Goal: Task Accomplishment & Management: Manage account settings

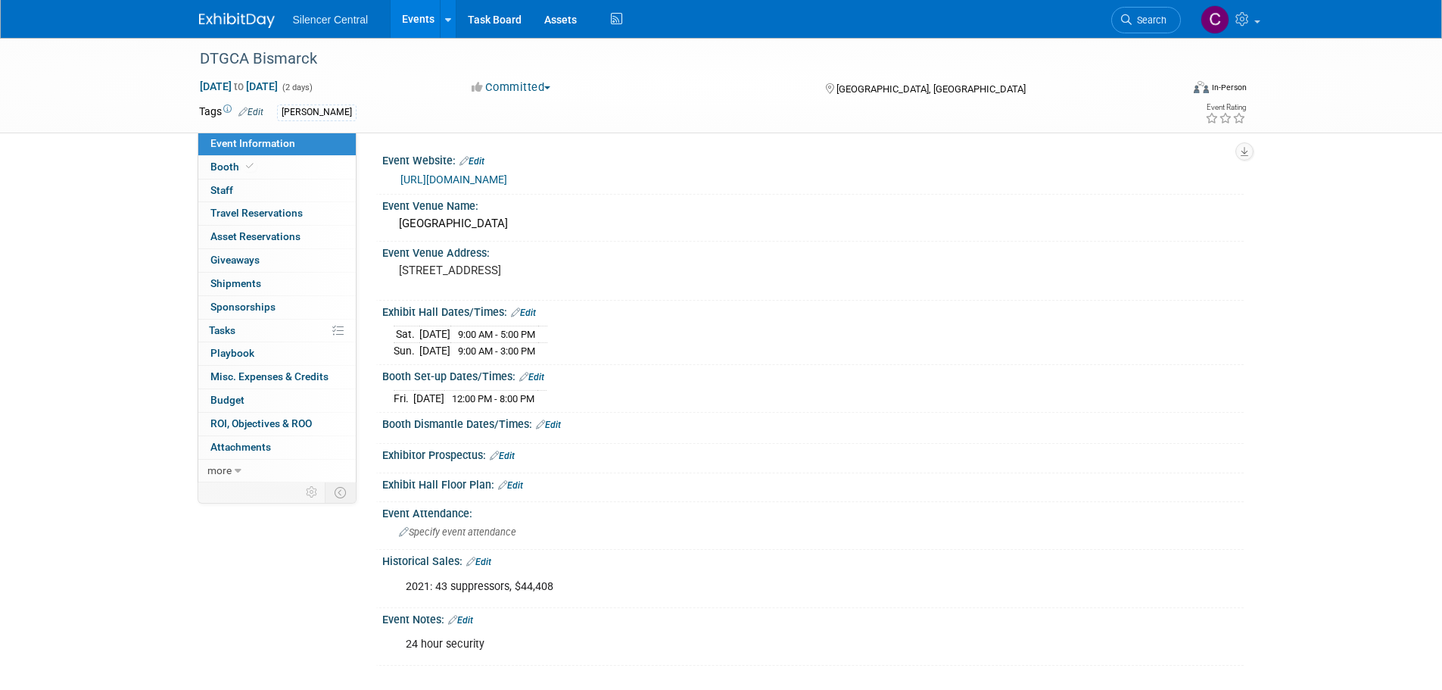
click at [239, 17] on img at bounding box center [237, 20] width 76 height 15
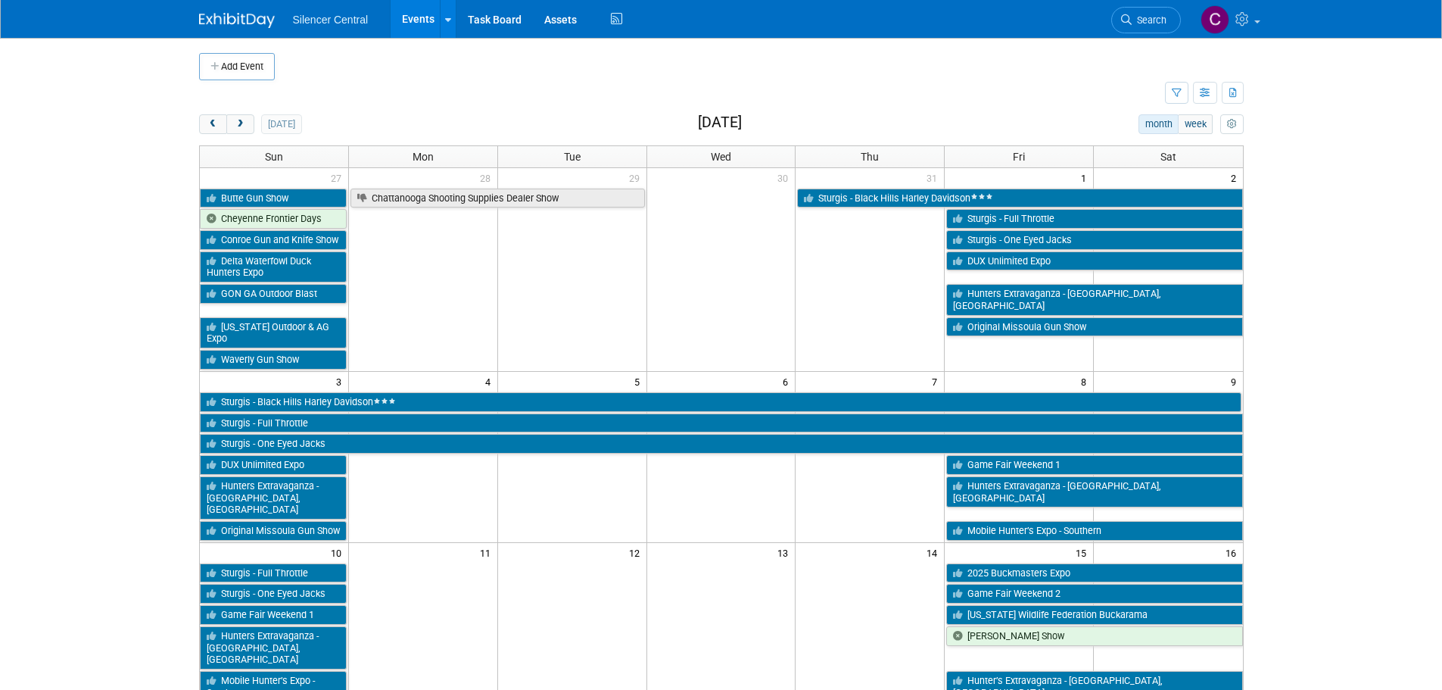
click at [229, 65] on button "Add Event" at bounding box center [237, 66] width 76 height 27
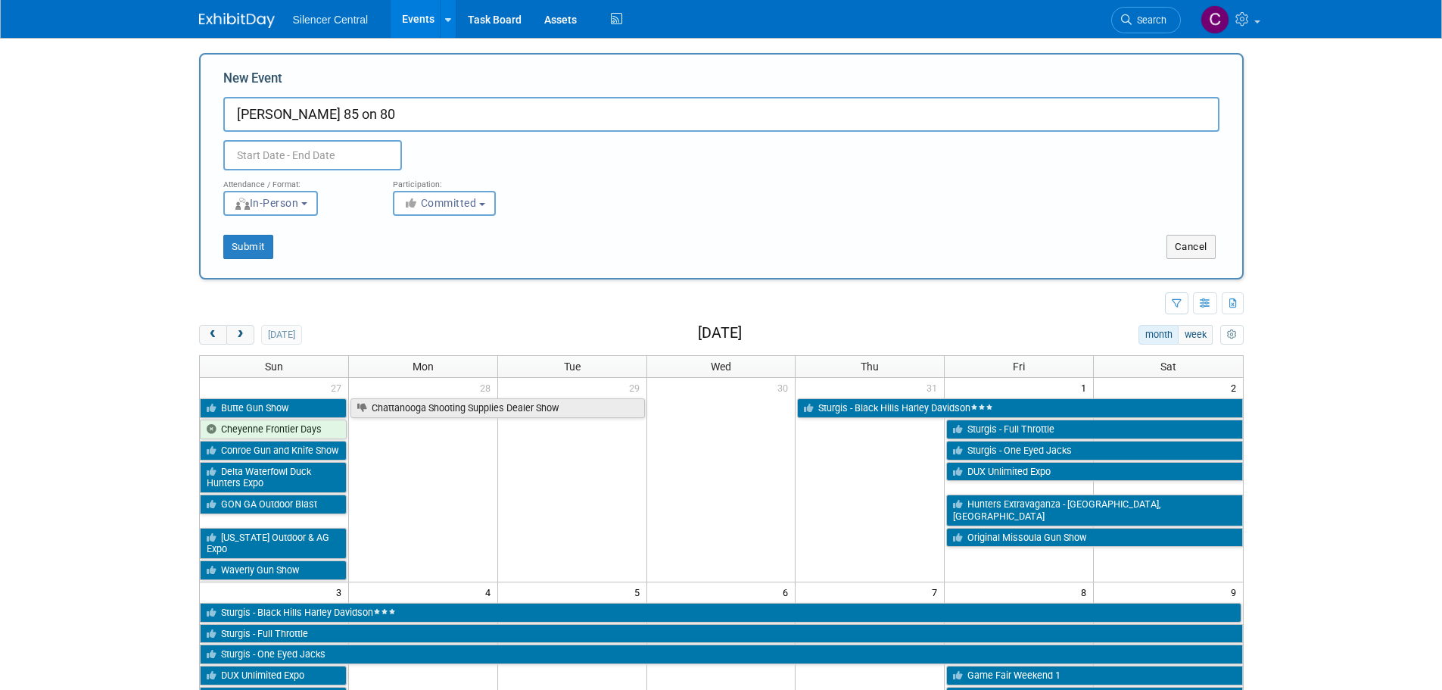
type input "[PERSON_NAME] 85 on 80"
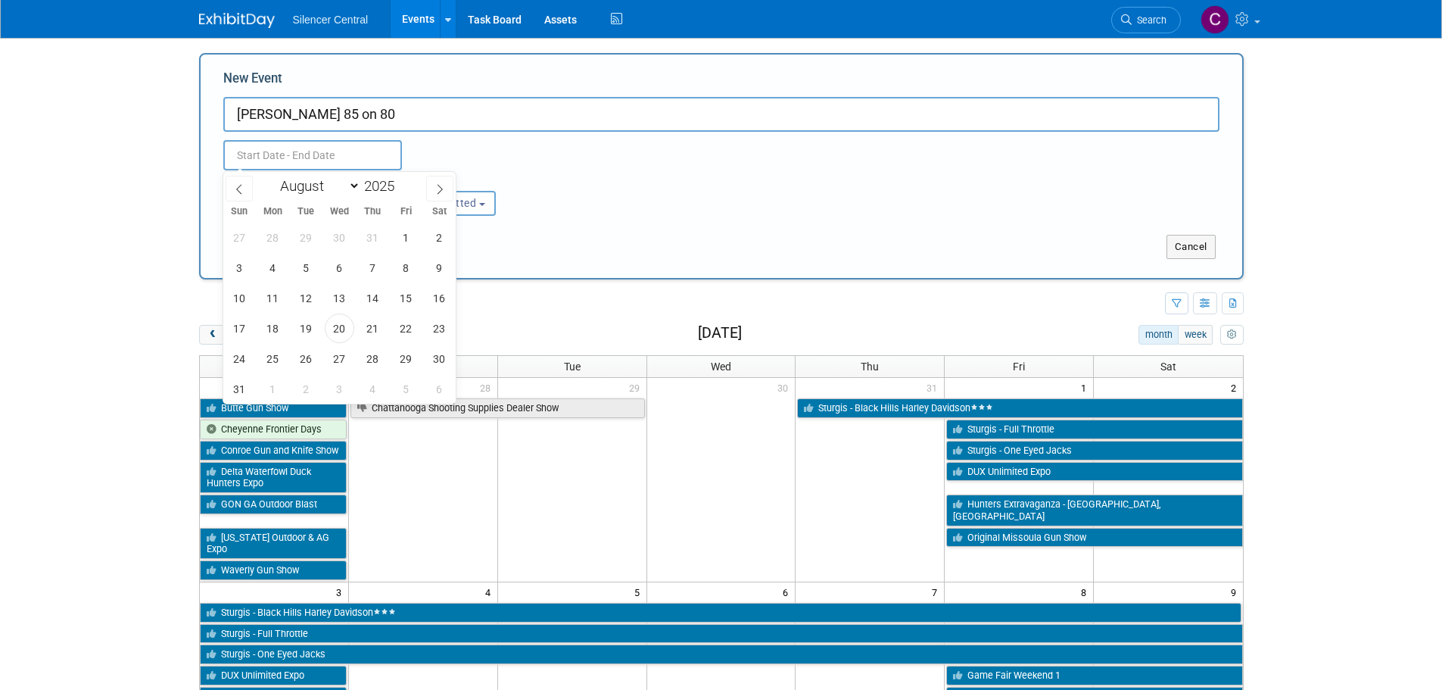
click at [338, 167] on input "text" at bounding box center [312, 155] width 179 height 30
click at [432, 190] on span at bounding box center [439, 189] width 27 height 26
select select "8"
click at [438, 329] on span "27" at bounding box center [440, 328] width 30 height 30
type input "[DATE] to [DATE]"
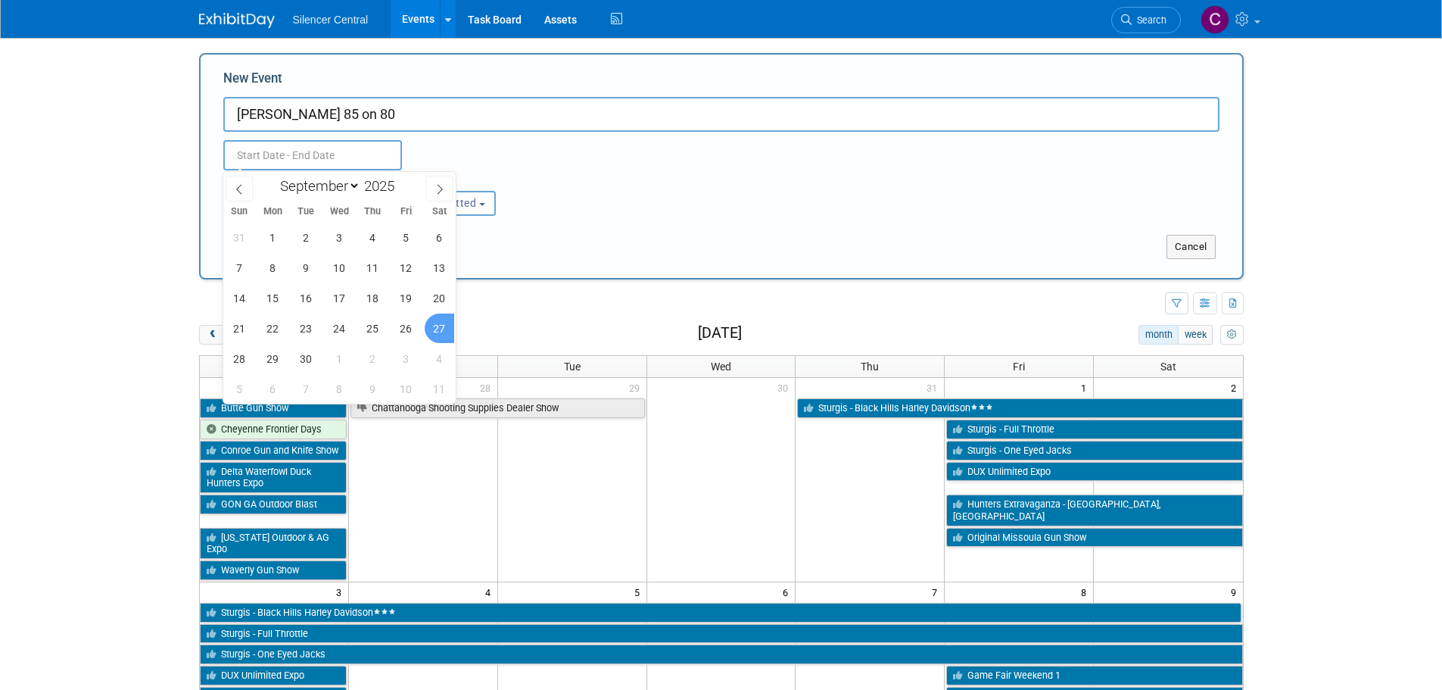
type input "[DATE] to [DATE]"
click at [631, 177] on div "Attendance / Format: <img src="https://www.exhibitday.com/Images/Format-InPerso…" at bounding box center [721, 192] width 1019 height 45
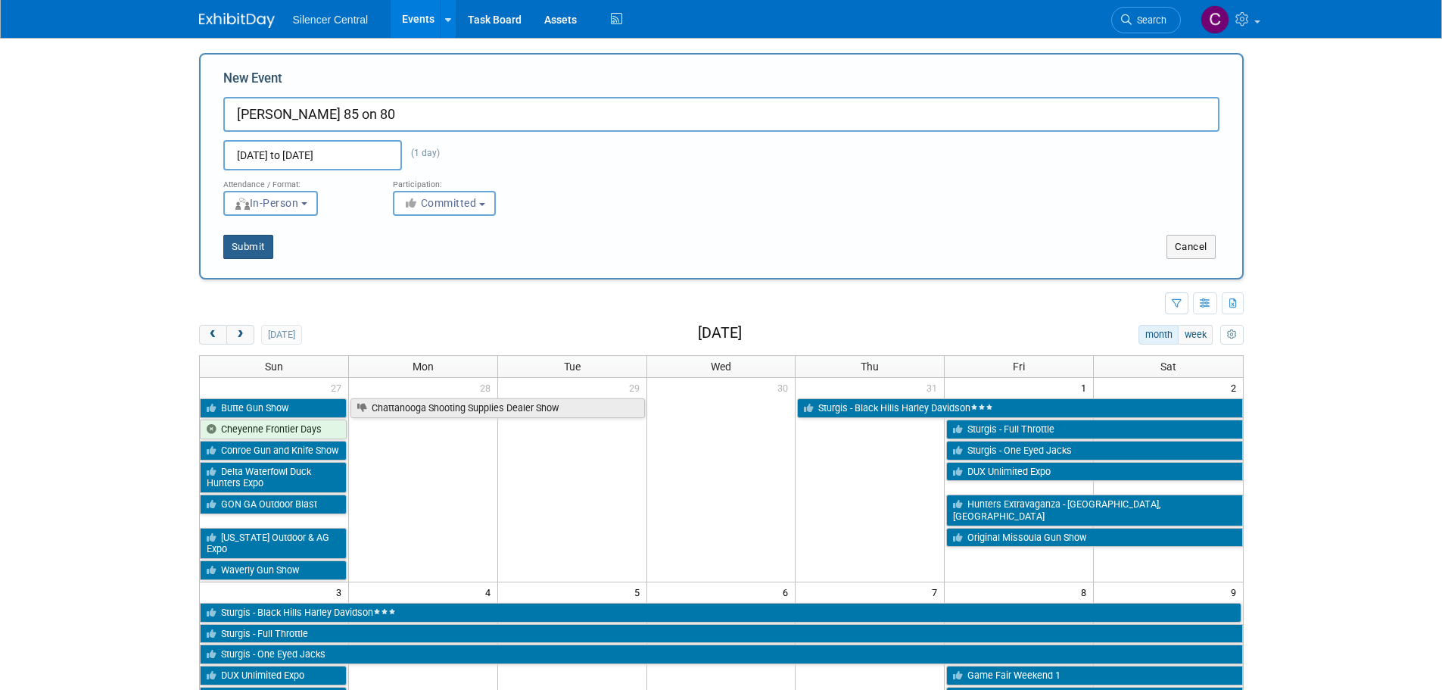
click at [251, 247] on button "Submit" at bounding box center [248, 247] width 50 height 24
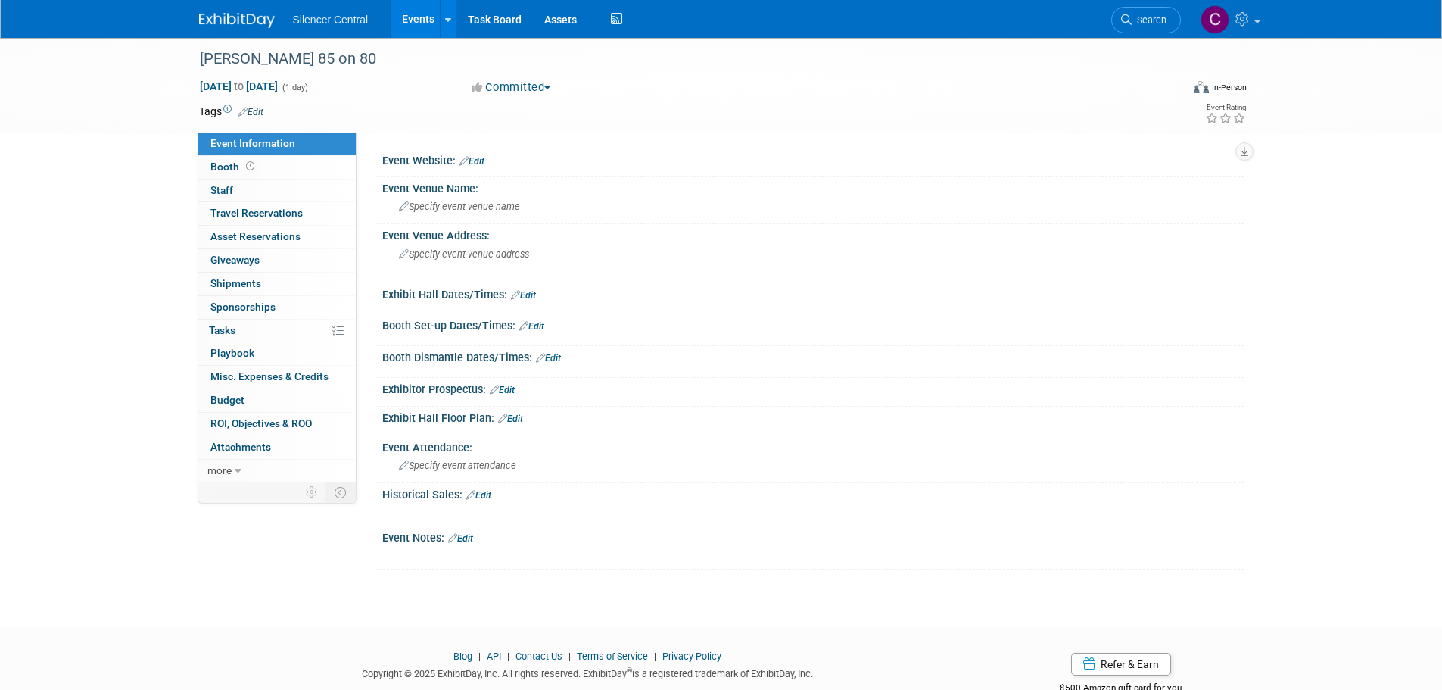
click at [260, 109] on link "Edit" at bounding box center [251, 112] width 25 height 11
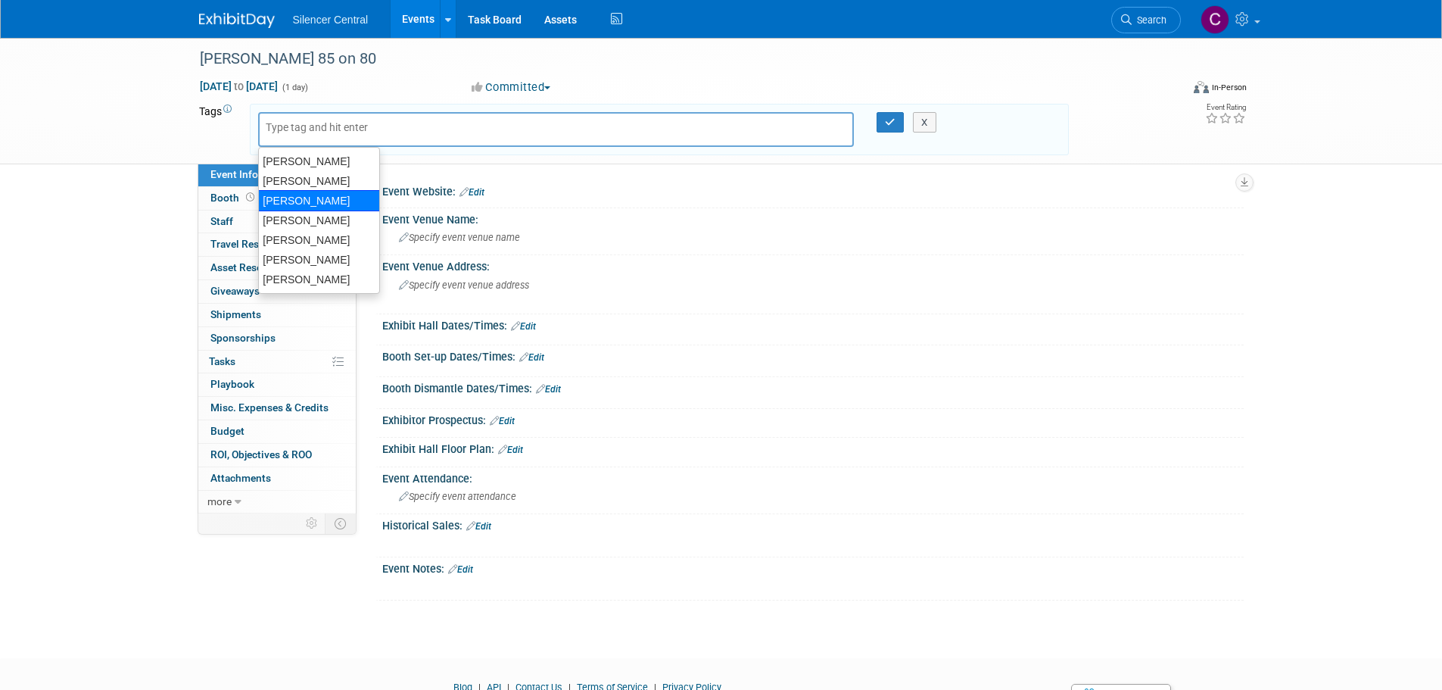
click at [309, 199] on div "[PERSON_NAME]" at bounding box center [319, 200] width 122 height 21
type input "[PERSON_NAME]"
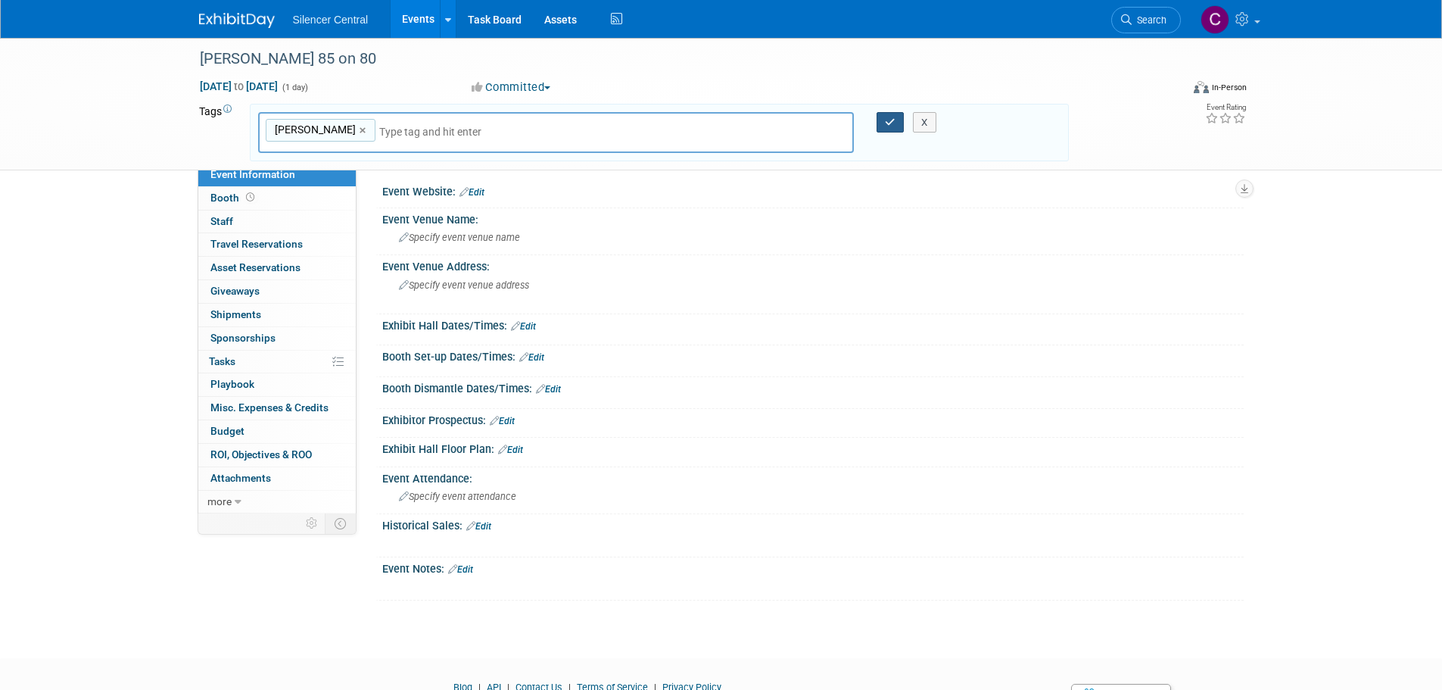
click at [886, 123] on icon "button" at bounding box center [890, 122] width 11 height 10
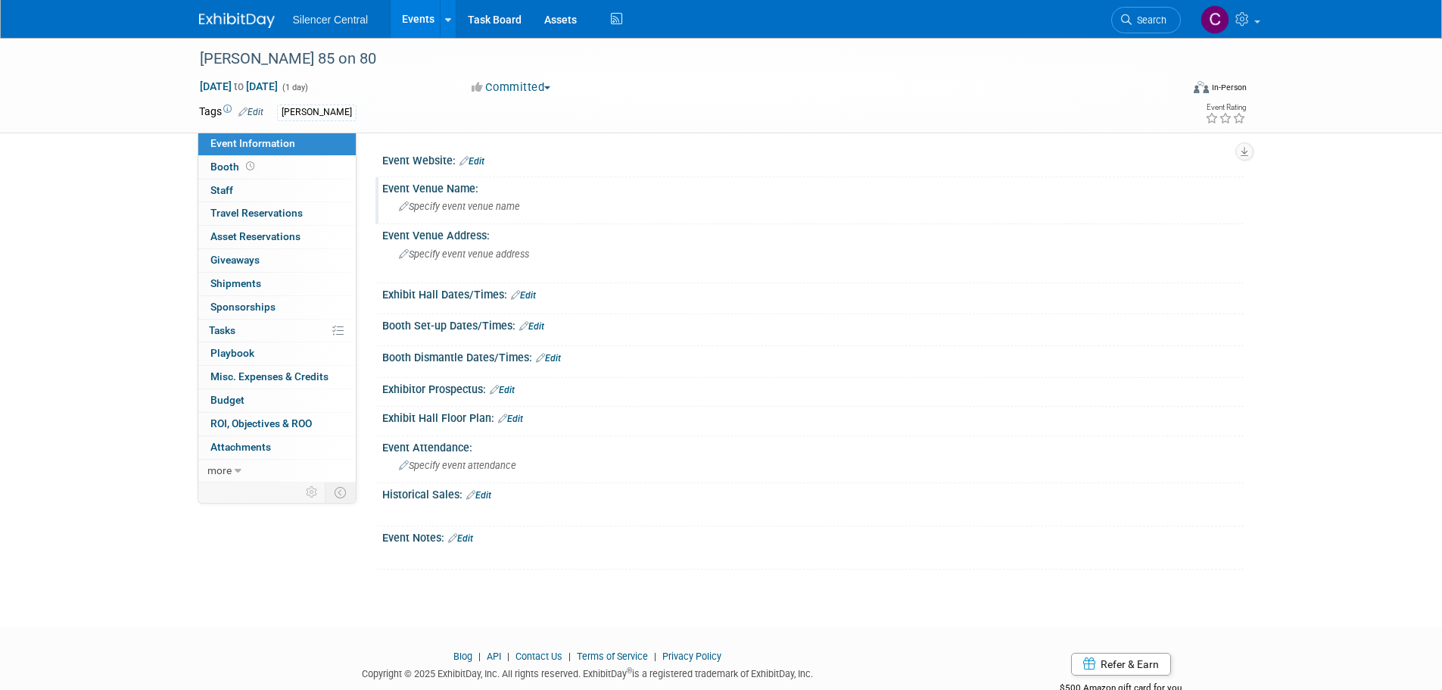
click at [460, 204] on span "Specify event venue name" at bounding box center [459, 206] width 121 height 11
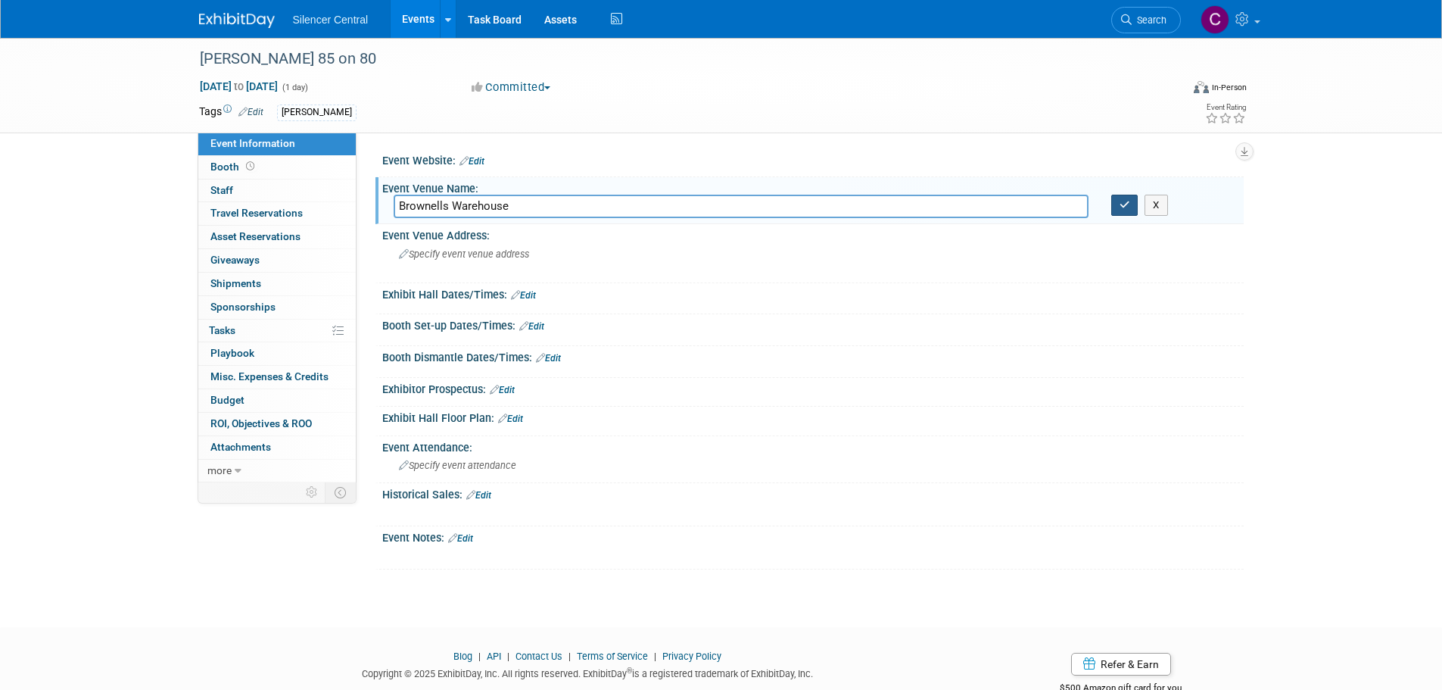
type input "Brownells Warehouse"
click at [1116, 207] on button "button" at bounding box center [1125, 205] width 27 height 21
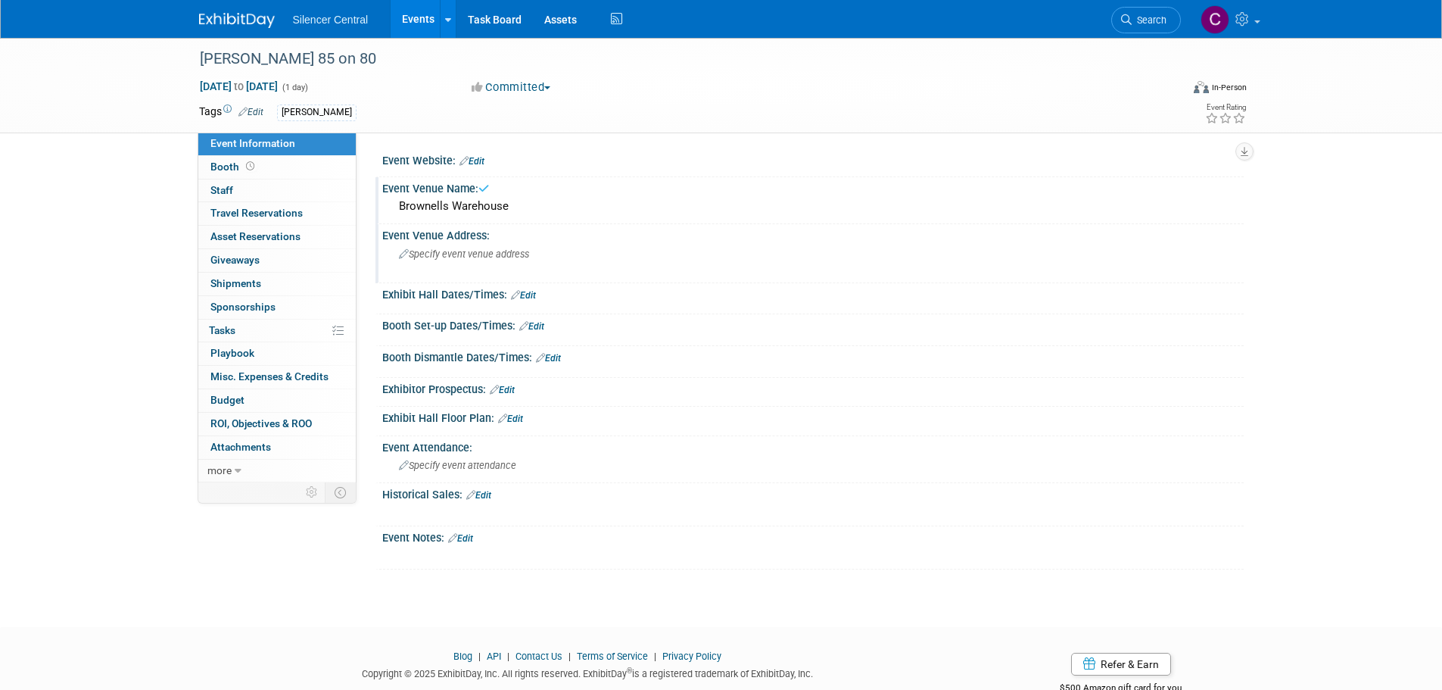
click at [481, 255] on span "Specify event venue address" at bounding box center [464, 253] width 130 height 11
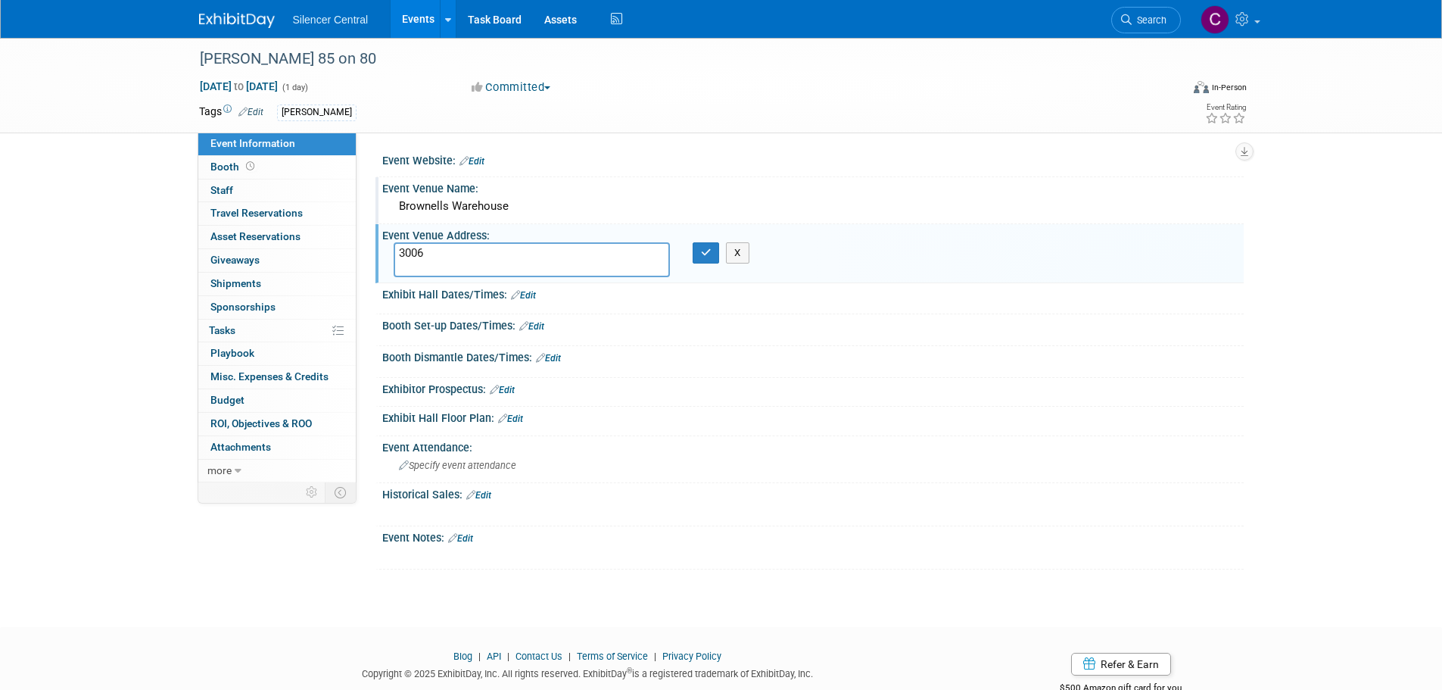
type textarea "3006"
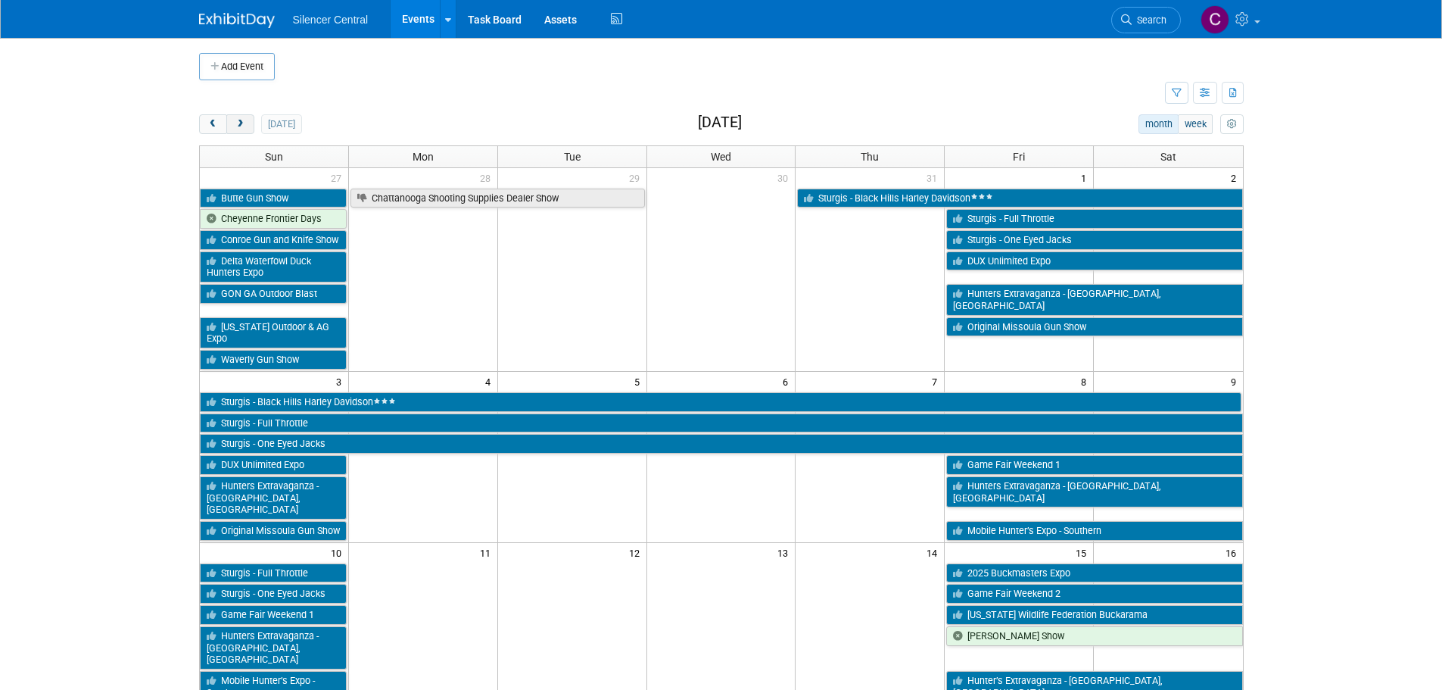
click at [244, 121] on span "next" at bounding box center [240, 125] width 11 height 10
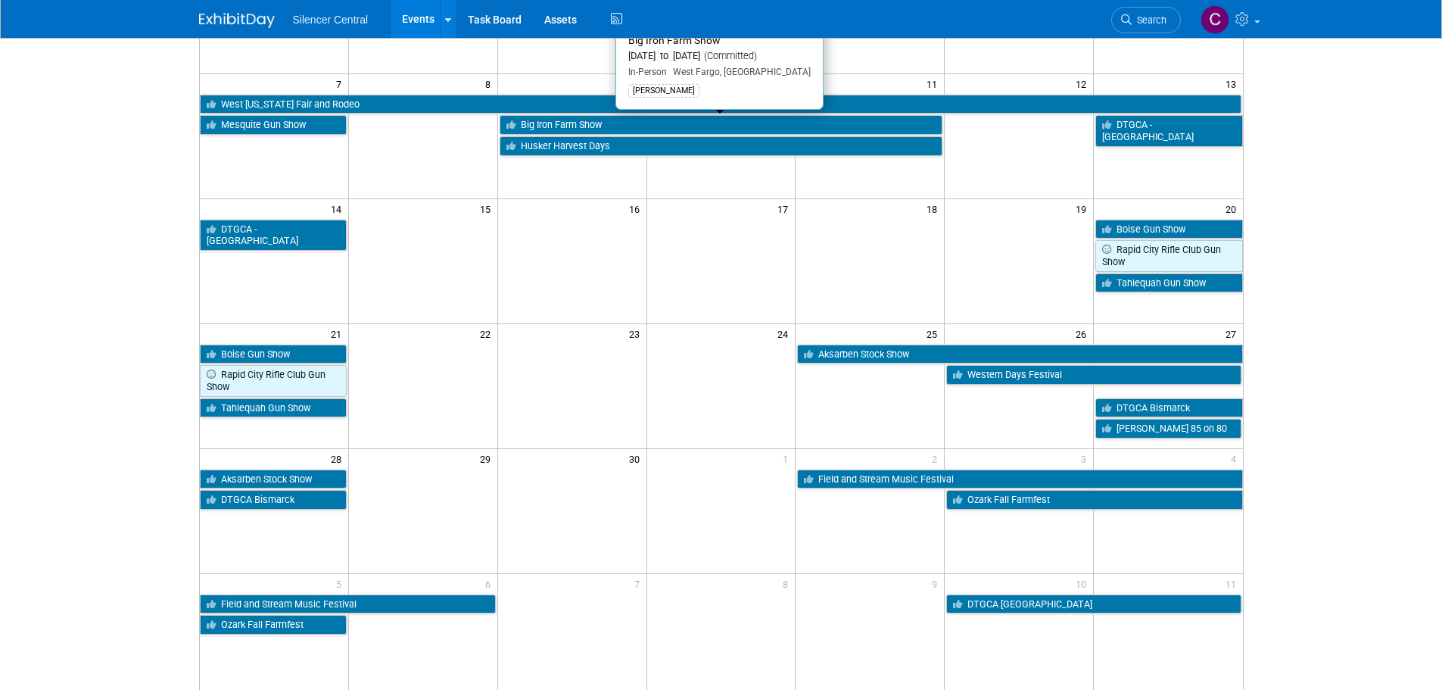
scroll to position [227, 0]
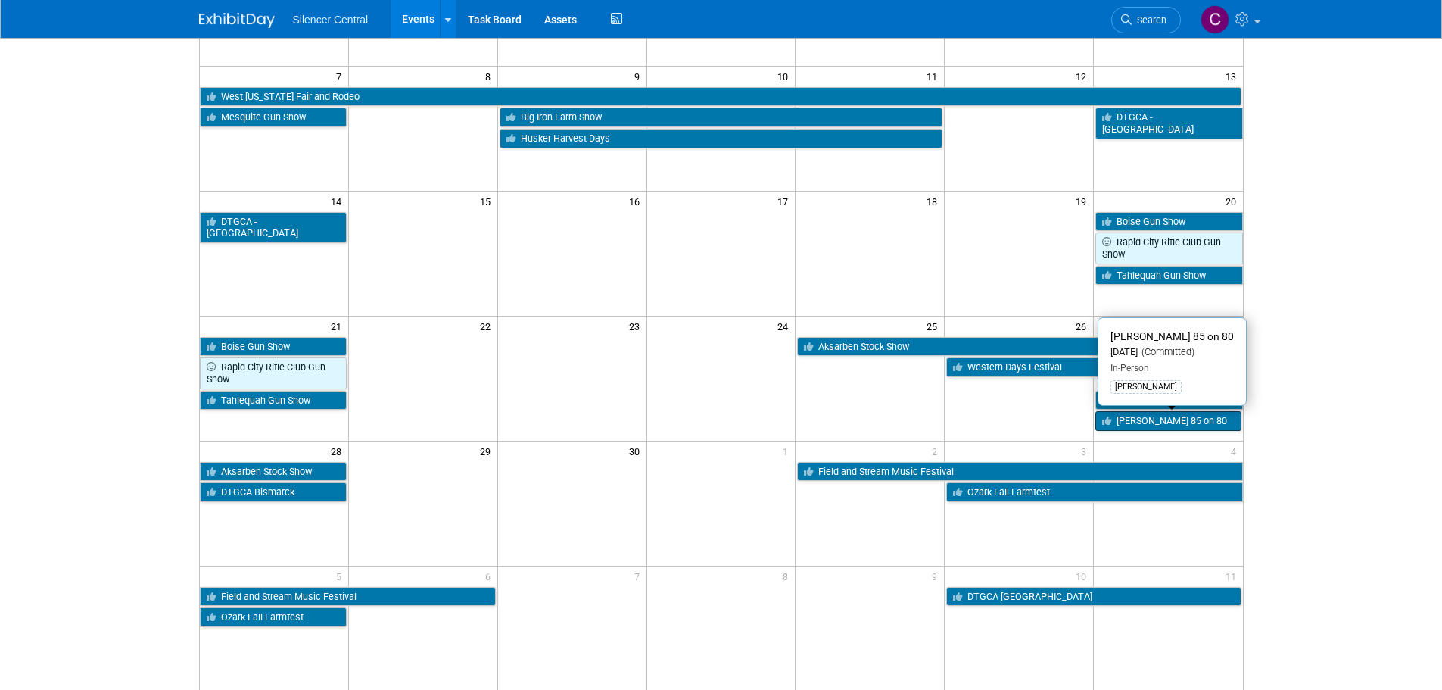
click at [1137, 426] on link "Brownells 85 on 80" at bounding box center [1168, 421] width 145 height 20
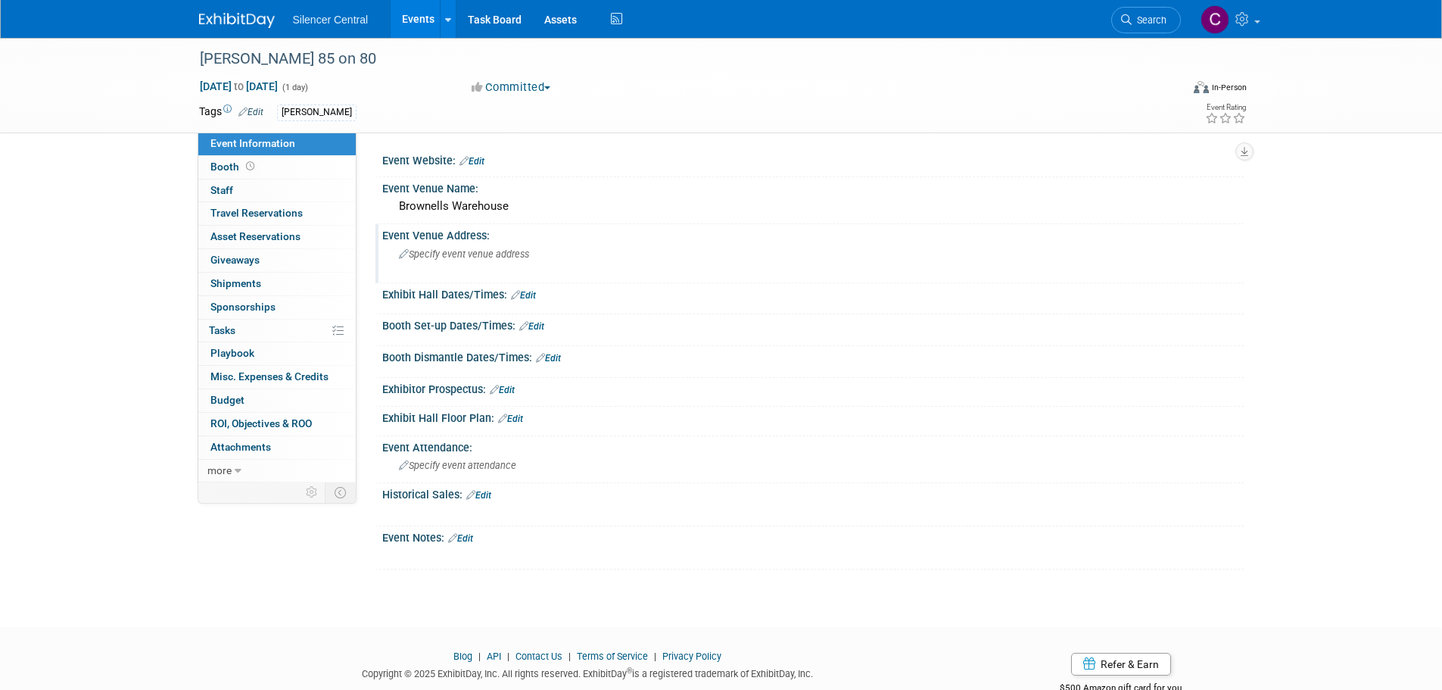
click at [475, 262] on div "Specify event venue address" at bounding box center [562, 259] width 336 height 35
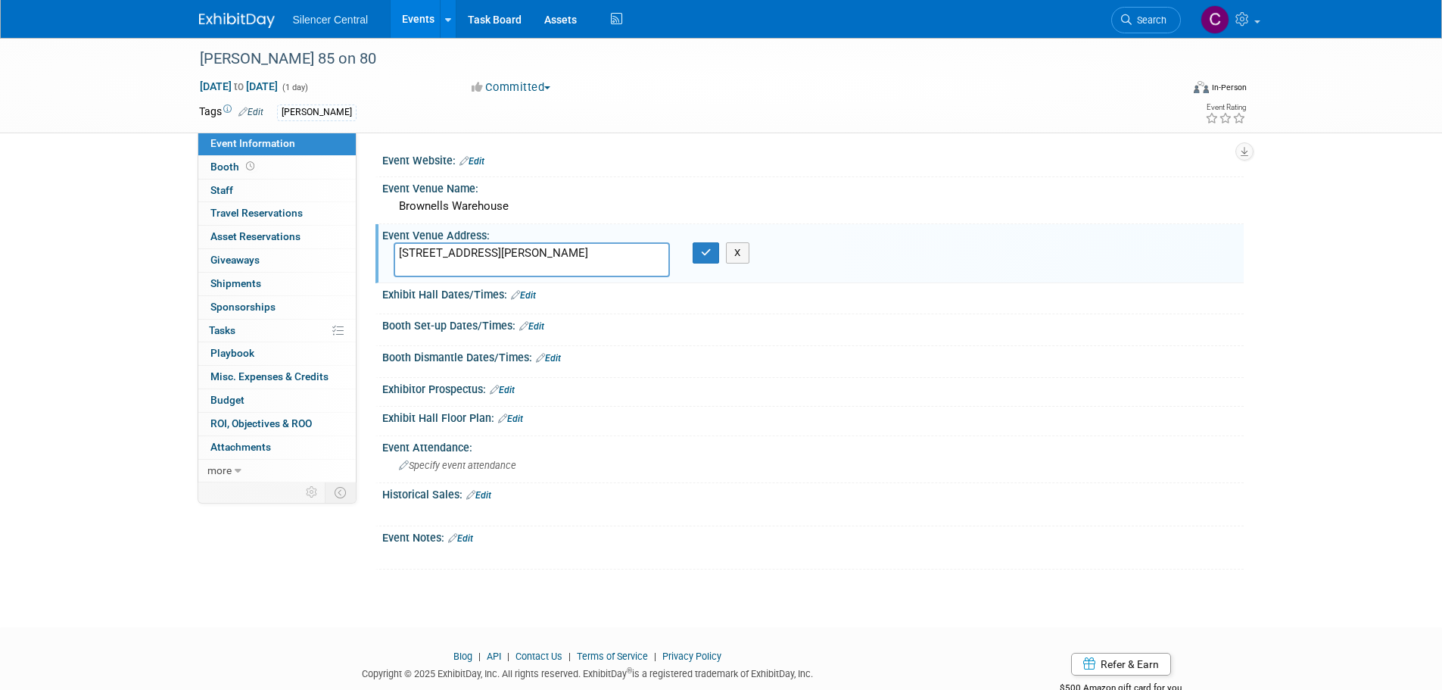
type textarea "[STREET_ADDRESS][PERSON_NAME]"
click at [704, 248] on icon "button" at bounding box center [706, 253] width 11 height 10
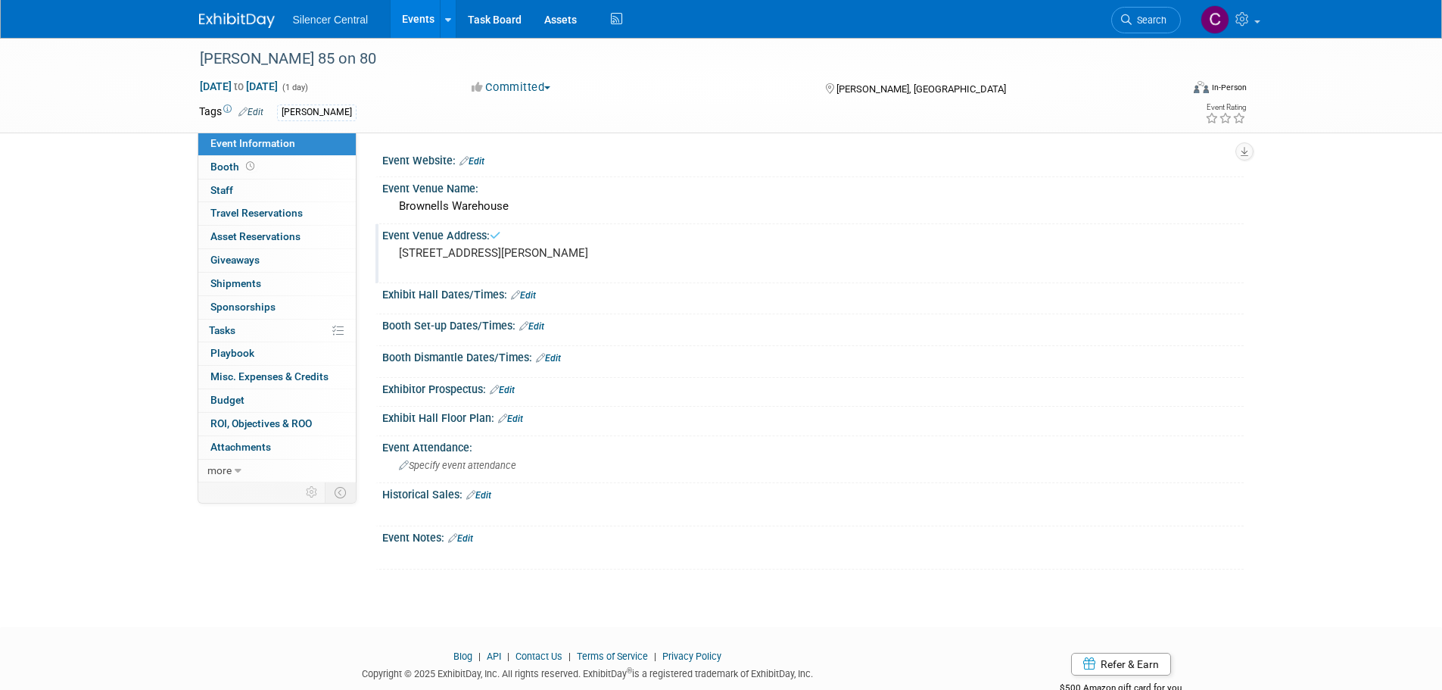
click at [532, 286] on div "Exhibit Hall Dates/Times: Edit" at bounding box center [813, 293] width 862 height 20
click at [525, 294] on link "Edit" at bounding box center [523, 295] width 25 height 11
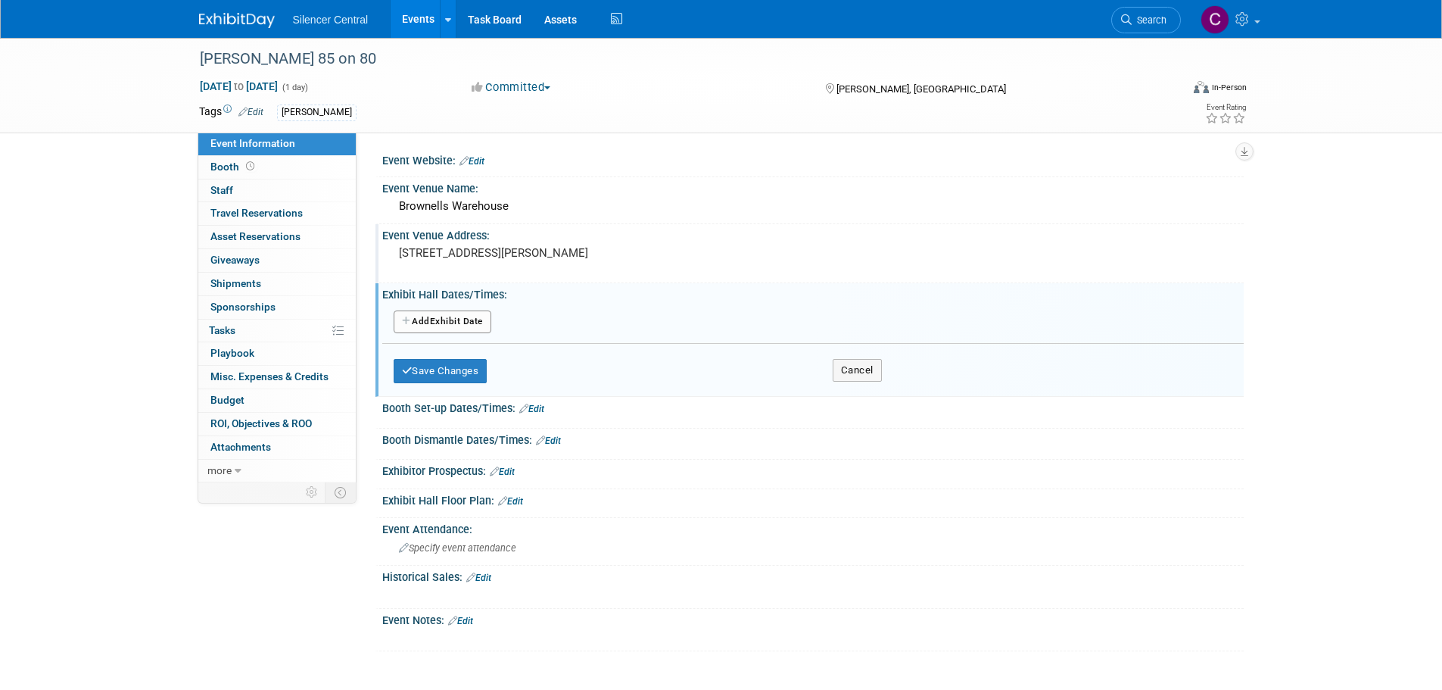
click at [446, 323] on button "Add Another Exhibit Date" at bounding box center [443, 321] width 98 height 23
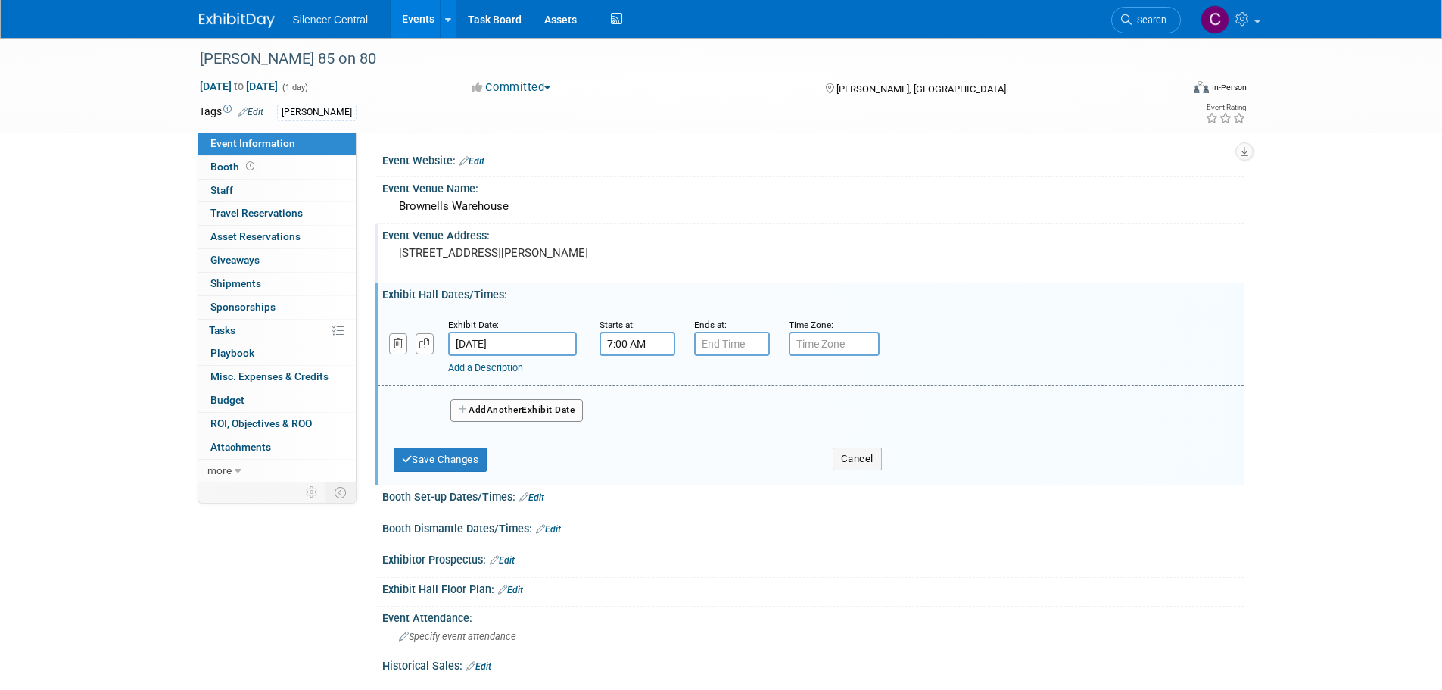
click at [655, 347] on input "7:00 AM" at bounding box center [638, 344] width 76 height 24
click at [630, 379] on span at bounding box center [635, 381] width 27 height 27
type input "9:00 AM"
click at [751, 485] on span at bounding box center [747, 481] width 102 height 27
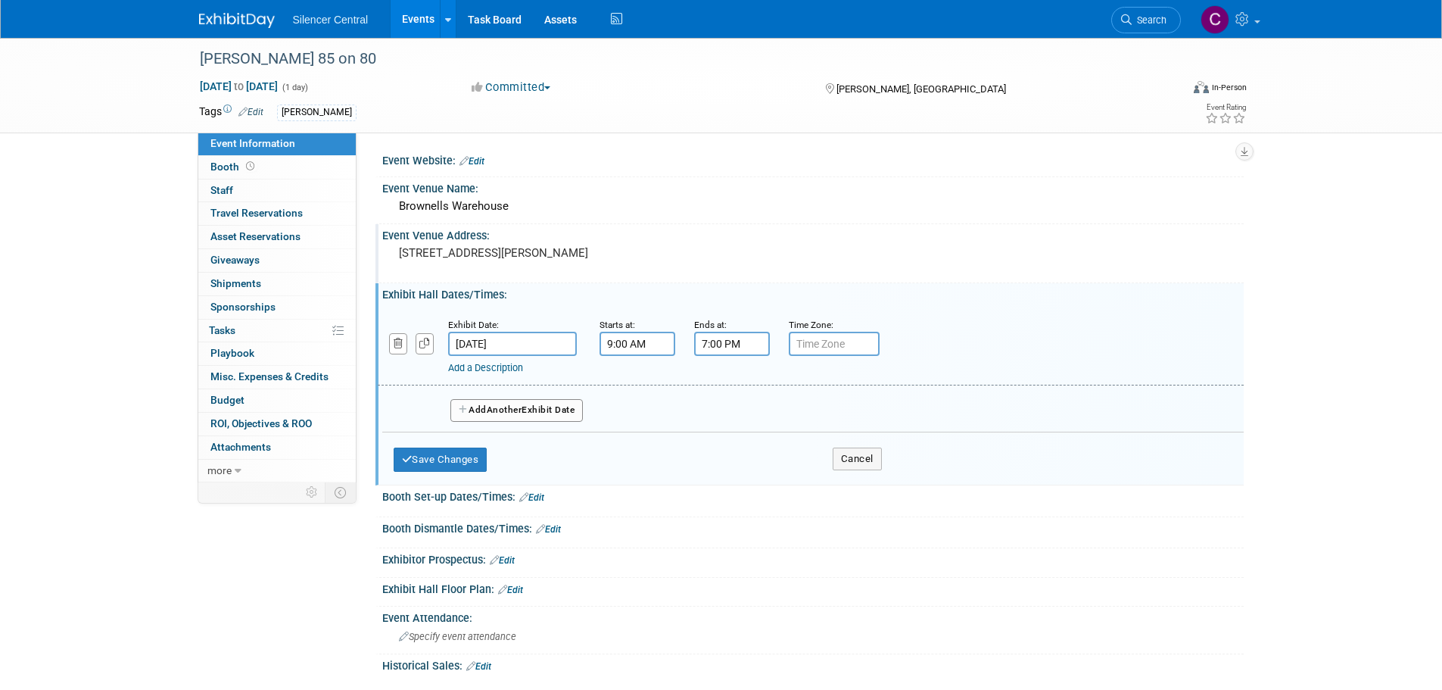
click at [731, 348] on input "7:00 PM" at bounding box center [732, 344] width 76 height 24
click at [728, 445] on span at bounding box center [729, 447] width 27 height 27
type input "5:00 PM"
click at [855, 485] on span at bounding box center [842, 481] width 102 height 27
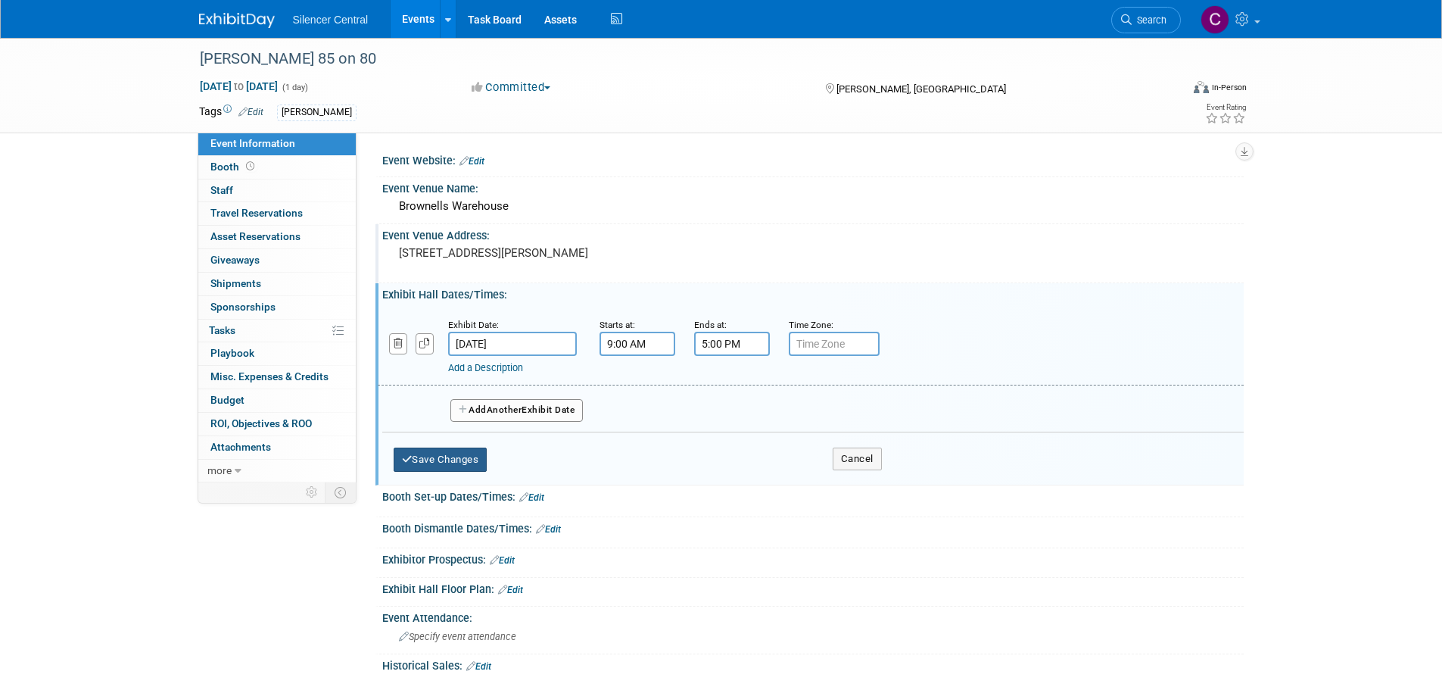
click at [416, 455] on button "Save Changes" at bounding box center [441, 460] width 94 height 24
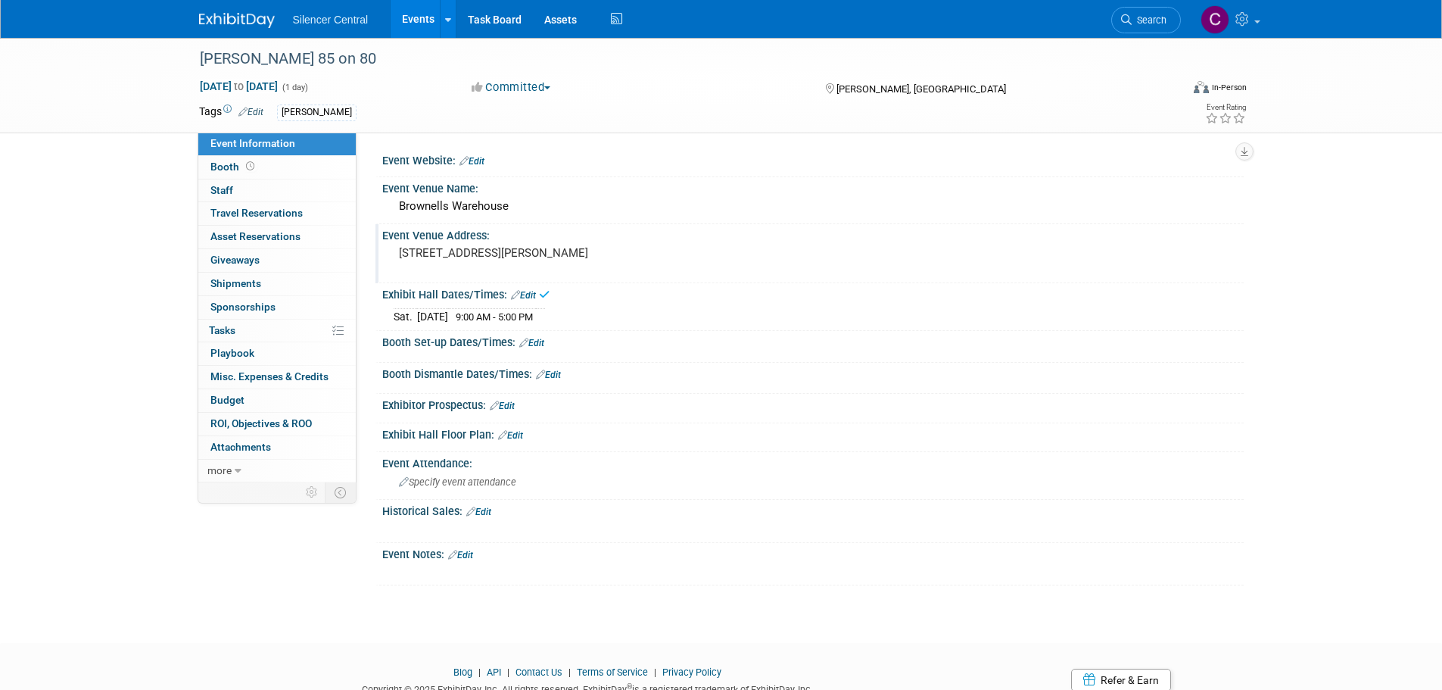
click at [542, 343] on link "Edit" at bounding box center [531, 343] width 25 height 11
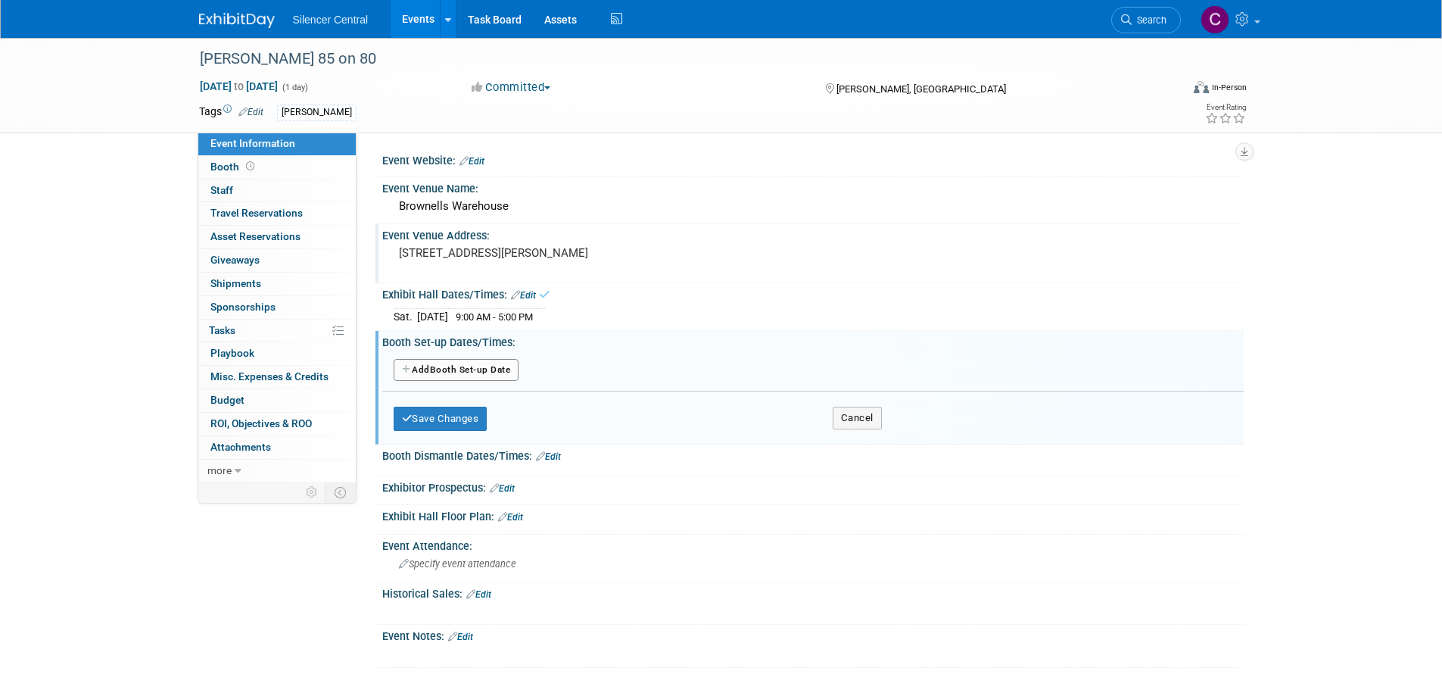
click at [463, 369] on button "Add Another Booth Set-up Date" at bounding box center [457, 370] width 126 height 23
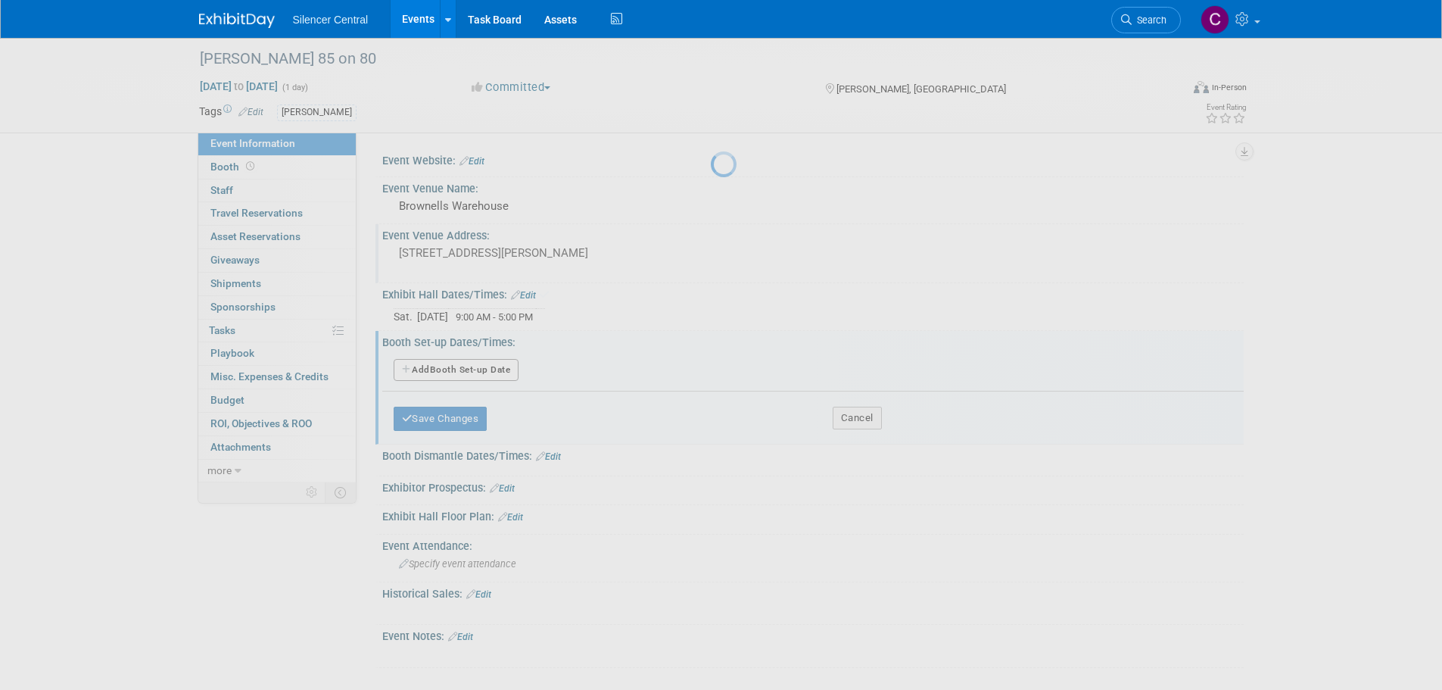
select select "8"
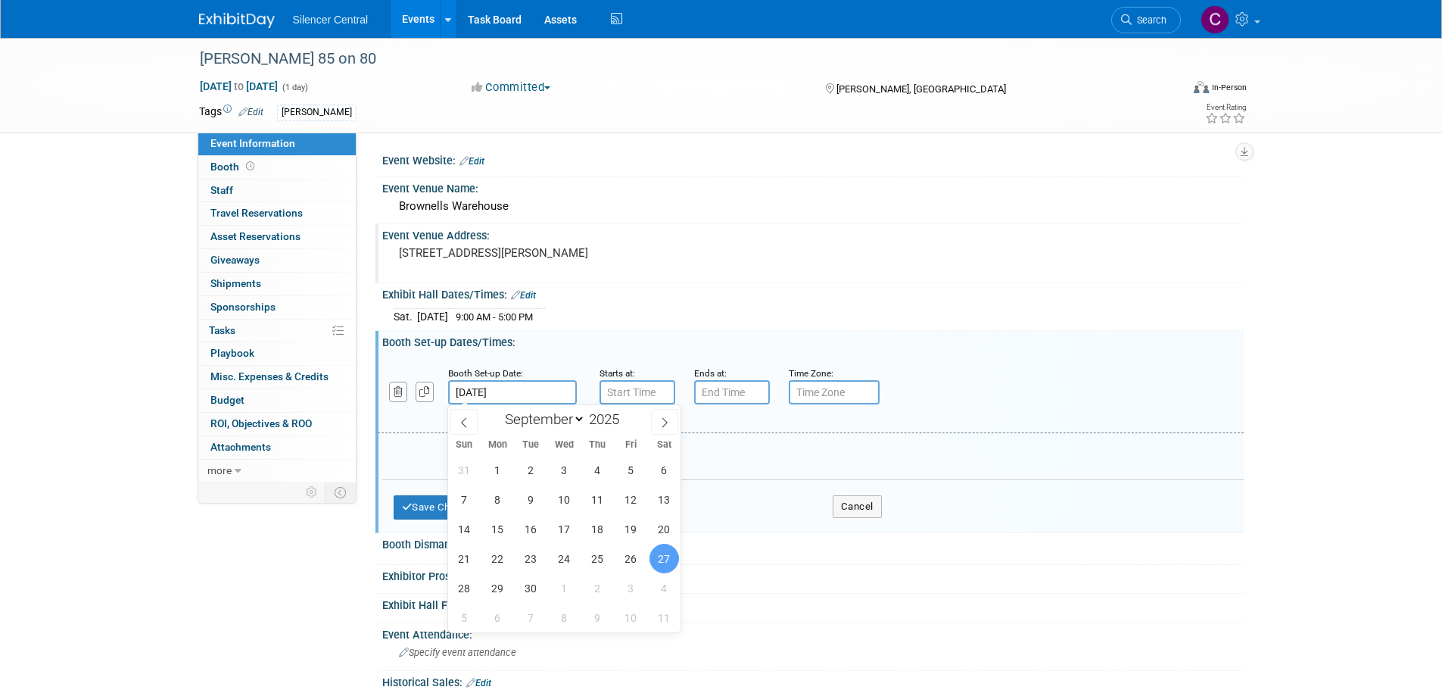
click at [541, 397] on input "Sep 27, 2025" at bounding box center [512, 392] width 129 height 24
click at [629, 557] on span "26" at bounding box center [631, 559] width 30 height 30
type input "Sep 26, 2025"
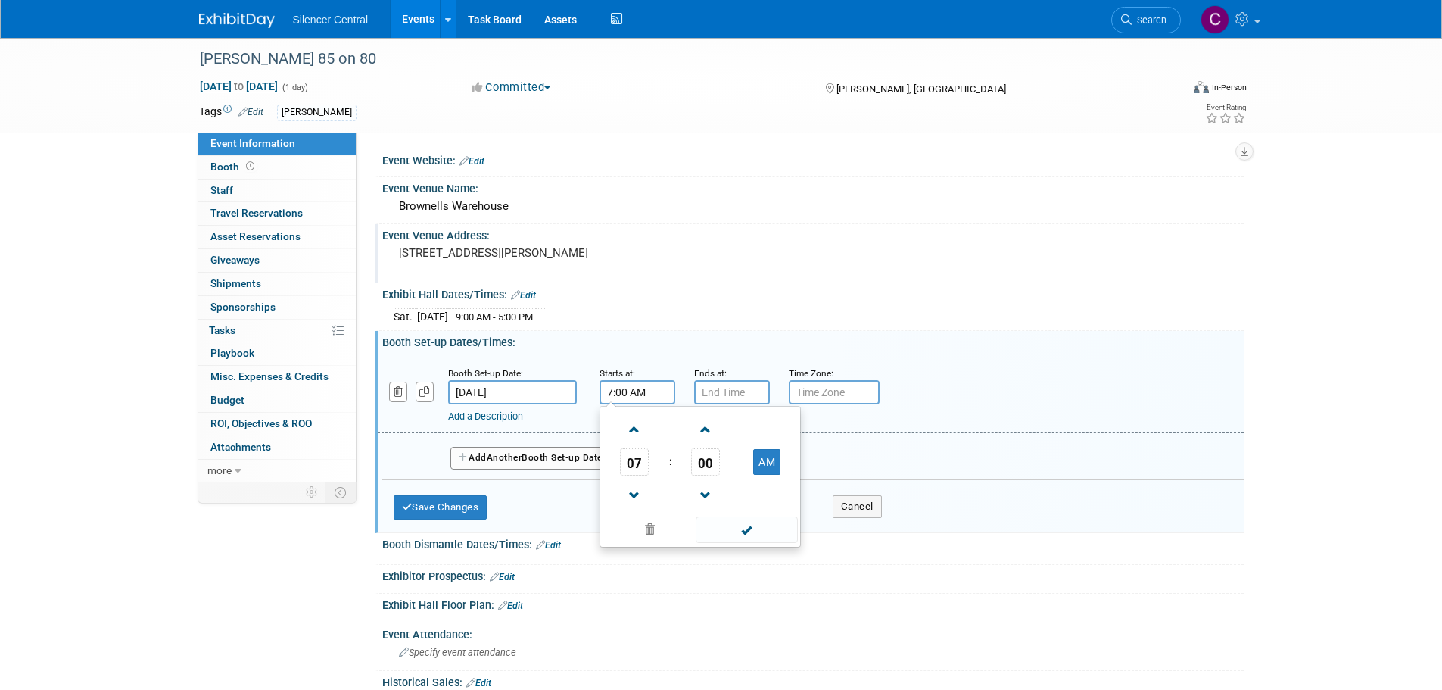
click at [618, 396] on input "7:00 AM" at bounding box center [638, 392] width 76 height 24
click at [637, 429] on span at bounding box center [635, 429] width 27 height 27
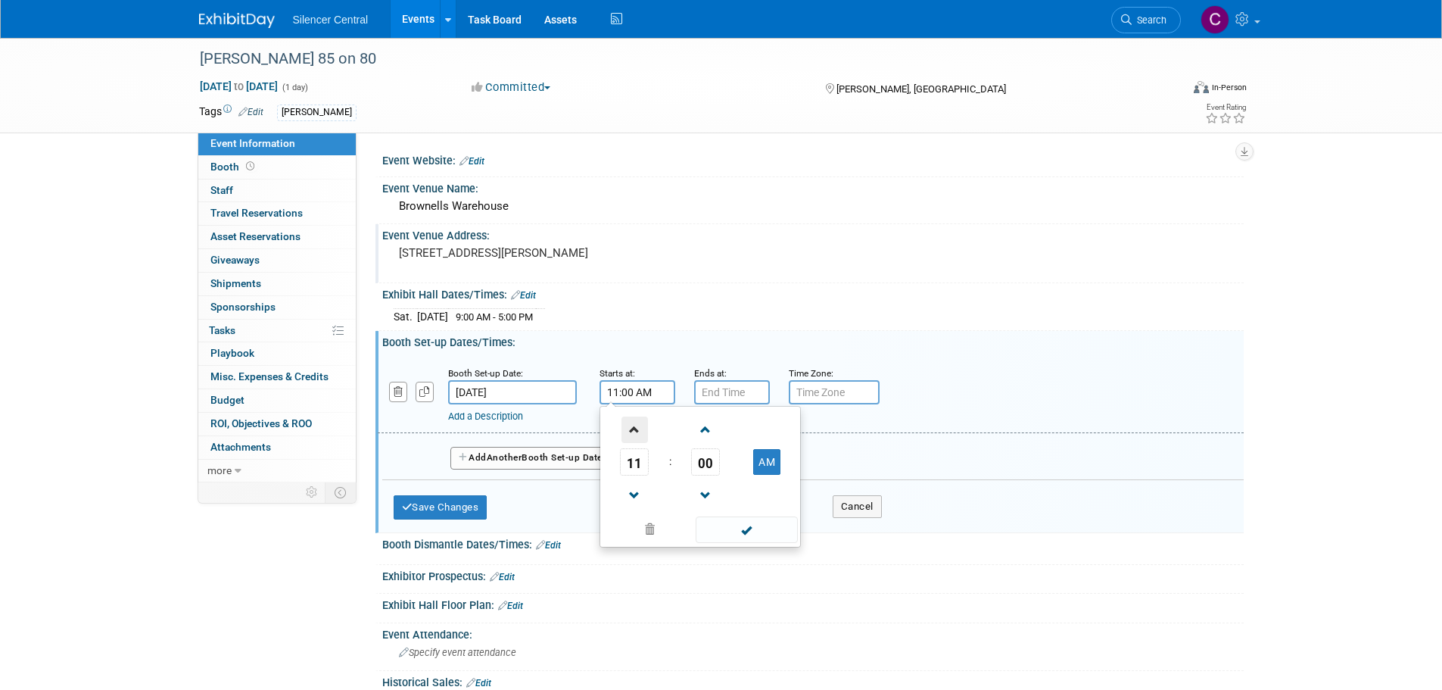
click at [637, 429] on span at bounding box center [635, 429] width 27 height 27
type input "12:00 PM"
drag, startPoint x: 757, startPoint y: 532, endPoint x: 753, endPoint y: 523, distance: 10.2
click at [756, 532] on span at bounding box center [747, 529] width 102 height 27
click at [722, 395] on input "7:00 PM" at bounding box center [732, 392] width 76 height 24
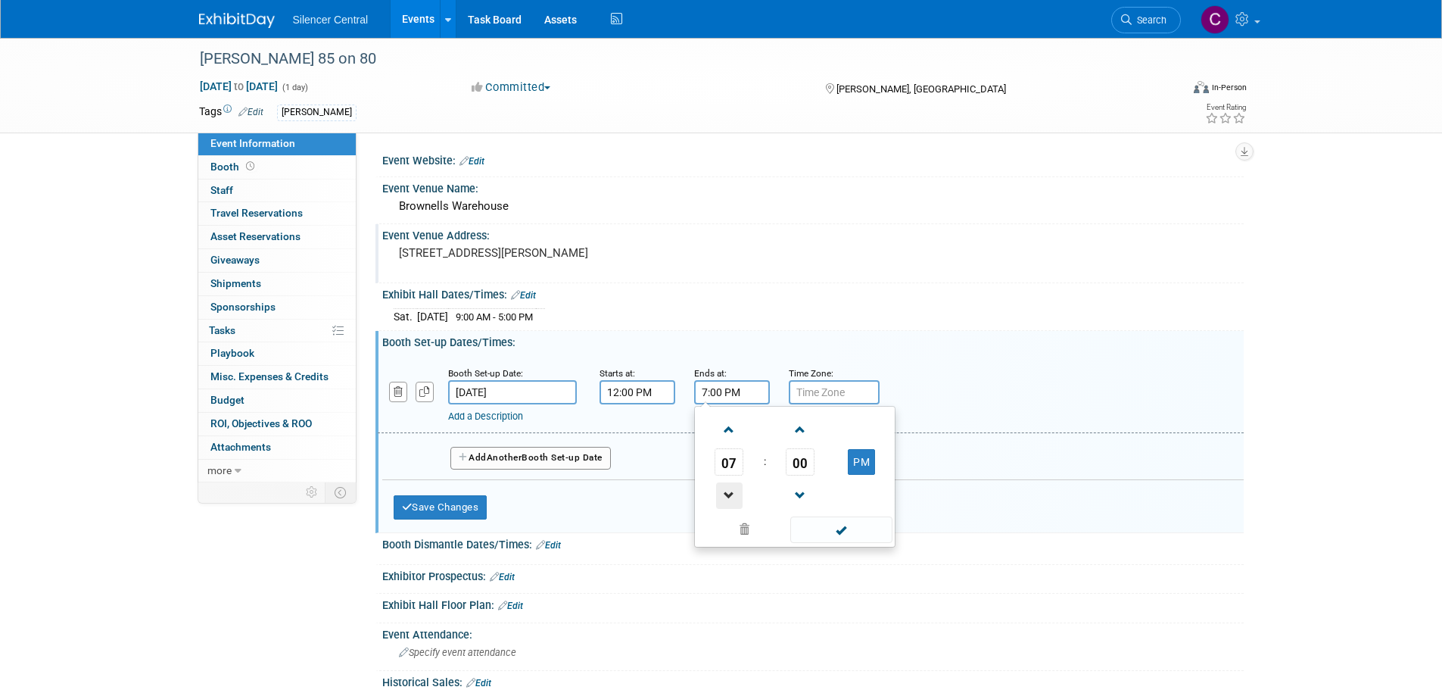
click at [728, 500] on span at bounding box center [729, 495] width 27 height 27
drag, startPoint x: 728, startPoint y: 500, endPoint x: 801, endPoint y: 527, distance: 77.6
click at [728, 499] on span at bounding box center [729, 495] width 27 height 27
type input "5:00 PM"
click at [836, 538] on span at bounding box center [842, 529] width 102 height 27
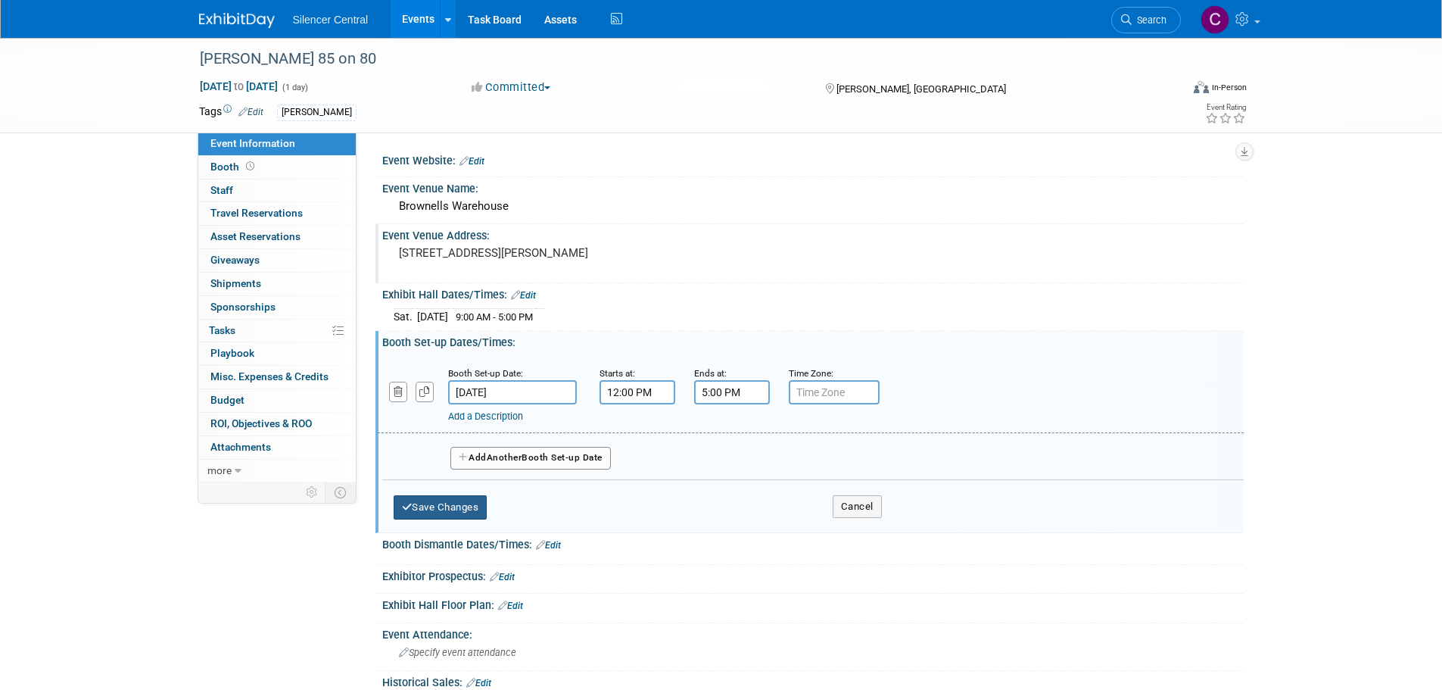
click at [464, 494] on div "Save Changes Cancel" at bounding box center [638, 503] width 488 height 47
click at [454, 502] on button "Save Changes" at bounding box center [441, 507] width 94 height 24
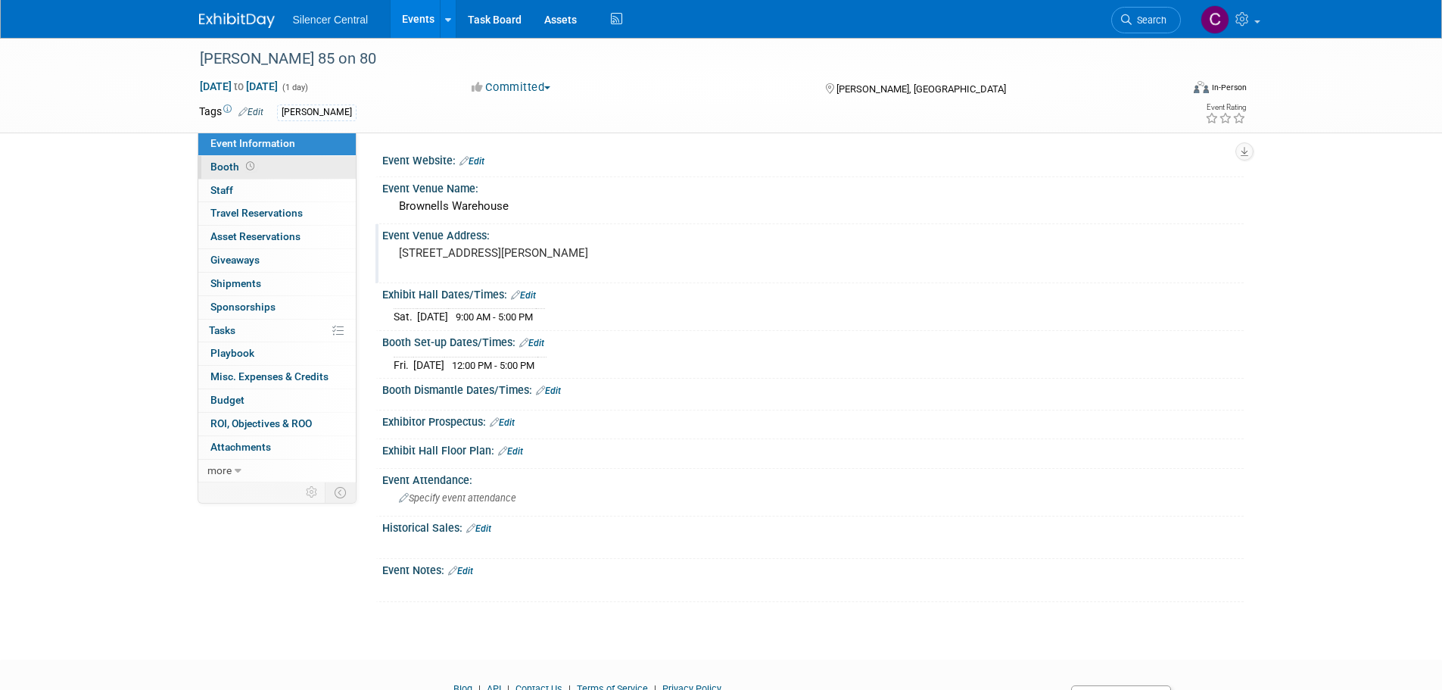
click at [292, 168] on link "Booth" at bounding box center [276, 167] width 157 height 23
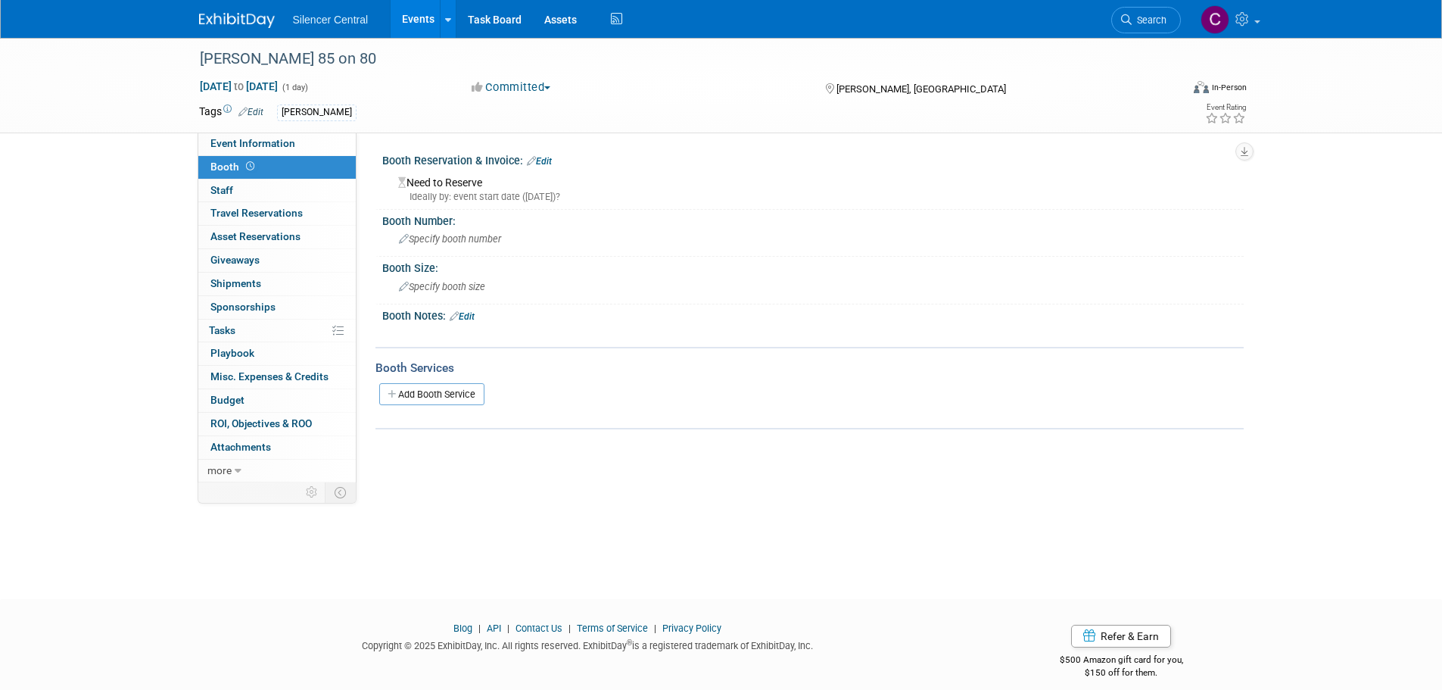
click at [552, 157] on link "Edit" at bounding box center [539, 161] width 25 height 11
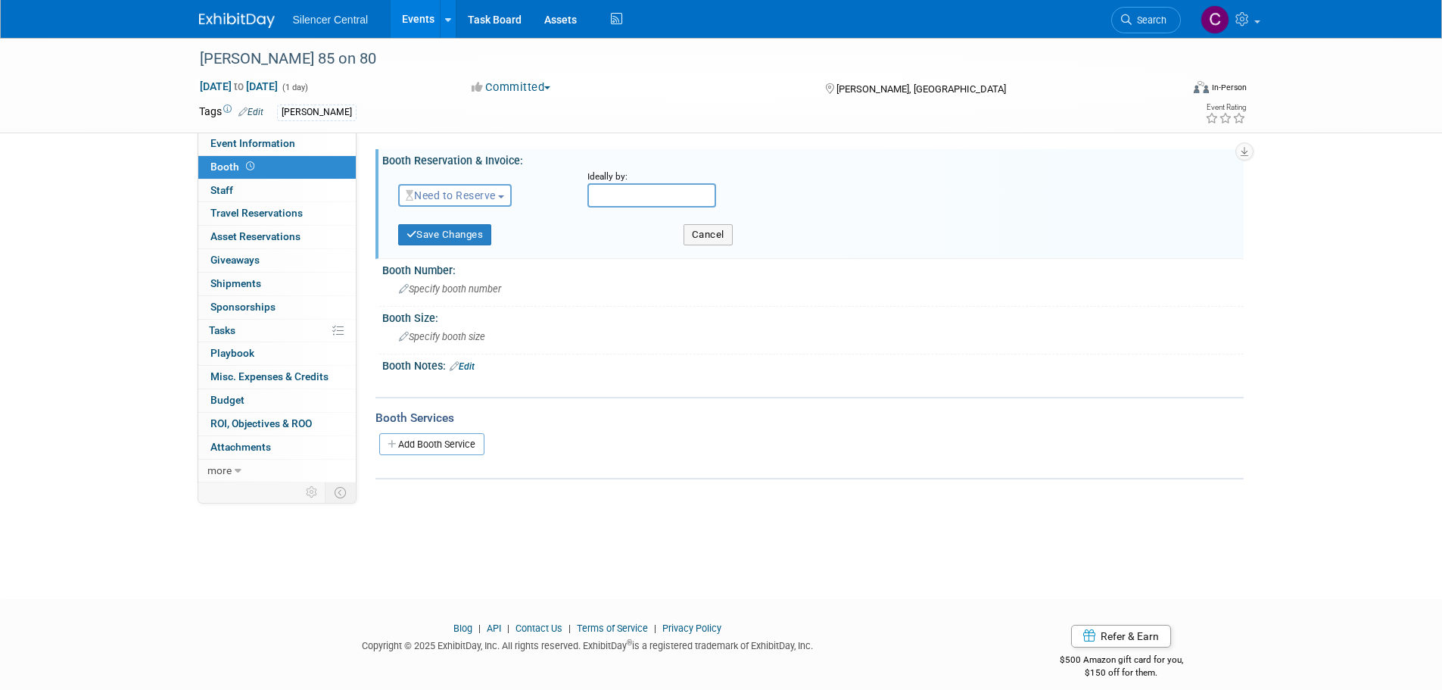
click at [455, 201] on button "Need to Reserve" at bounding box center [455, 195] width 114 height 23
click at [450, 237] on link "Reserved" at bounding box center [480, 242] width 162 height 21
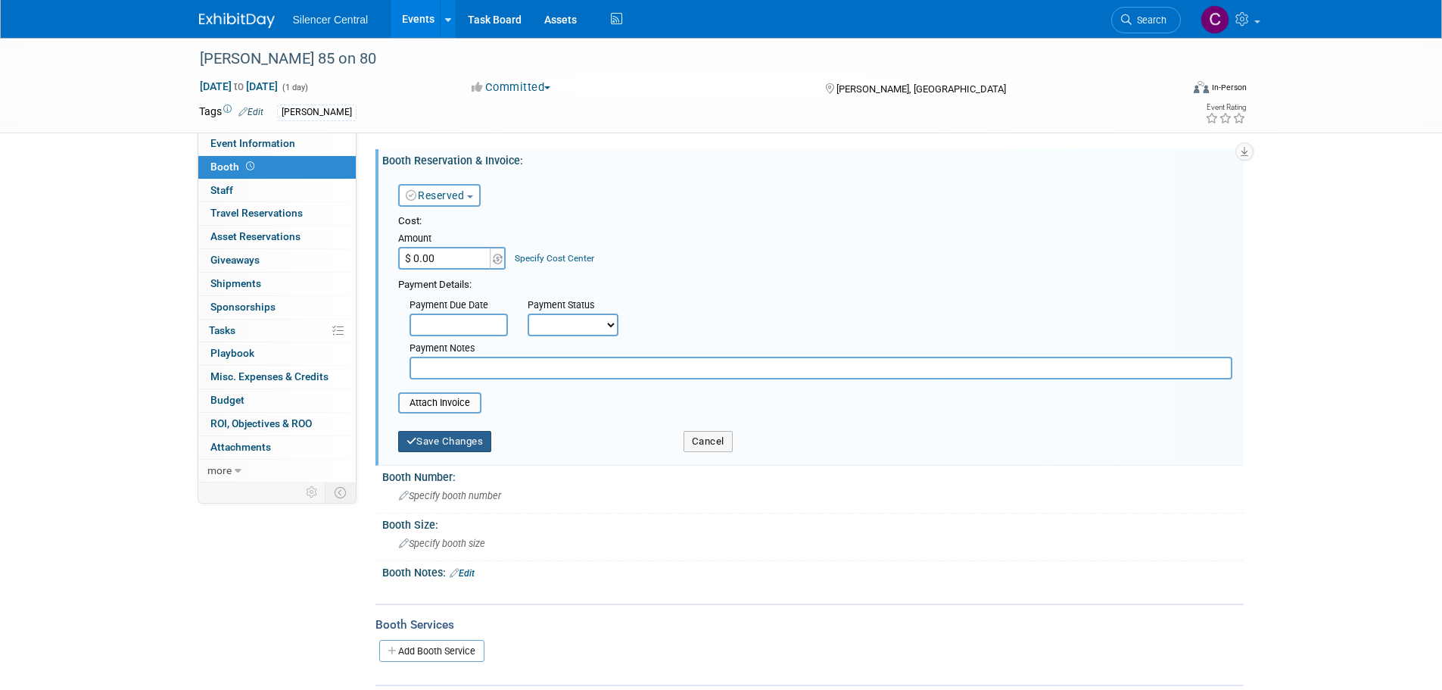
click at [444, 446] on button "Save Changes" at bounding box center [445, 441] width 94 height 21
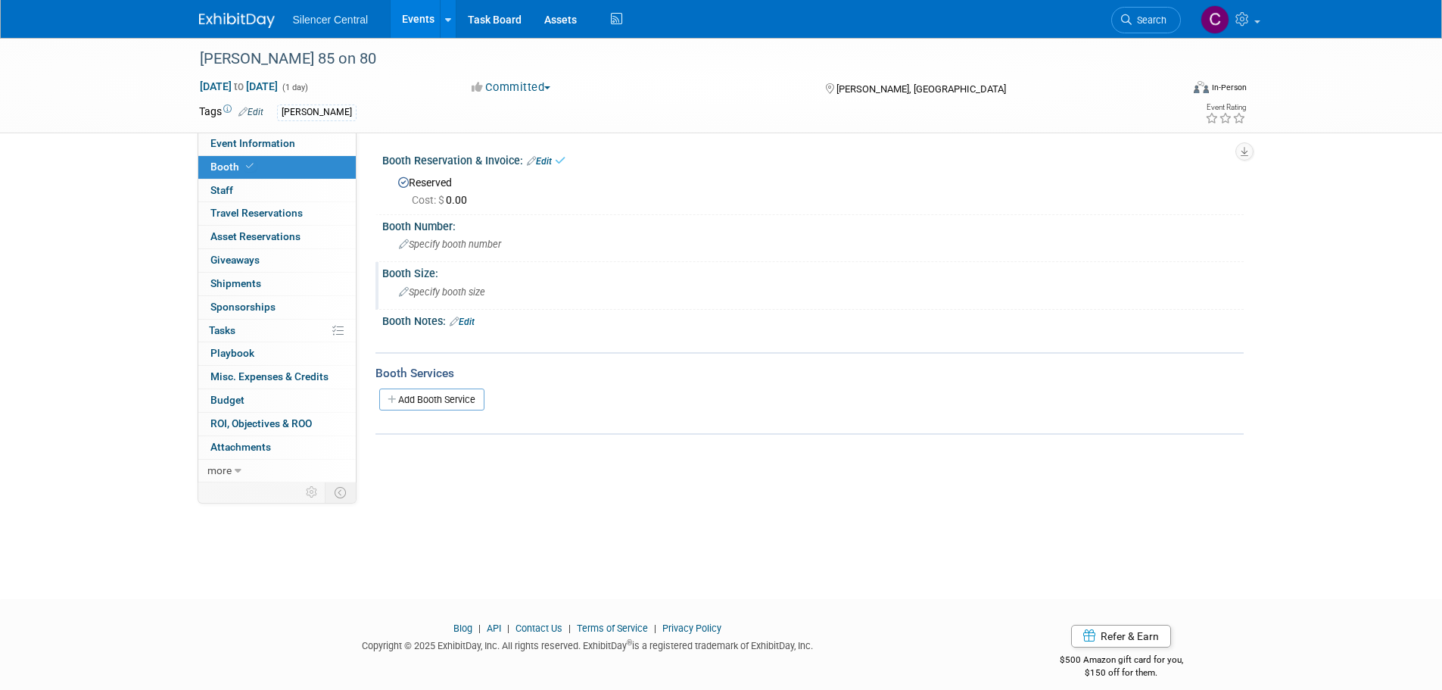
click at [451, 298] on div "Specify booth size" at bounding box center [813, 291] width 839 height 23
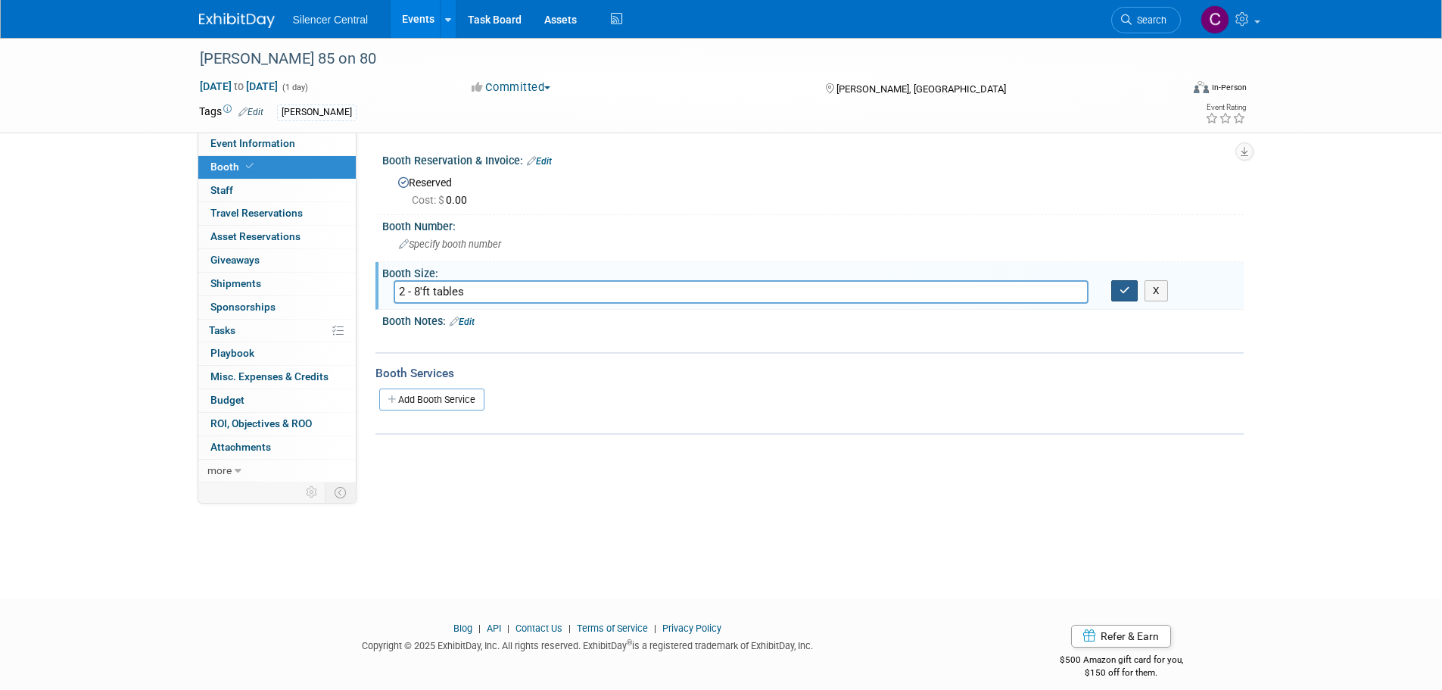
type input "2 - 8'ft tables"
click at [1116, 292] on button "button" at bounding box center [1125, 290] width 27 height 21
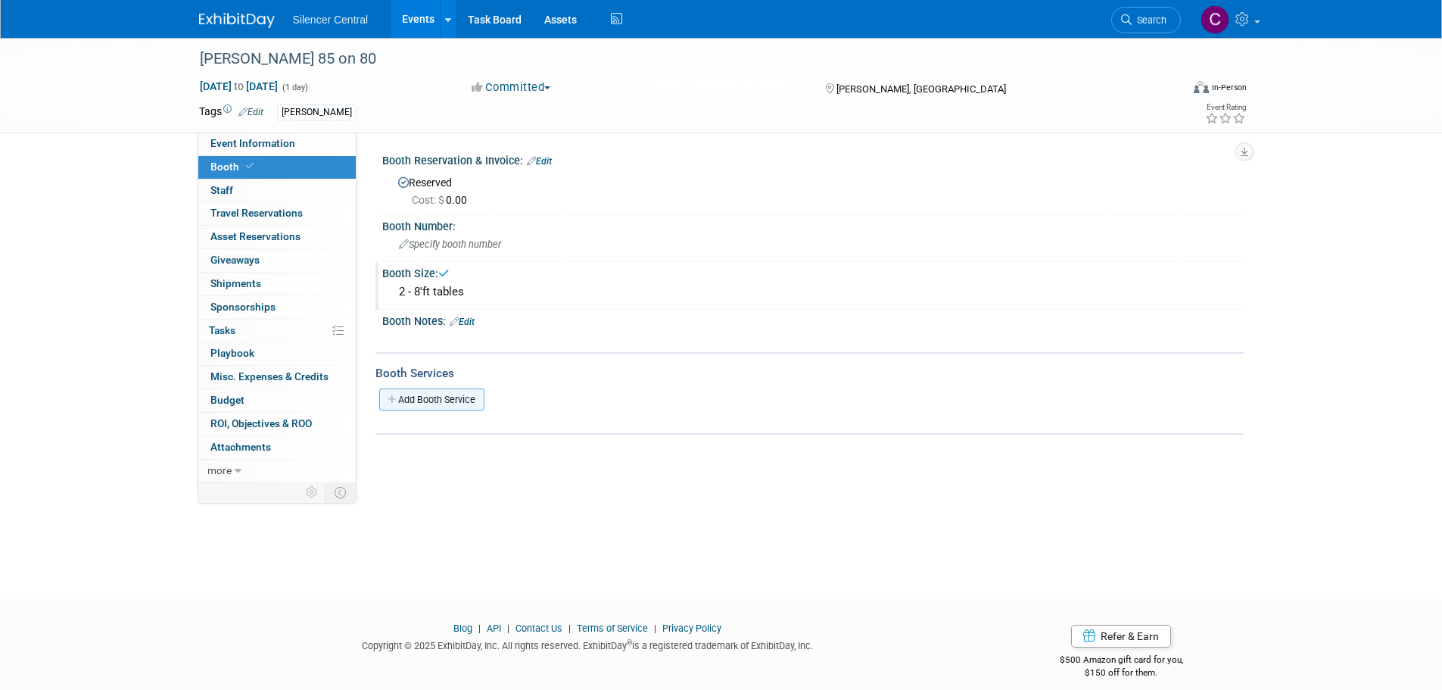
click at [427, 400] on link "Add Booth Service" at bounding box center [431, 399] width 105 height 22
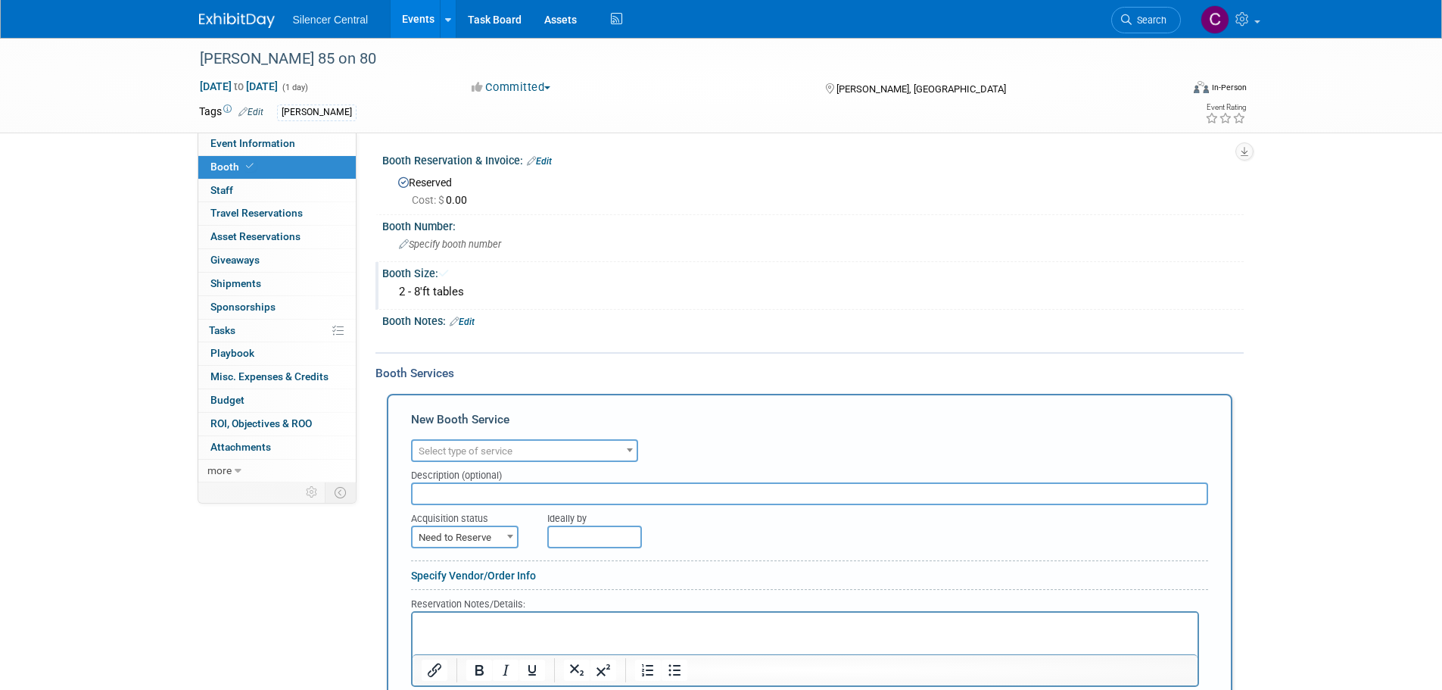
click at [491, 448] on span "Select type of service" at bounding box center [466, 450] width 94 height 11
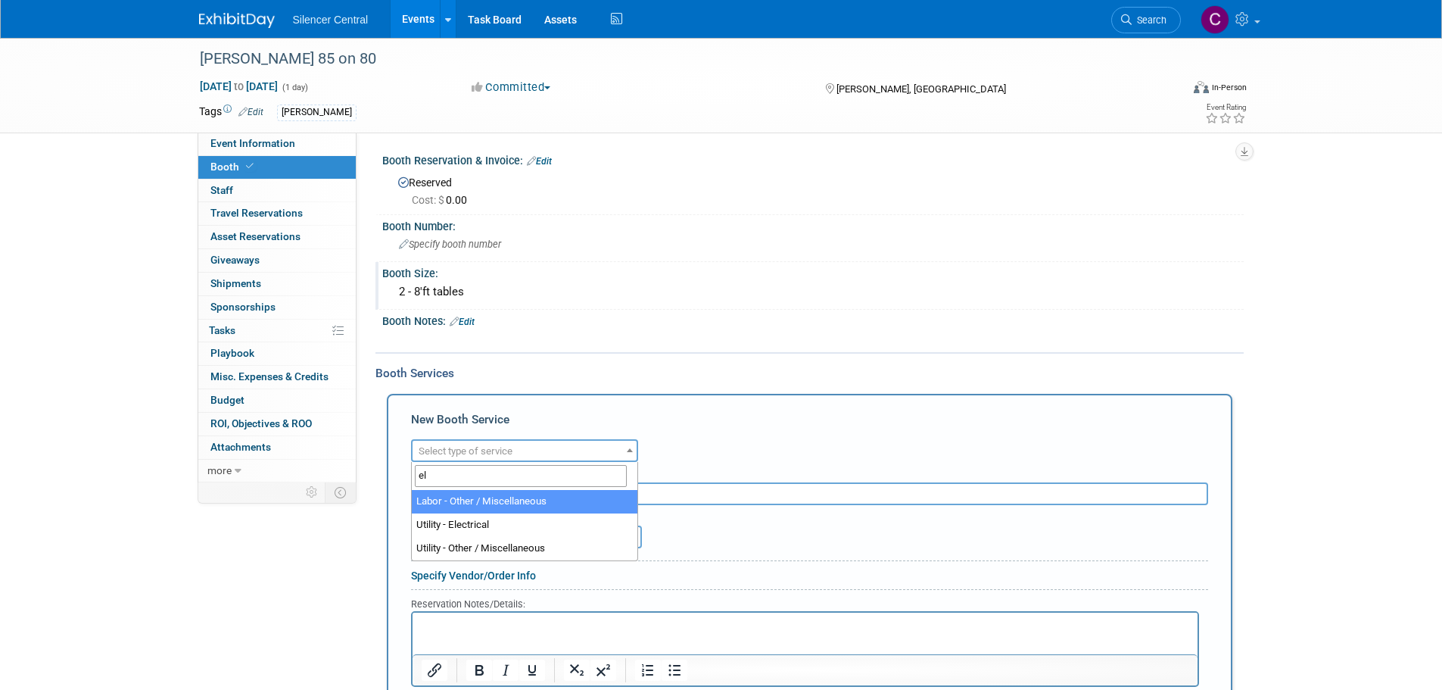
type input "ele"
select select "8"
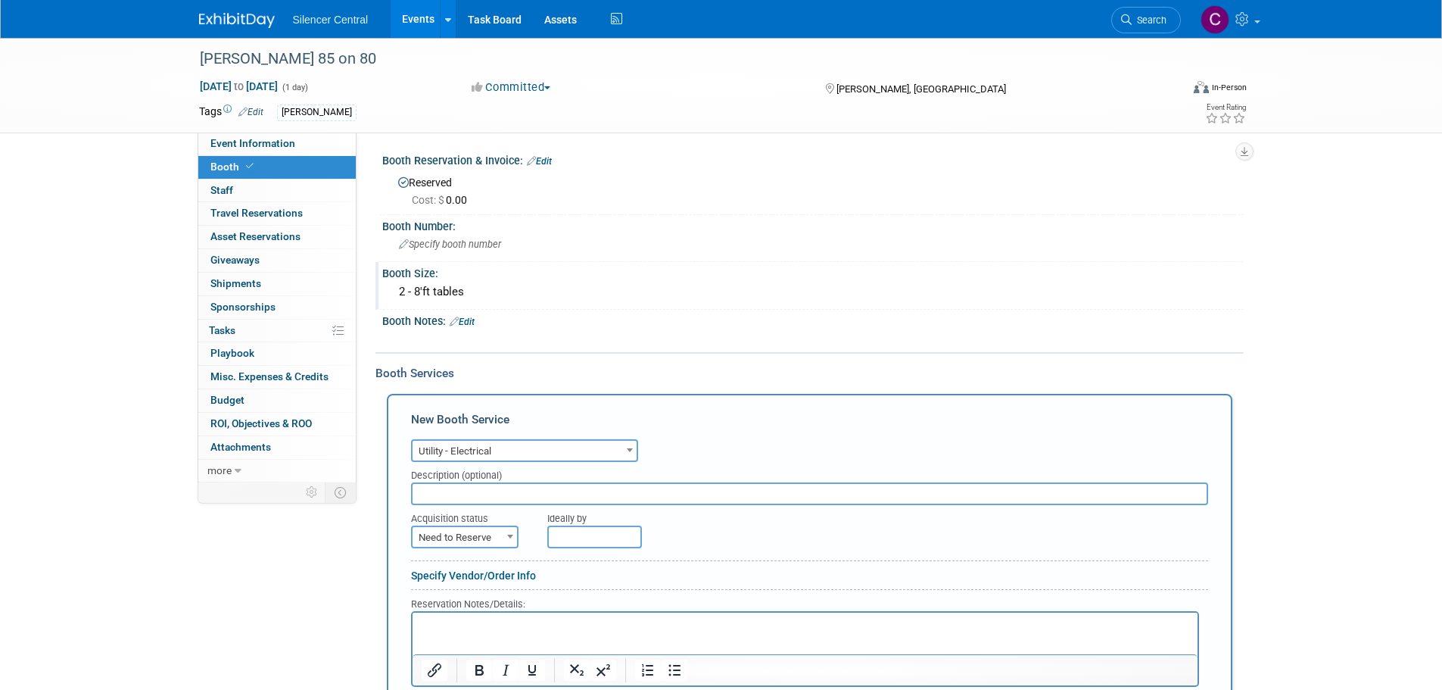
click at [488, 542] on span "Need to Reserve" at bounding box center [465, 537] width 104 height 21
select select "2"
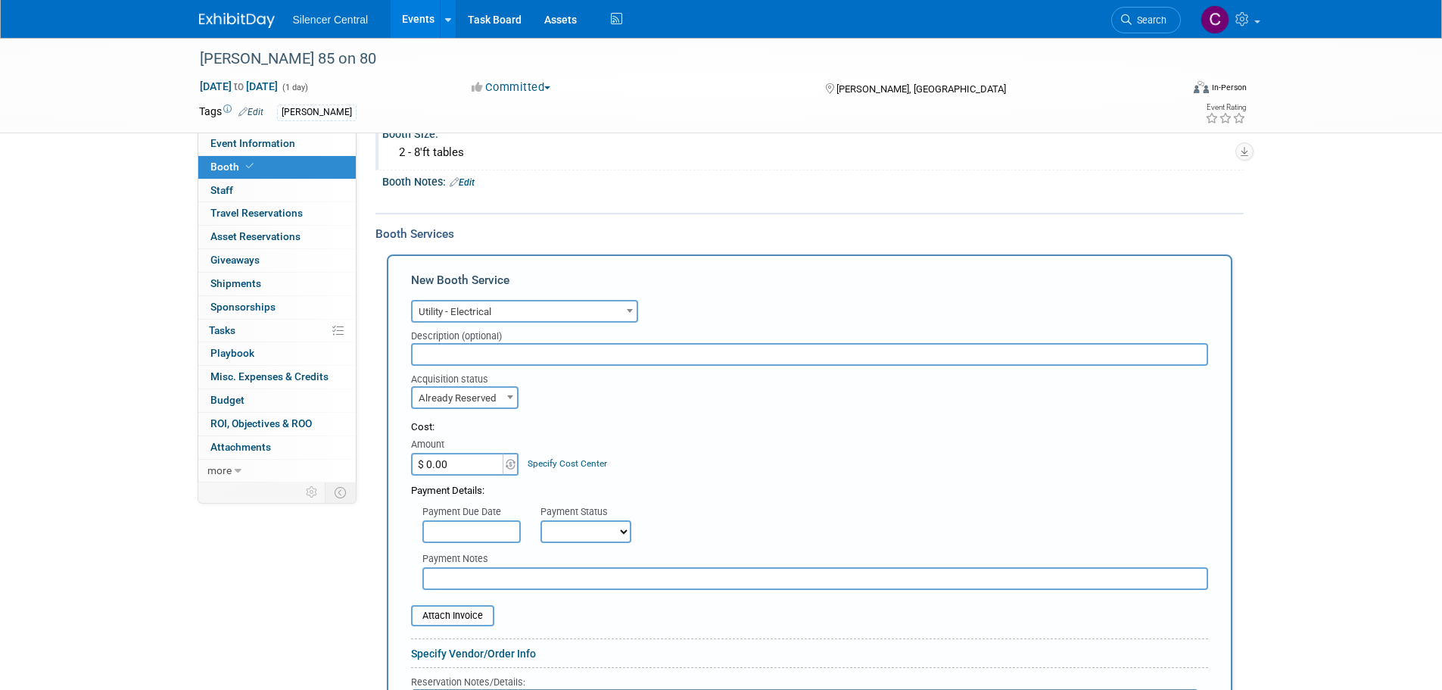
scroll to position [303, 0]
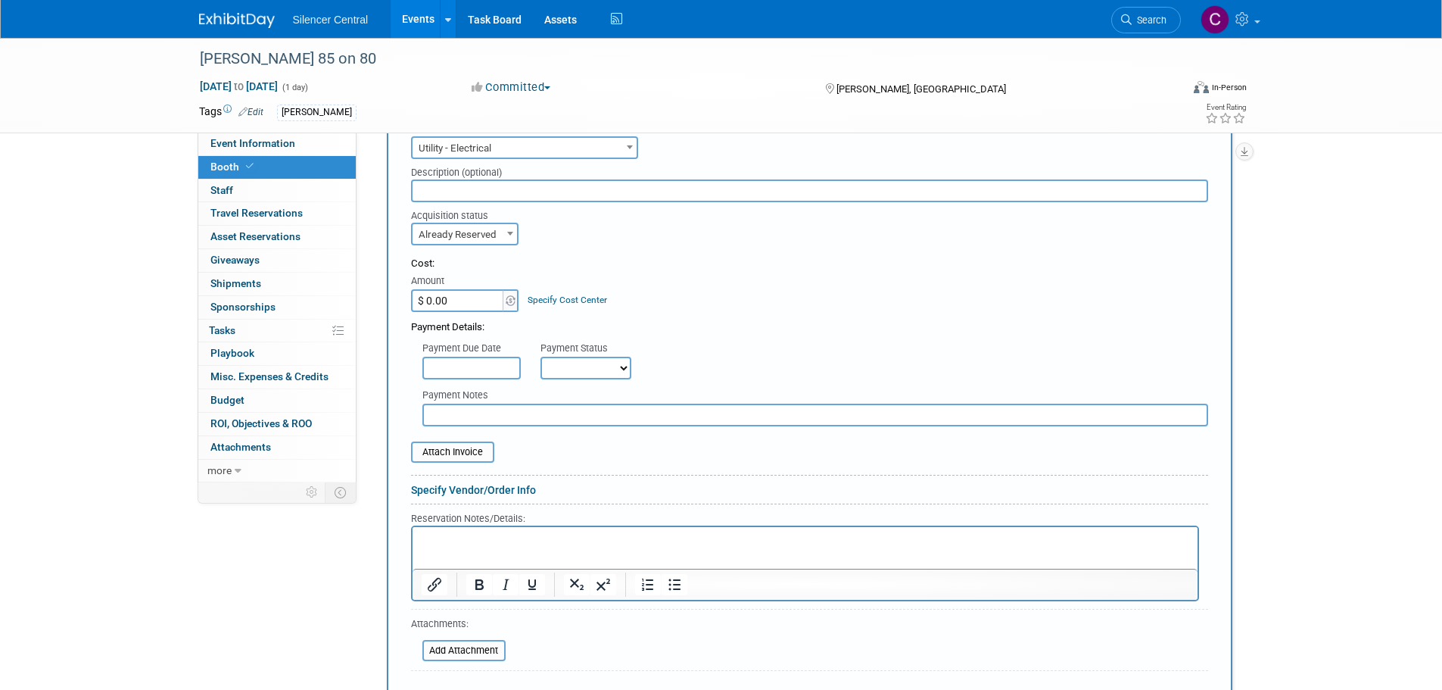
click at [512, 539] on p "Rich Text Area. Press ALT-0 for help." at bounding box center [805, 539] width 768 height 14
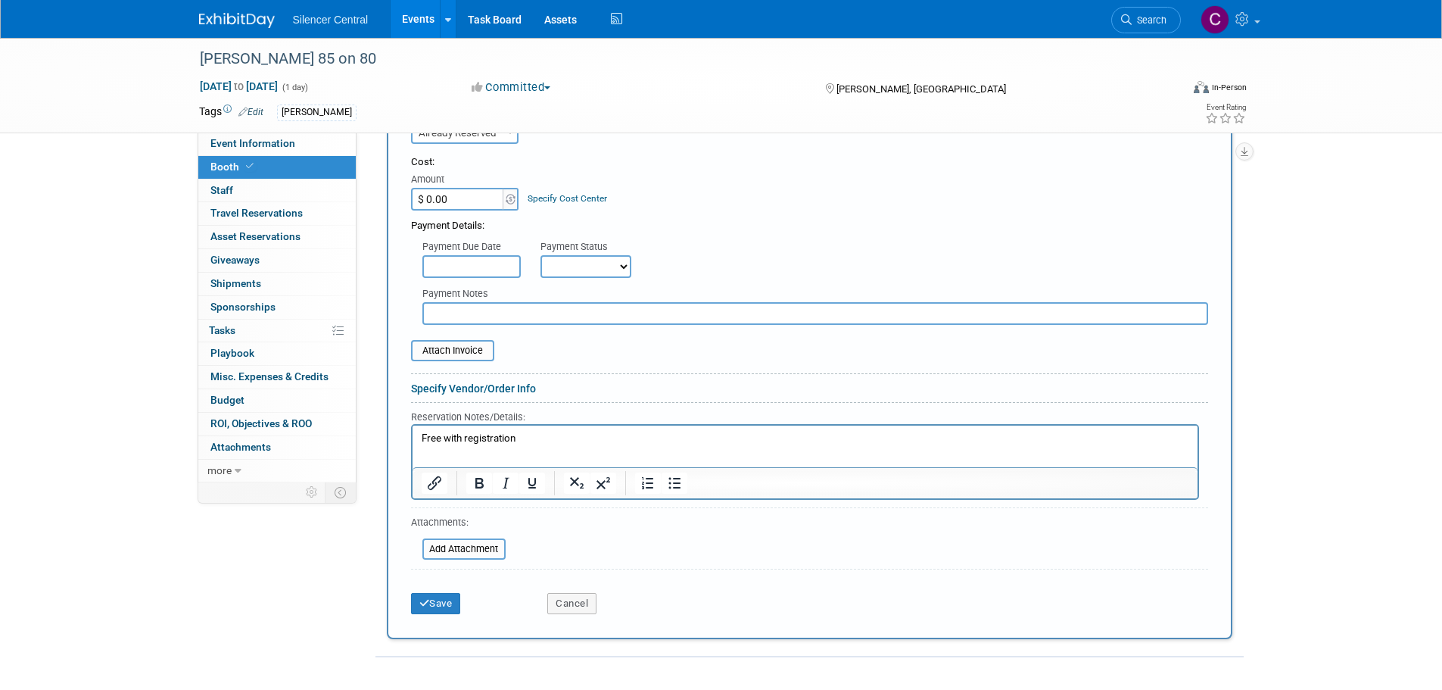
scroll to position [536, 0]
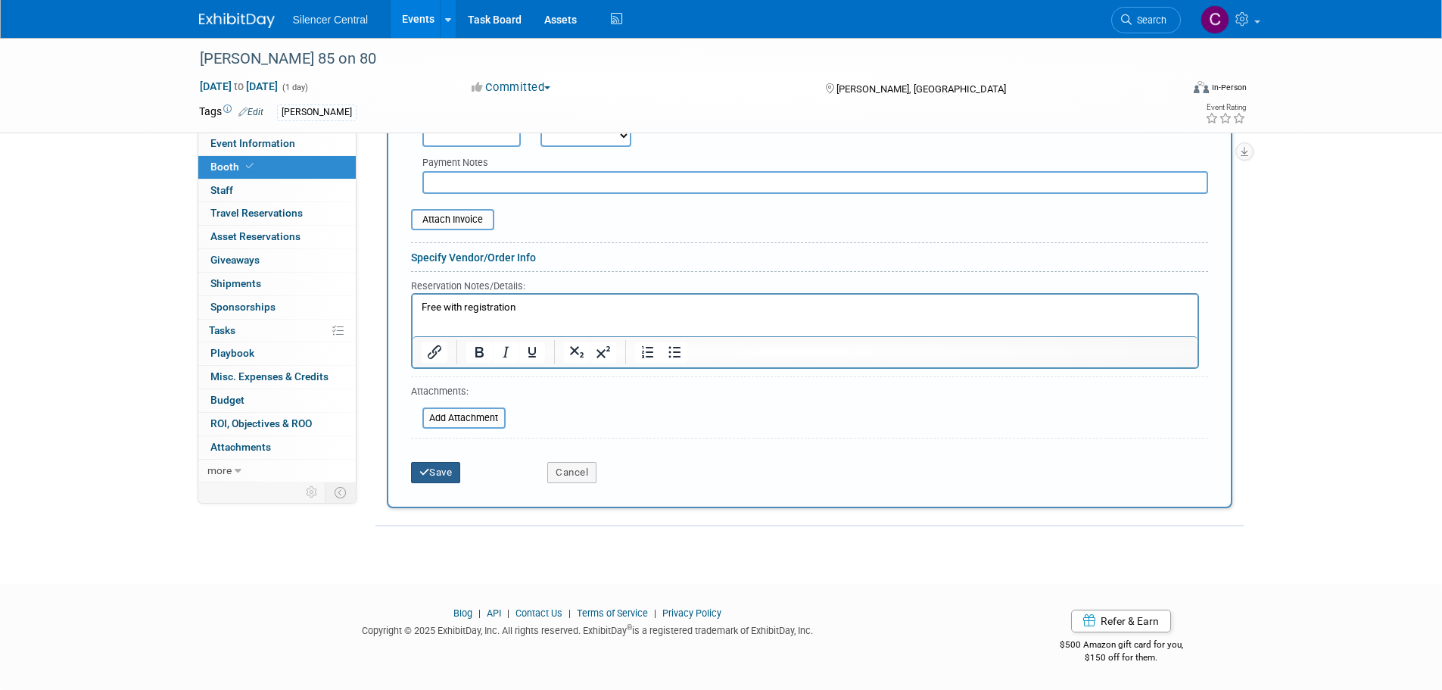
drag, startPoint x: 432, startPoint y: 474, endPoint x: 778, endPoint y: 416, distance: 351.7
click at [432, 474] on button "Save" at bounding box center [436, 472] width 50 height 21
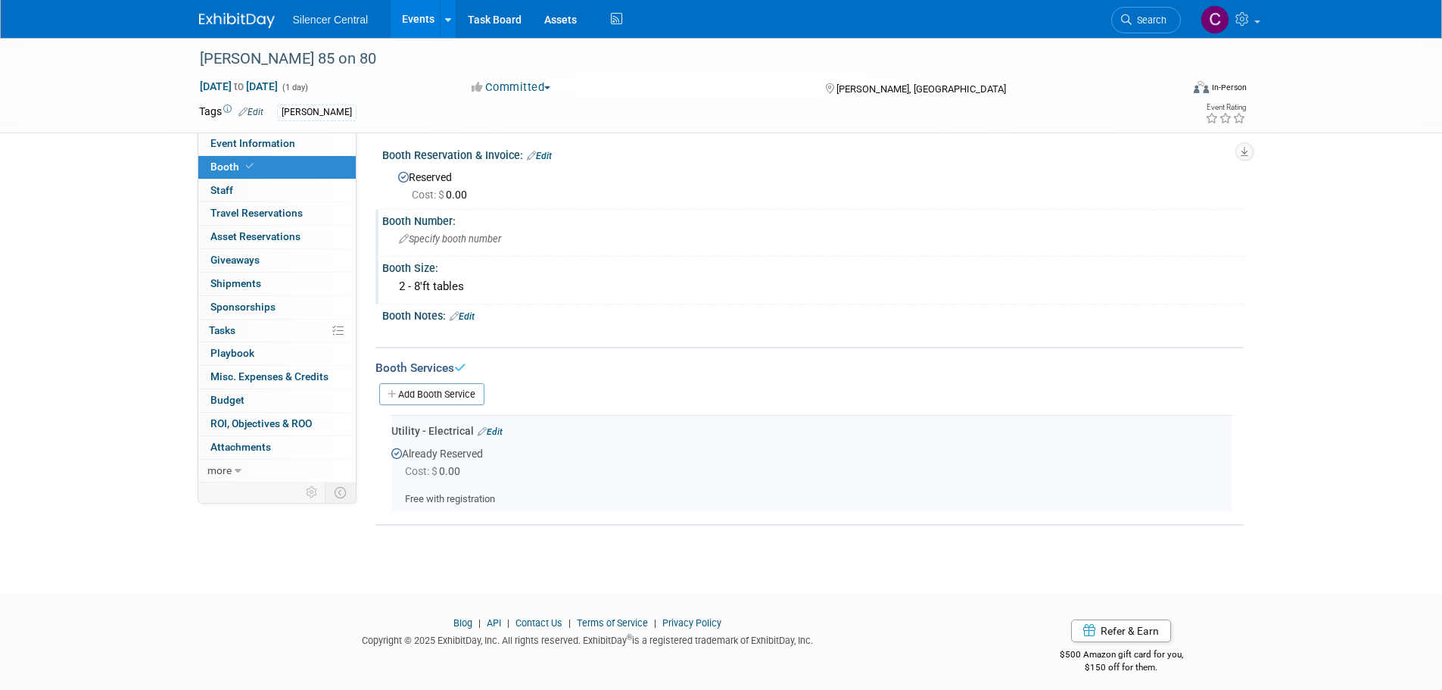
scroll to position [0, 0]
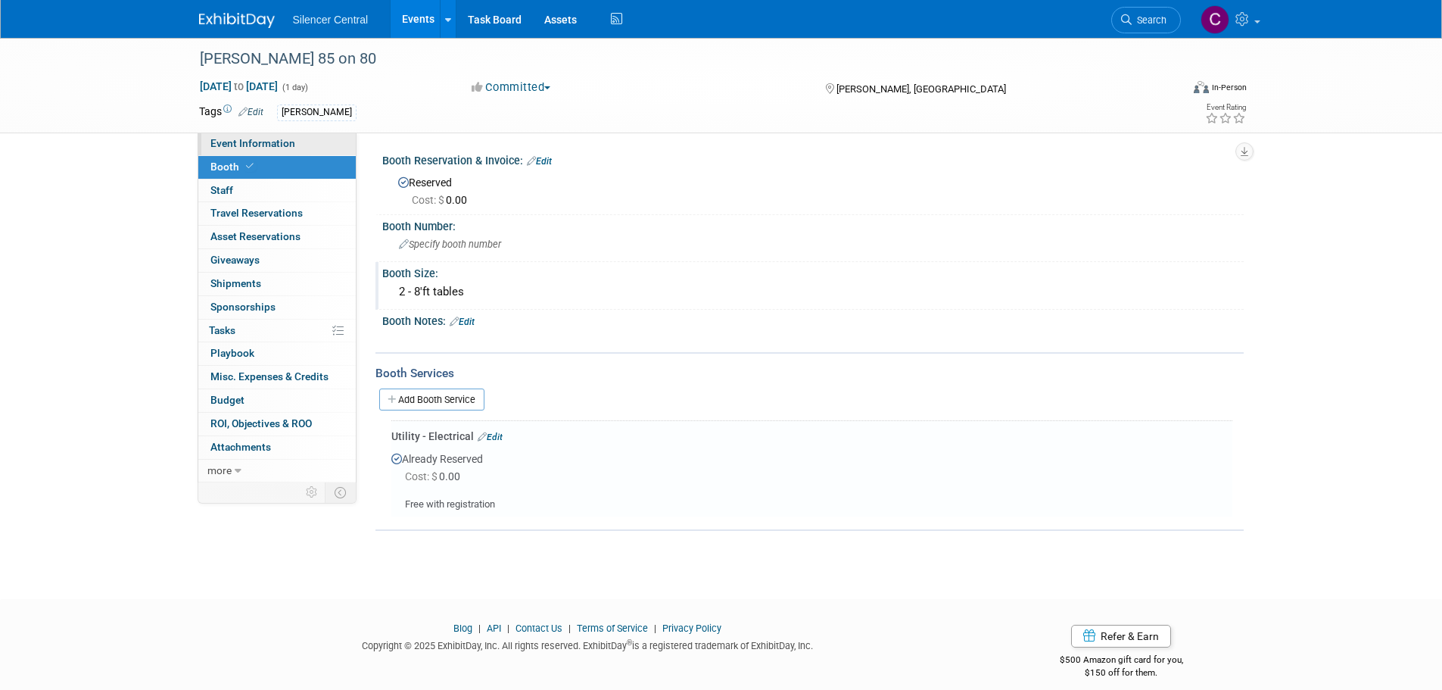
click at [237, 147] on span "Event Information" at bounding box center [252, 143] width 85 height 12
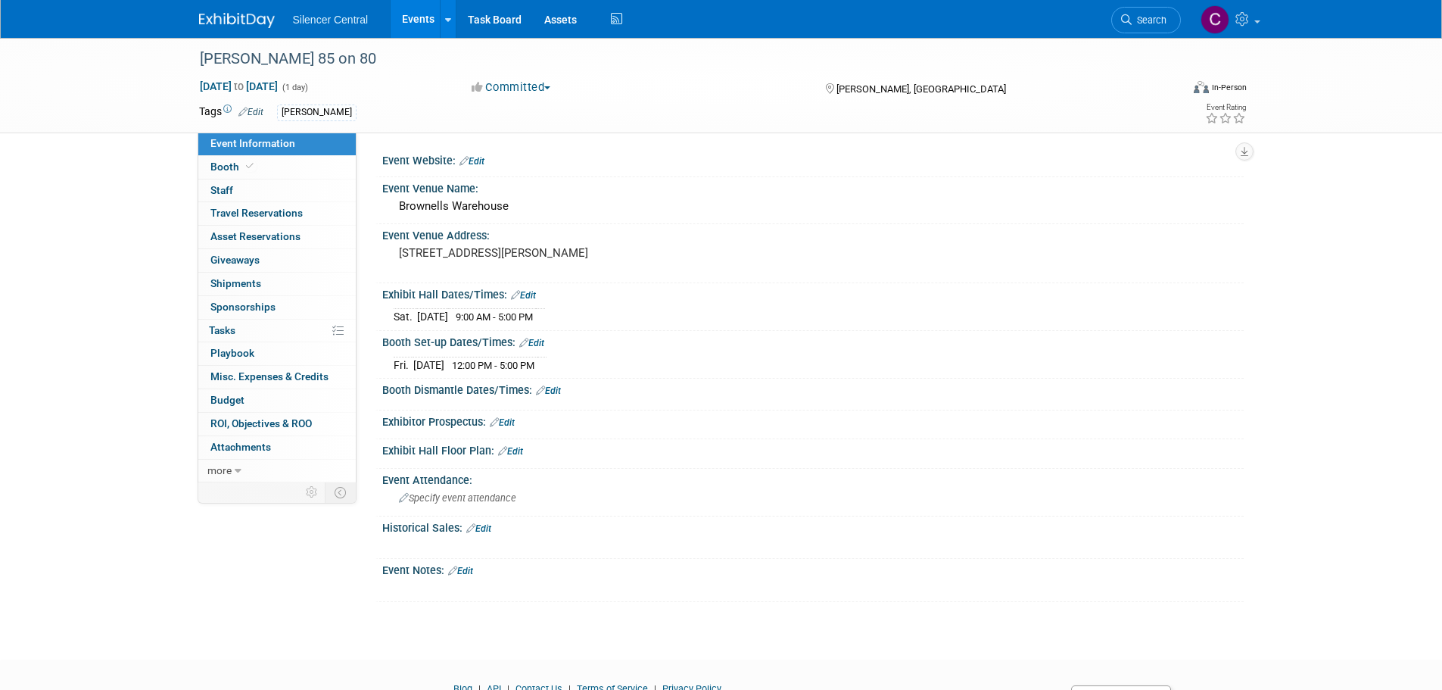
click at [483, 158] on link "Edit" at bounding box center [472, 161] width 25 height 11
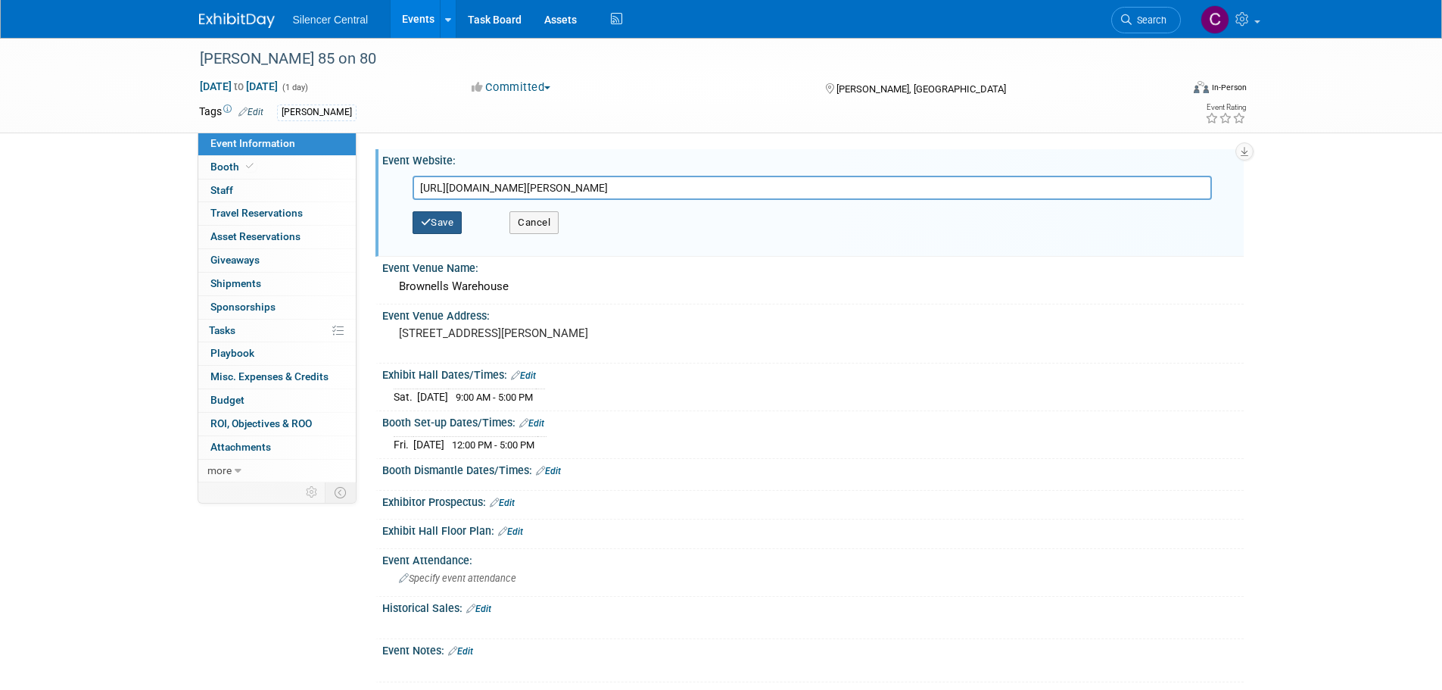
type input "https://www.brownells.com/the-trigger-times/news/press-releases/brownells-invit…"
click at [454, 214] on button "Save" at bounding box center [438, 222] width 50 height 23
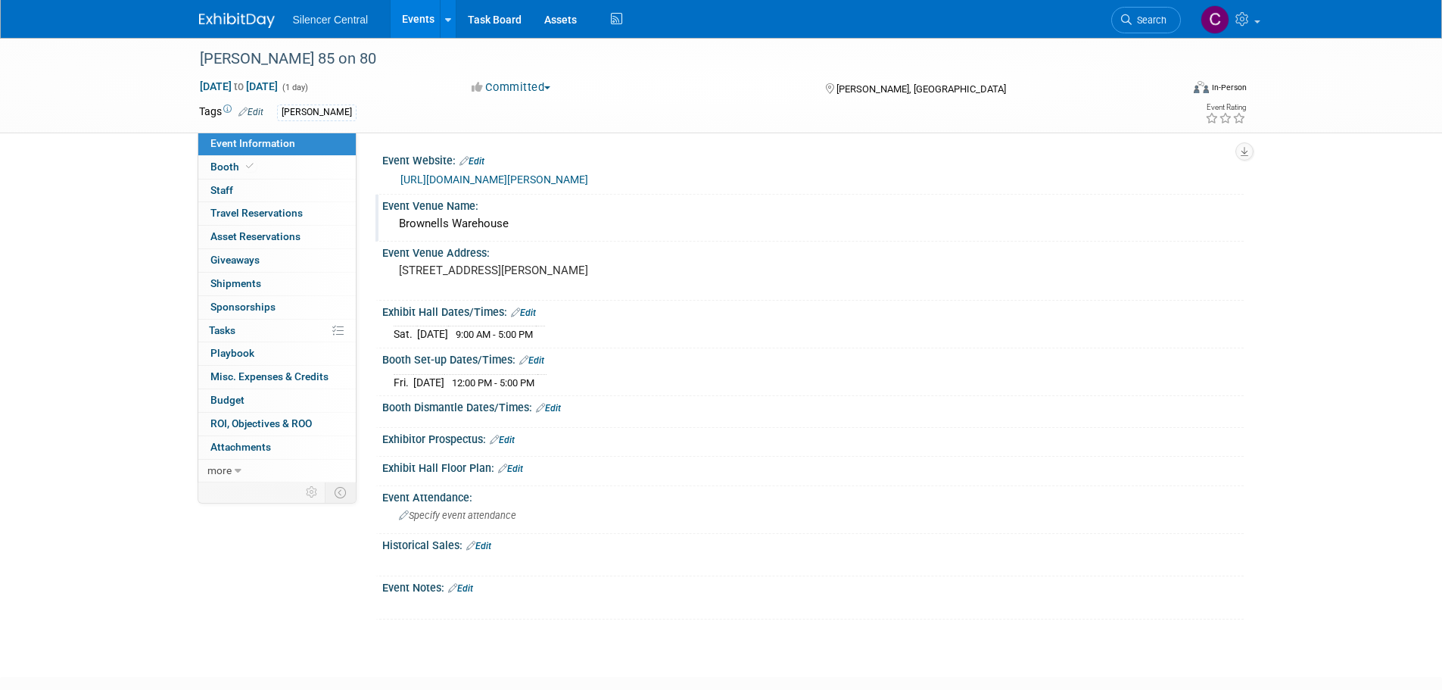
click at [580, 223] on div "Brownells Warehouse" at bounding box center [813, 223] width 839 height 23
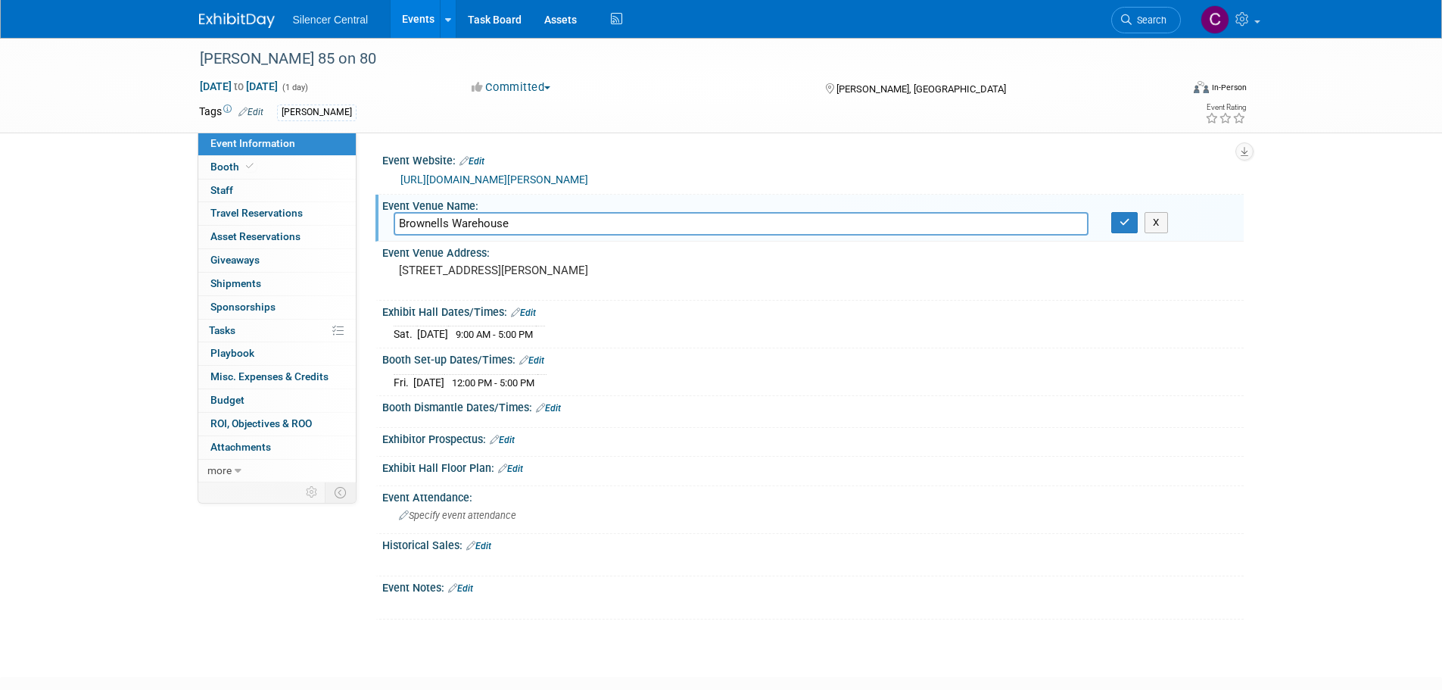
drag, startPoint x: 571, startPoint y: 223, endPoint x: 451, endPoint y: 221, distance: 120.4
click at [451, 221] on input "Brownells Warehouse" at bounding box center [741, 223] width 695 height 23
click at [856, 223] on input "Brownells Warehouse" at bounding box center [741, 223] width 695 height 23
click at [1120, 224] on icon "button" at bounding box center [1125, 222] width 11 height 10
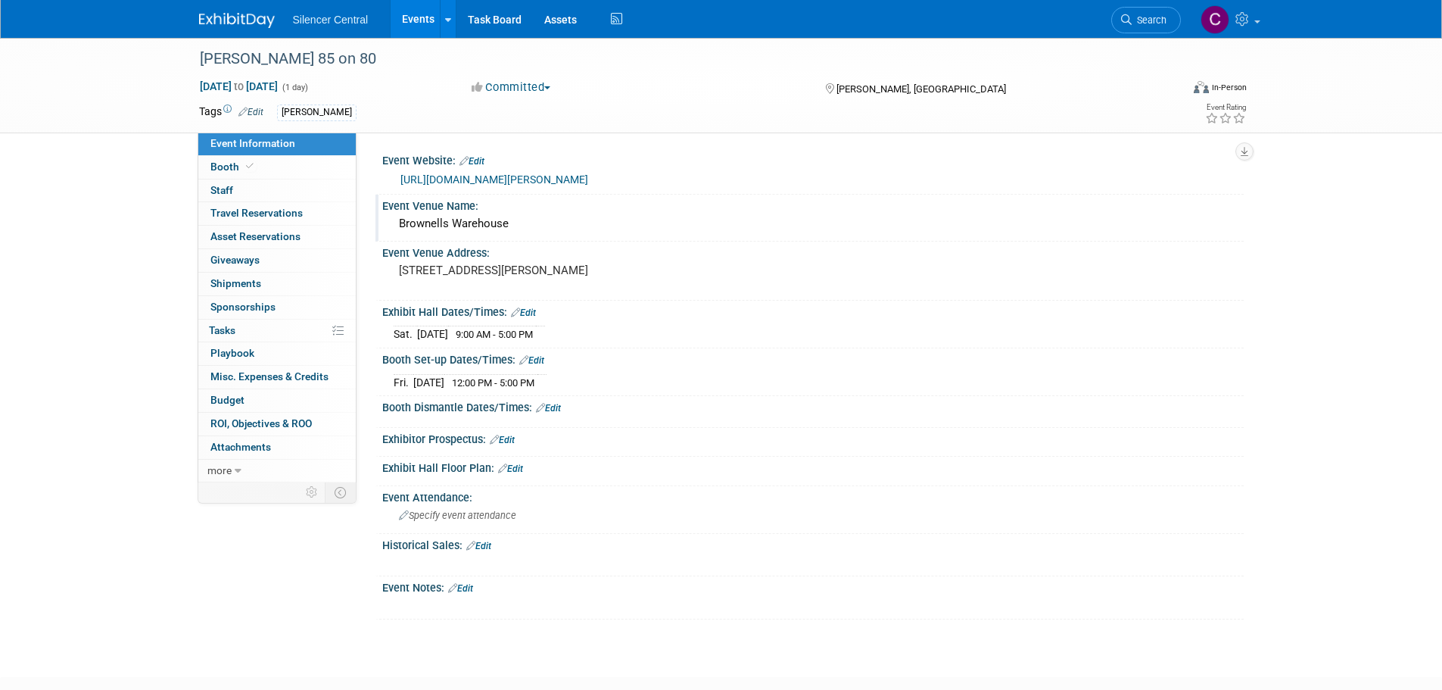
click at [226, 26] on img at bounding box center [237, 20] width 76 height 15
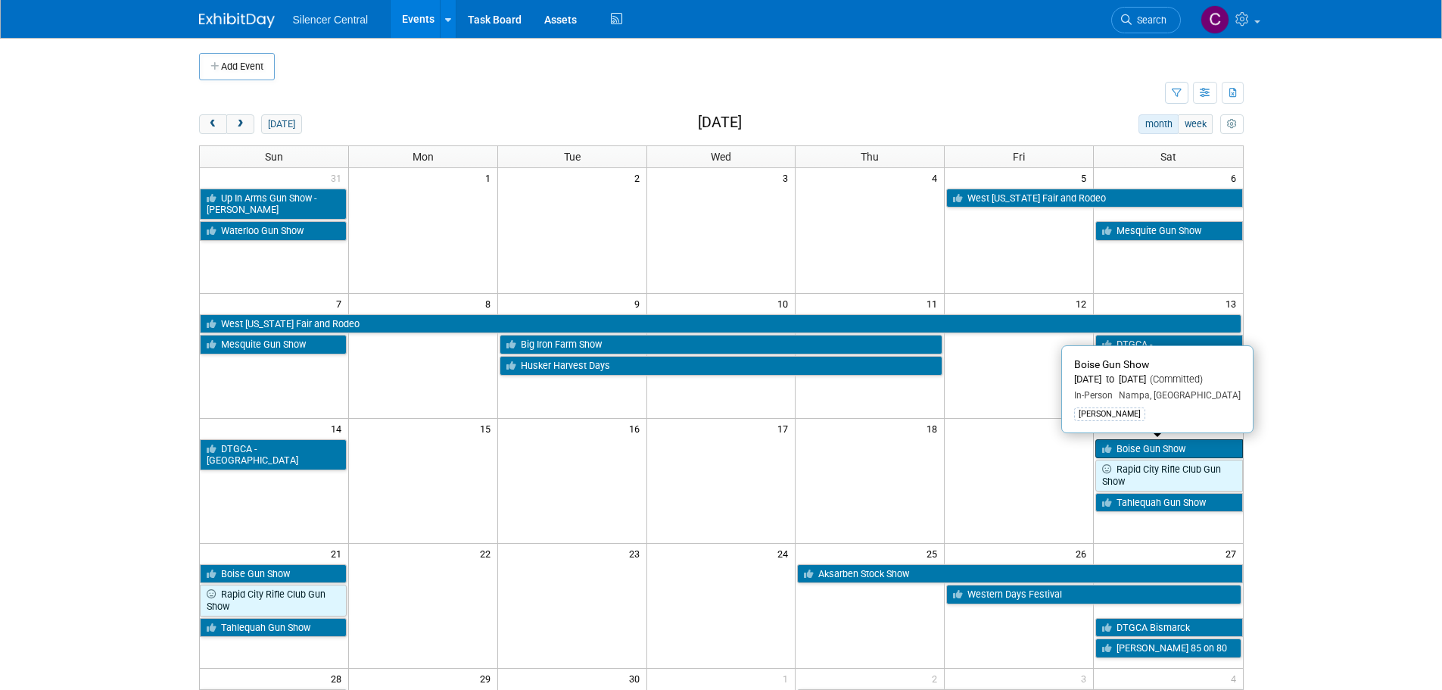
click at [1146, 448] on link "Boise Gun Show" at bounding box center [1169, 449] width 147 height 20
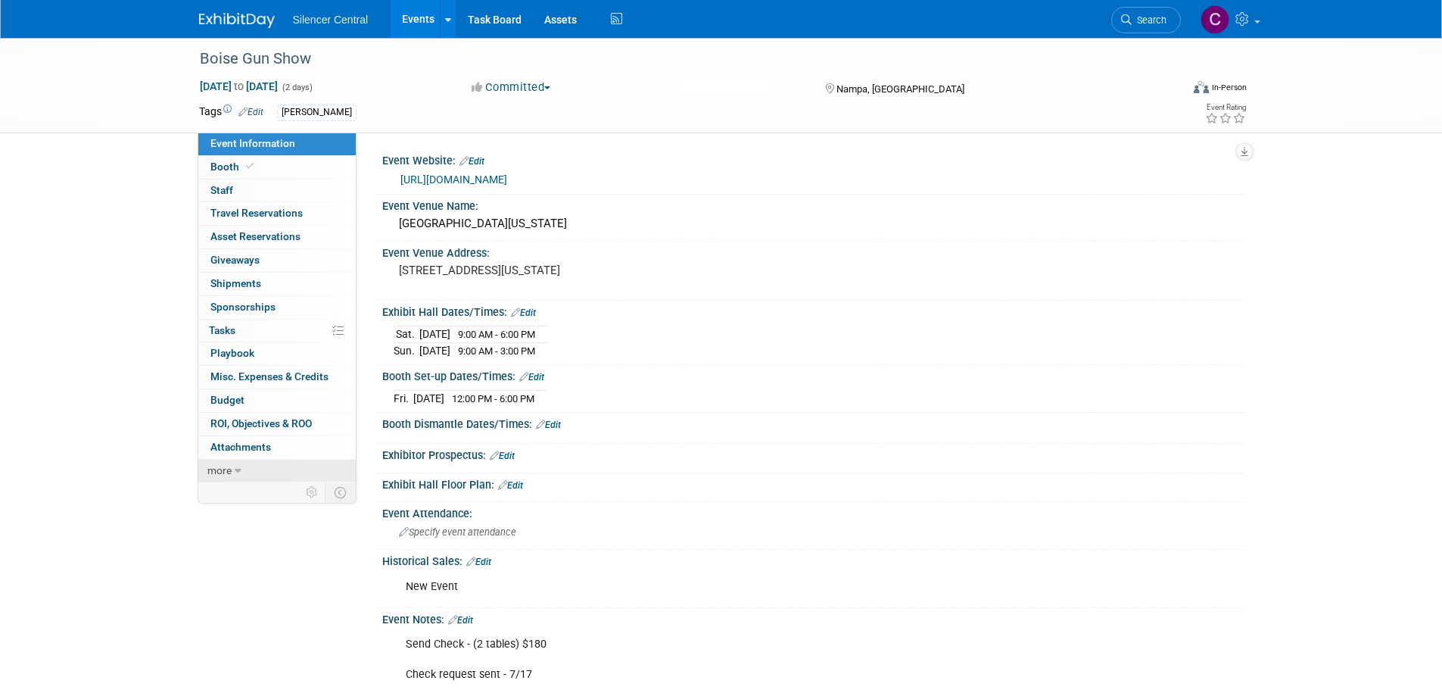
click at [253, 465] on link "more" at bounding box center [276, 471] width 157 height 23
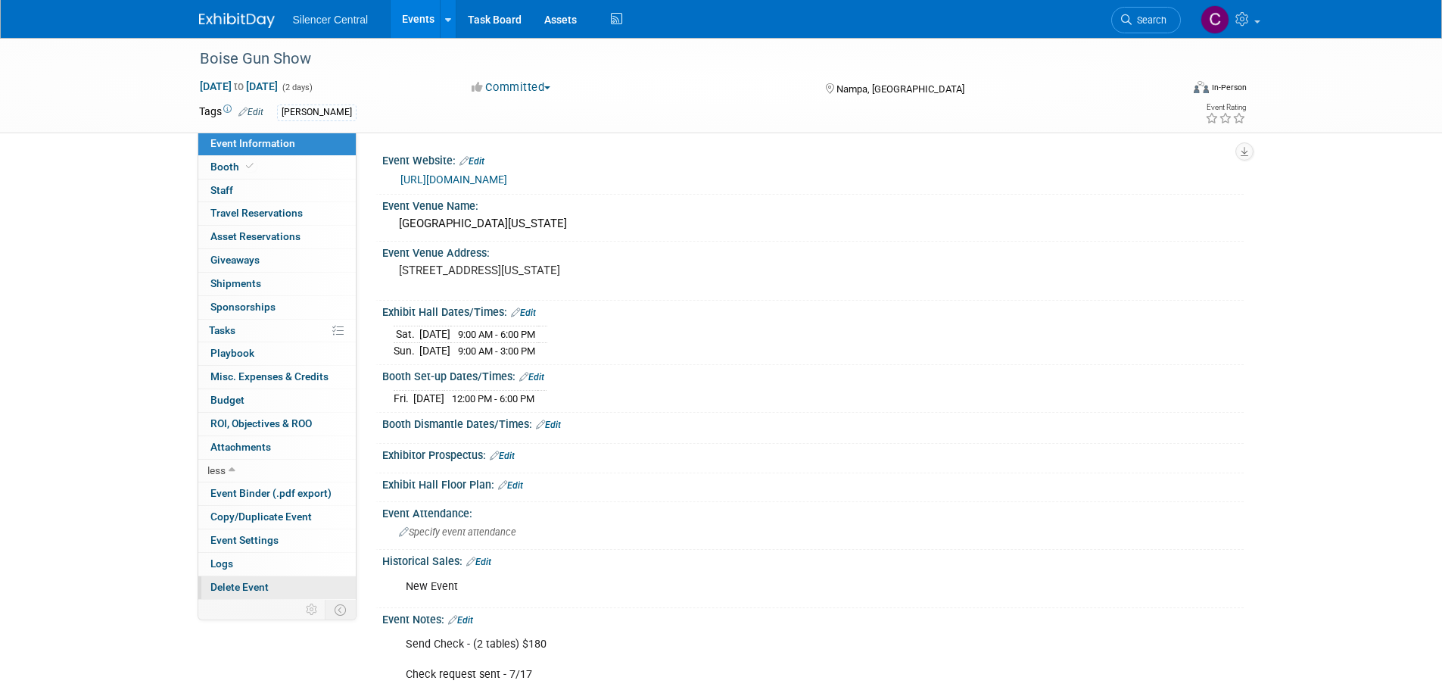
click at [220, 584] on span "Delete Event" at bounding box center [239, 587] width 58 height 12
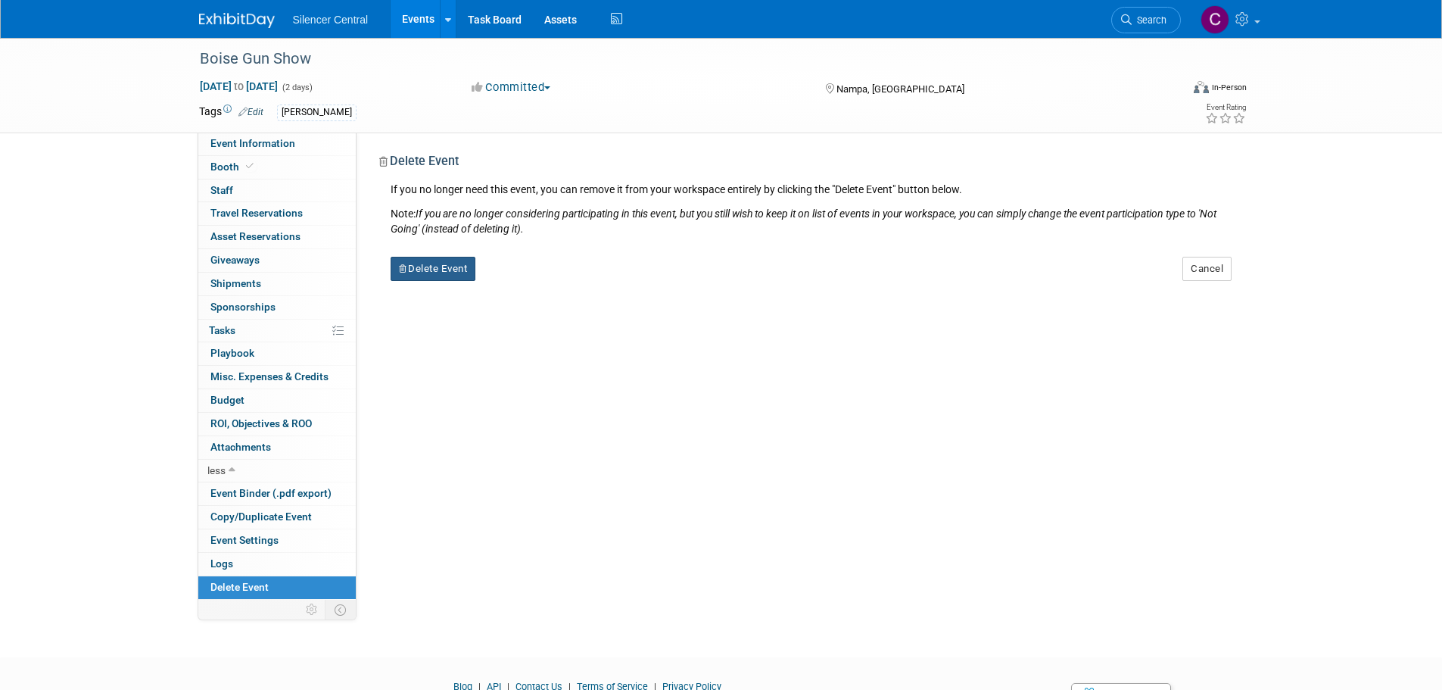
click at [444, 272] on button "Delete Event" at bounding box center [434, 269] width 86 height 24
click at [527, 286] on link "Yes" at bounding box center [529, 281] width 44 height 24
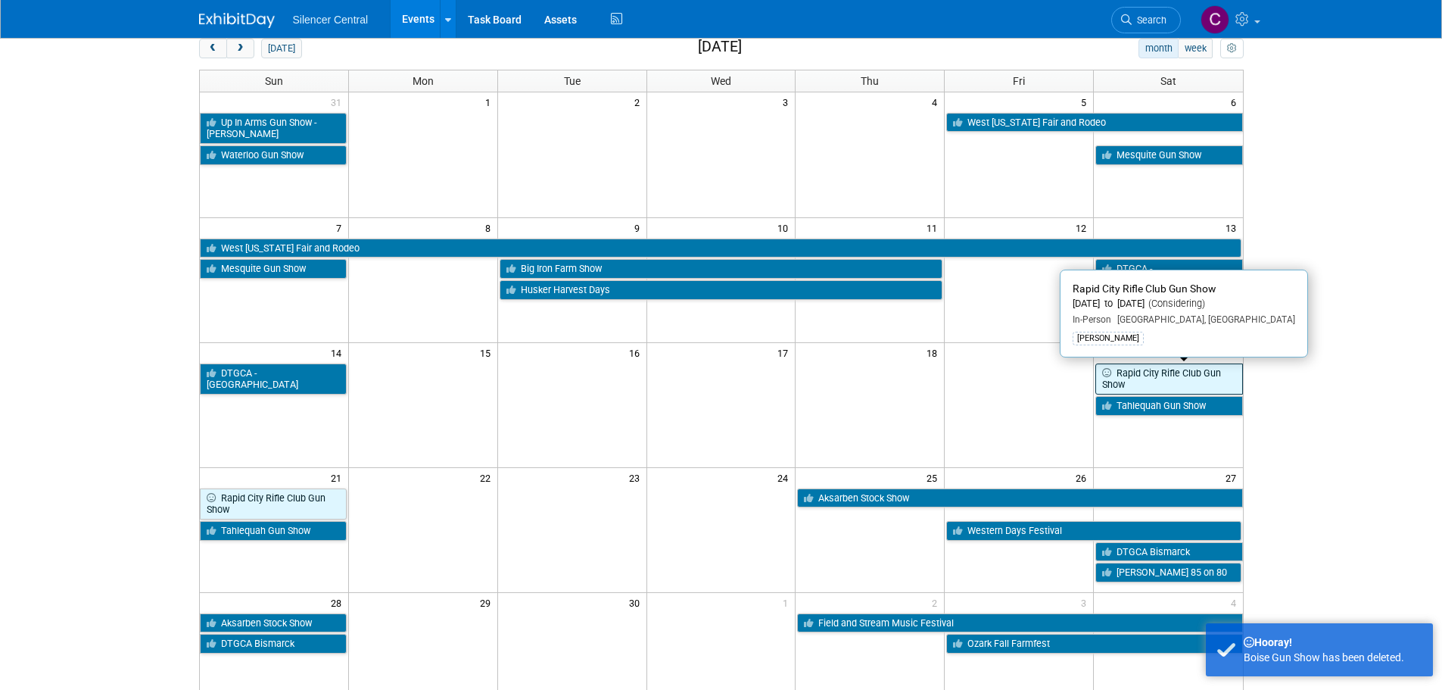
click at [1130, 370] on link "Rapid City Rifle Club Gun Show" at bounding box center [1169, 378] width 147 height 31
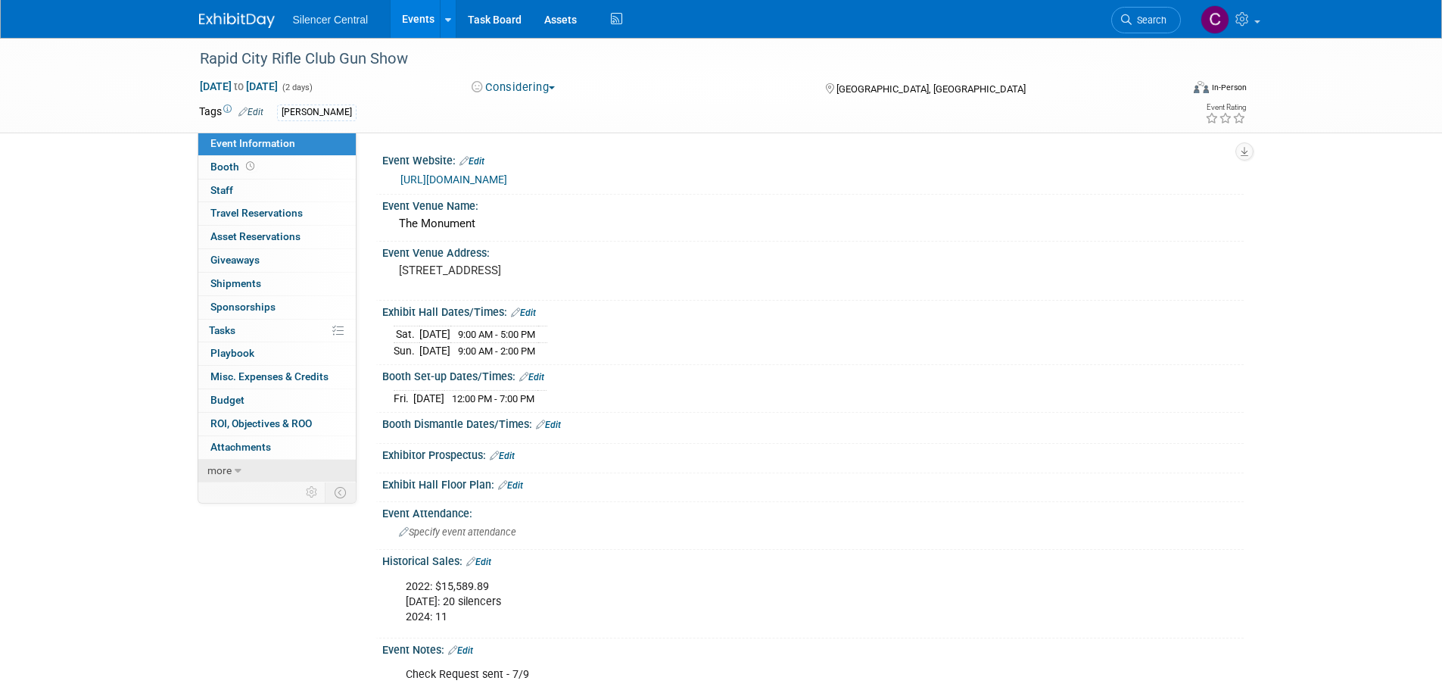
click at [235, 468] on icon at bounding box center [238, 471] width 7 height 11
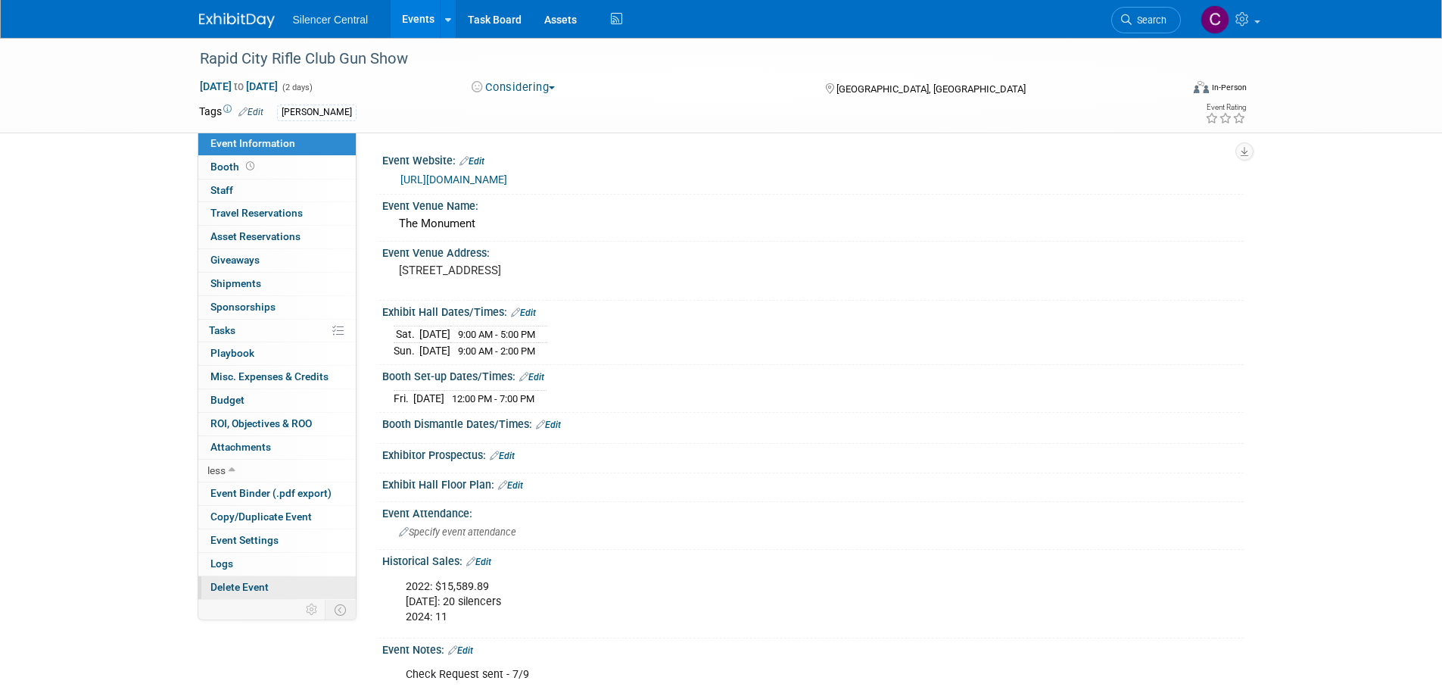
click at [242, 583] on span "Delete Event" at bounding box center [239, 587] width 58 height 12
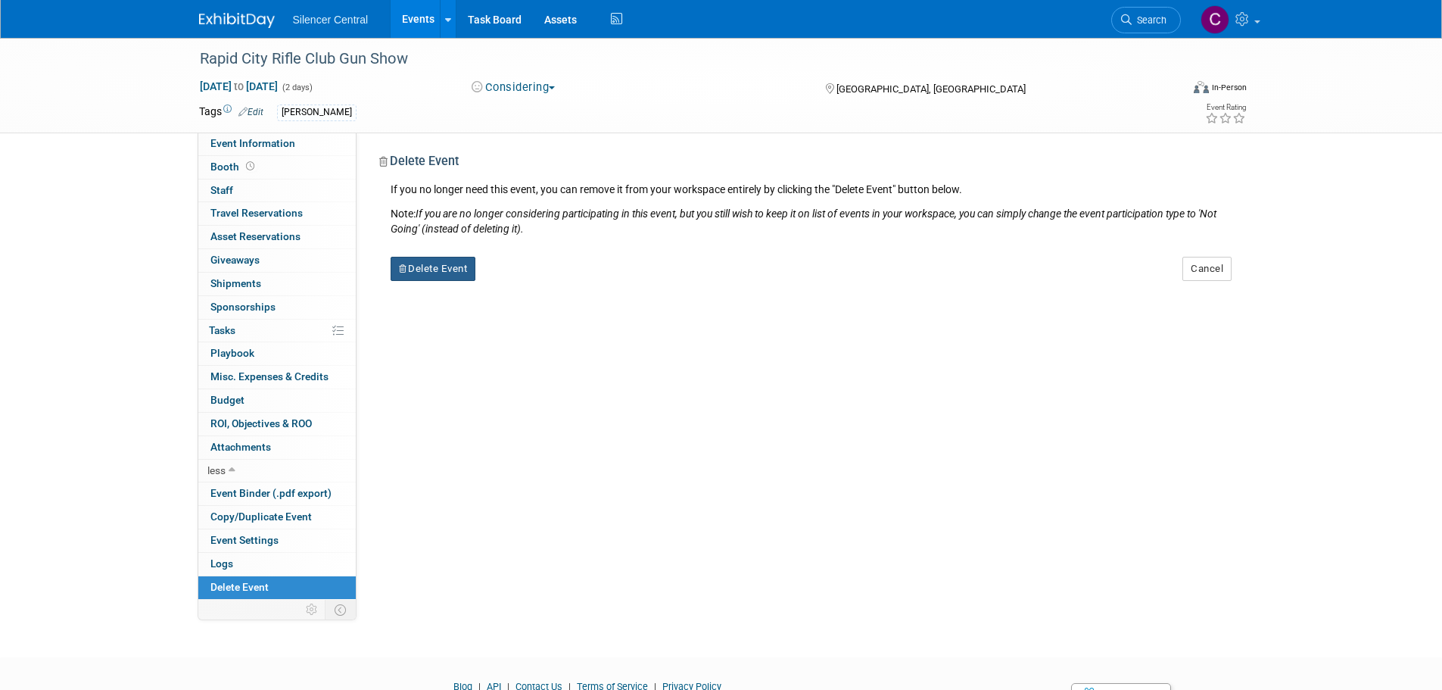
click at [423, 264] on button "Delete Event" at bounding box center [434, 269] width 86 height 24
drag, startPoint x: 522, startPoint y: 282, endPoint x: 593, endPoint y: 352, distance: 99.1
click at [522, 282] on link "Yes" at bounding box center [529, 281] width 44 height 24
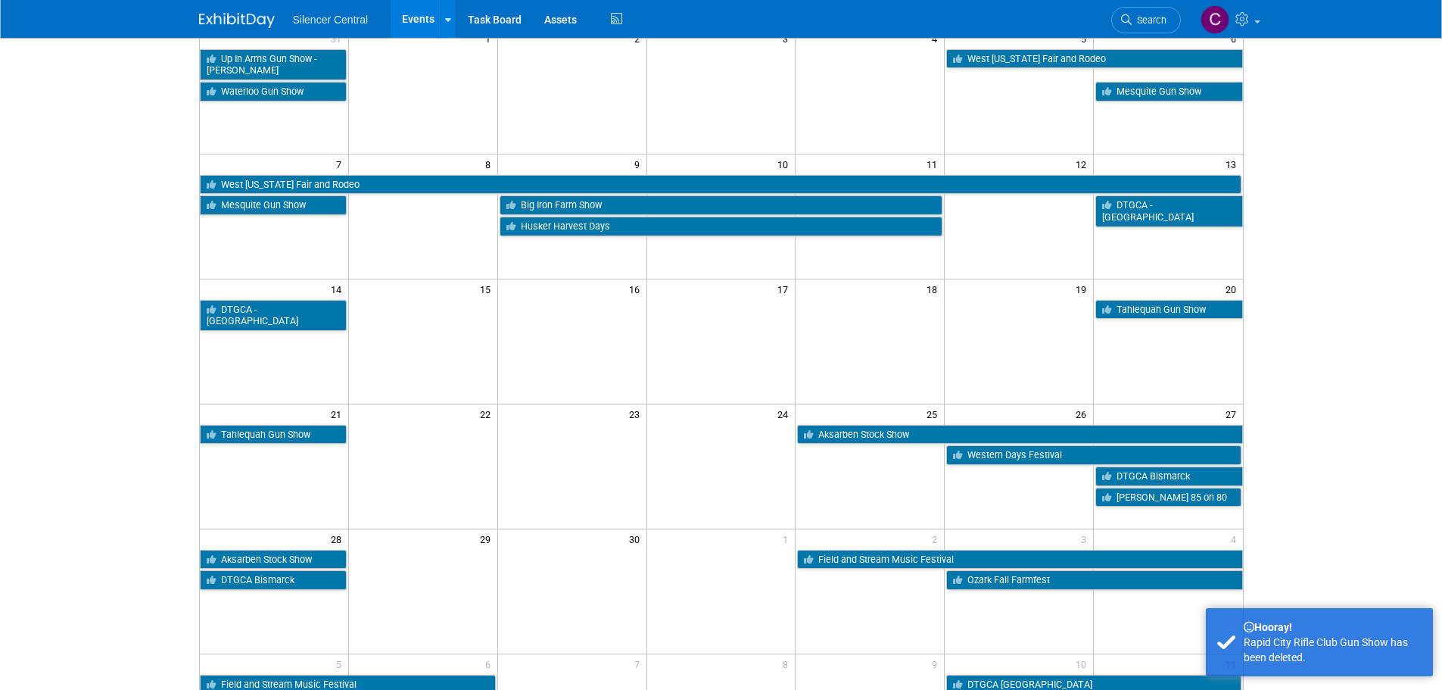
scroll to position [151, 0]
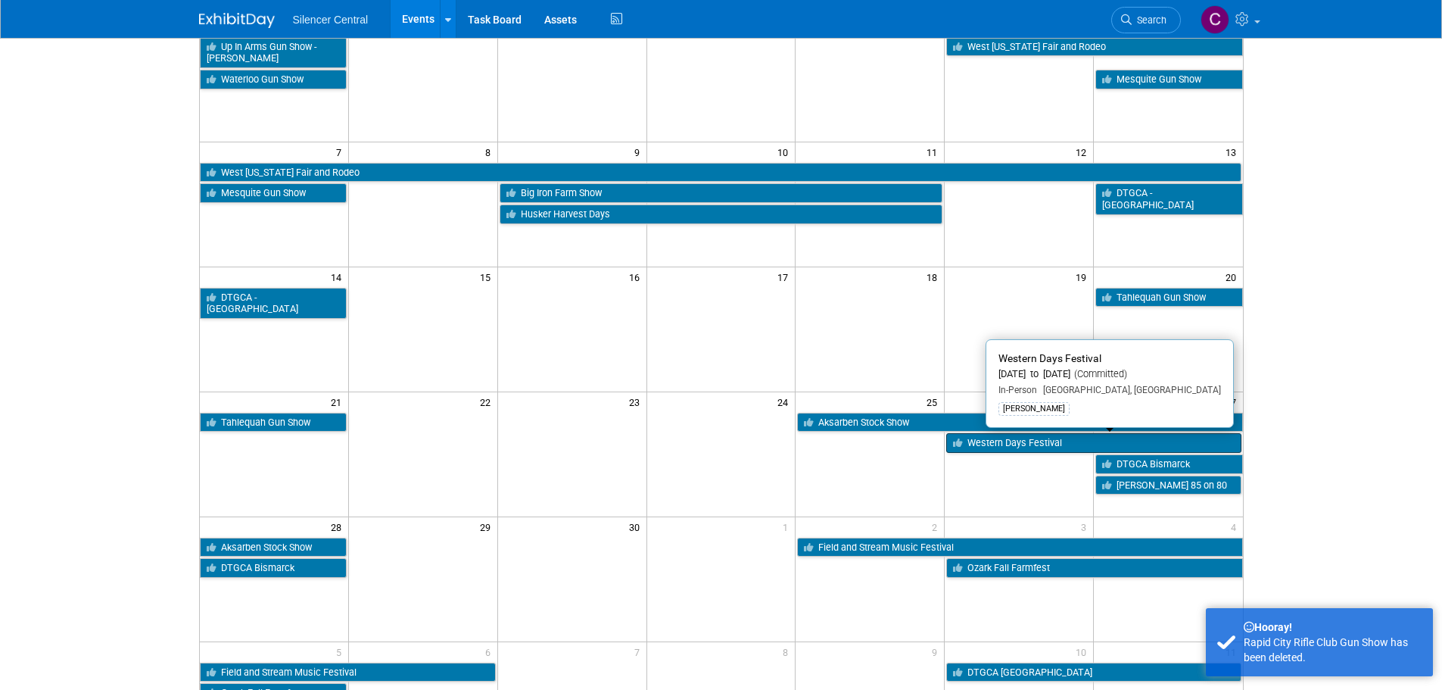
click at [992, 446] on link "Western Days Festival" at bounding box center [1093, 443] width 295 height 20
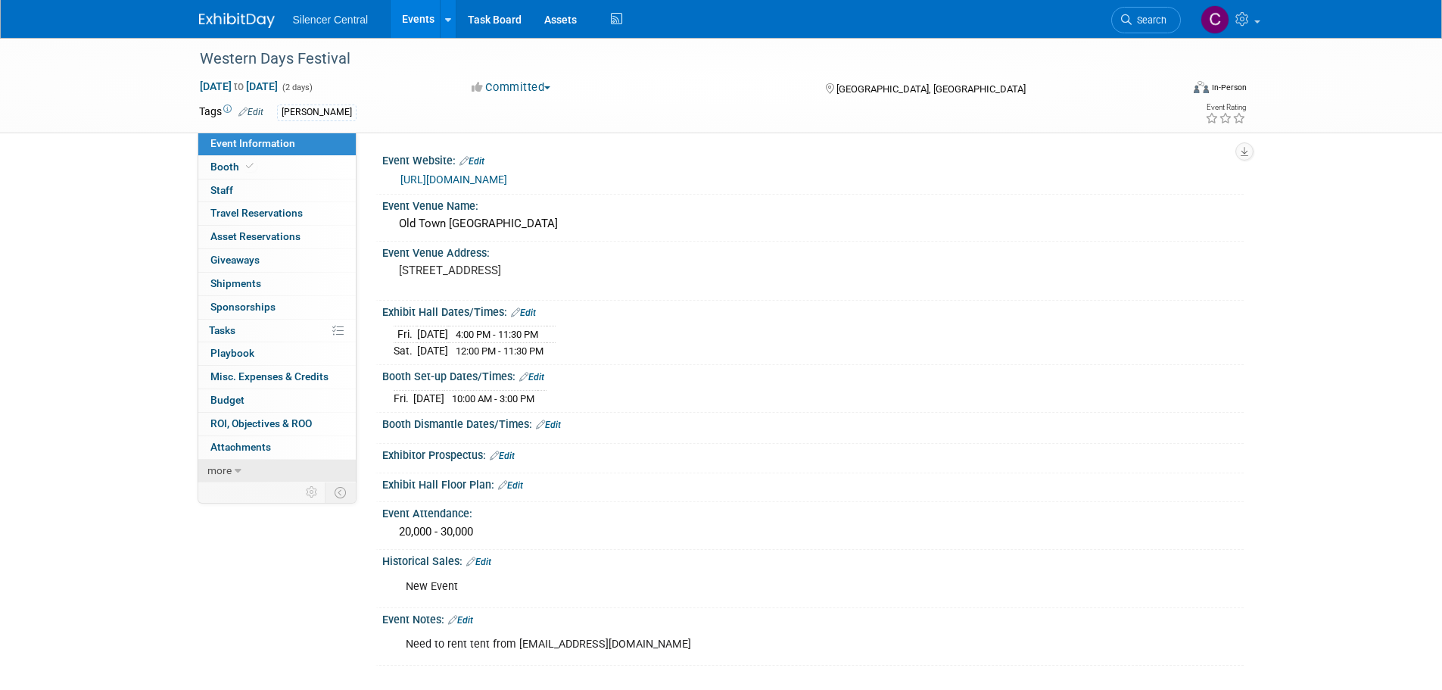
click at [248, 466] on link "more" at bounding box center [276, 471] width 157 height 23
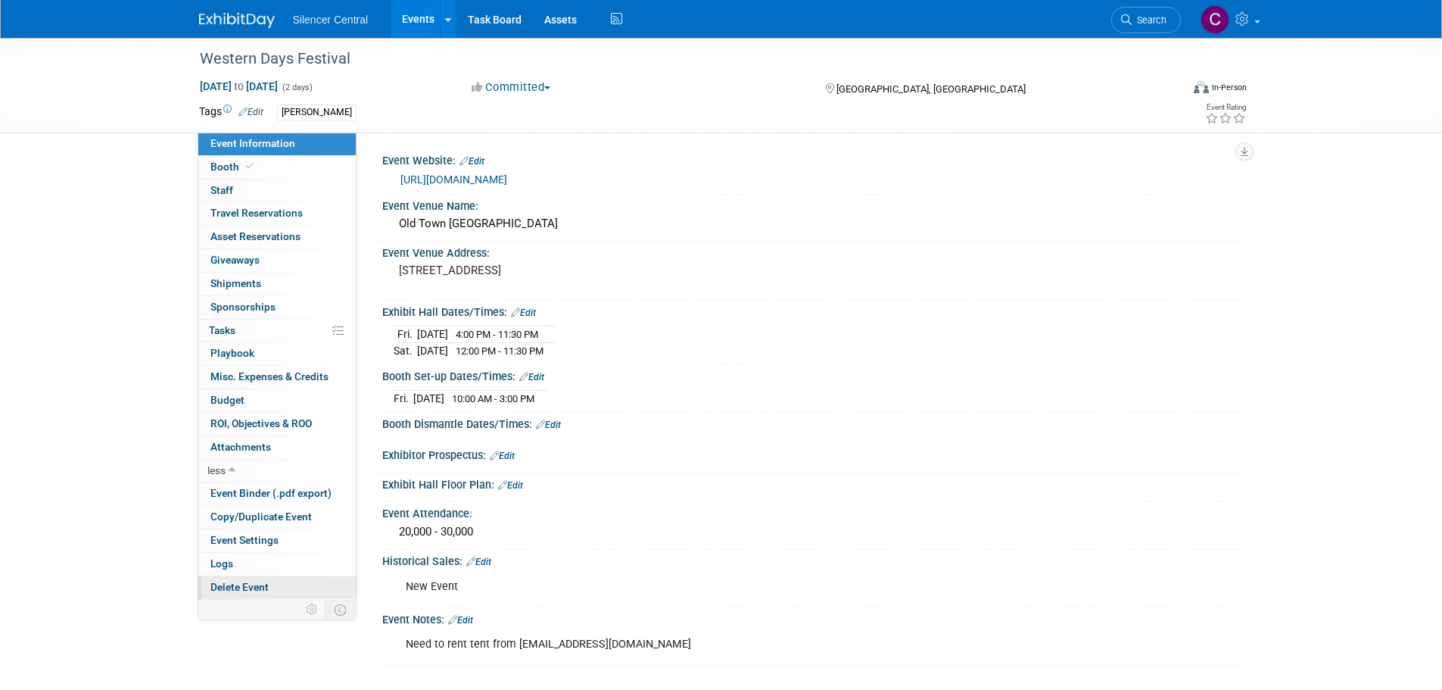
click at [242, 586] on span "Delete Event" at bounding box center [239, 587] width 58 height 12
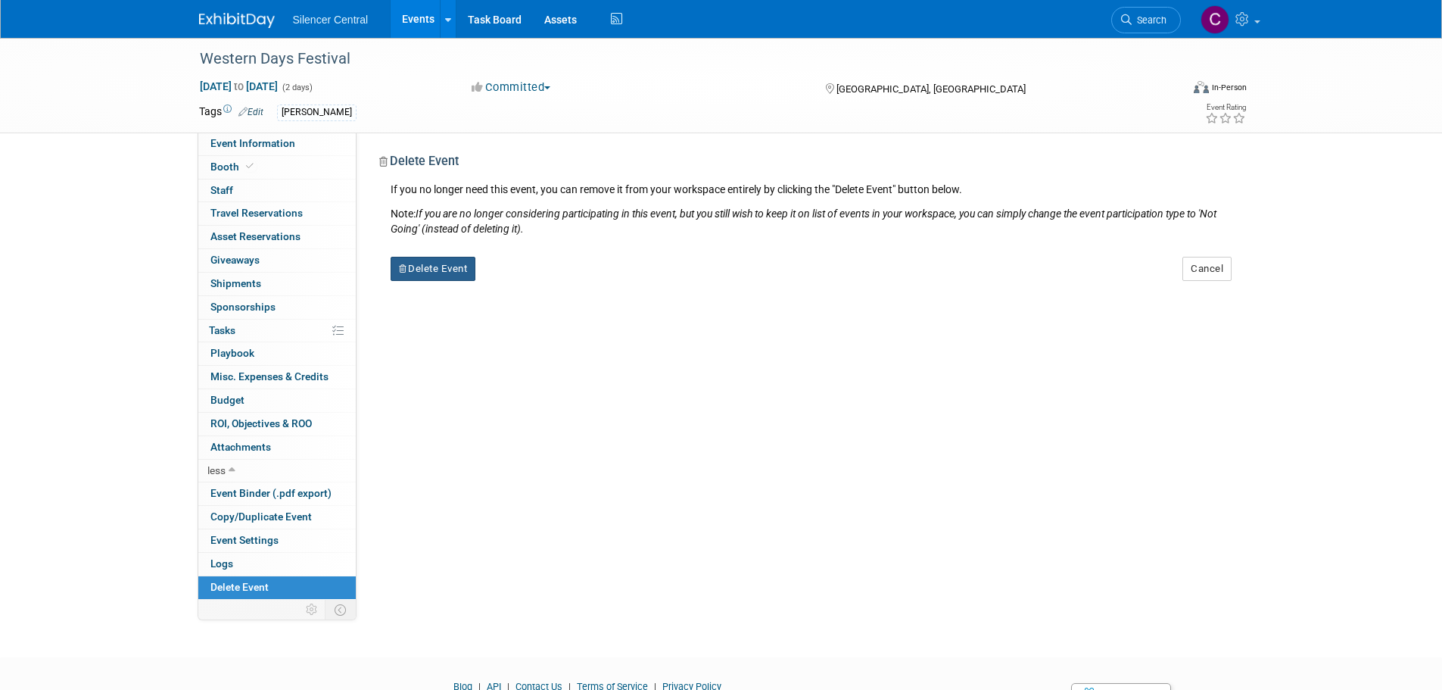
click at [433, 270] on button "Delete Event" at bounding box center [434, 269] width 86 height 24
click at [531, 282] on link "Yes" at bounding box center [529, 281] width 44 height 24
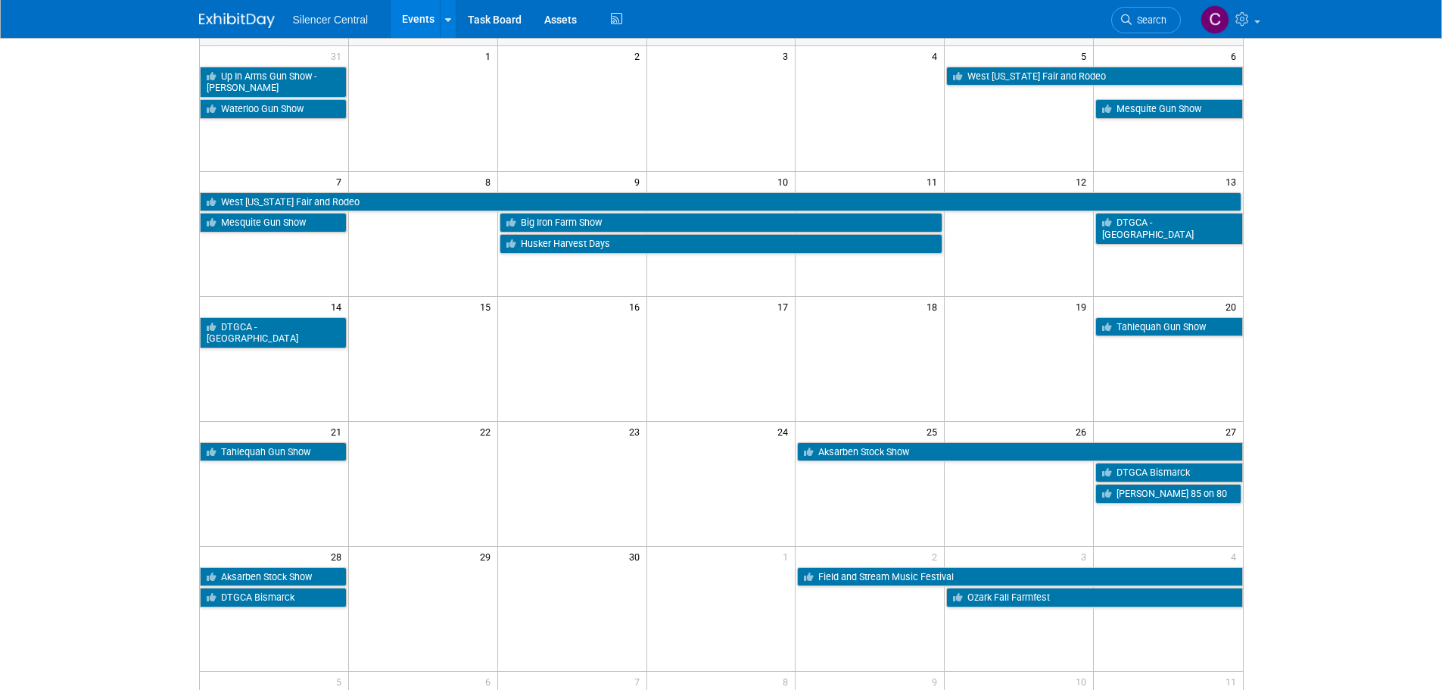
scroll to position [76, 0]
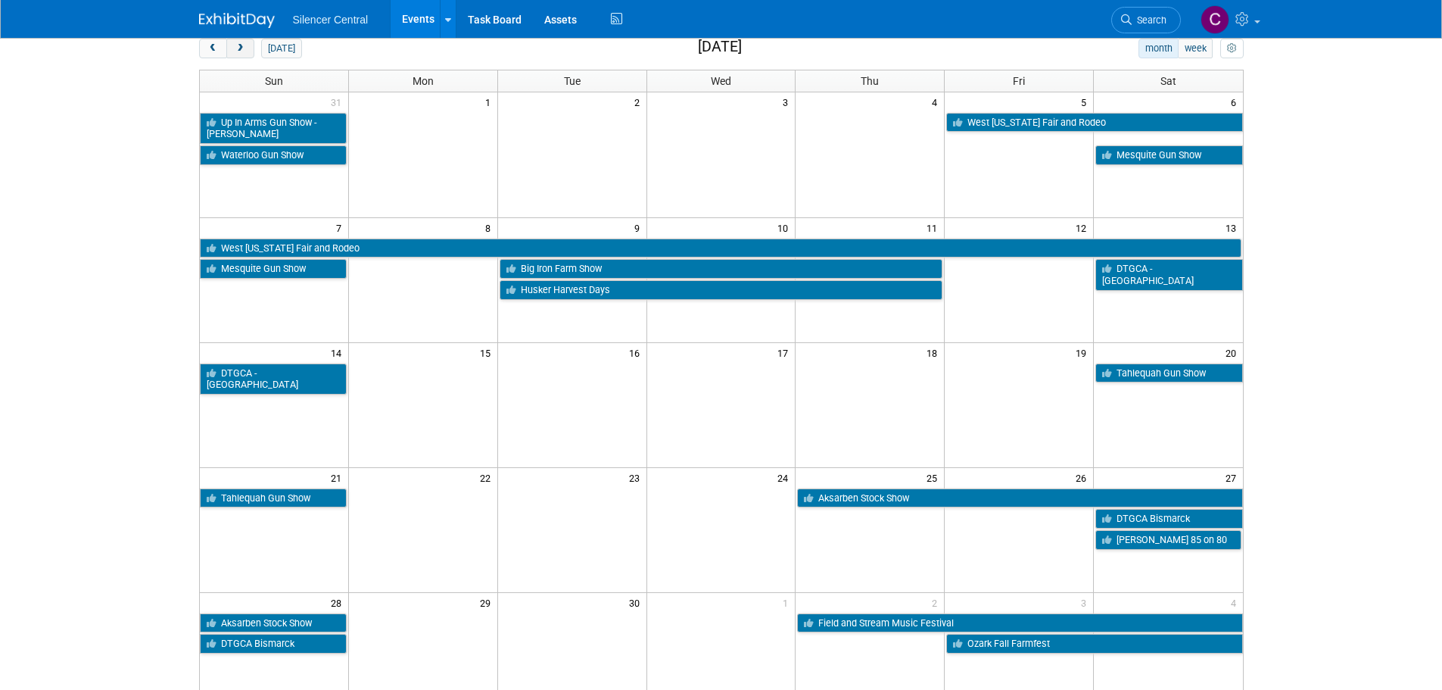
click at [239, 50] on span "next" at bounding box center [240, 49] width 11 height 10
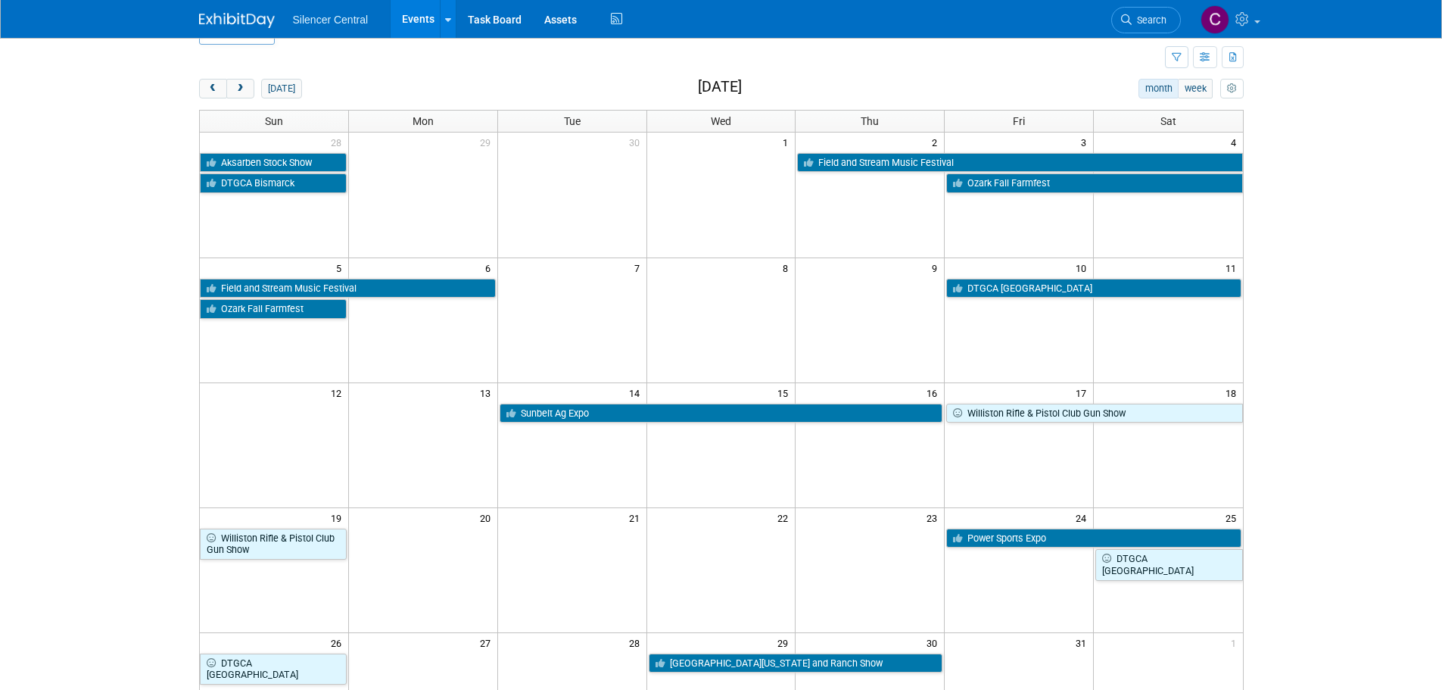
scroll to position [0, 0]
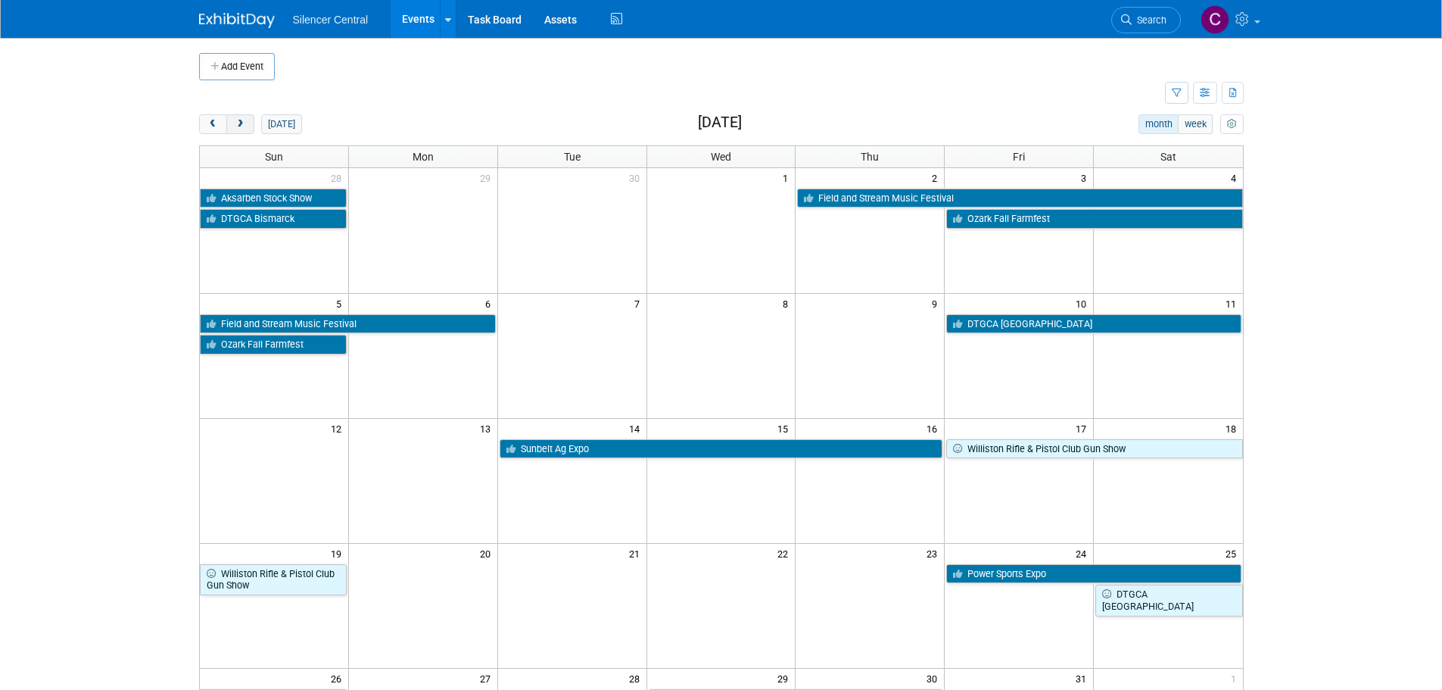
click at [237, 123] on span "next" at bounding box center [240, 125] width 11 height 10
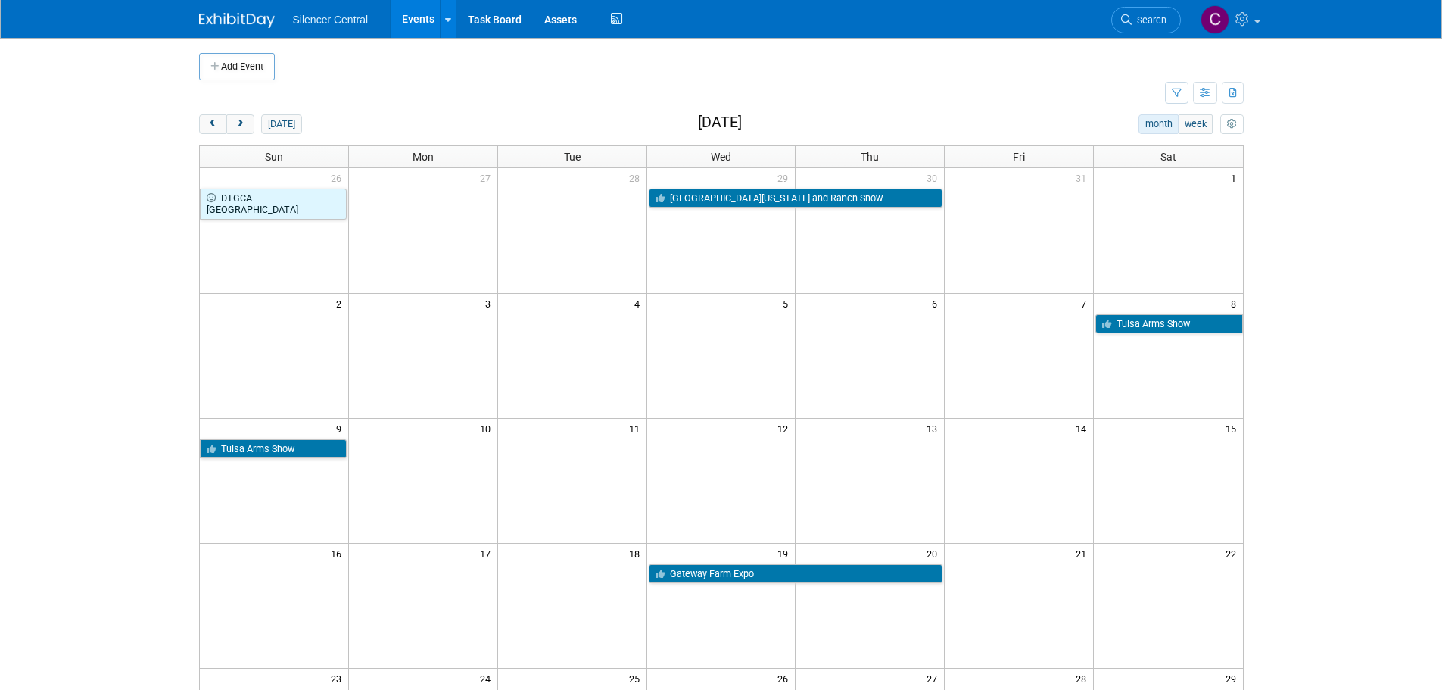
drag, startPoint x: 212, startPoint y: 67, endPoint x: 352, endPoint y: 188, distance: 185.2
click at [212, 66] on icon "button" at bounding box center [215, 67] width 11 height 10
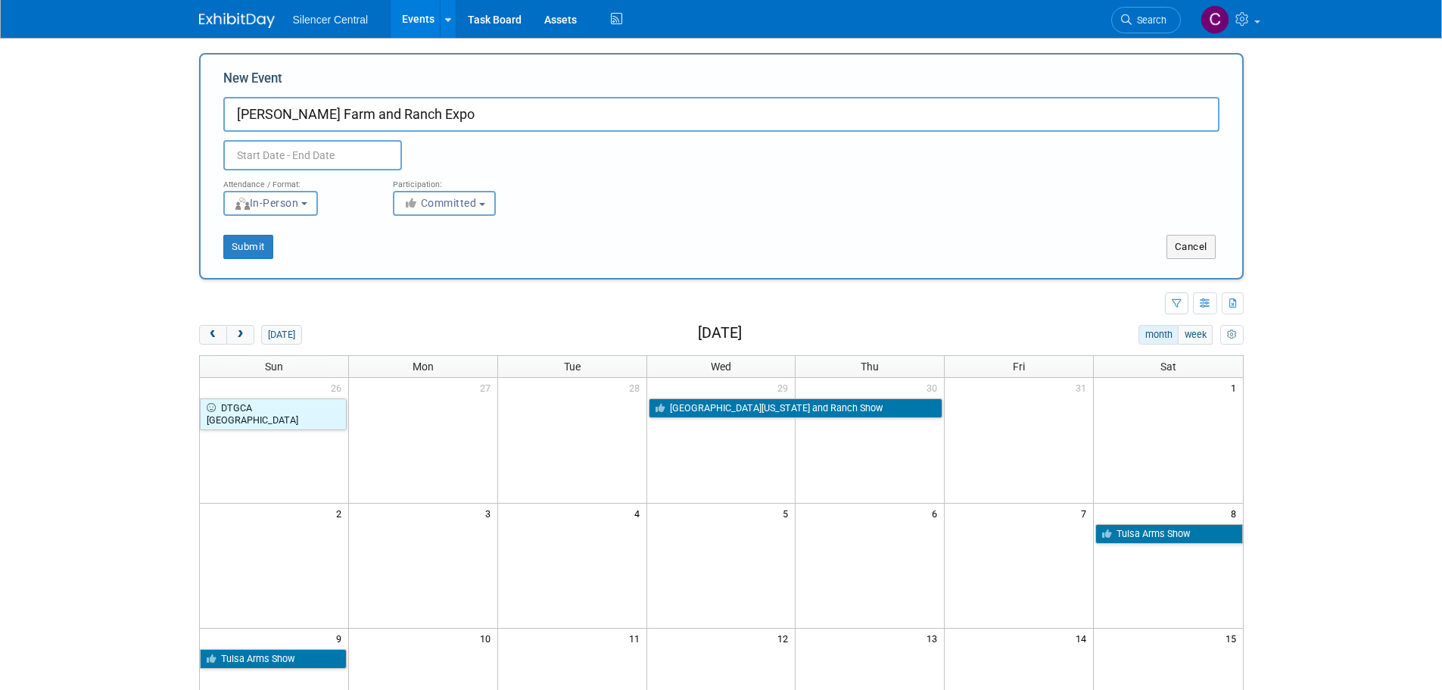
type input "[PERSON_NAME] Farm and Ranch Expo"
click at [327, 160] on input "text" at bounding box center [312, 155] width 179 height 30
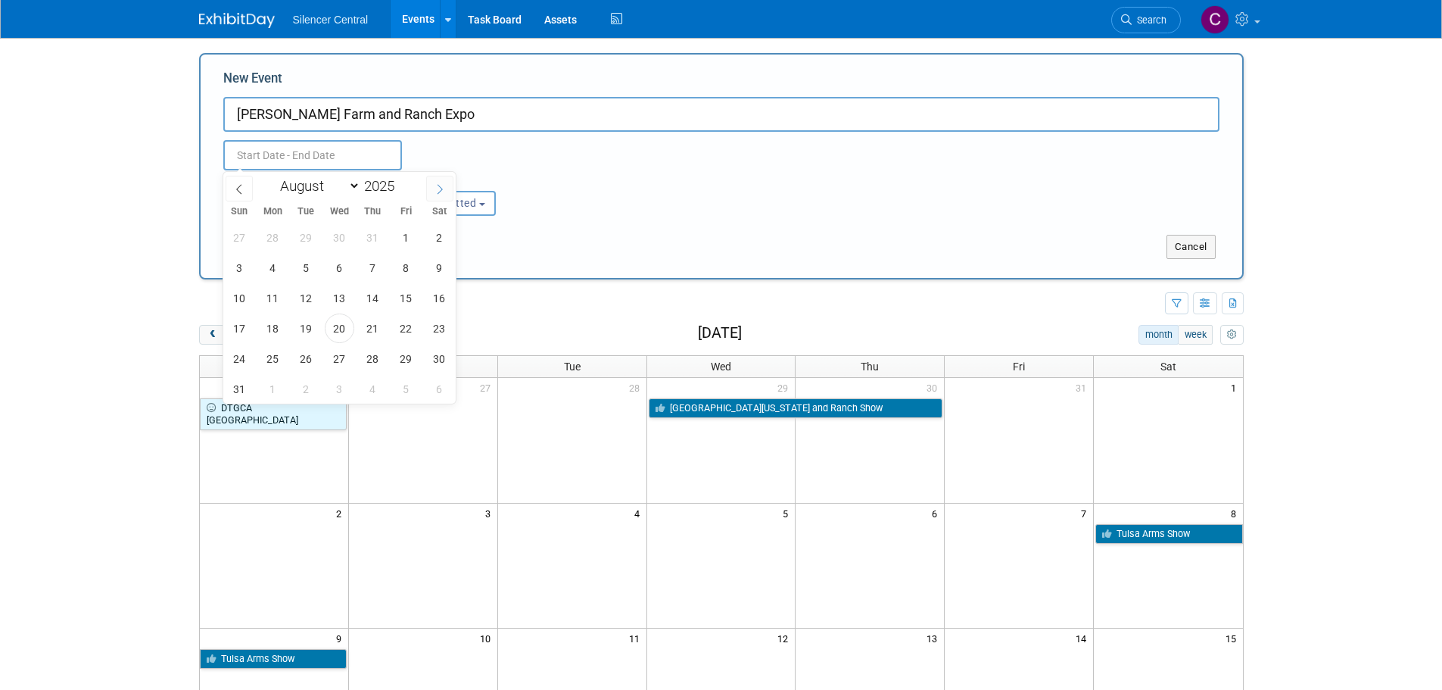
click at [441, 186] on icon at bounding box center [440, 189] width 11 height 11
click at [441, 185] on icon at bounding box center [440, 189] width 11 height 11
select select "11"
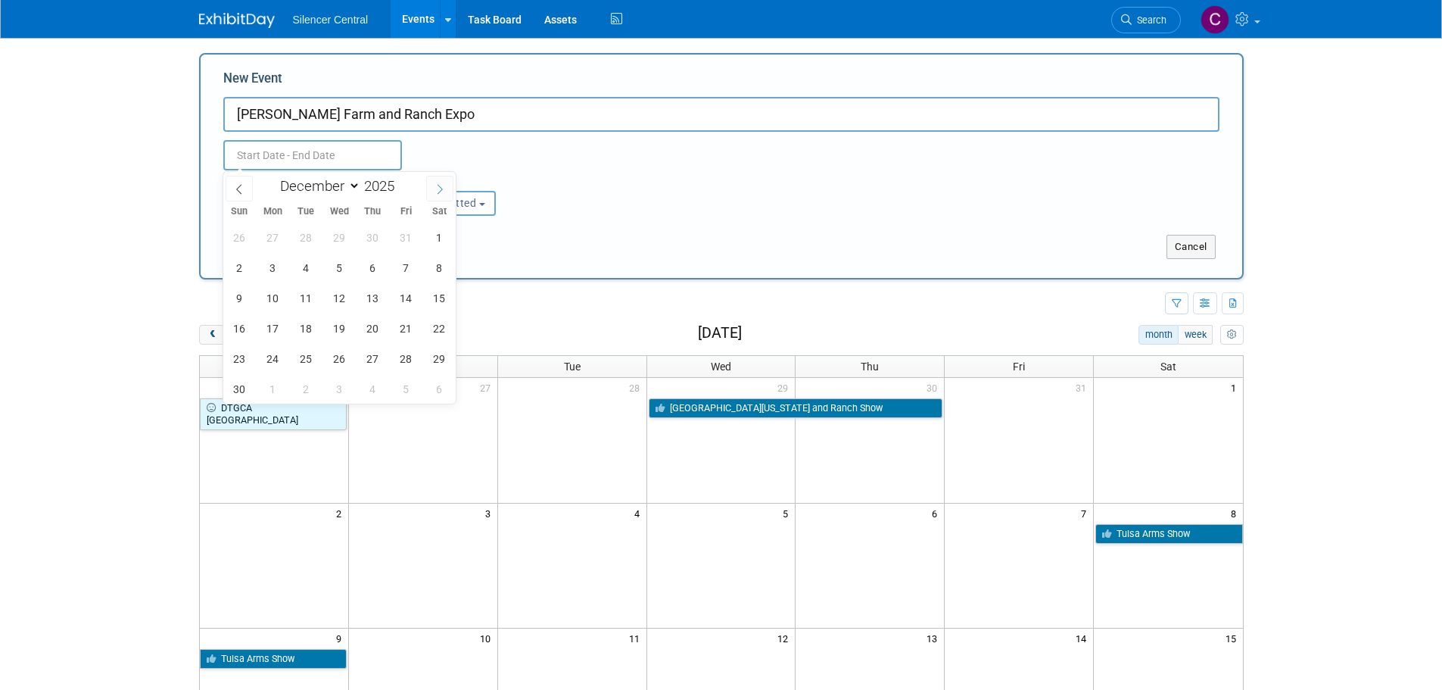
click at [441, 185] on icon at bounding box center [440, 189] width 11 height 11
type input "2026"
select select "0"
click at [245, 188] on span at bounding box center [239, 189] width 27 height 26
type input "2025"
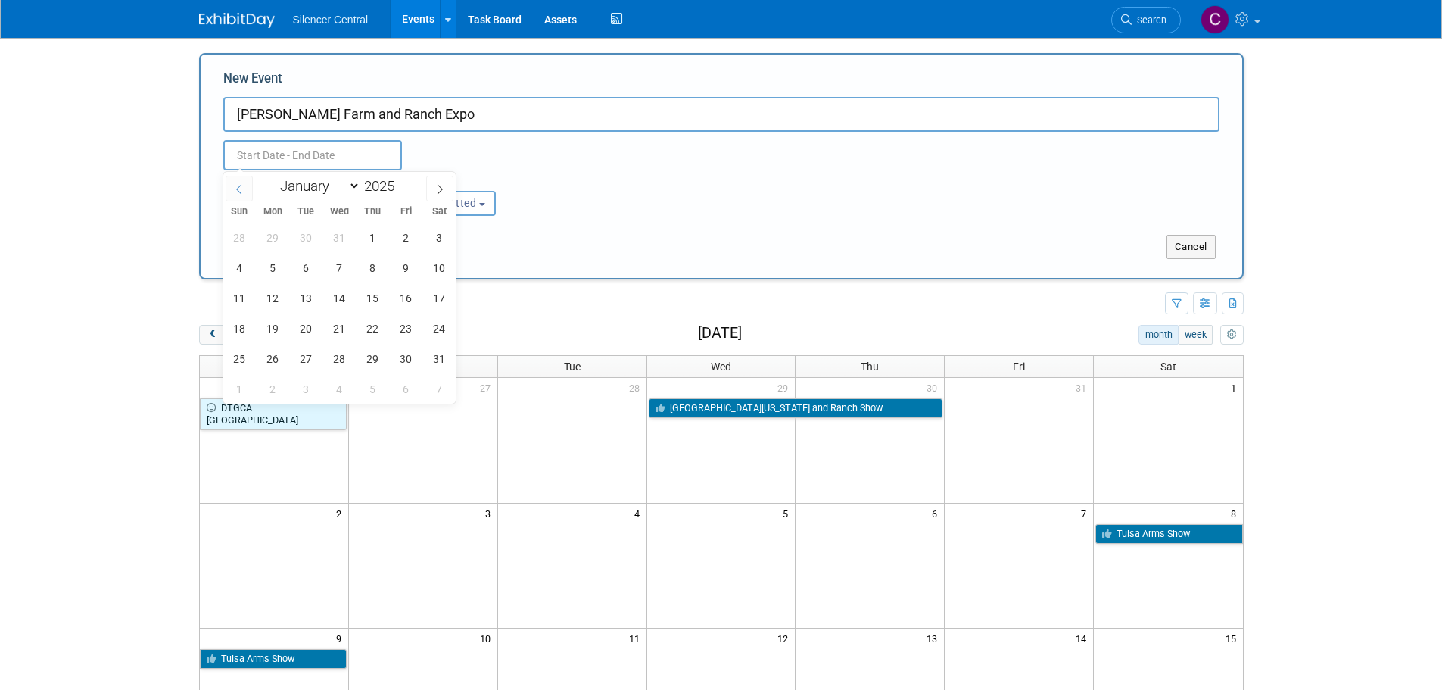
click at [245, 188] on span at bounding box center [239, 189] width 27 height 26
select select "10"
click at [413, 329] on span "21" at bounding box center [406, 328] width 30 height 30
click at [433, 331] on span "22" at bounding box center [440, 328] width 30 height 30
type input "Nov 21, 2025 to Nov 22, 2025"
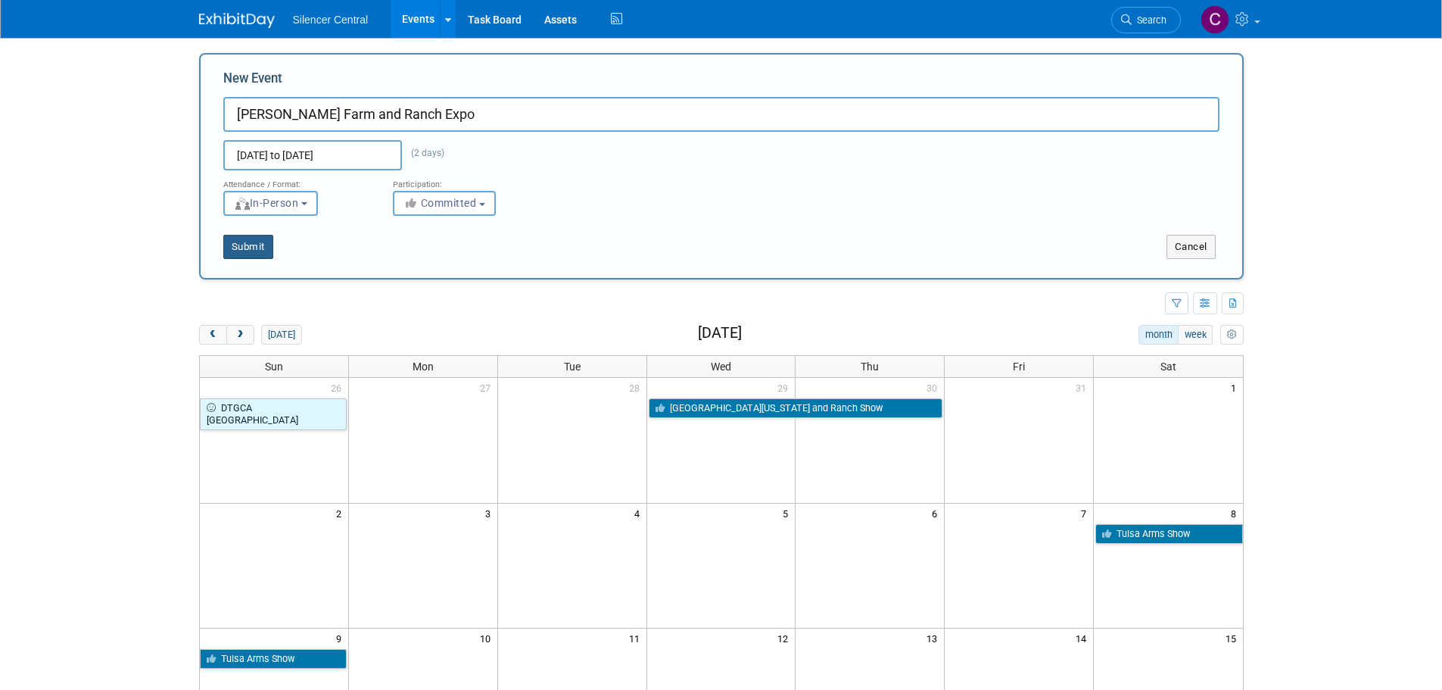
click at [254, 245] on button "Submit" at bounding box center [248, 247] width 50 height 24
type input "[PERSON_NAME] Farm and Ranch Expo"
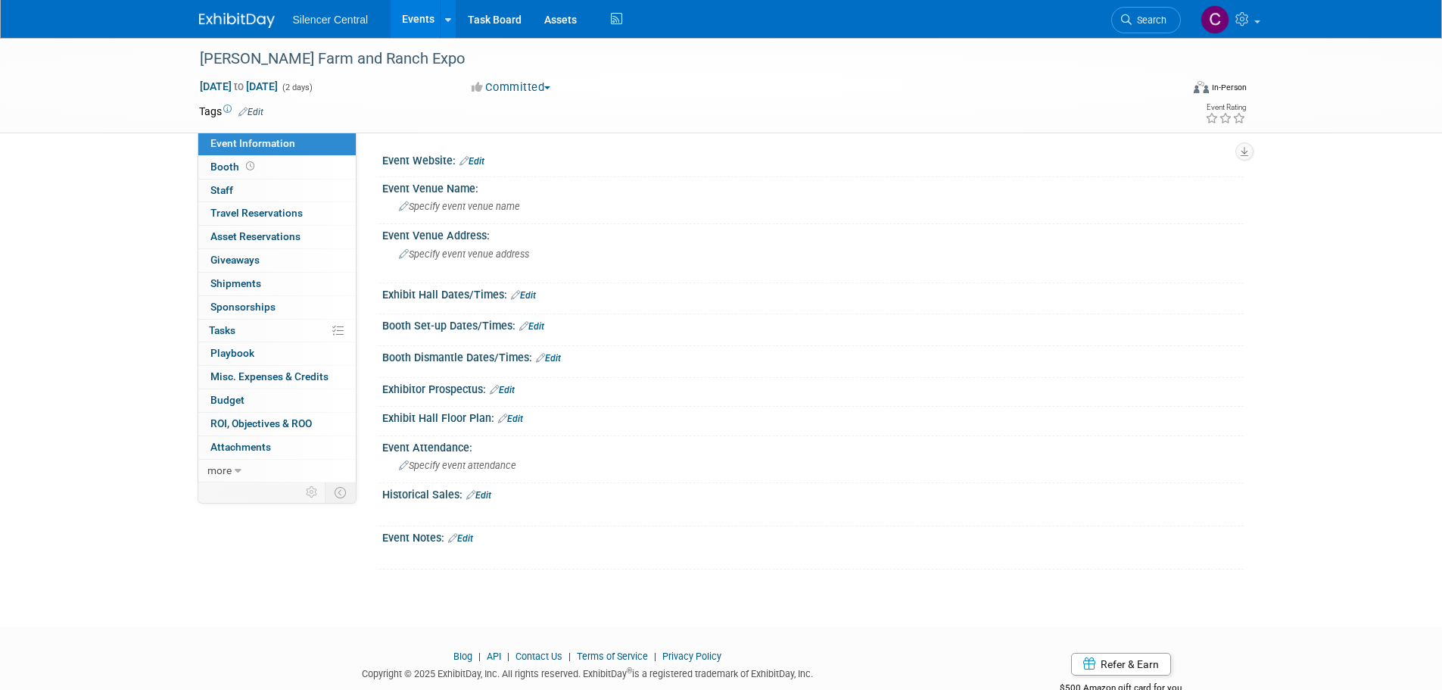
click at [480, 164] on link "Edit" at bounding box center [472, 161] width 25 height 11
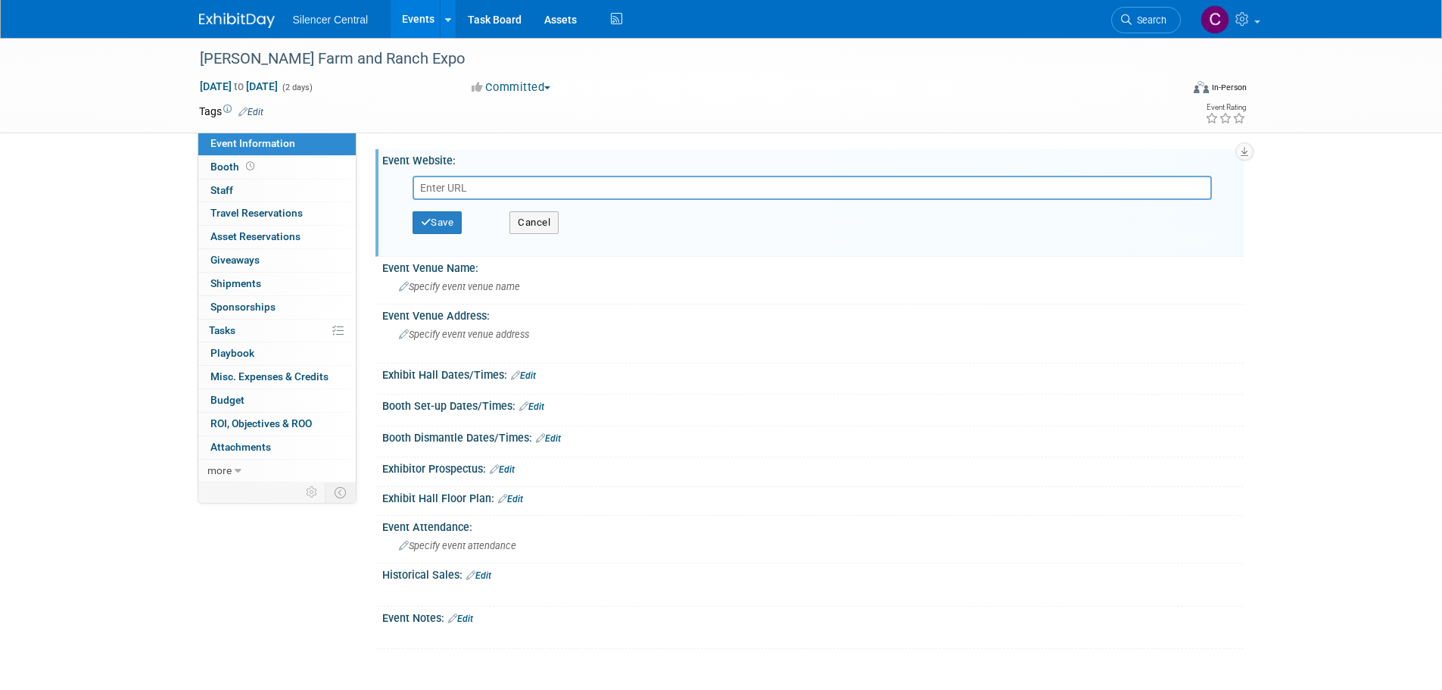
click at [494, 184] on input "text" at bounding box center [813, 188] width 800 height 24
paste input "[URL][DOMAIN_NAME]"
type input "https://www.mccookfarmandranchexpo.net/"
click at [441, 223] on button "Save" at bounding box center [438, 222] width 50 height 23
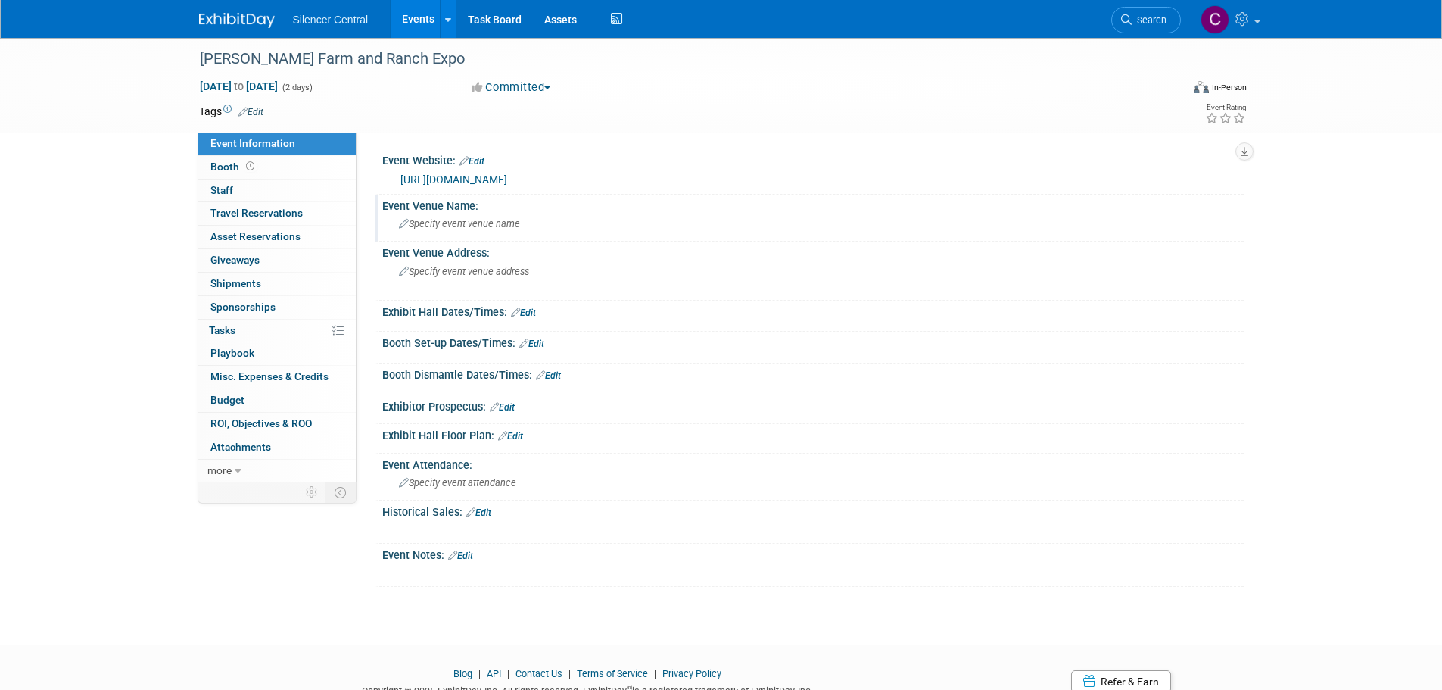
click at [476, 229] on span "Specify event venue name" at bounding box center [459, 223] width 121 height 11
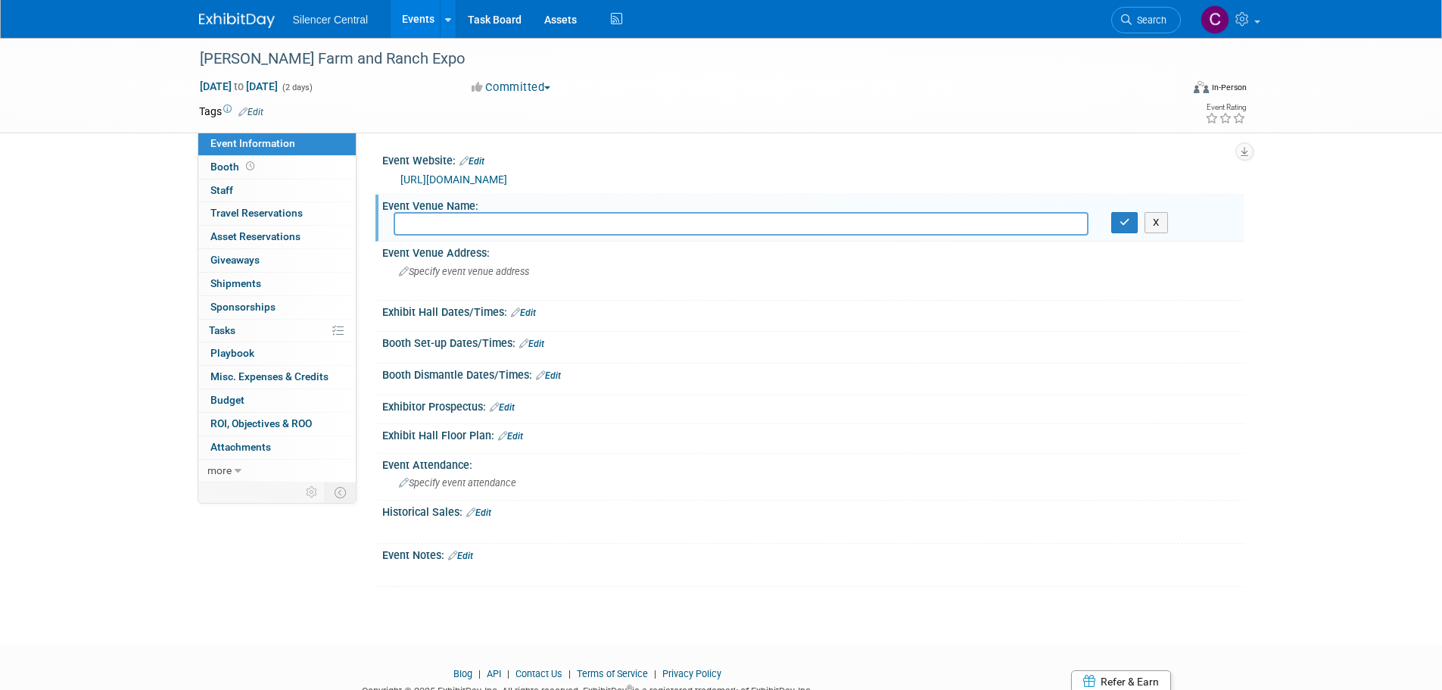
click at [480, 222] on input "text" at bounding box center [741, 223] width 695 height 23
type input "Kiplinger Arena"
click at [1128, 235] on div "Kiplinger Arena X" at bounding box center [813, 223] width 862 height 23
click at [1129, 223] on icon "button" at bounding box center [1125, 222] width 11 height 10
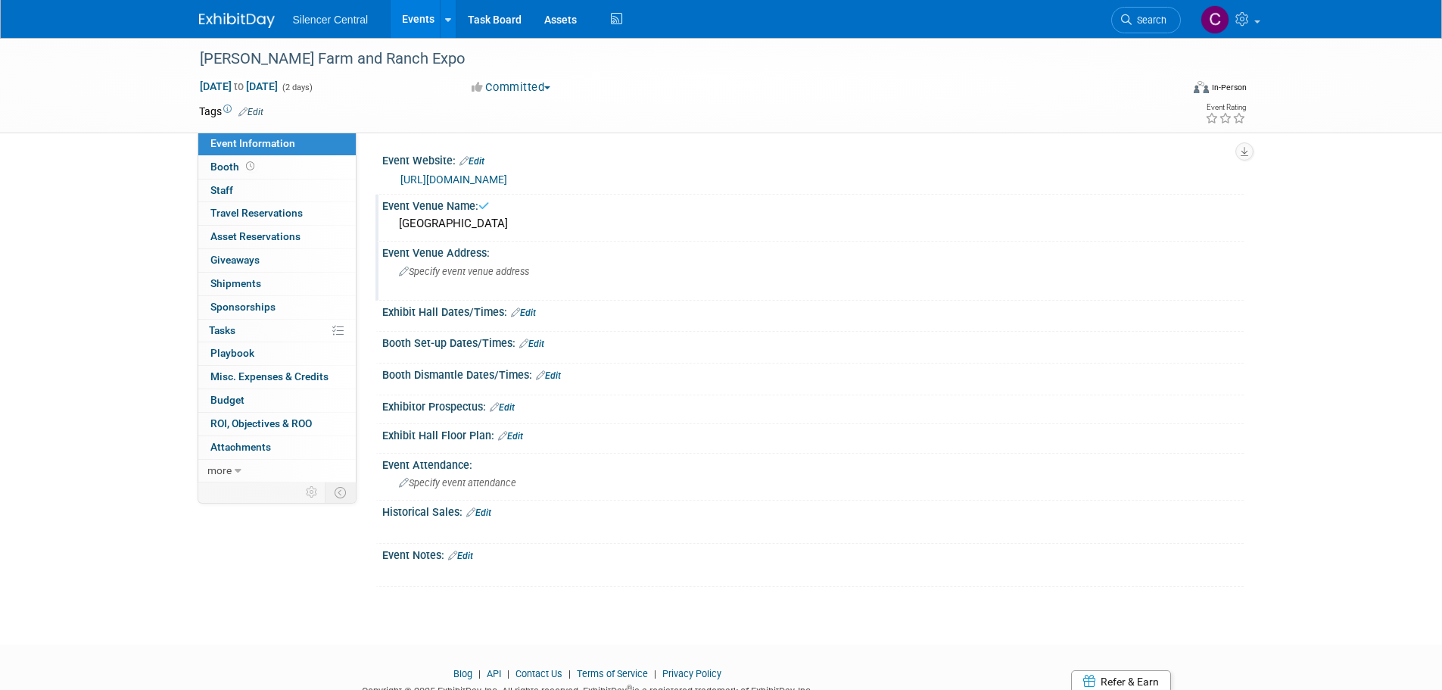
click at [460, 273] on span "Specify event venue address" at bounding box center [464, 271] width 130 height 11
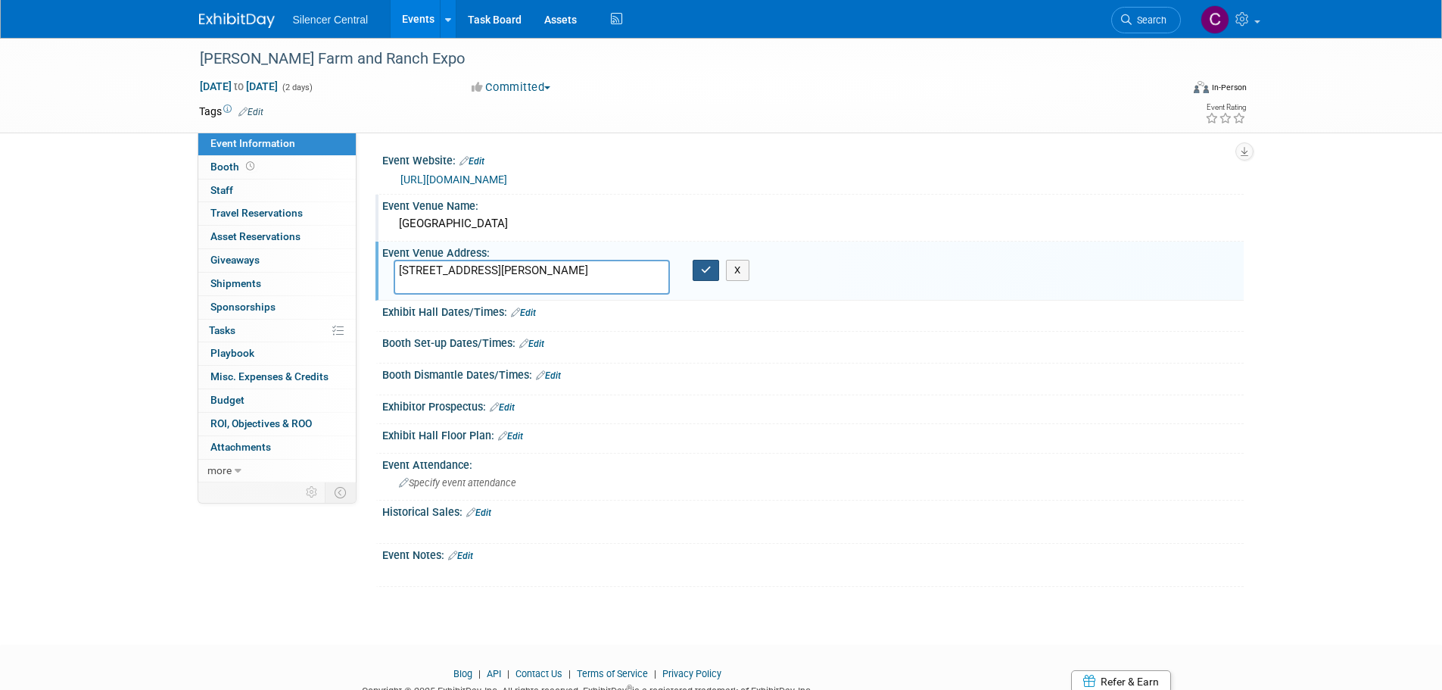
type textarea "1412 West 5th St, McCook, NE 69001"
click at [709, 274] on icon "button" at bounding box center [706, 270] width 11 height 10
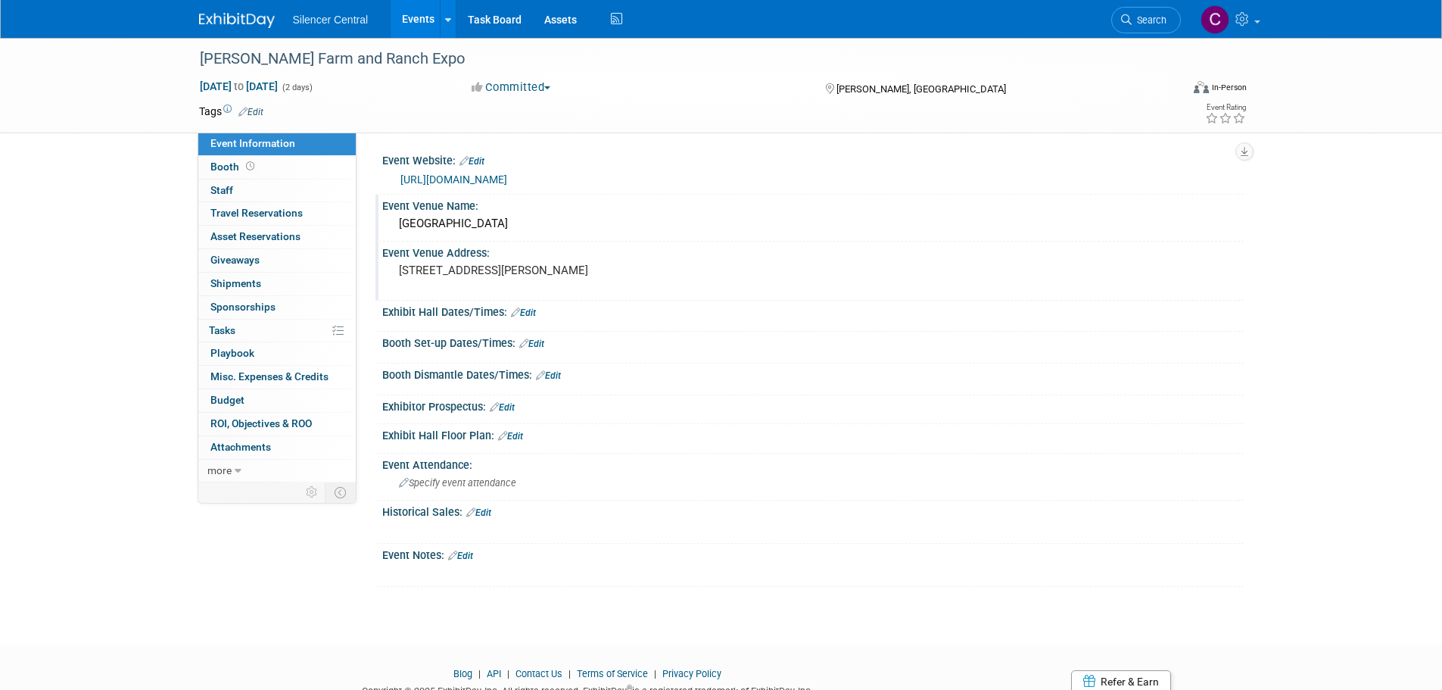
click at [532, 313] on link "Edit" at bounding box center [523, 312] width 25 height 11
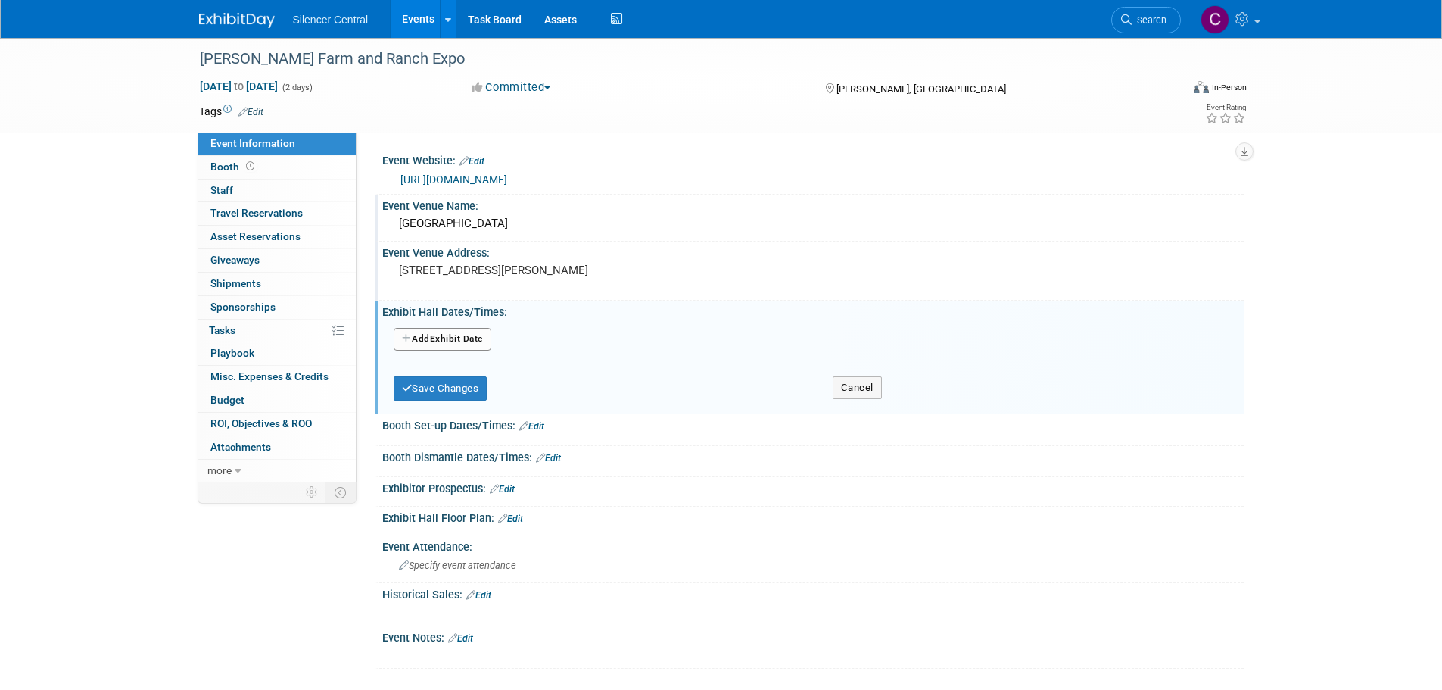
click at [443, 345] on button "Add Another Exhibit Date" at bounding box center [443, 339] width 98 height 23
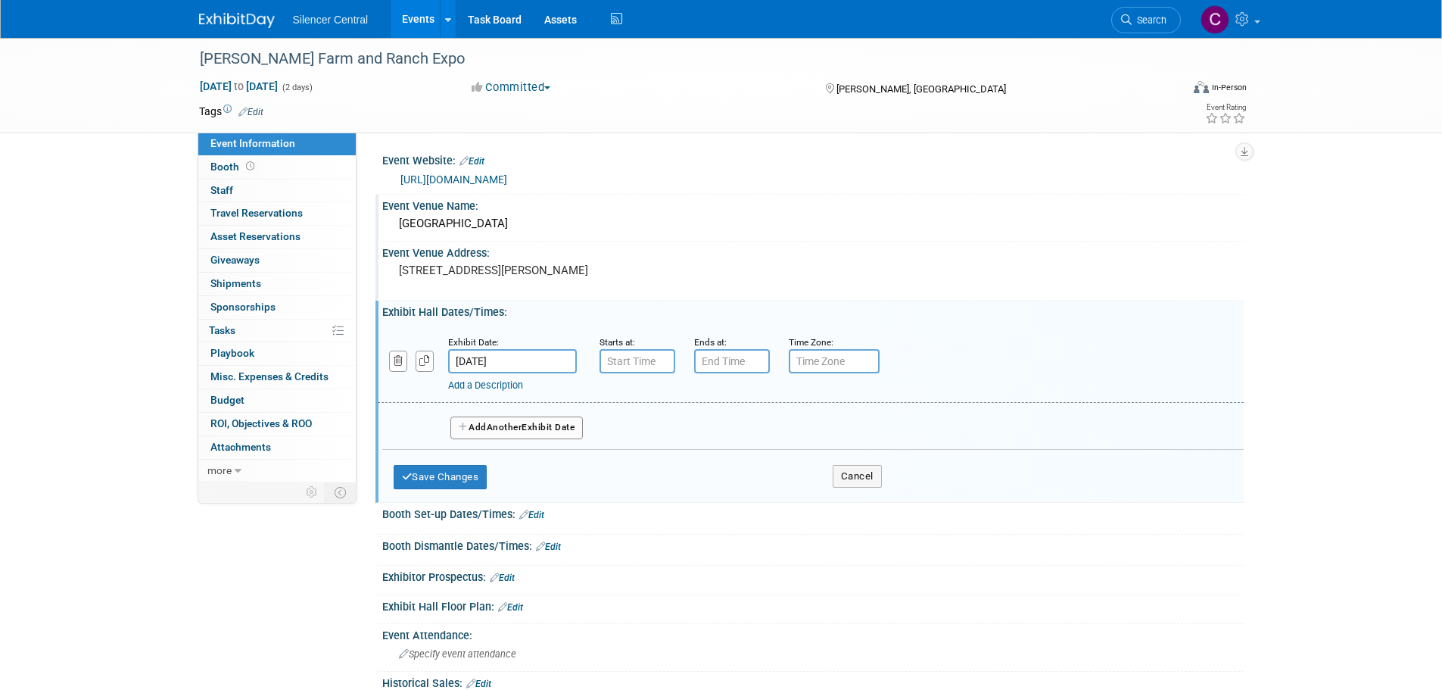
click at [530, 425] on button "Add Another Exhibit Date" at bounding box center [517, 427] width 133 height 23
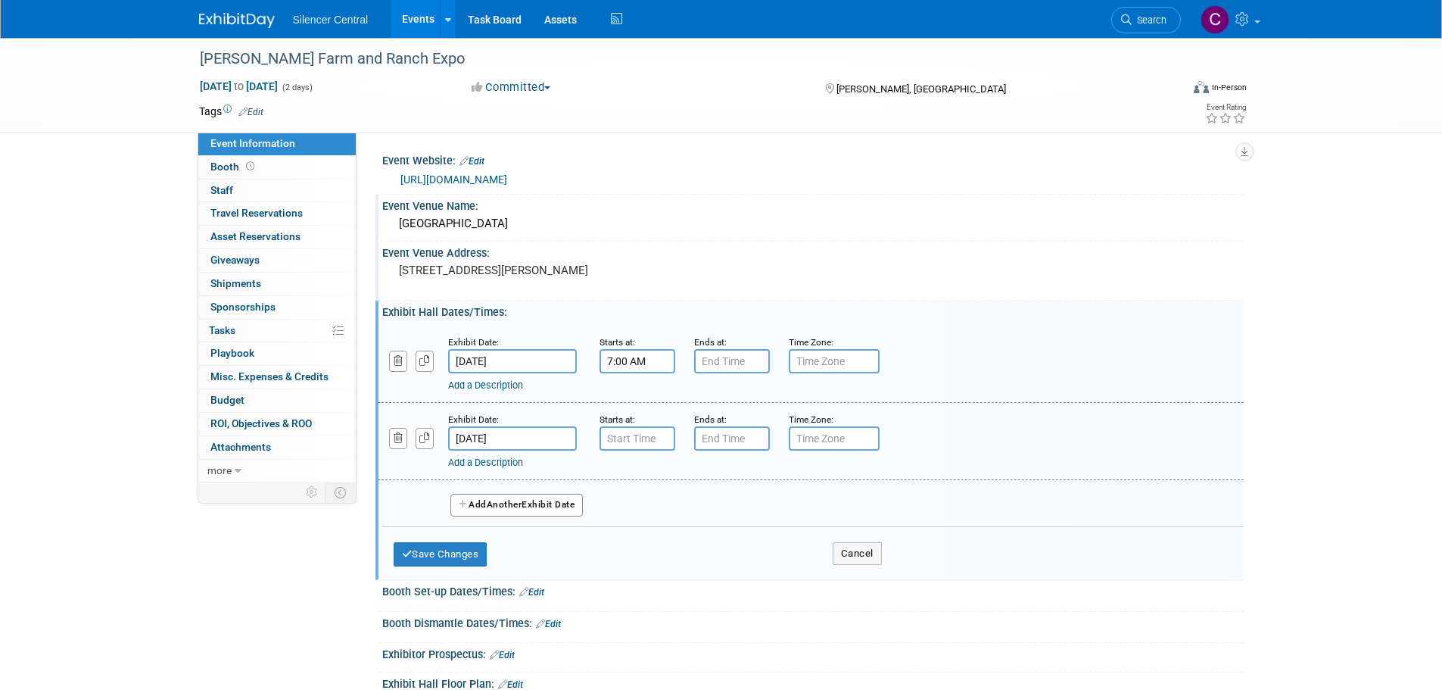
click at [627, 367] on input "7:00 AM" at bounding box center [638, 361] width 76 height 24
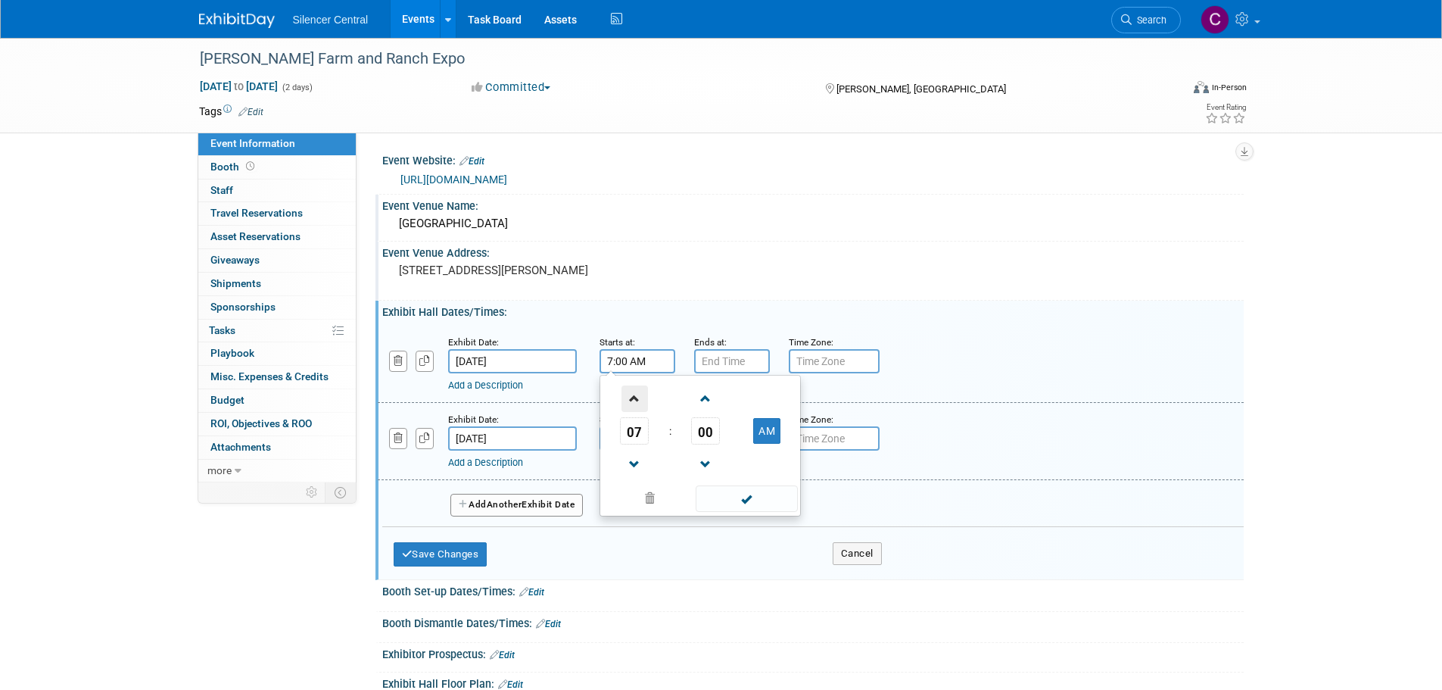
click at [630, 396] on span at bounding box center [635, 398] width 27 height 27
type input "9:00 AM"
click at [729, 498] on span at bounding box center [747, 498] width 102 height 27
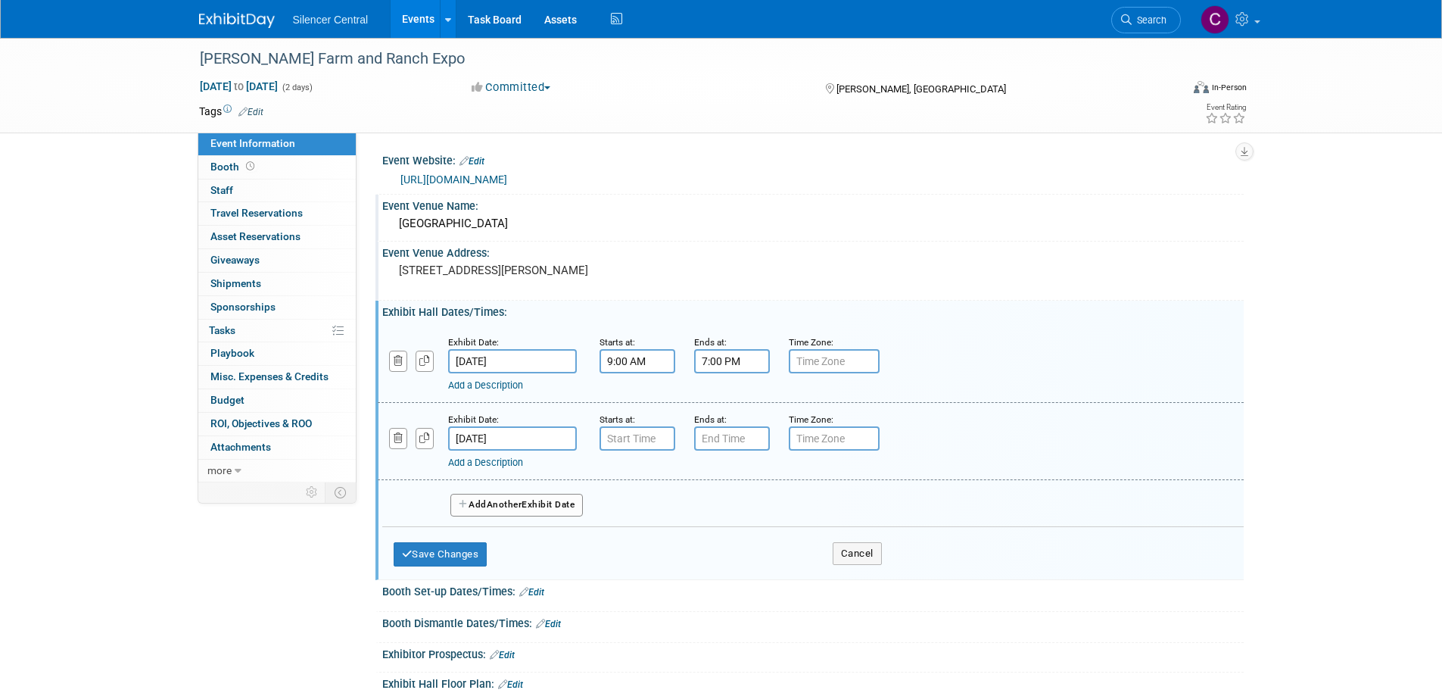
click at [718, 369] on input "7:00 PM" at bounding box center [732, 361] width 76 height 24
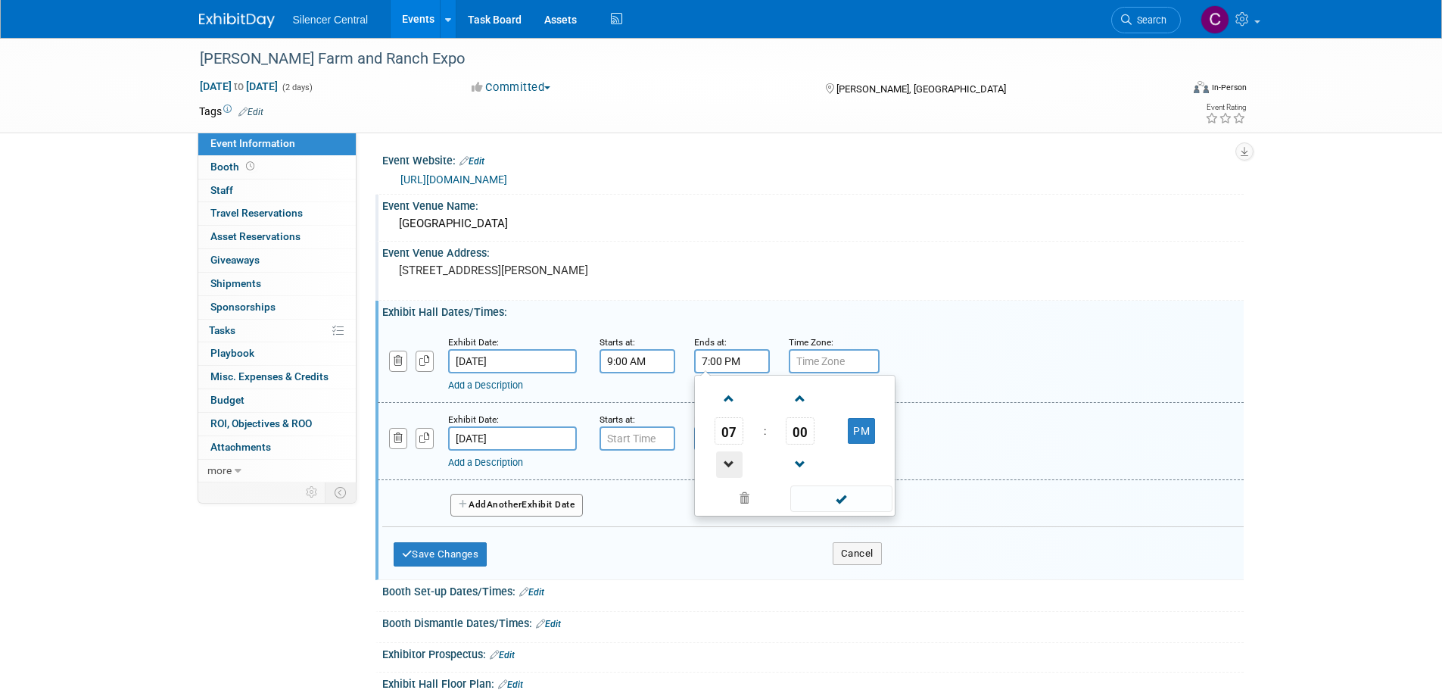
click at [724, 460] on span at bounding box center [729, 464] width 27 height 27
click at [787, 425] on span "00" at bounding box center [800, 430] width 29 height 27
click at [824, 430] on td "30" at bounding box center [819, 439] width 48 height 41
type input "6:30 PM"
click at [833, 498] on span at bounding box center [842, 498] width 102 height 27
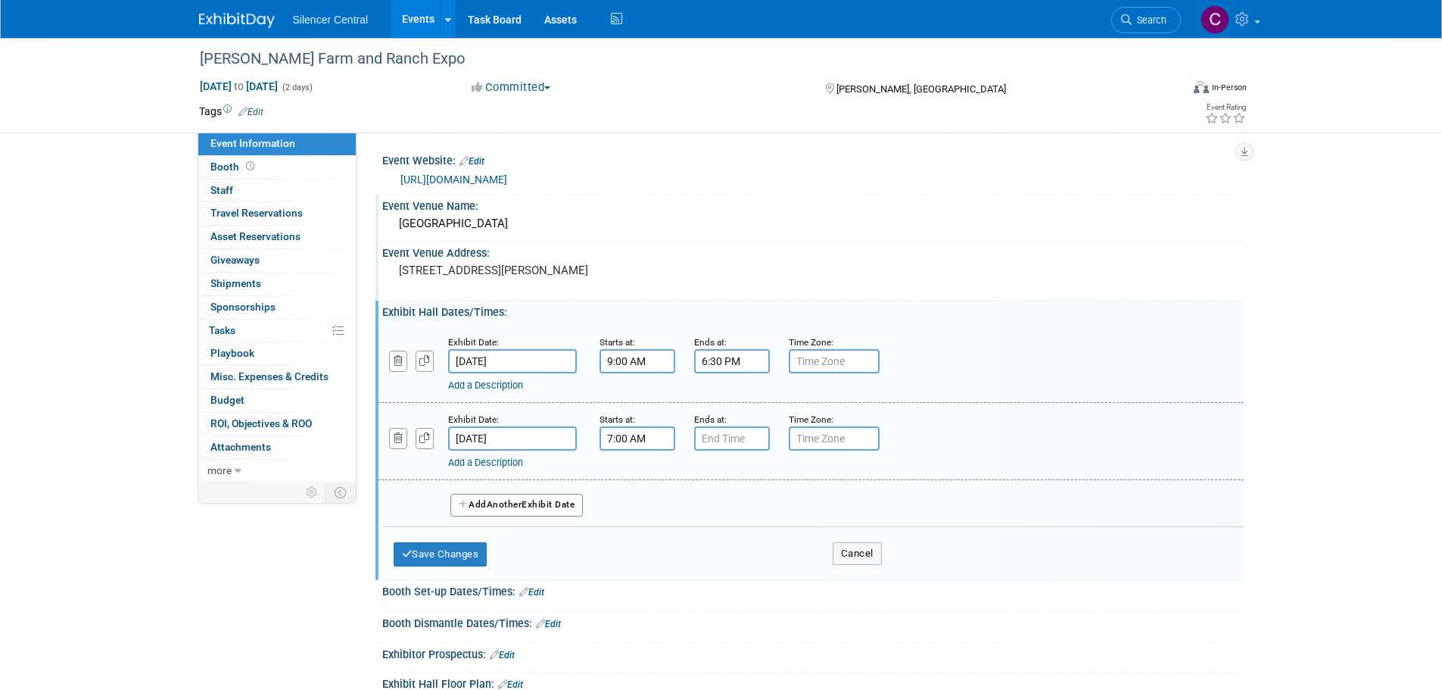
click at [644, 446] on input "7:00 AM" at bounding box center [638, 438] width 76 height 24
click at [643, 476] on span at bounding box center [635, 476] width 27 height 27
click at [644, 477] on span at bounding box center [635, 476] width 27 height 27
type input "9:00 AM"
click at [727, 569] on span at bounding box center [747, 576] width 102 height 27
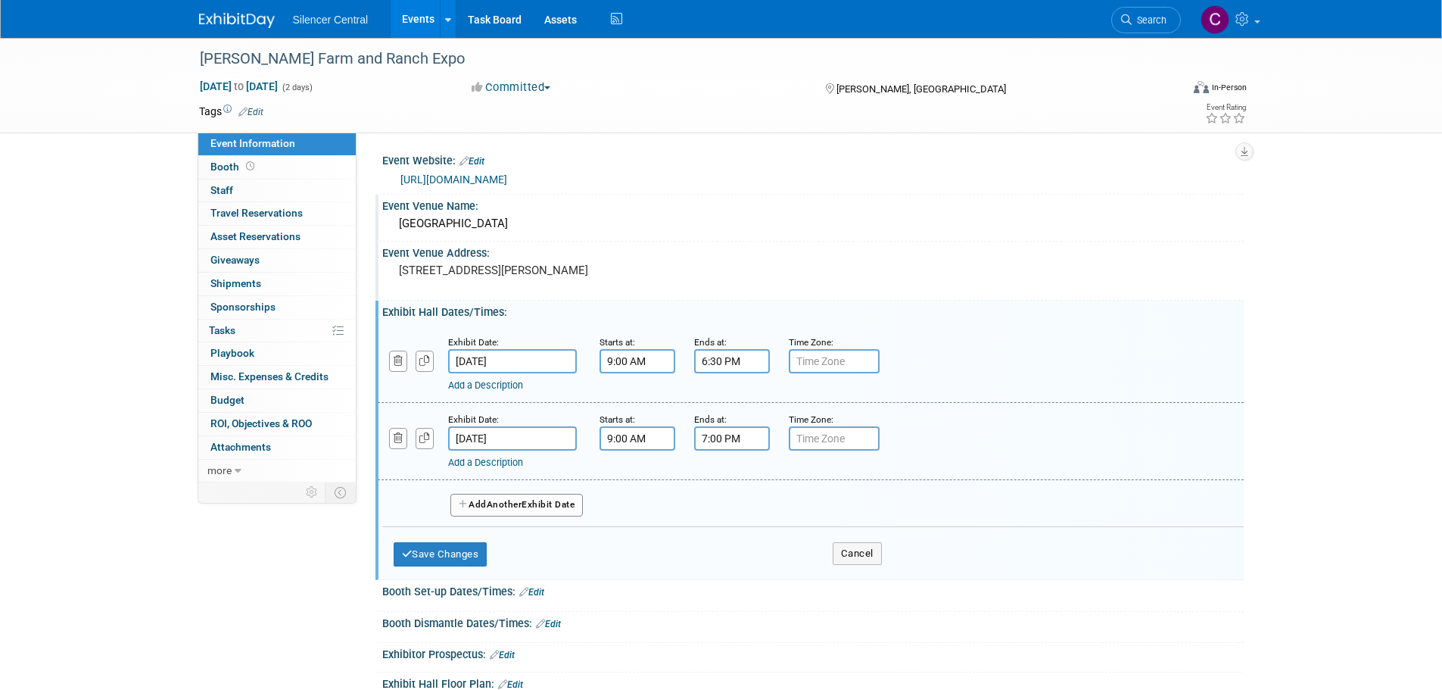
click at [729, 438] on input "7:00 PM" at bounding box center [732, 438] width 76 height 24
click at [725, 545] on span at bounding box center [729, 542] width 27 height 27
click at [728, 542] on span at bounding box center [729, 542] width 27 height 27
type input "4:00 PM"
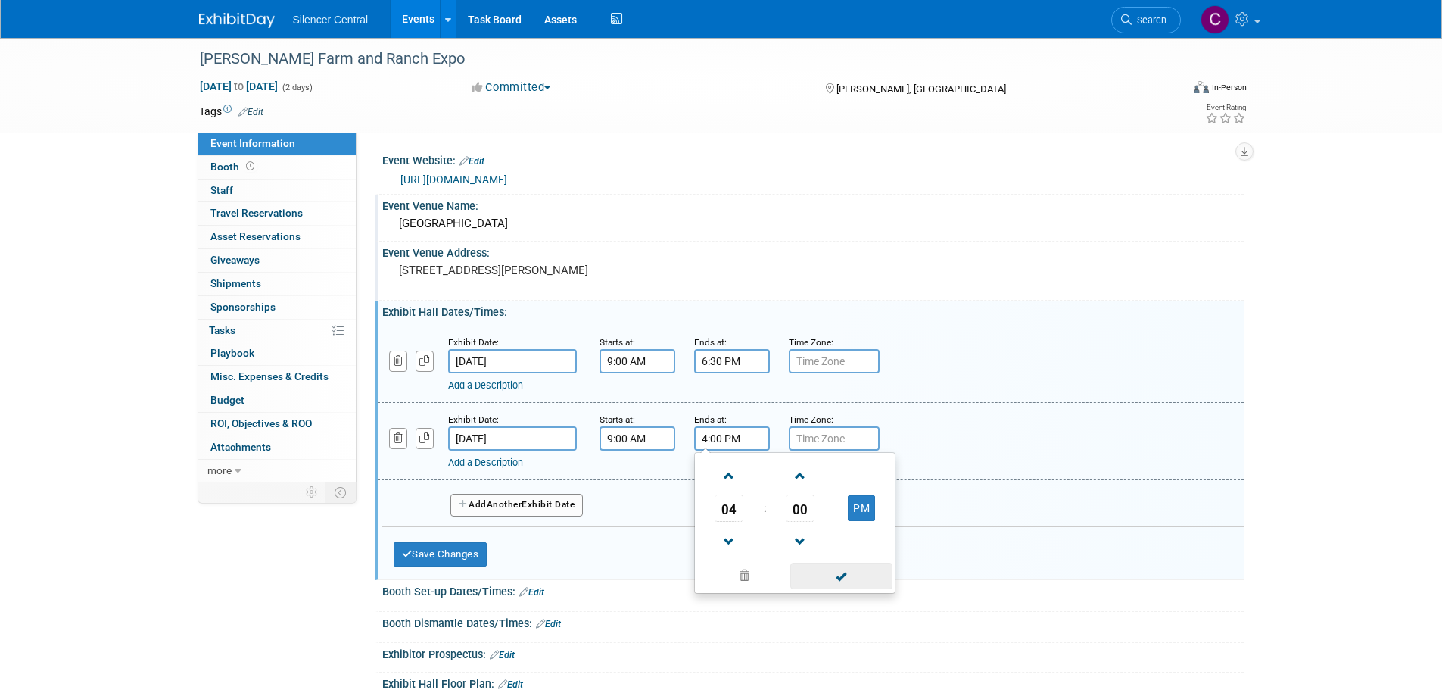
click at [859, 576] on span at bounding box center [842, 576] width 102 height 27
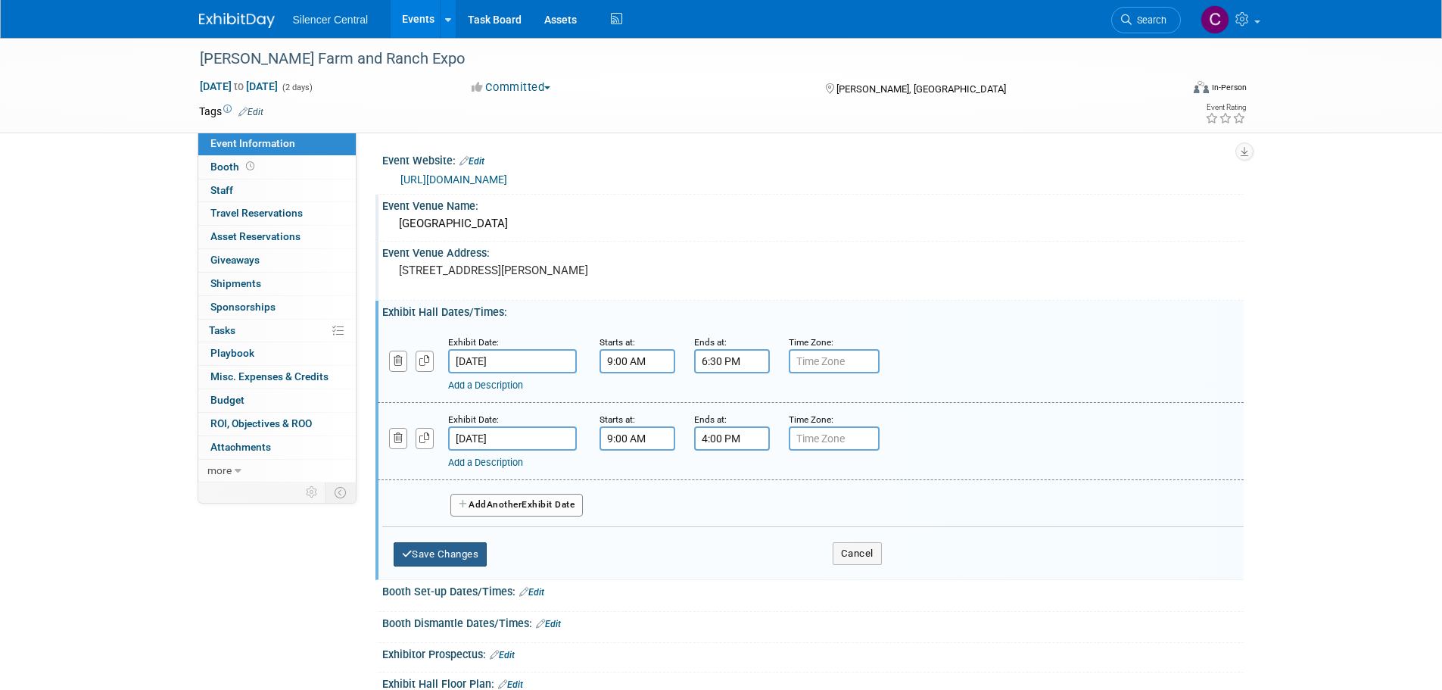
click at [419, 552] on button "Save Changes" at bounding box center [441, 554] width 94 height 24
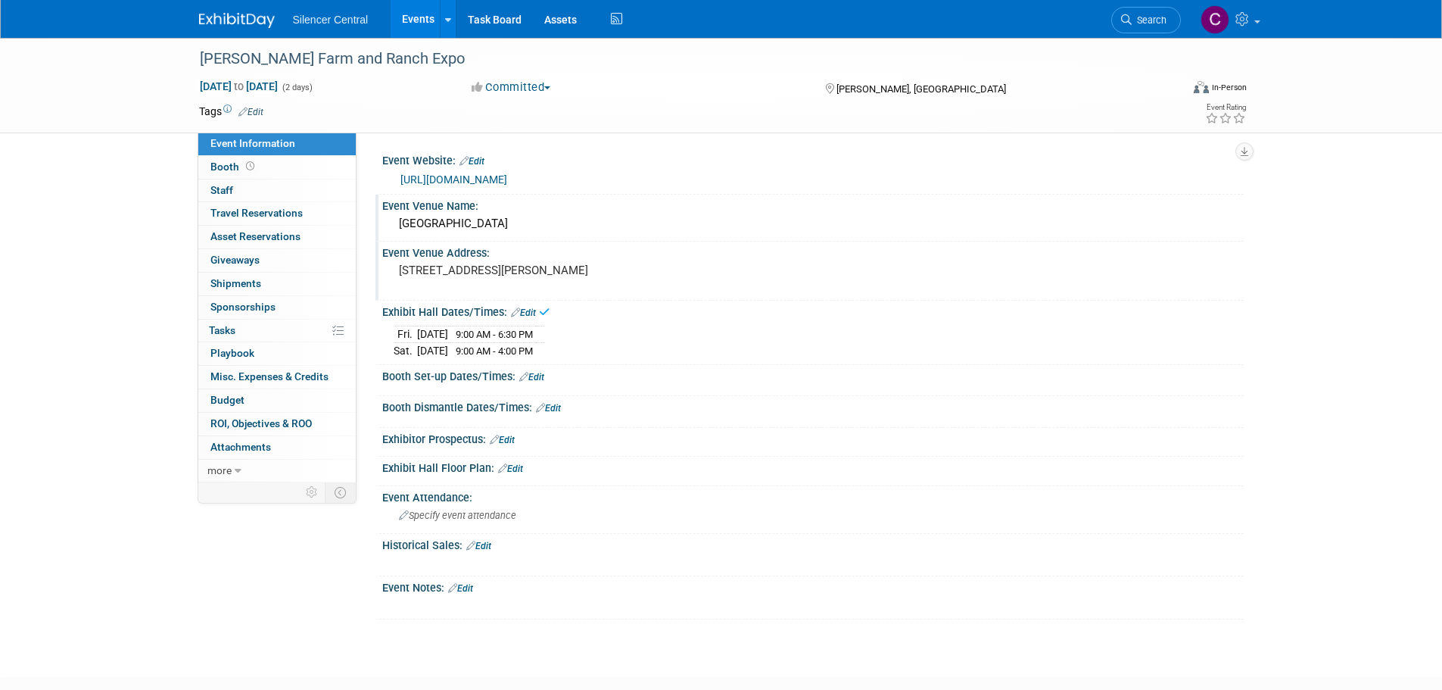
click at [544, 375] on link "Edit" at bounding box center [531, 377] width 25 height 11
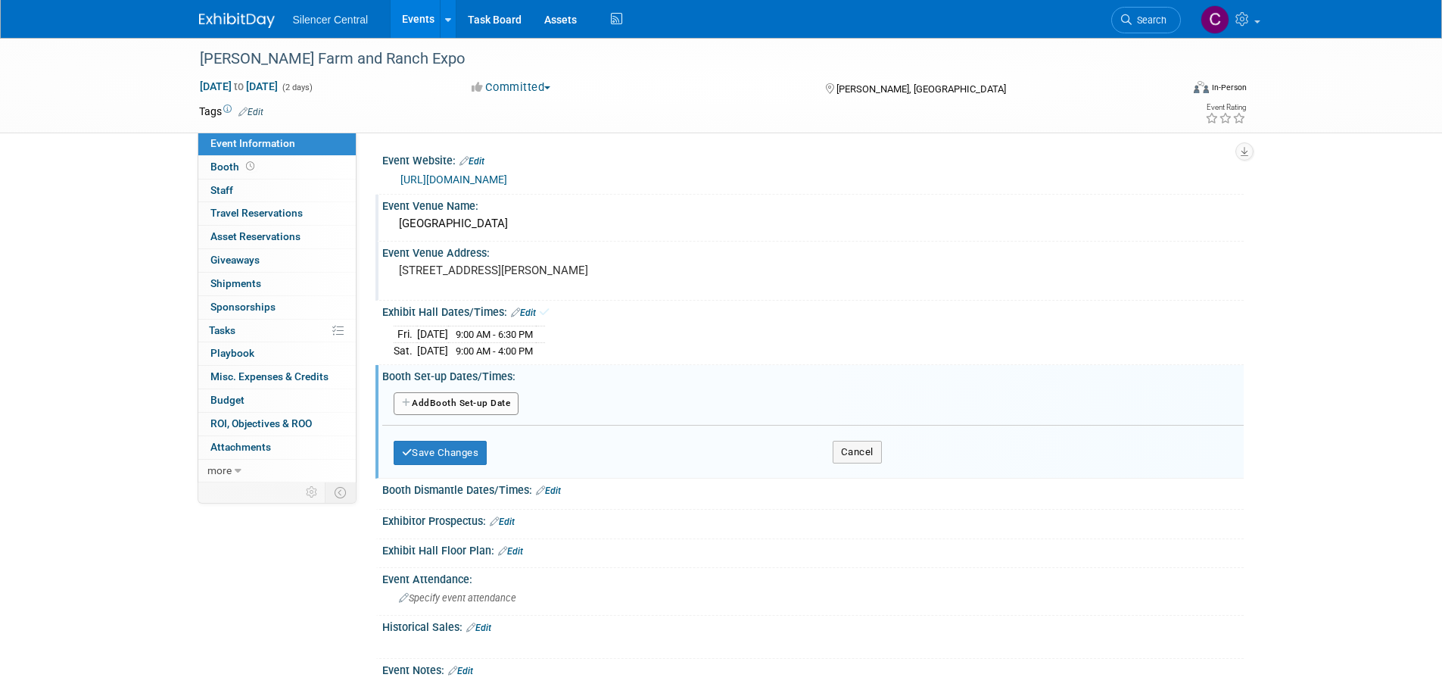
click at [466, 403] on button "Add Another Booth Set-up Date" at bounding box center [457, 403] width 126 height 23
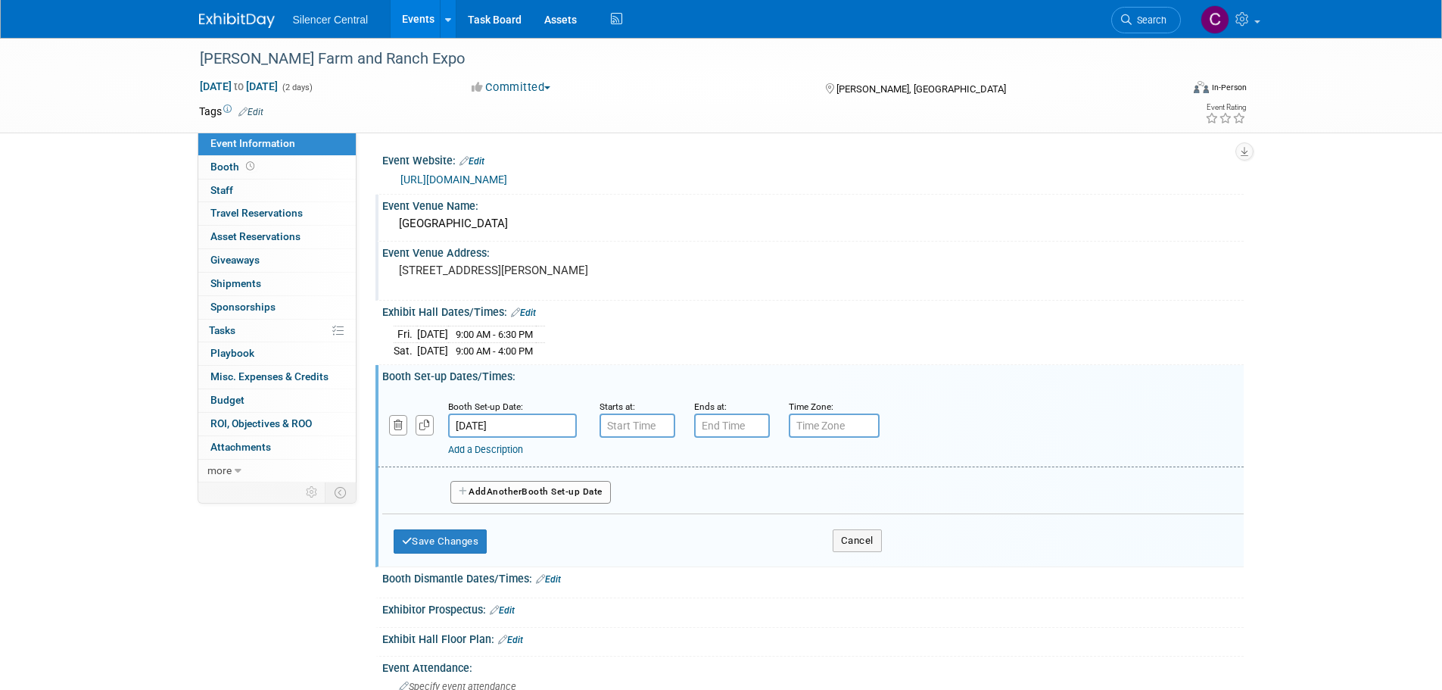
click at [524, 432] on body "Silencer Central Events Add Event Bulk Upload Events Shareable Event Boards Rec…" at bounding box center [721, 345] width 1442 height 690
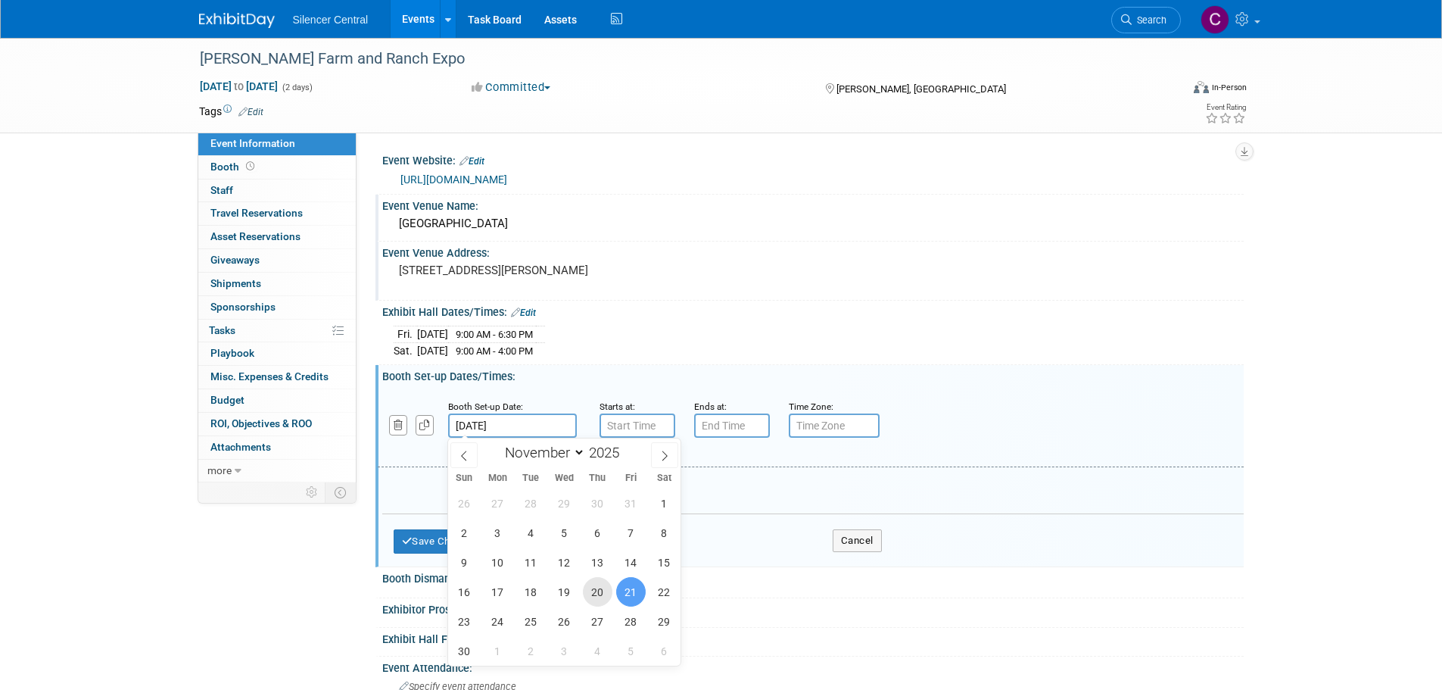
click at [607, 593] on span "20" at bounding box center [598, 592] width 30 height 30
type input "Nov 20, 2025"
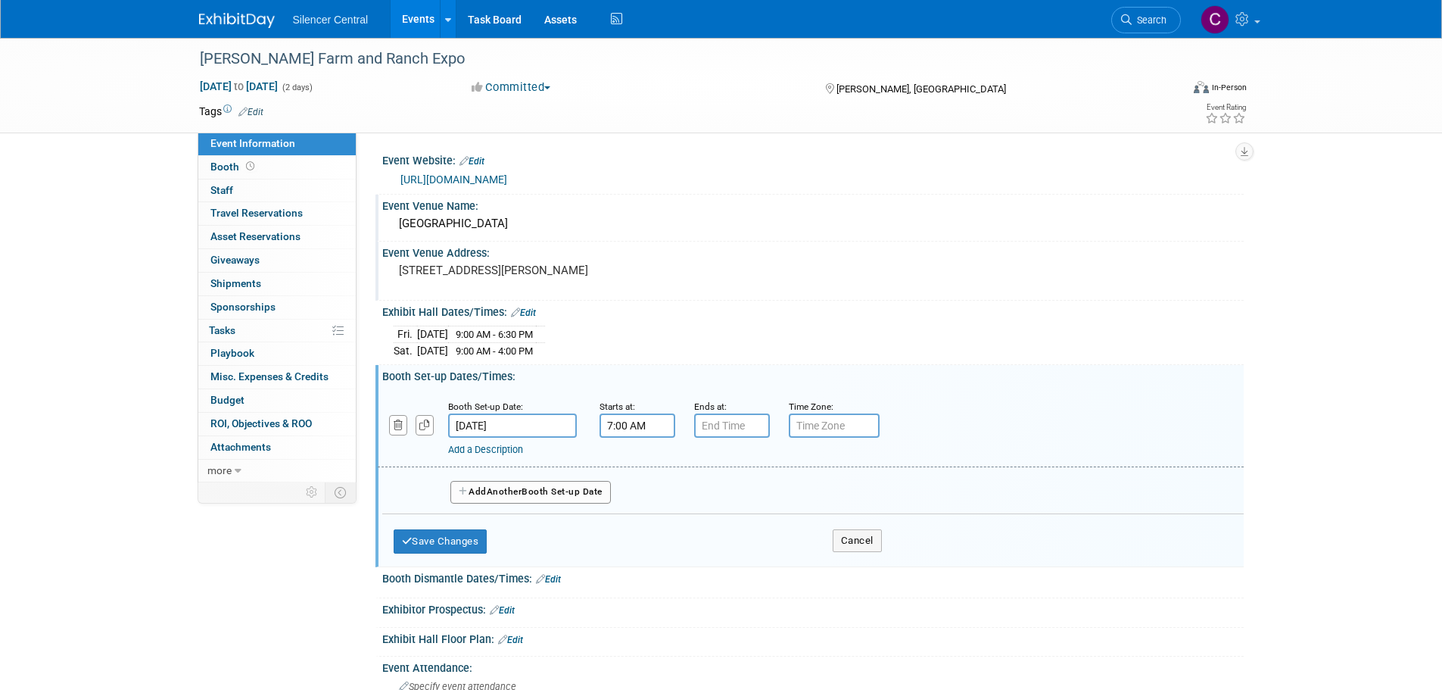
click at [627, 426] on input "7:00 AM" at bounding box center [638, 425] width 76 height 24
click at [639, 472] on span at bounding box center [635, 463] width 27 height 27
type input "9:00 AM"
click at [741, 557] on span at bounding box center [747, 563] width 102 height 27
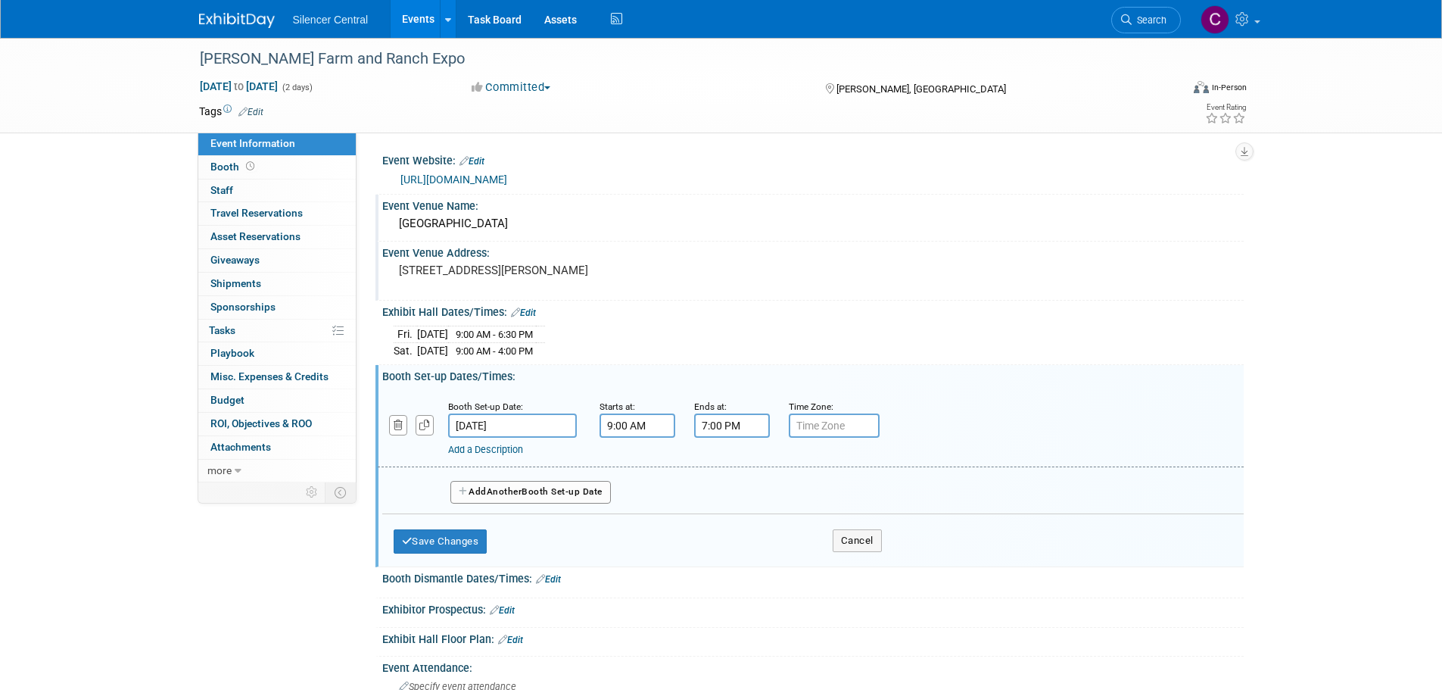
click at [736, 423] on input "7:00 PM" at bounding box center [732, 425] width 76 height 24
click at [725, 454] on span at bounding box center [729, 463] width 27 height 27
type input "8:00 PM"
click at [820, 573] on span at bounding box center [842, 563] width 102 height 27
click at [485, 541] on button "Save Changes" at bounding box center [441, 541] width 94 height 24
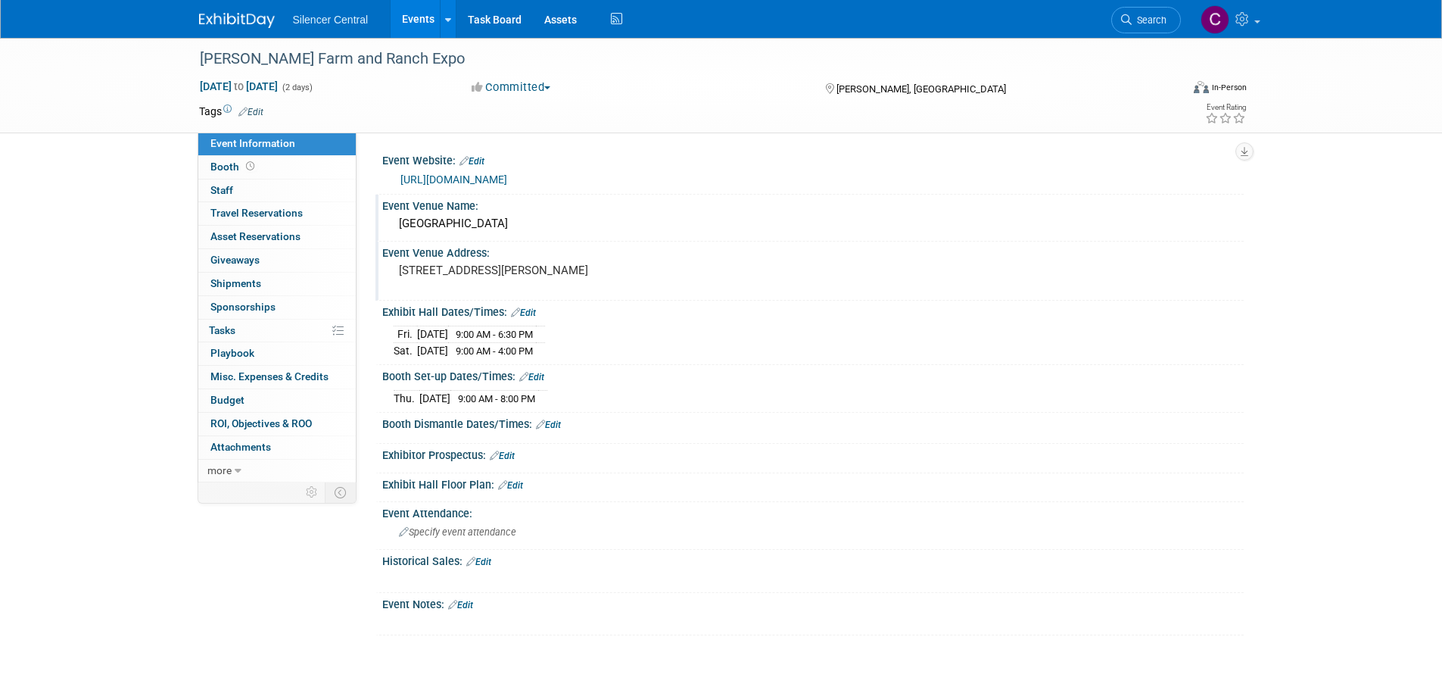
drag, startPoint x: 494, startPoint y: 559, endPoint x: 493, endPoint y: 551, distance: 7.6
click at [491, 558] on link "Edit" at bounding box center [478, 562] width 25 height 11
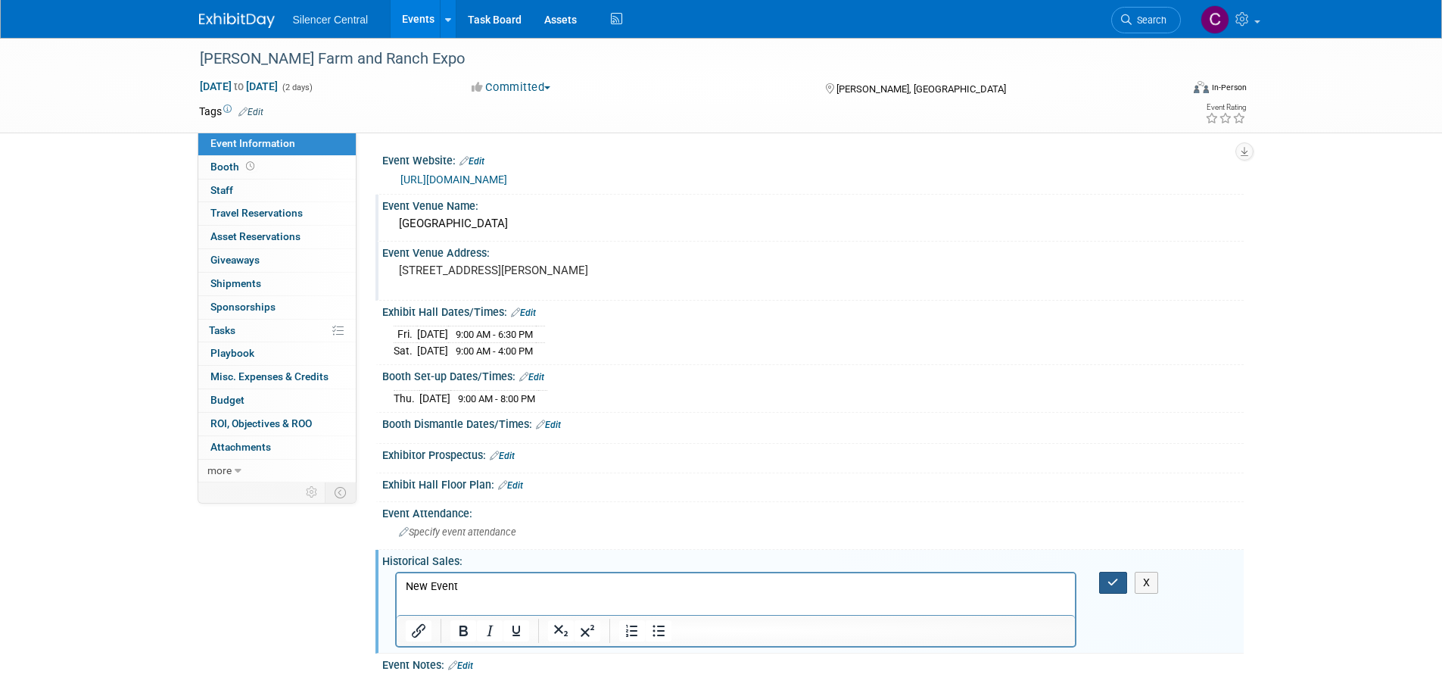
click at [1122, 585] on button "button" at bounding box center [1113, 583] width 28 height 22
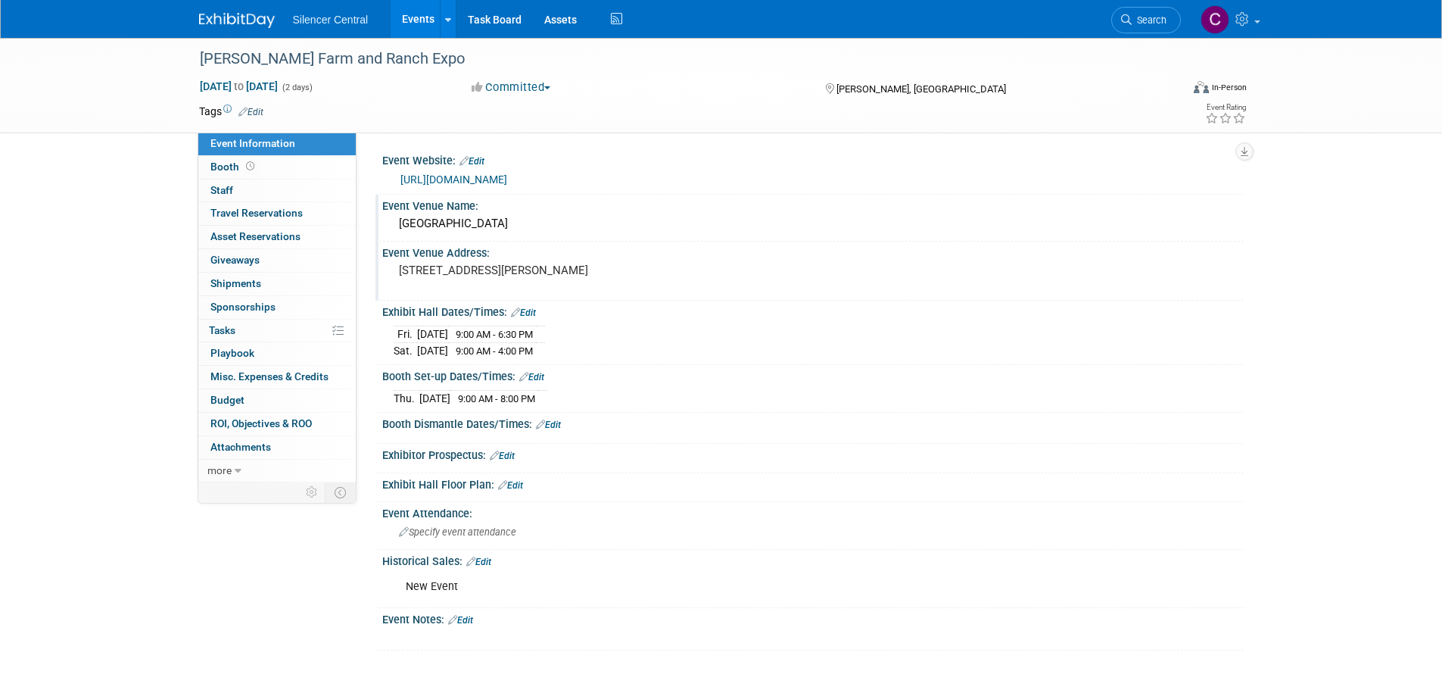
click at [257, 110] on link "Edit" at bounding box center [251, 112] width 25 height 11
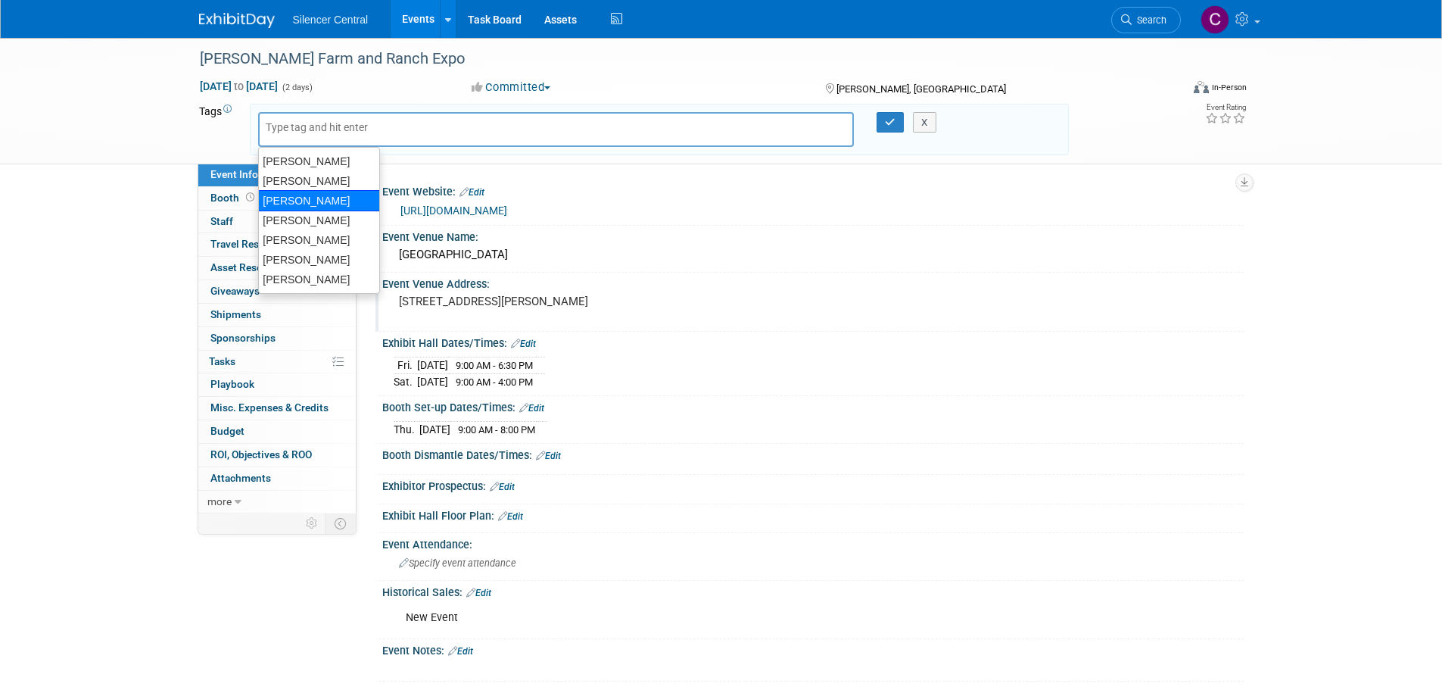
click at [312, 203] on div "[PERSON_NAME]" at bounding box center [319, 200] width 122 height 21
type input "[PERSON_NAME]"
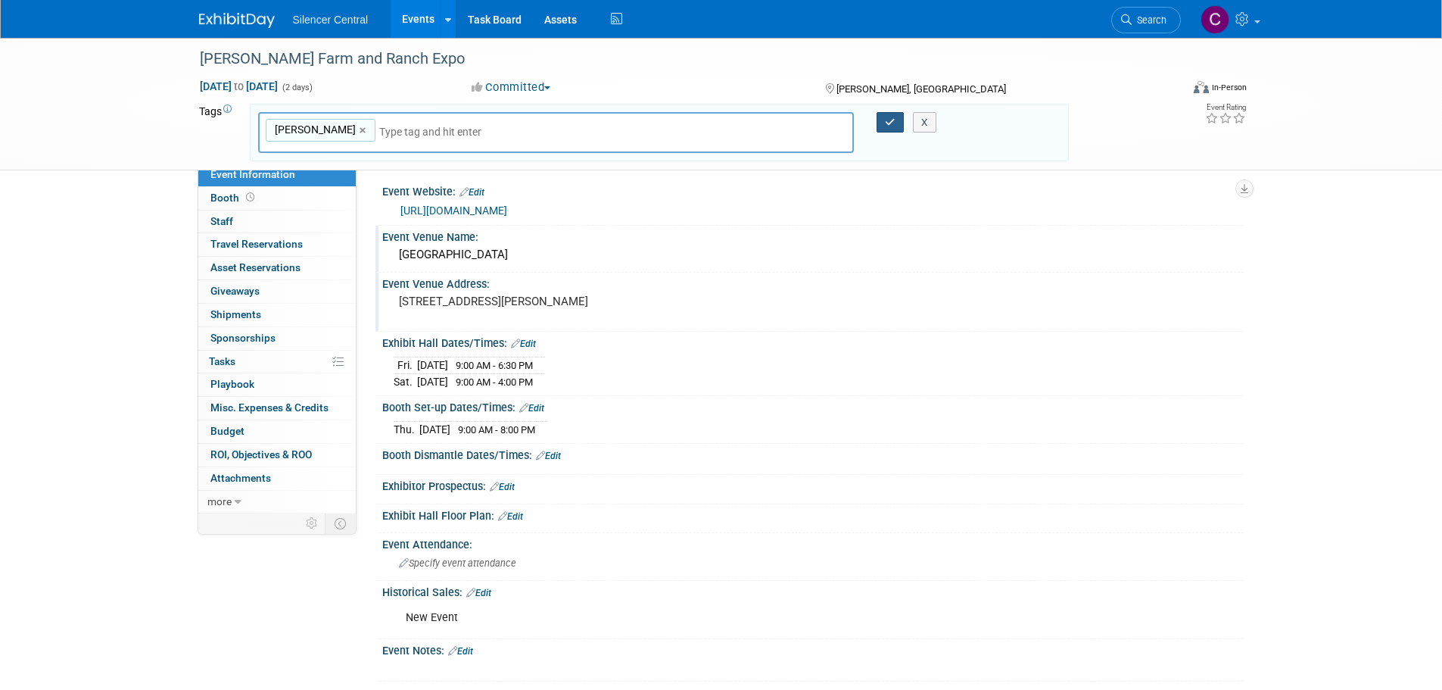
click at [891, 128] on button "button" at bounding box center [890, 122] width 27 height 21
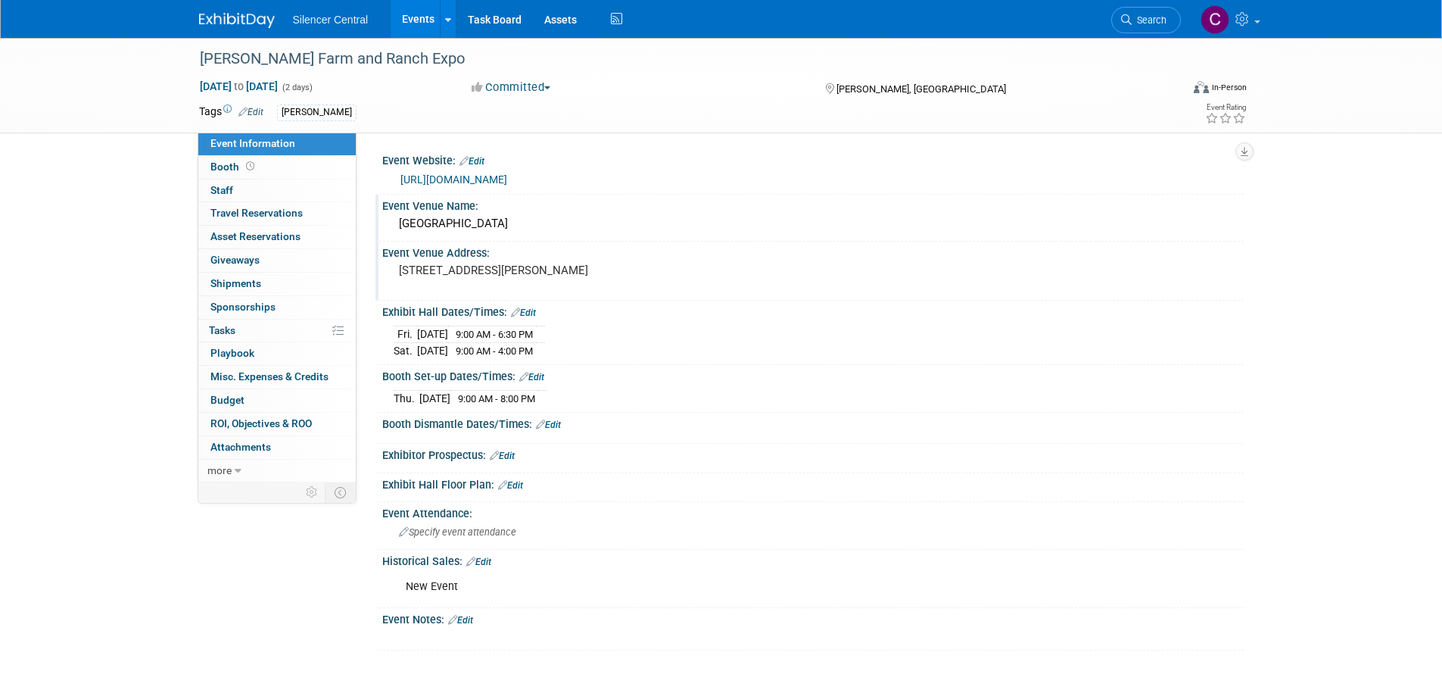
click at [235, 20] on img at bounding box center [237, 20] width 76 height 15
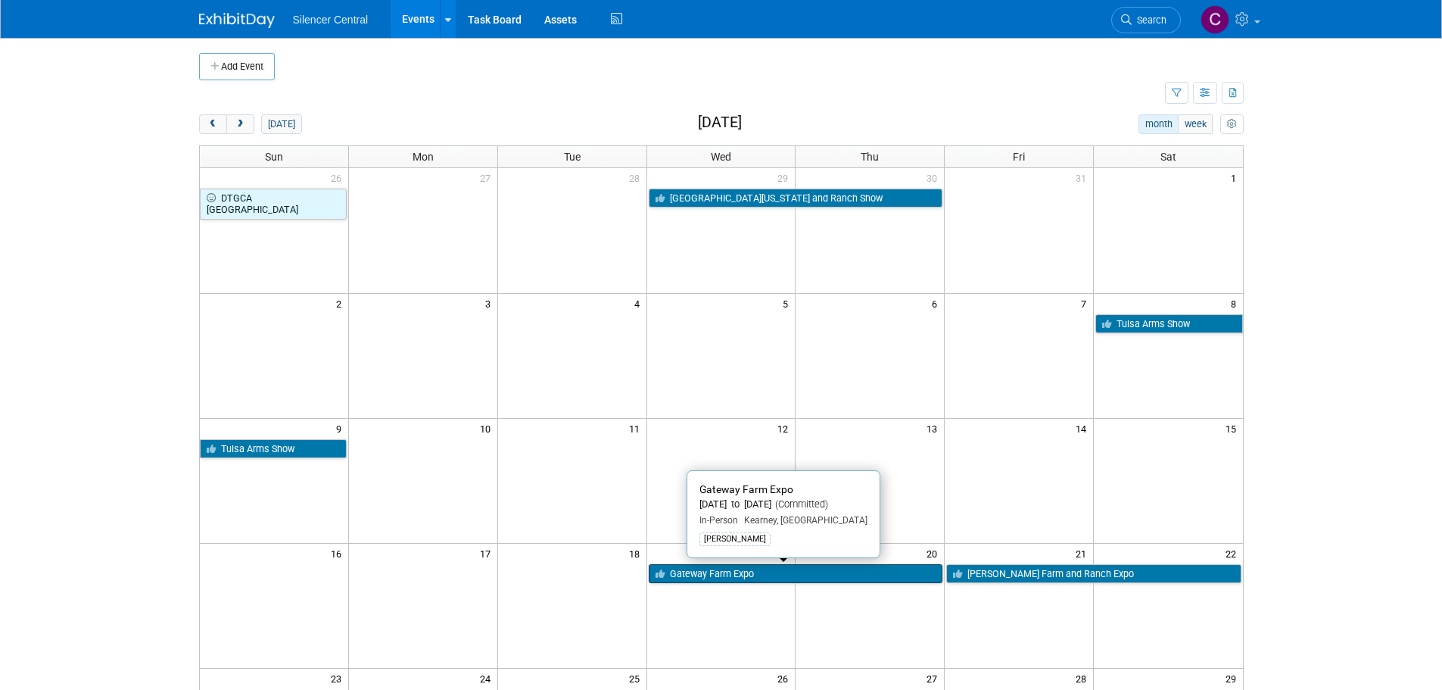
click at [735, 575] on link "Gateway Farm Expo" at bounding box center [796, 574] width 295 height 20
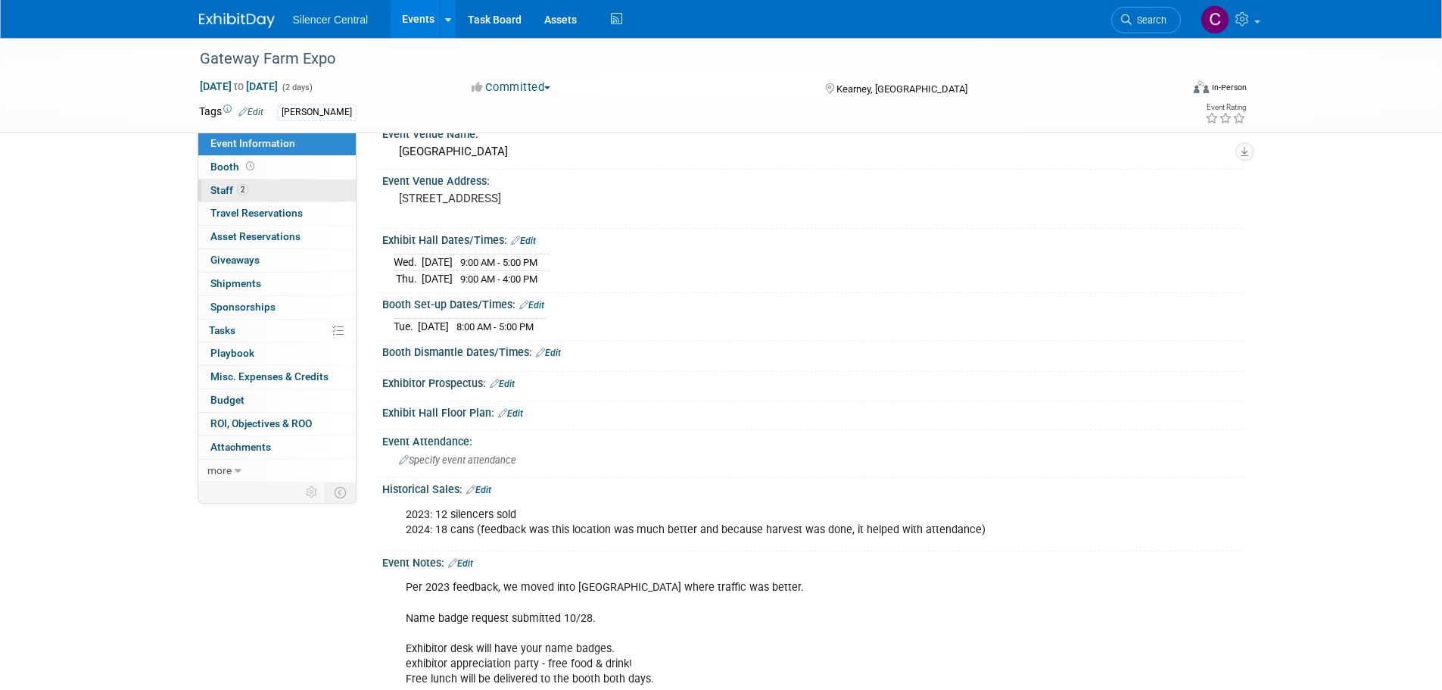
scroll to position [76, 0]
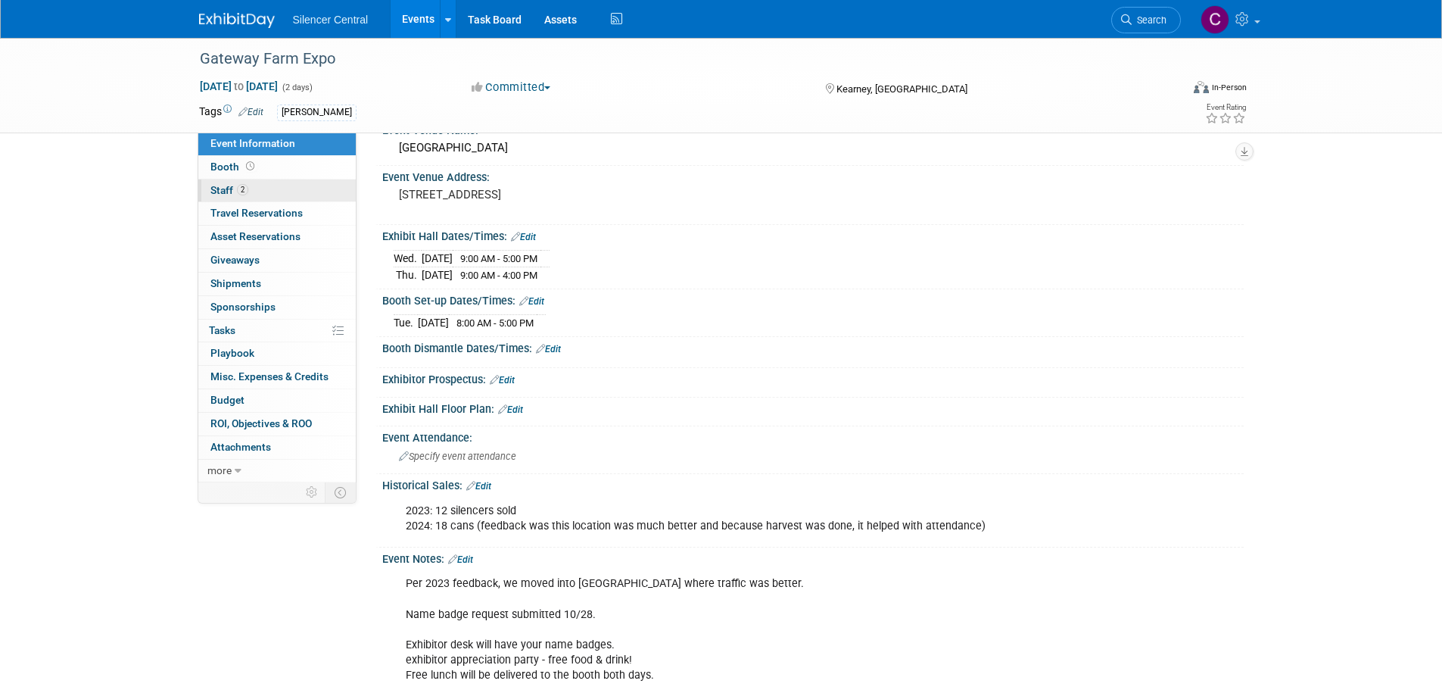
drag, startPoint x: 242, startPoint y: 192, endPoint x: 261, endPoint y: 190, distance: 19.7
click at [242, 191] on span "2" at bounding box center [242, 189] width 11 height 11
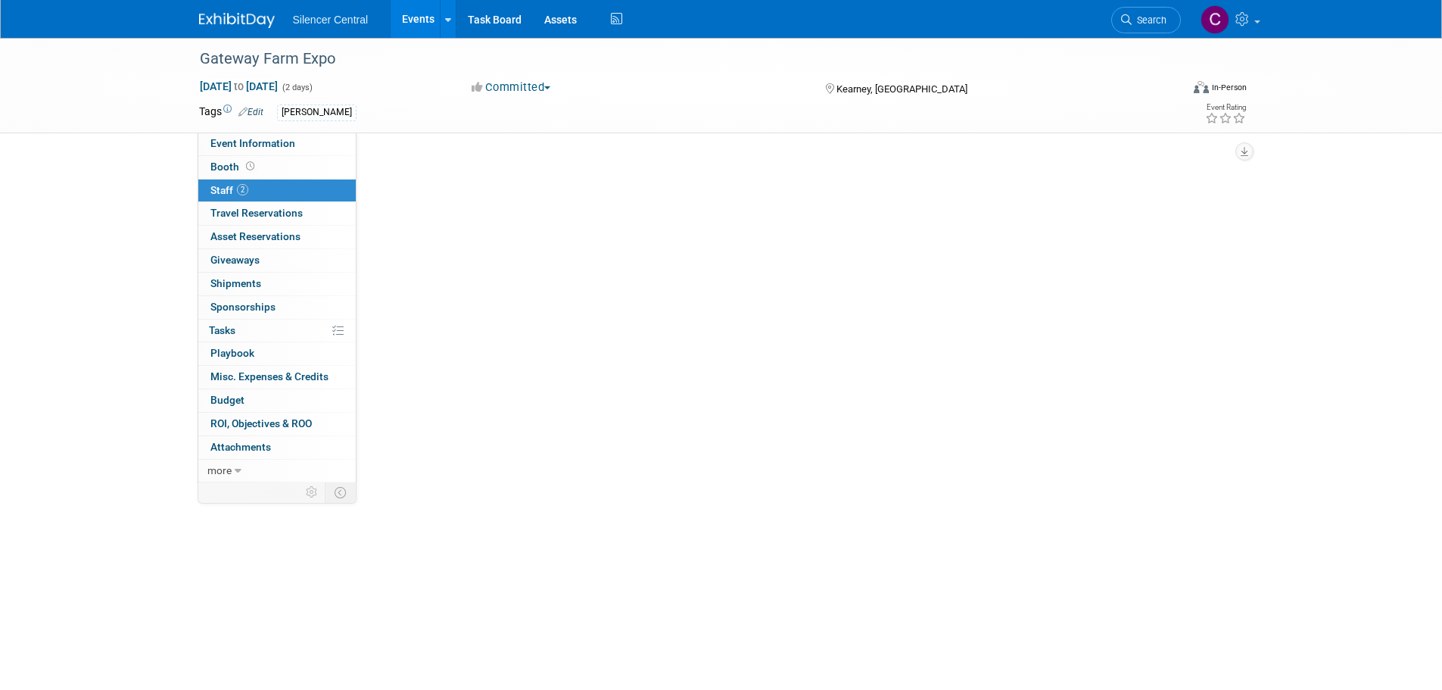
scroll to position [0, 0]
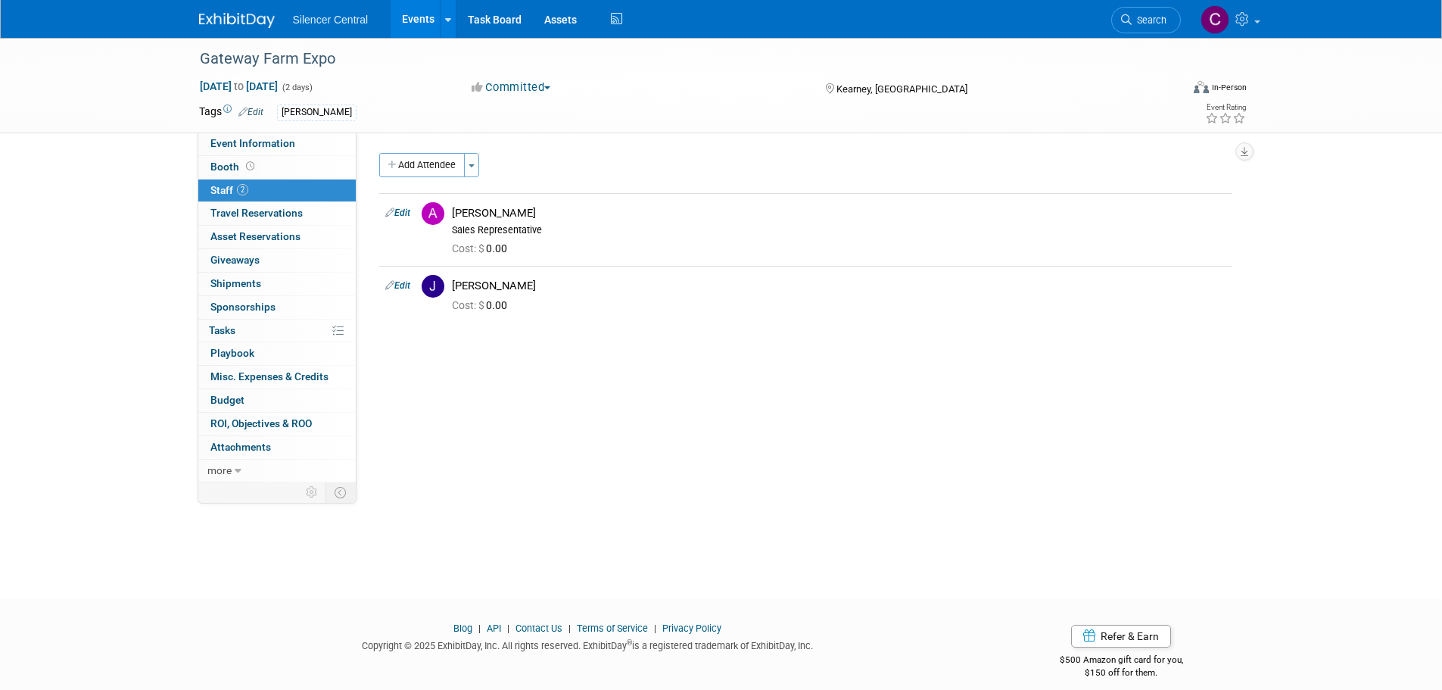
click at [247, 19] on img at bounding box center [237, 20] width 76 height 15
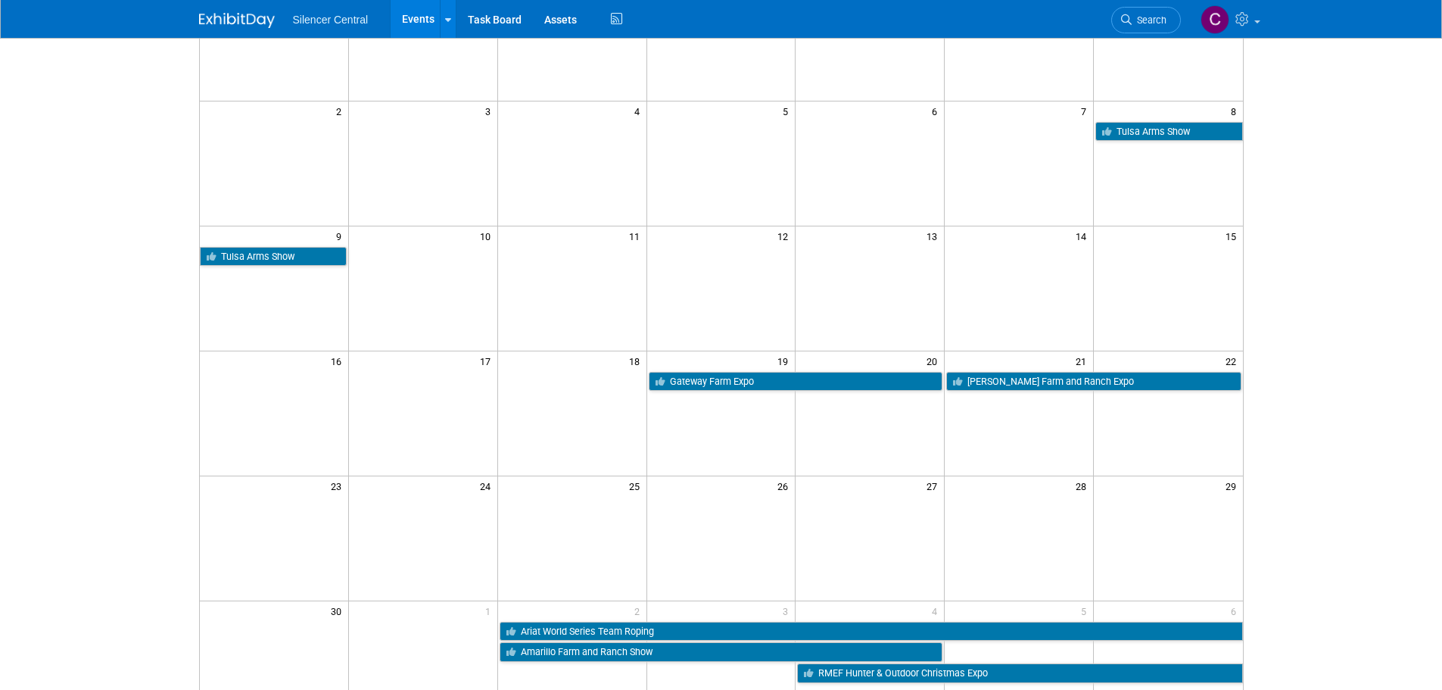
scroll to position [227, 0]
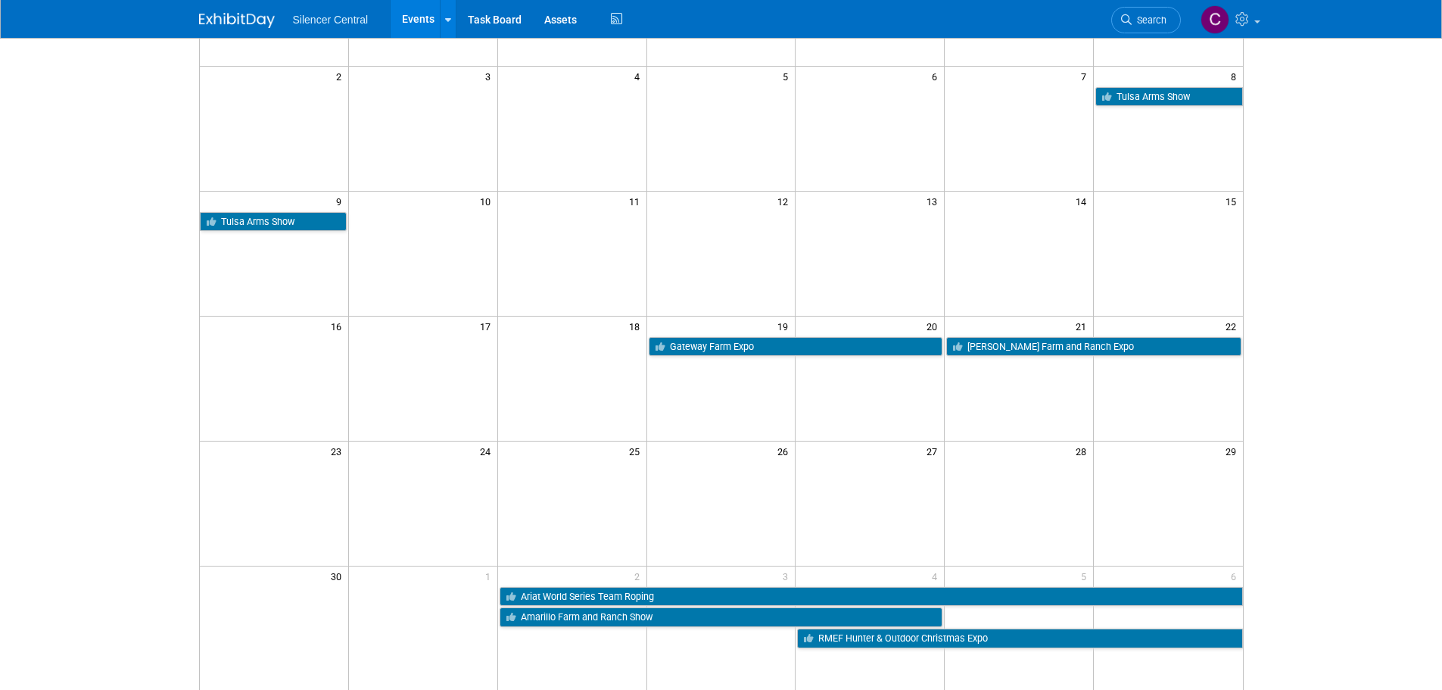
click at [1129, 19] on icon at bounding box center [1126, 19] width 11 height 11
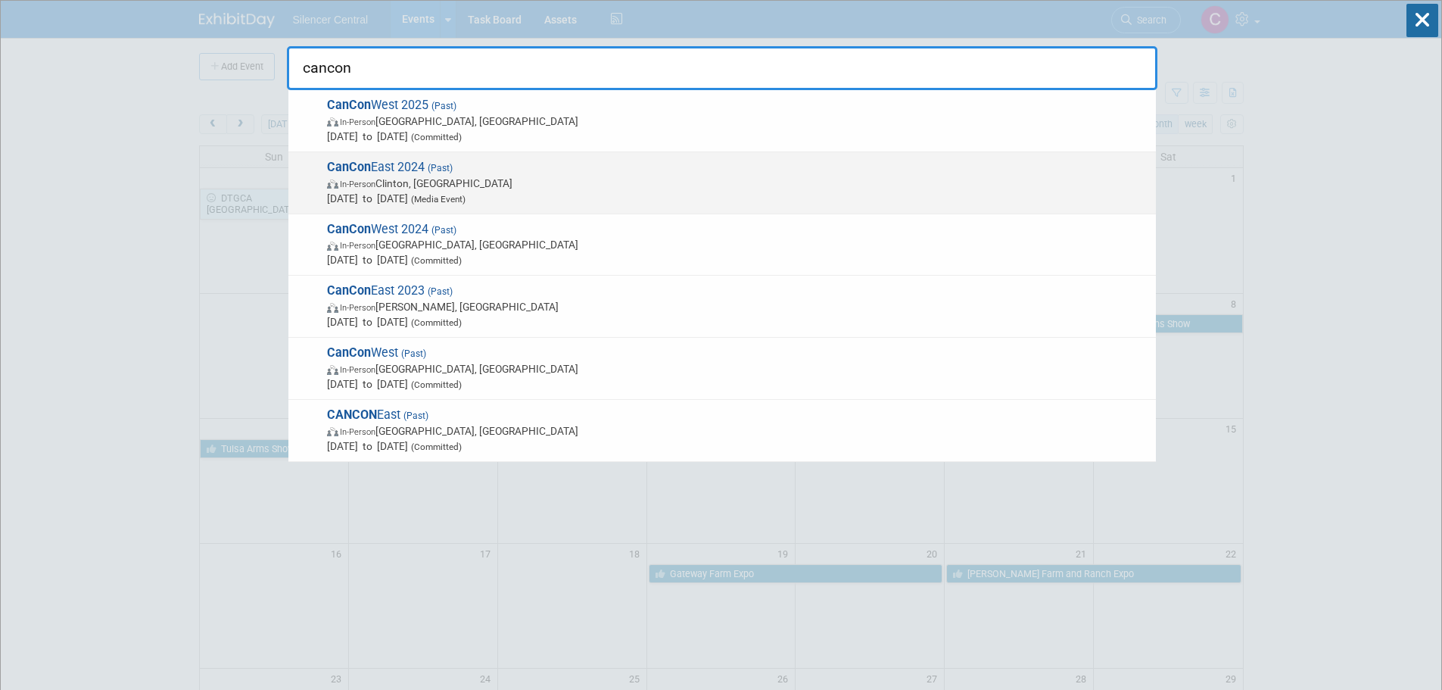
type input "cancon"
click at [522, 174] on span "CanCon East 2024 (Past) In-Person Clinton, SC Nov 7, 2024 to Nov 9, 2024 (Media…" at bounding box center [736, 183] width 826 height 46
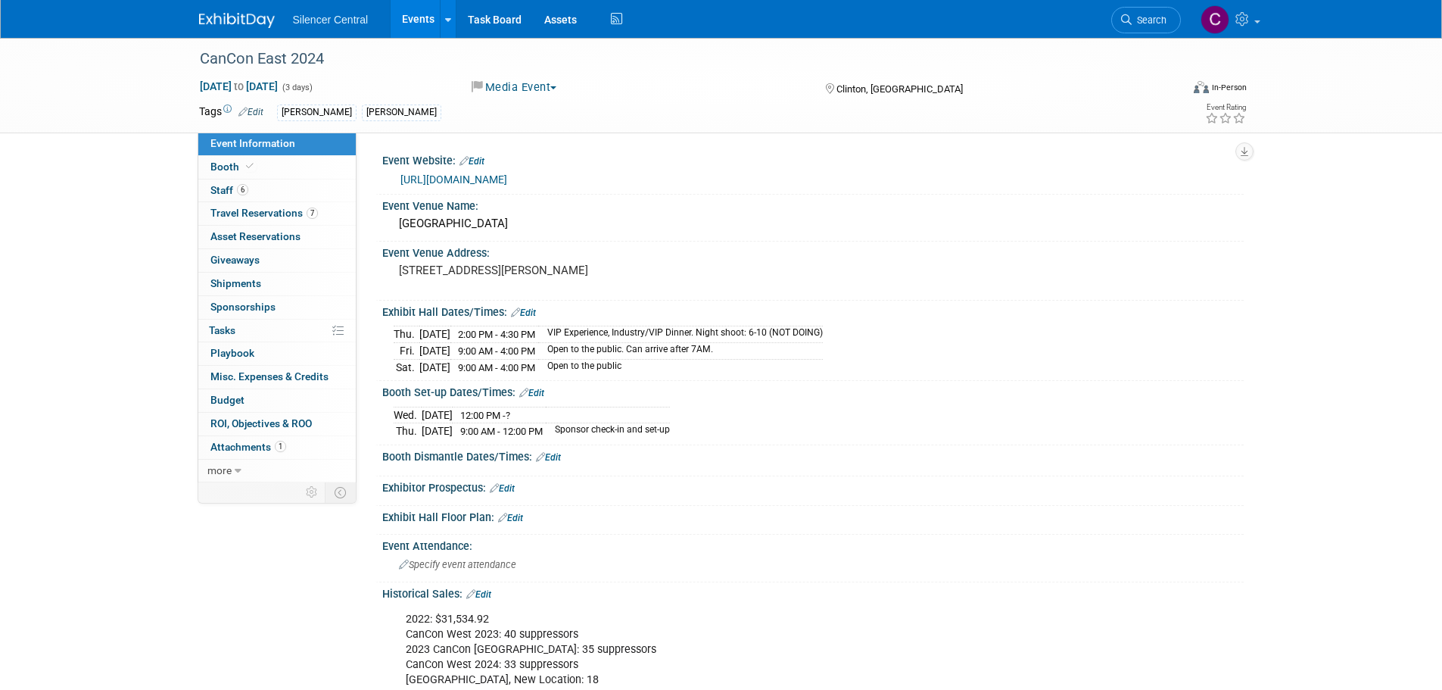
scroll to position [76, 0]
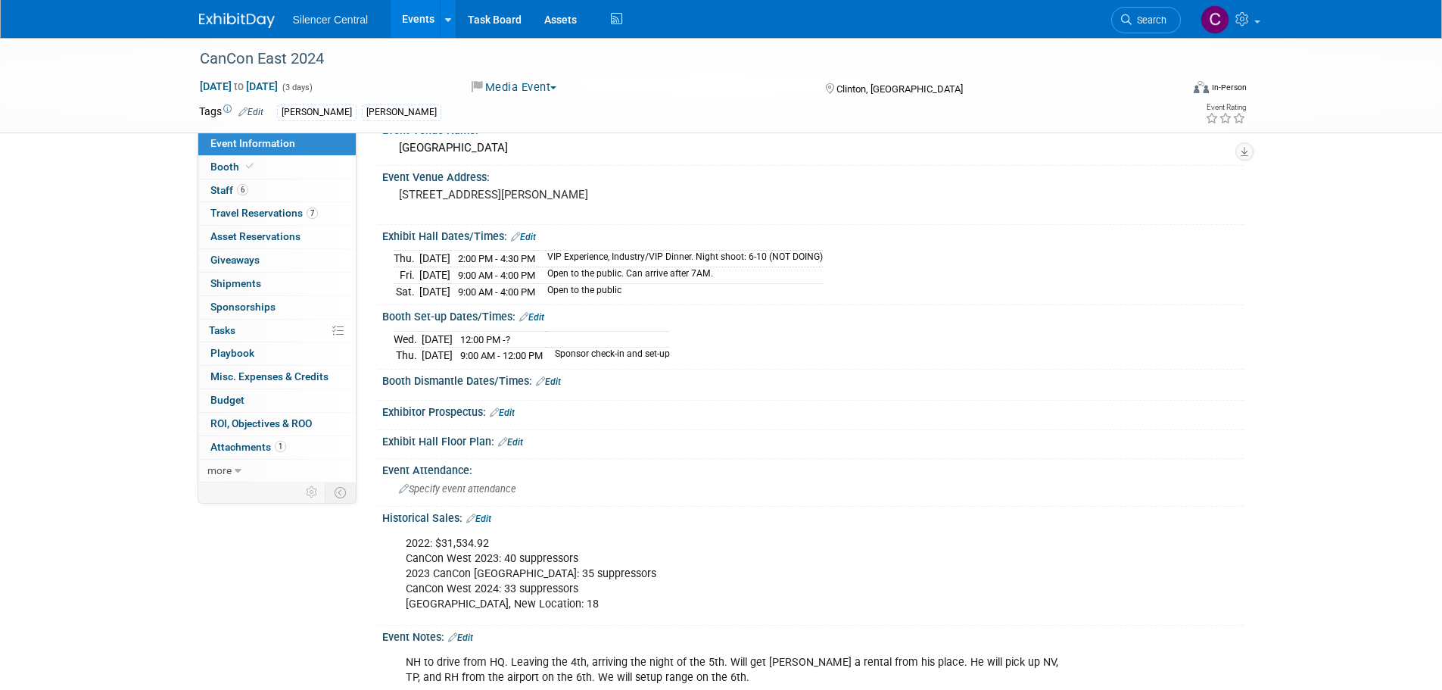
click at [236, 12] on link at bounding box center [246, 13] width 94 height 12
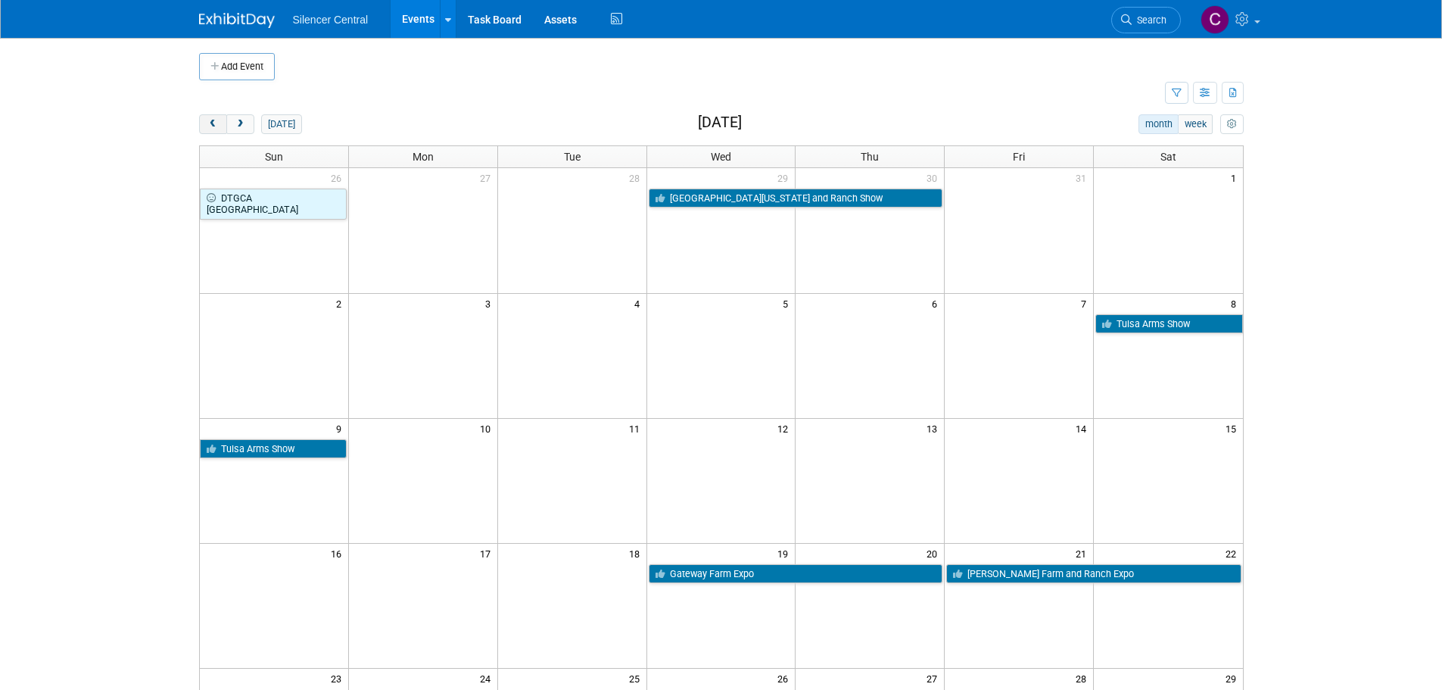
click at [216, 133] on button "prev" at bounding box center [213, 124] width 28 height 20
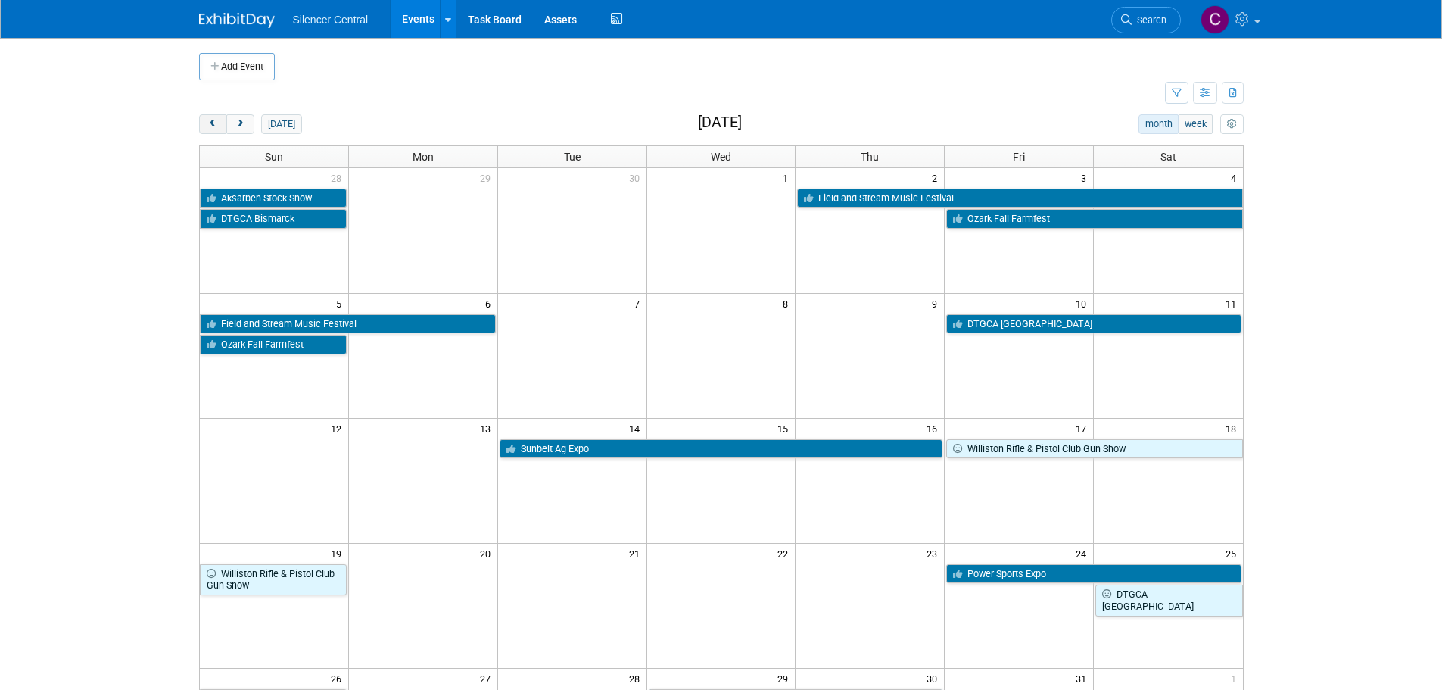
click at [216, 133] on button "prev" at bounding box center [213, 124] width 28 height 20
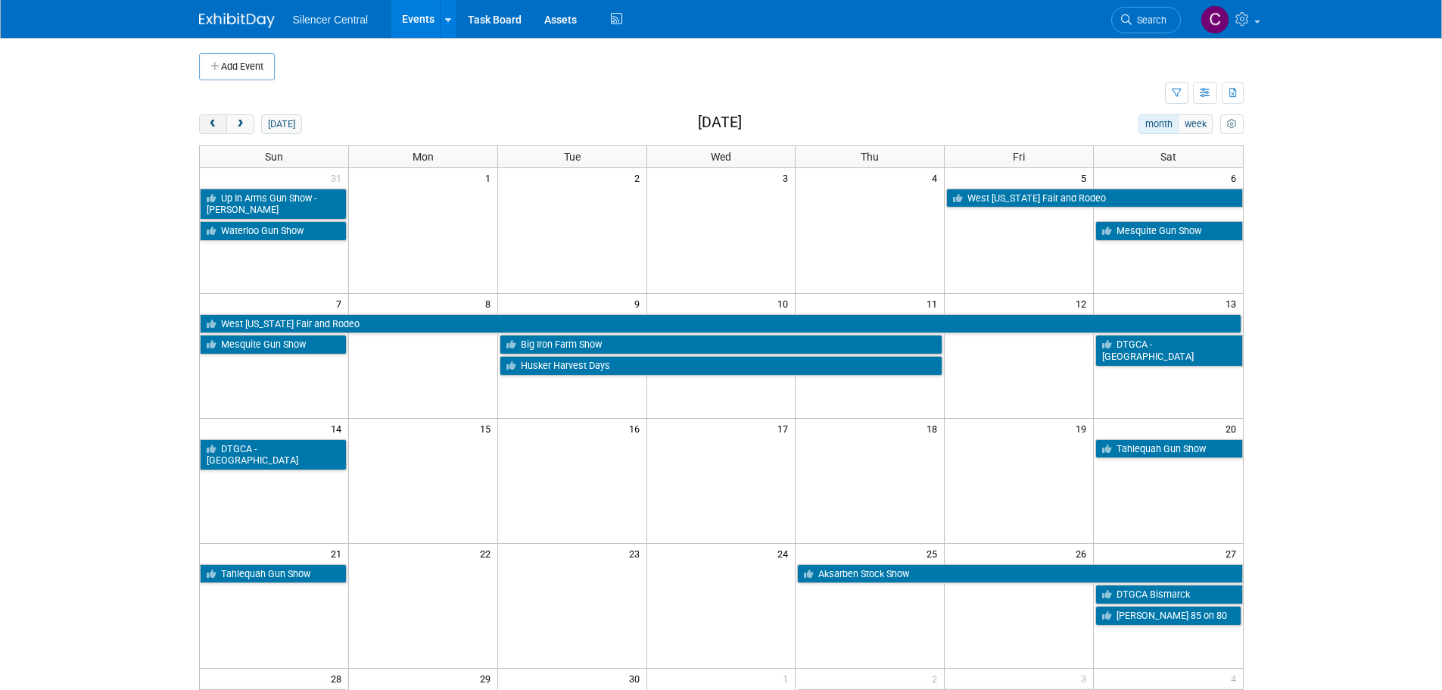
click at [216, 133] on button "prev" at bounding box center [213, 124] width 28 height 20
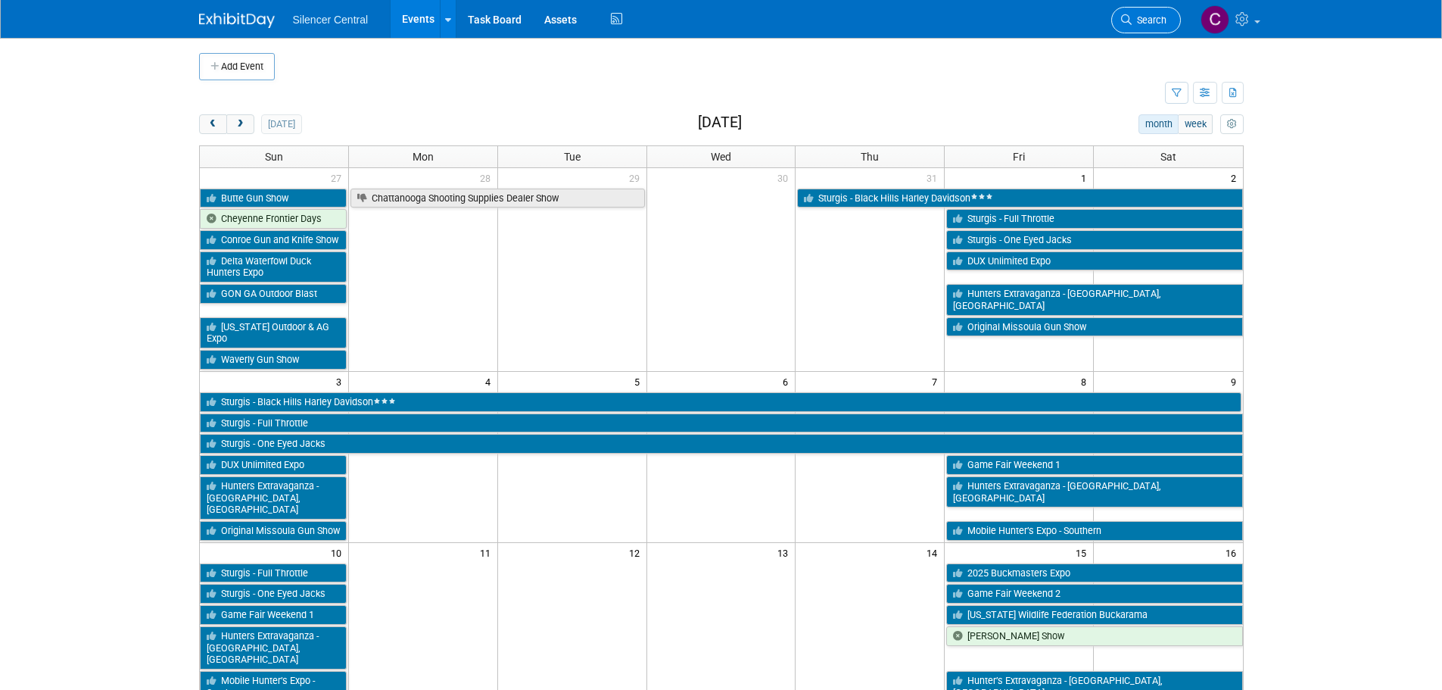
click at [1143, 21] on span "Search" at bounding box center [1149, 19] width 35 height 11
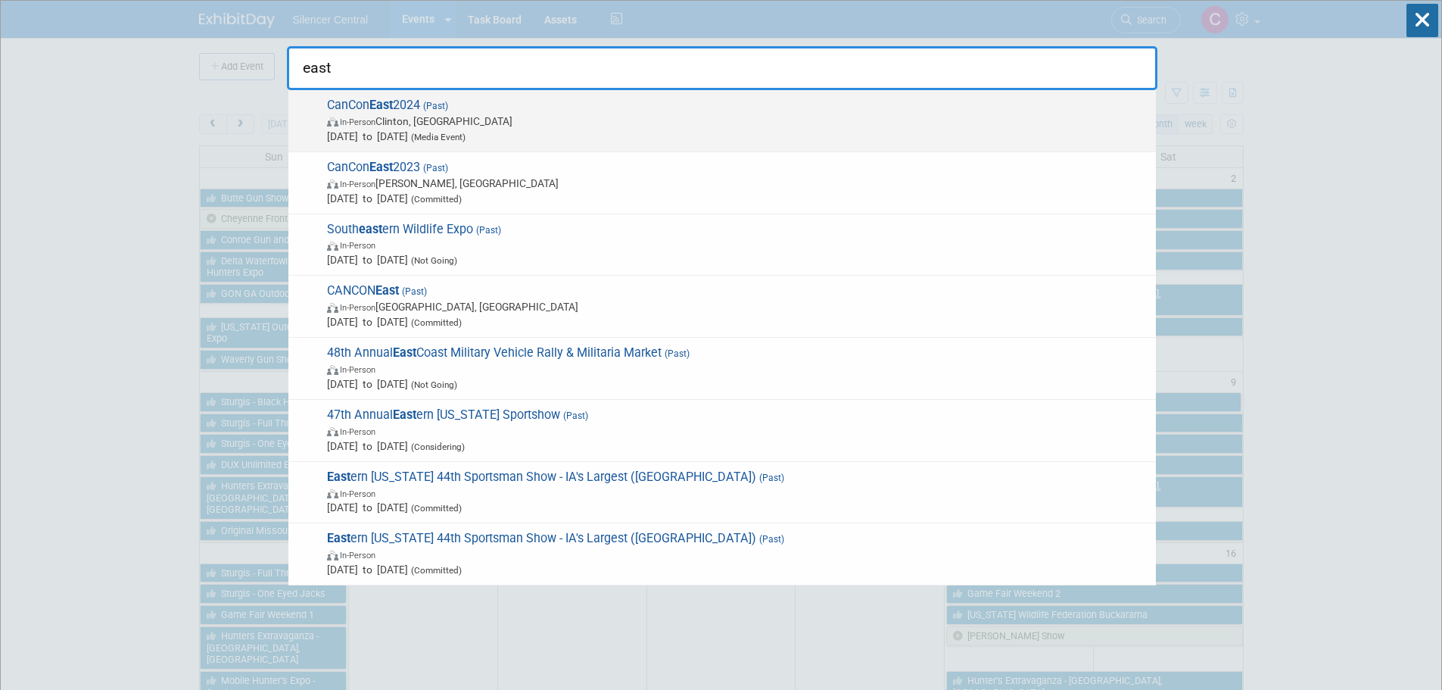
type input "east"
click at [647, 129] on span "Nov 7, 2024 to Nov 9, 2024 (Media Event)" at bounding box center [738, 136] width 822 height 15
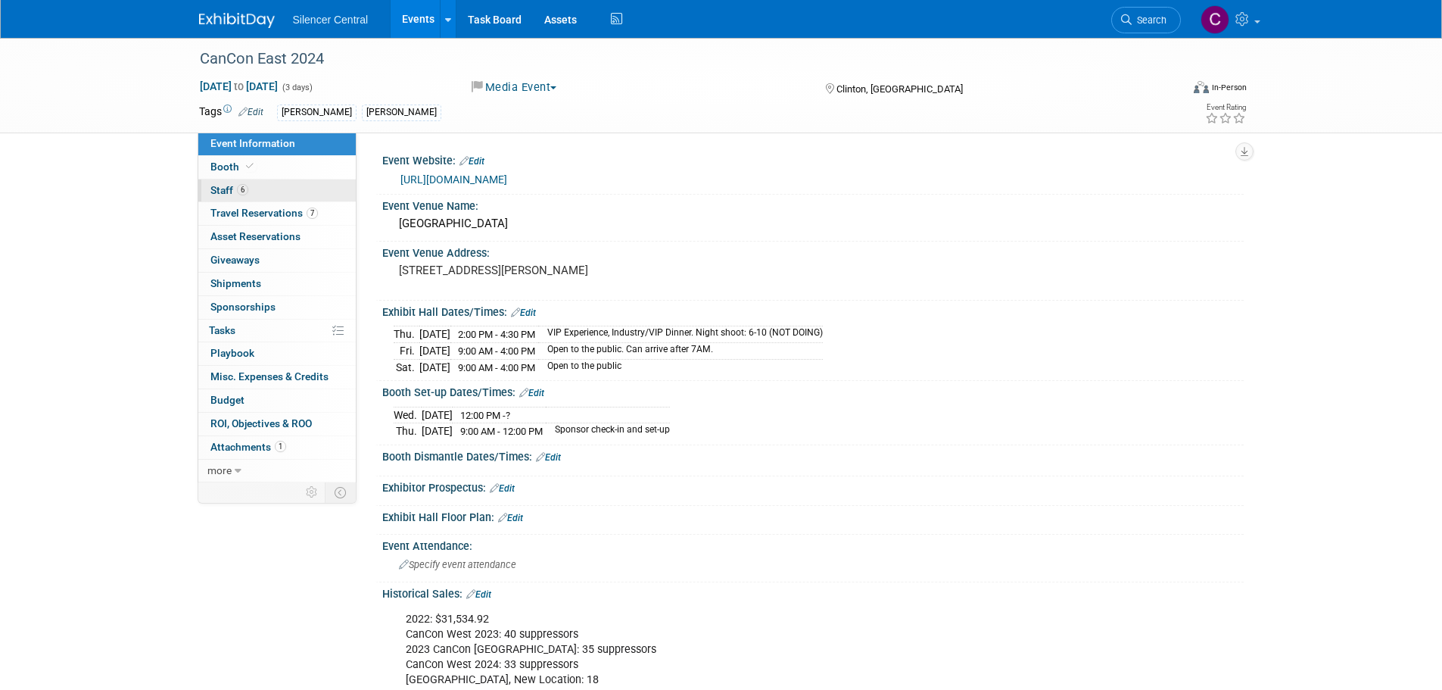
click at [272, 189] on link "6 Staff 6" at bounding box center [276, 190] width 157 height 23
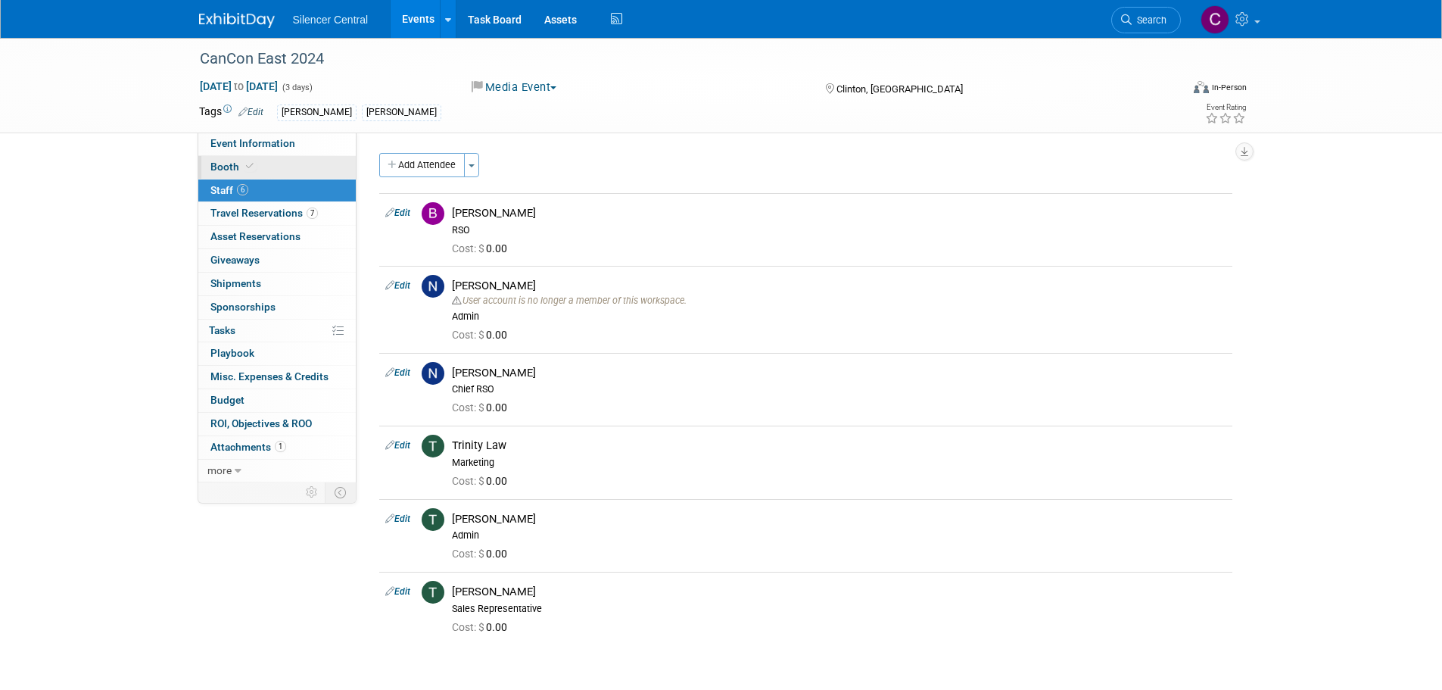
click at [270, 169] on link "Booth" at bounding box center [276, 167] width 157 height 23
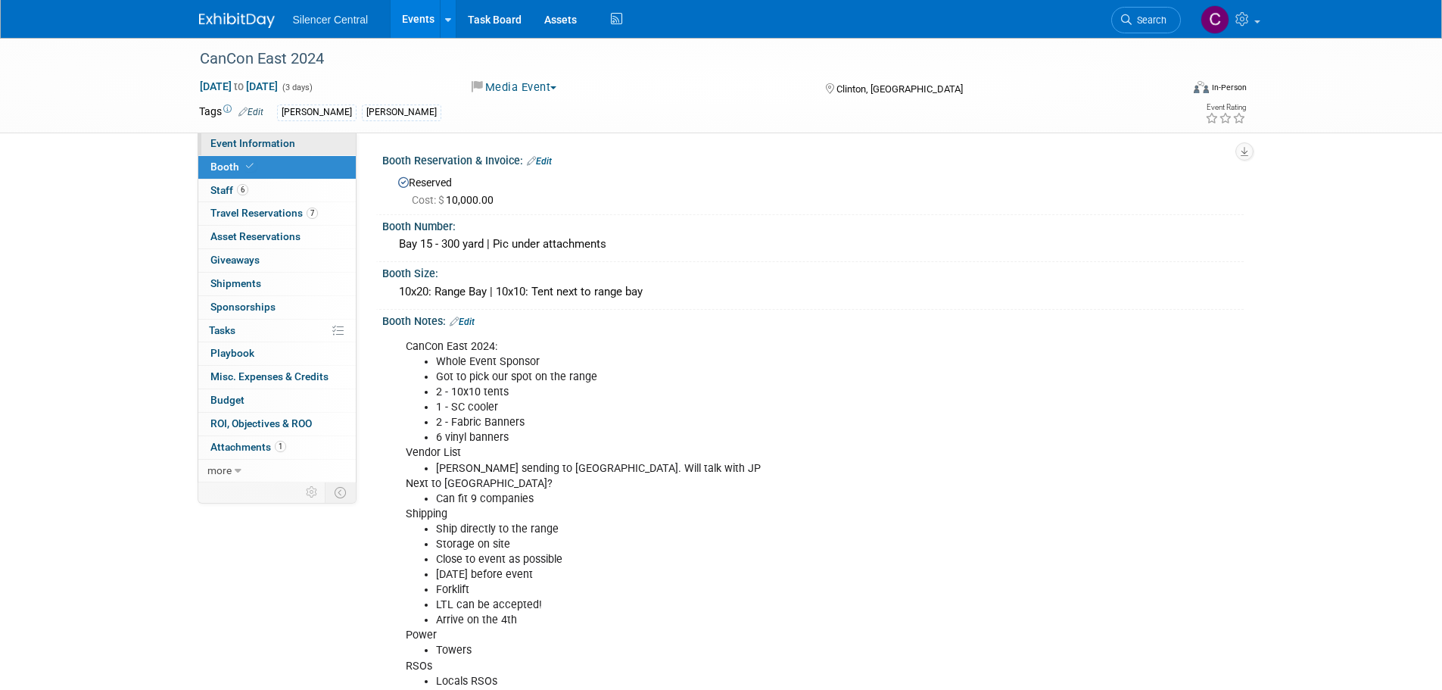
click at [279, 140] on span "Event Information" at bounding box center [252, 143] width 85 height 12
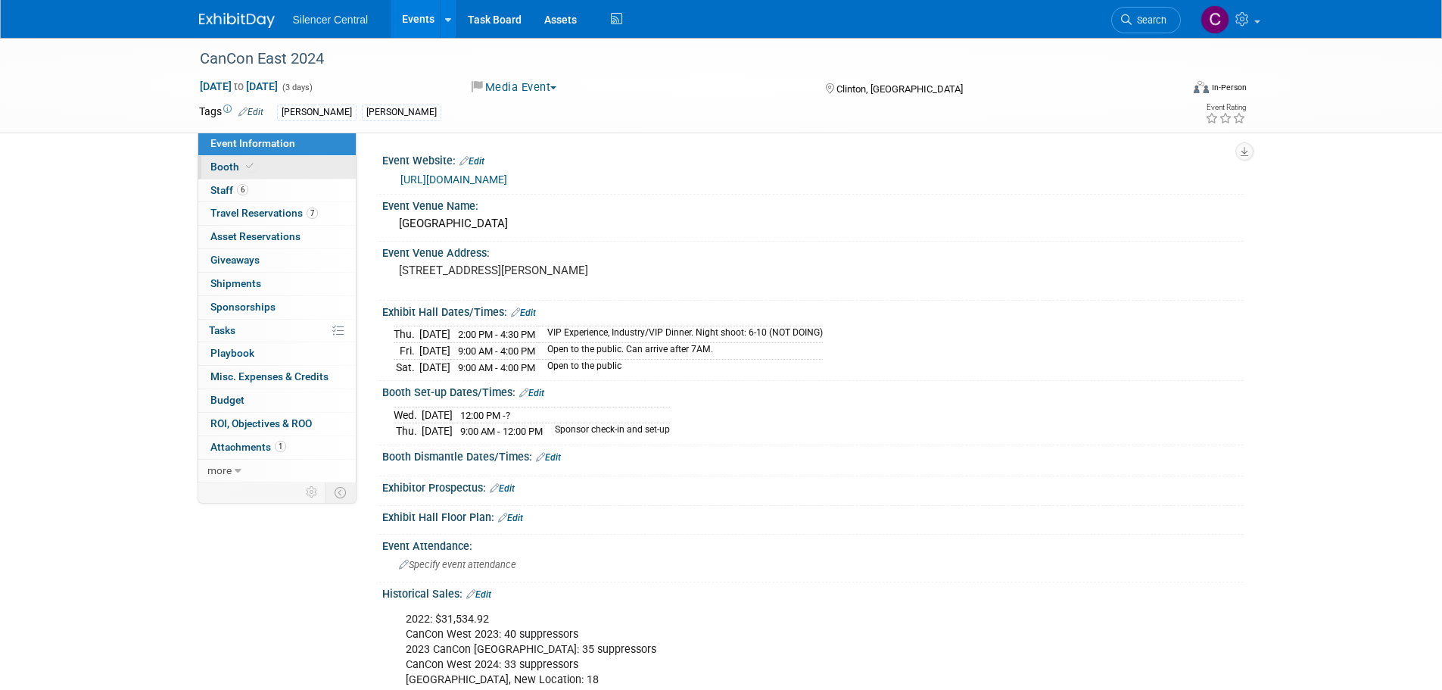
click at [270, 166] on link "Booth" at bounding box center [276, 167] width 157 height 23
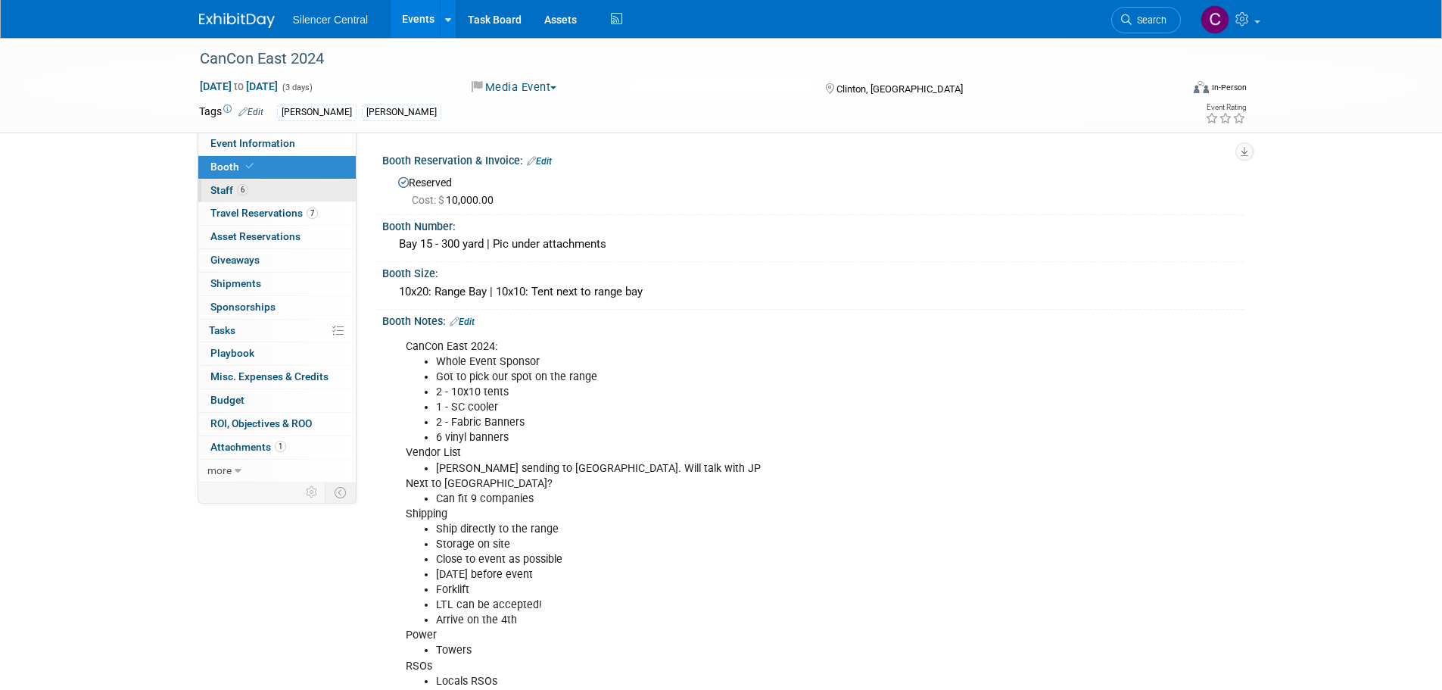
click at [267, 194] on link "6 Staff 6" at bounding box center [276, 190] width 157 height 23
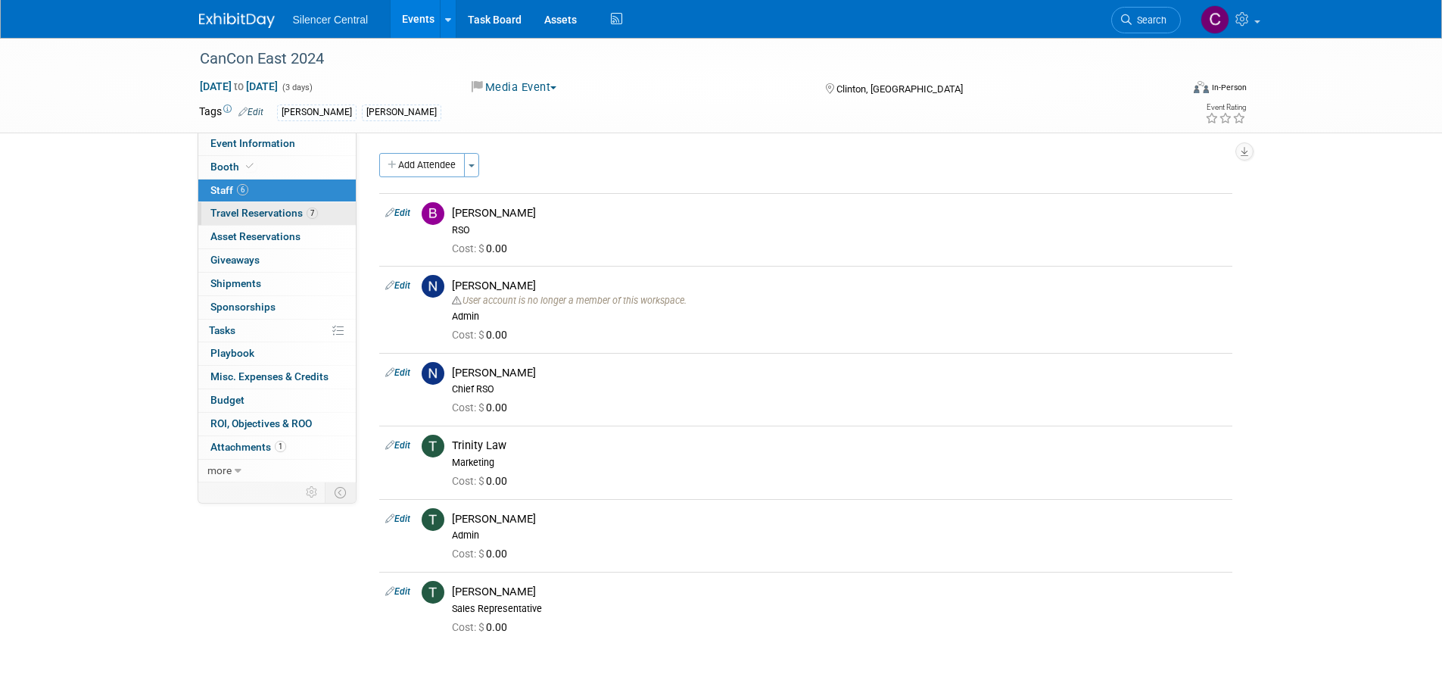
click at [272, 207] on span "Travel Reservations 7" at bounding box center [264, 213] width 108 height 12
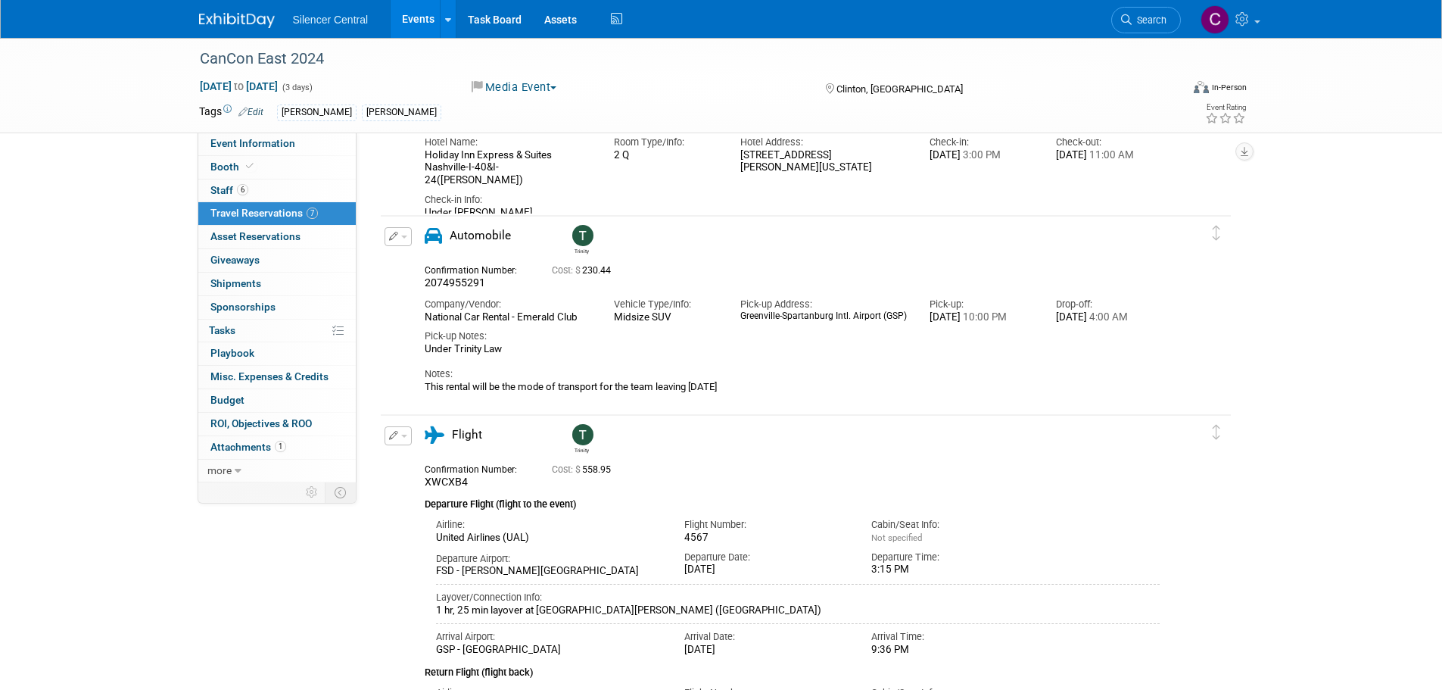
scroll to position [8, 0]
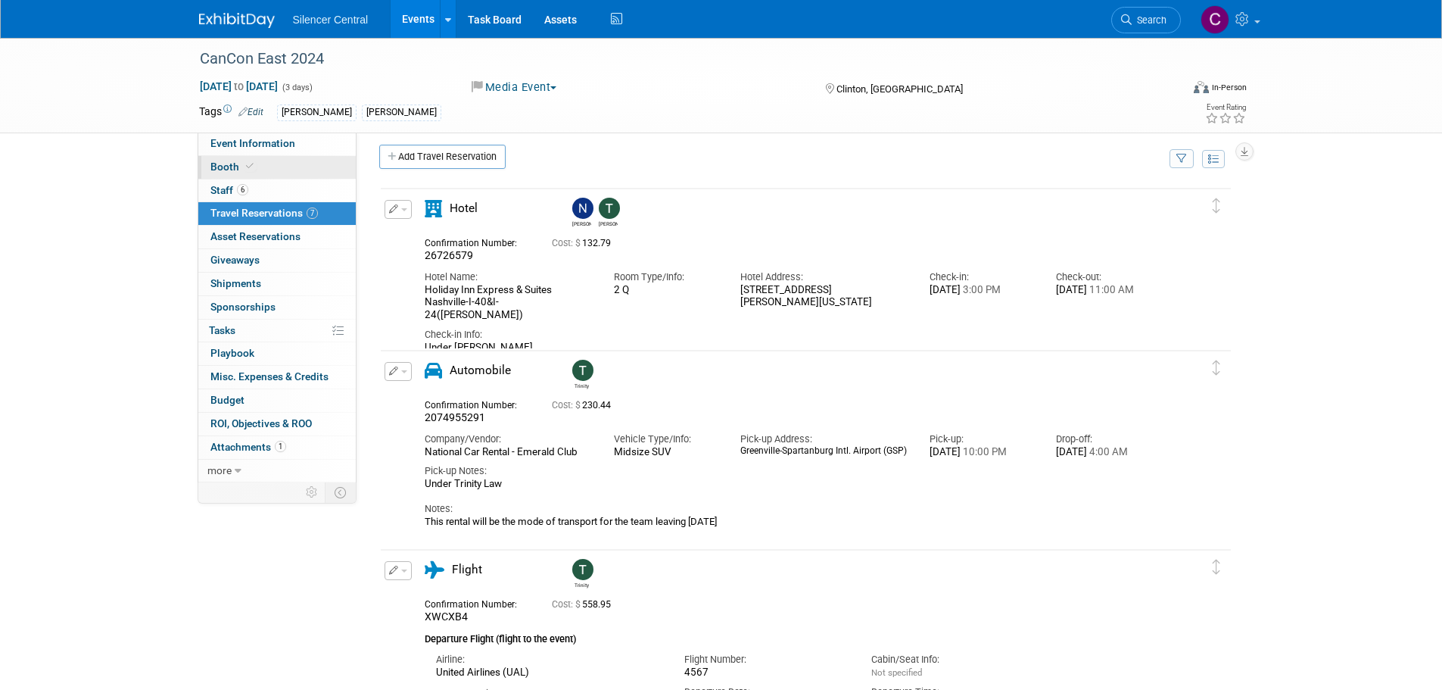
click at [297, 169] on link "Booth" at bounding box center [276, 167] width 157 height 23
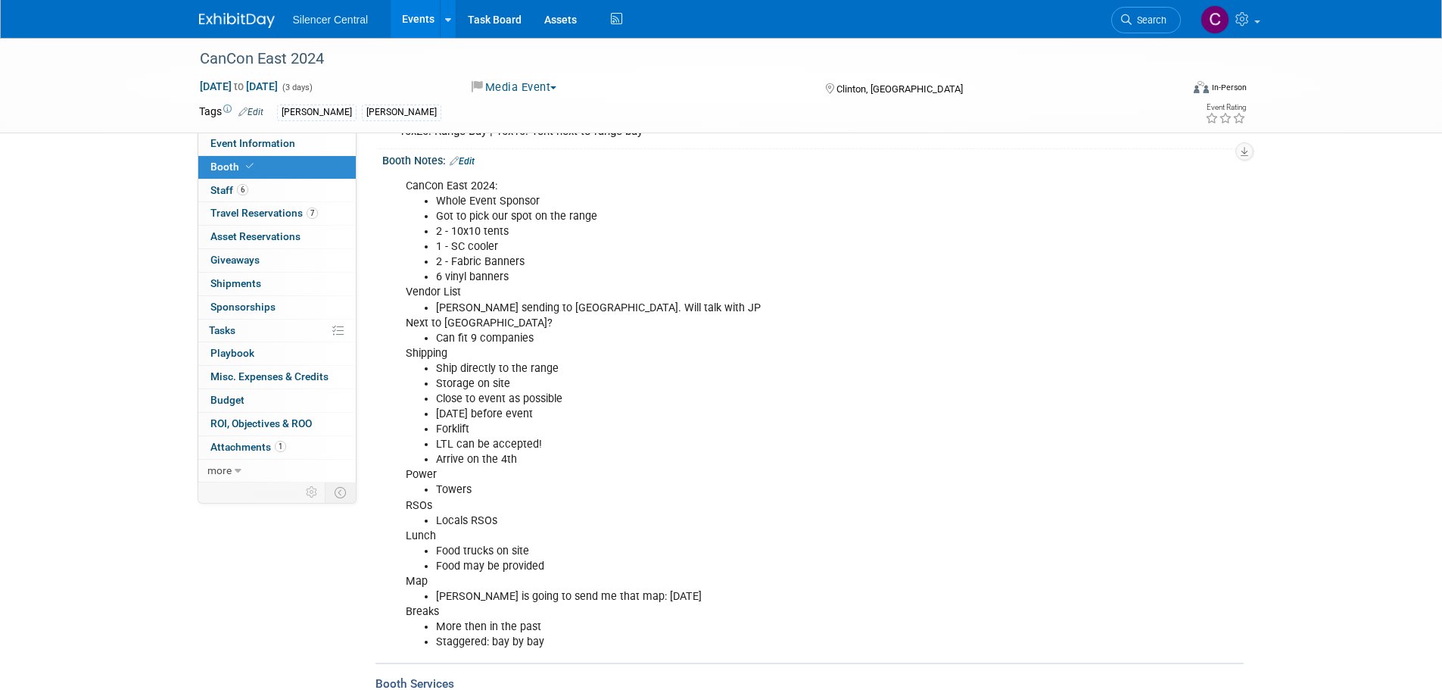
scroll to position [0, 0]
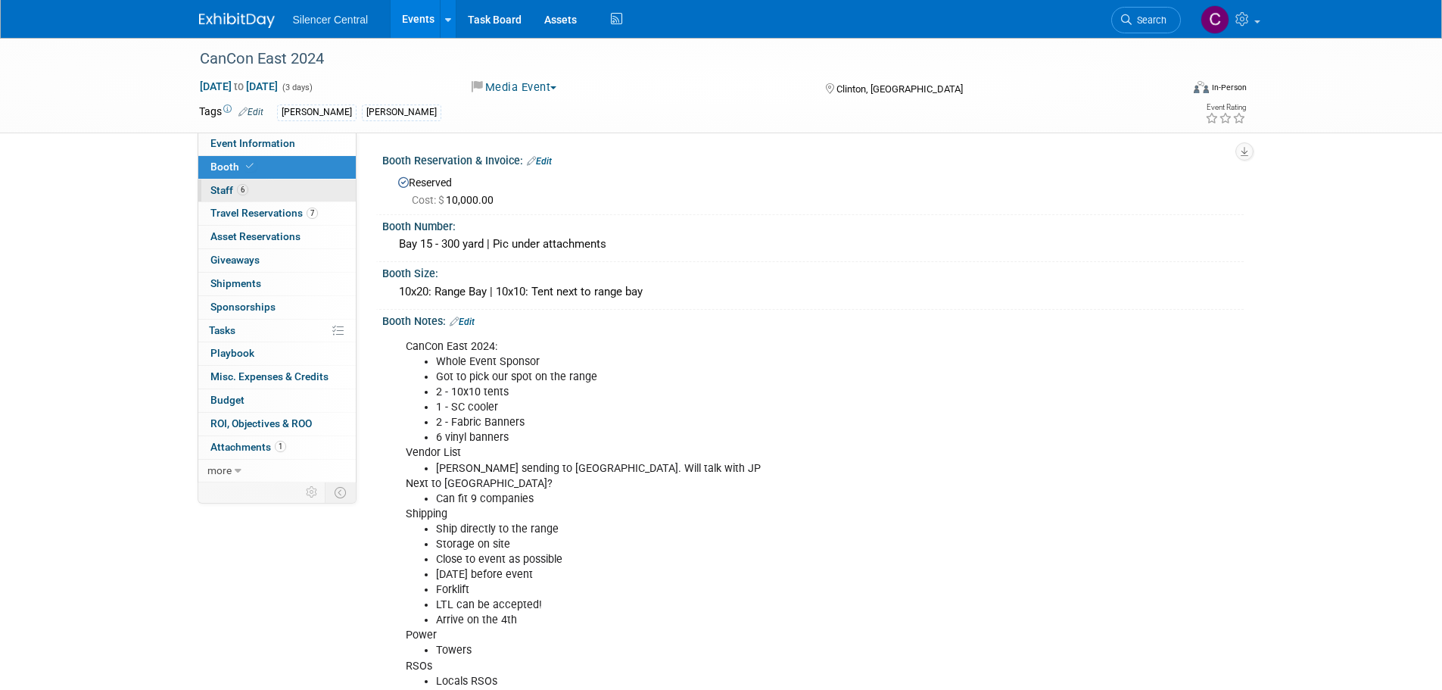
click at [248, 192] on span "Staff 6" at bounding box center [229, 190] width 38 height 12
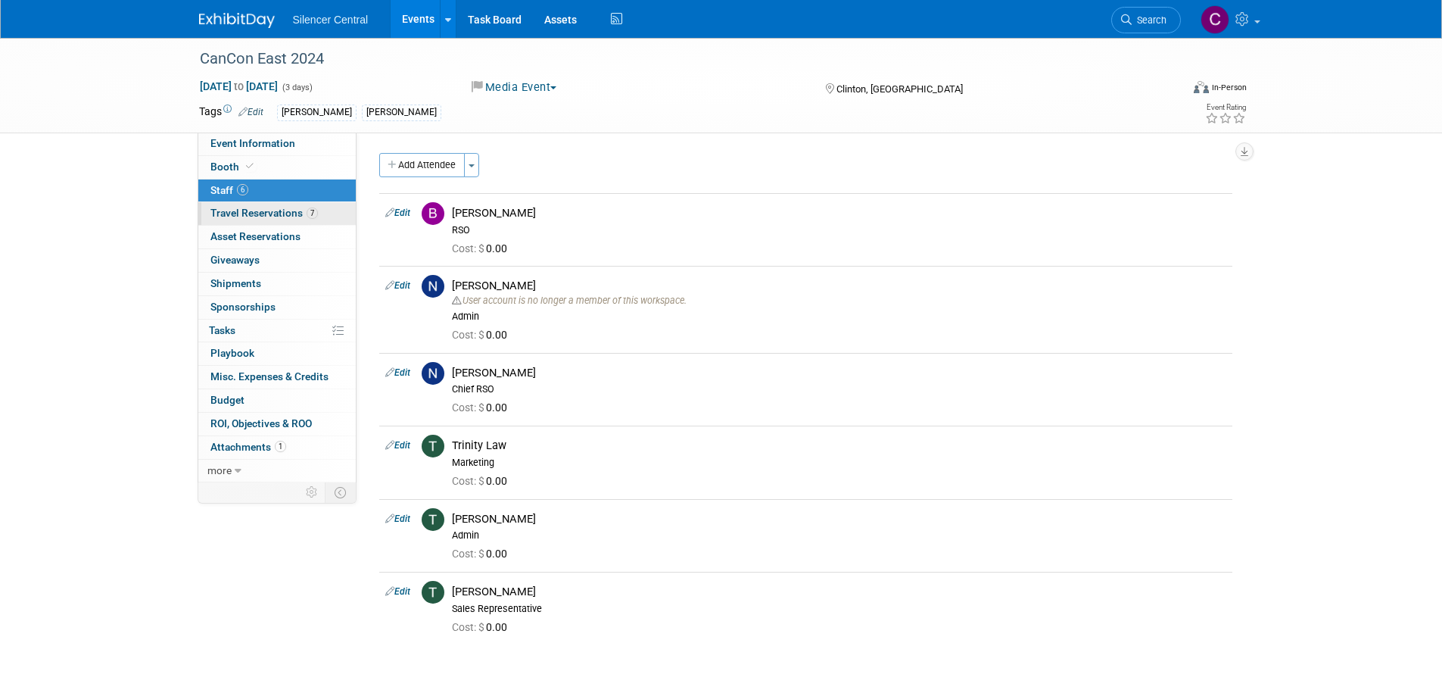
click at [256, 216] on span "Travel Reservations 7" at bounding box center [264, 213] width 108 height 12
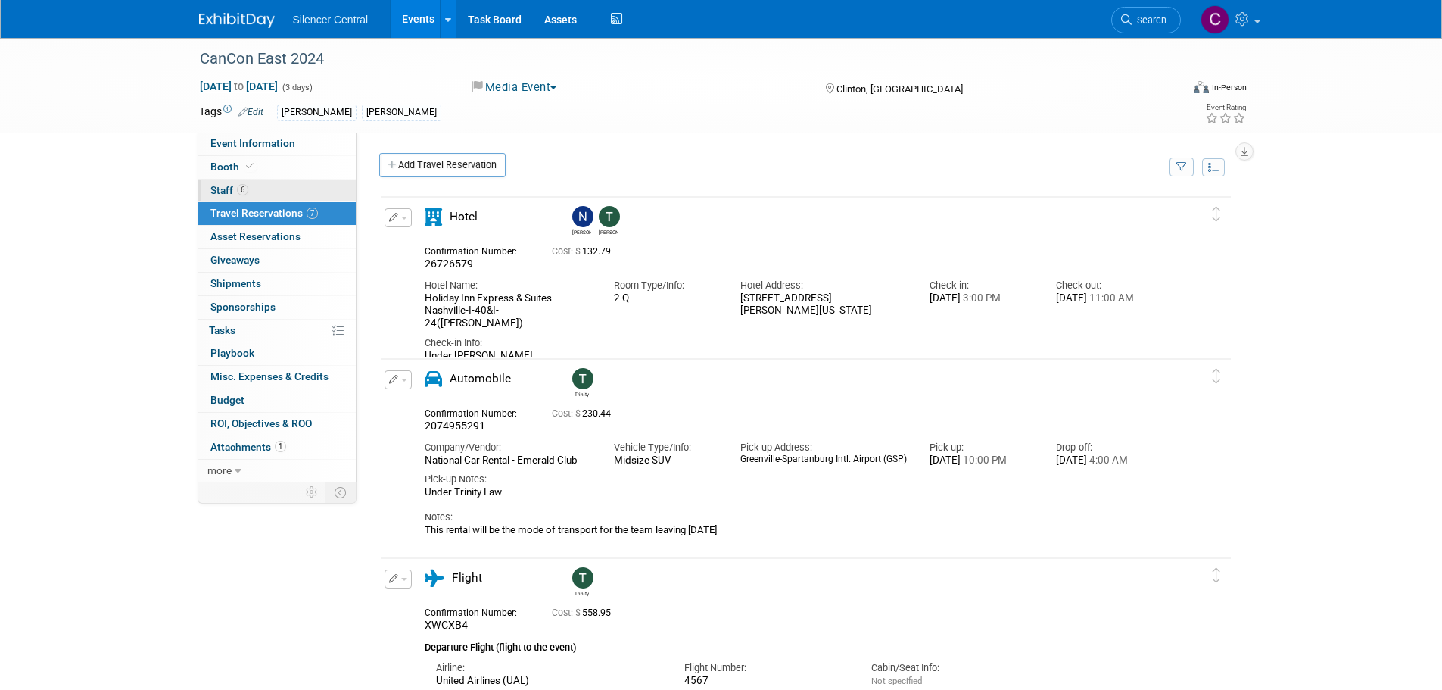
click at [302, 194] on link "6 Staff 6" at bounding box center [276, 190] width 157 height 23
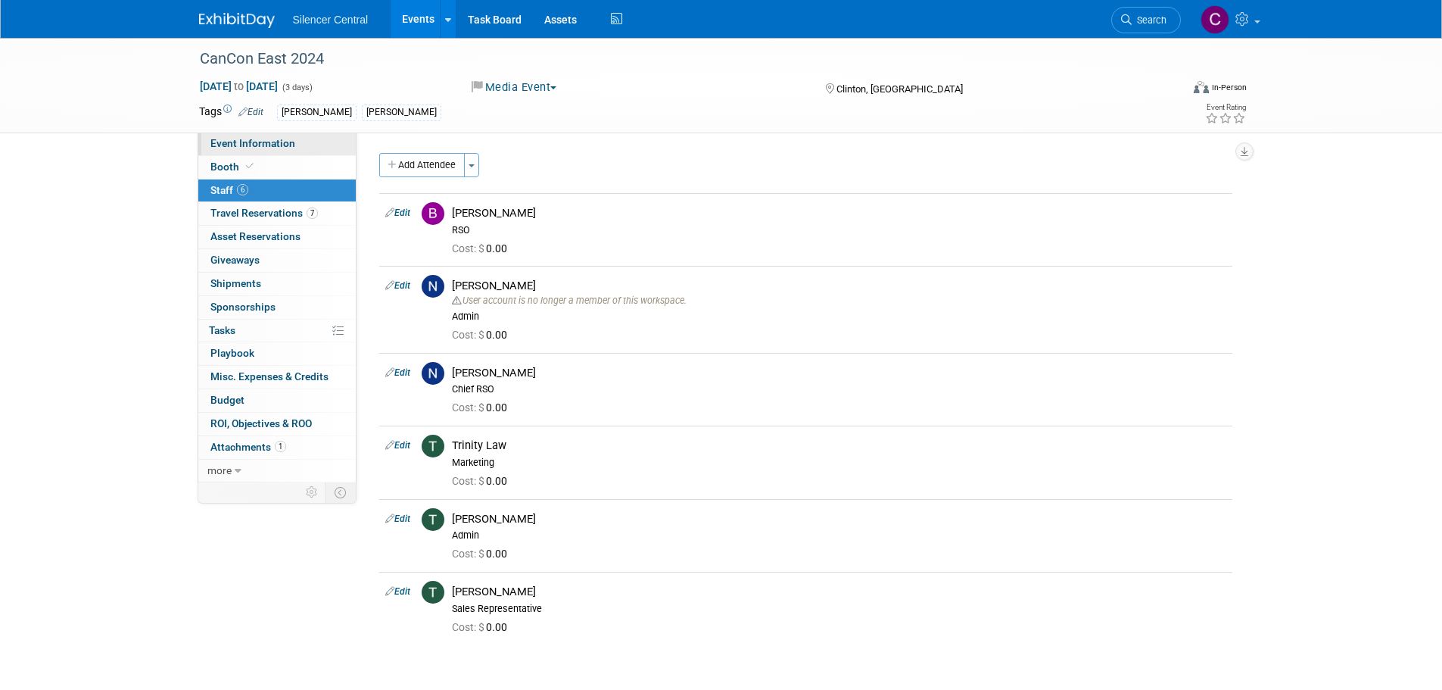
click at [307, 137] on link "Event Information" at bounding box center [276, 144] width 157 height 23
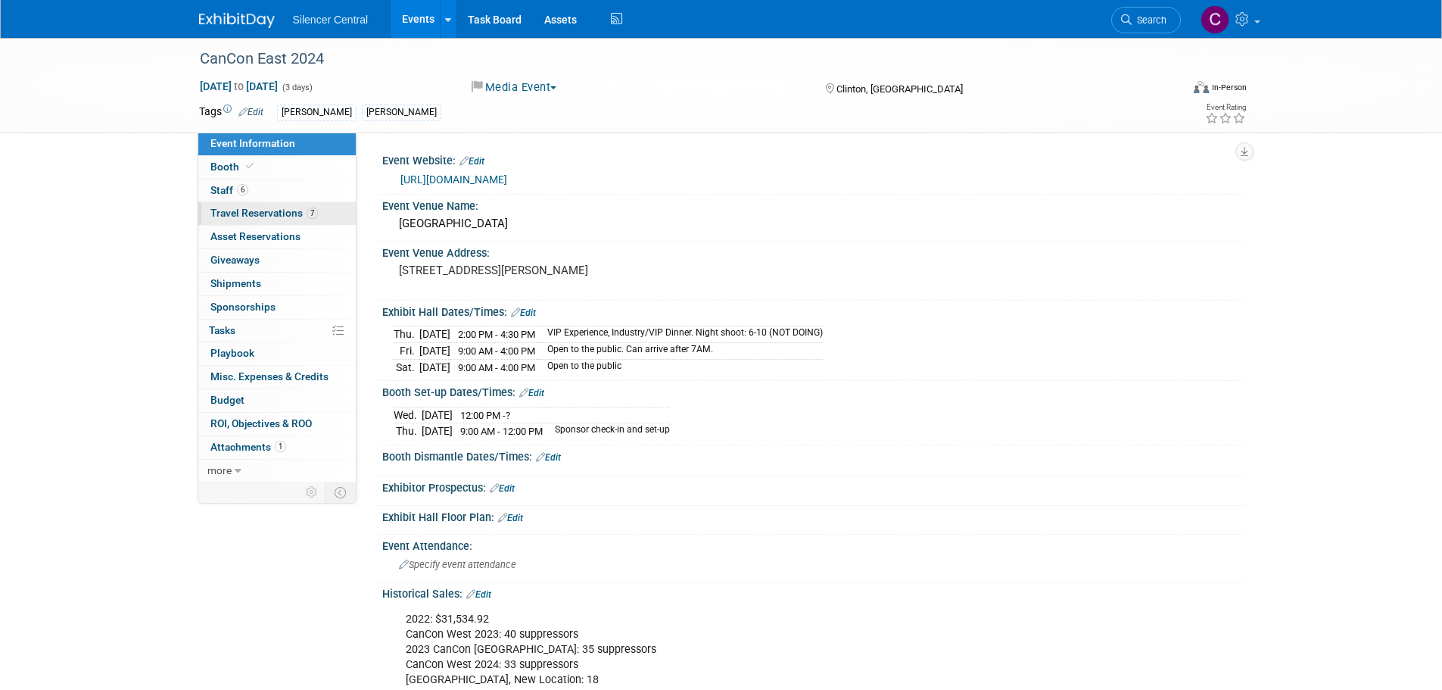
click at [259, 211] on span "Travel Reservations 7" at bounding box center [264, 213] width 108 height 12
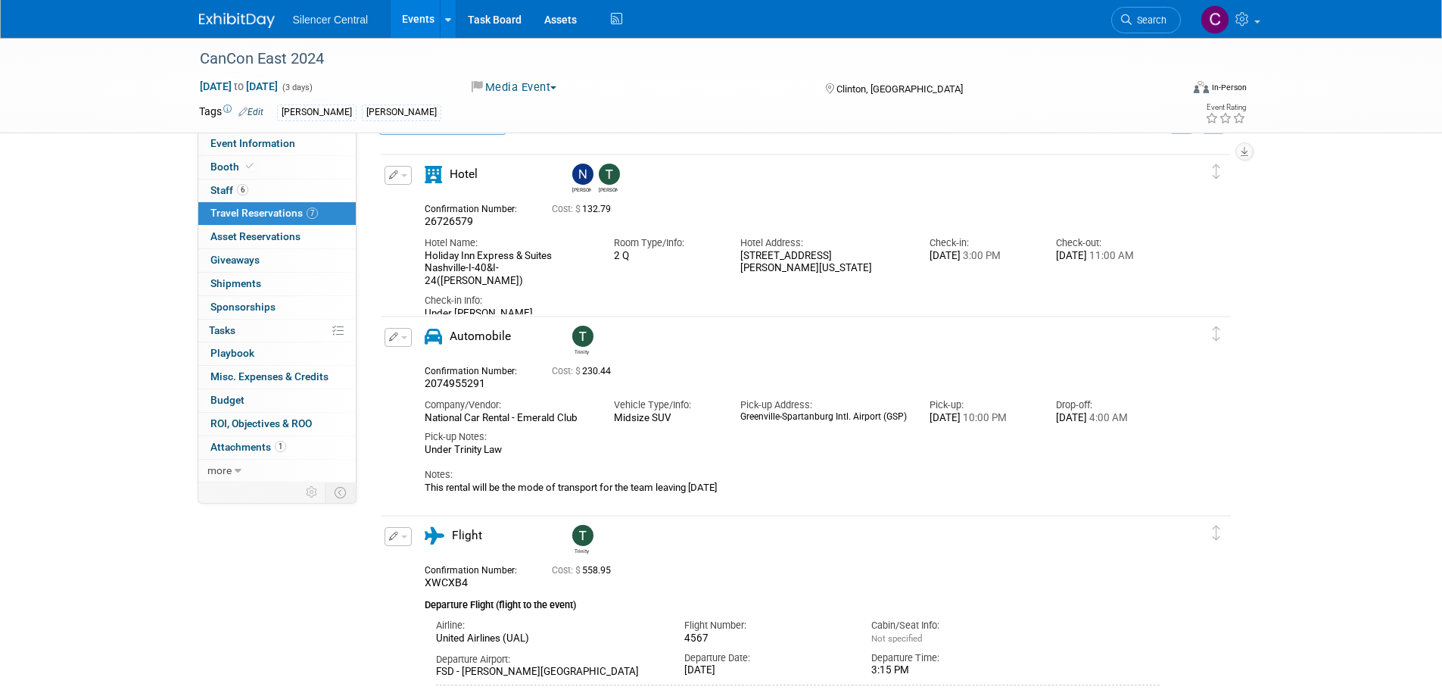
scroll to position [8, 0]
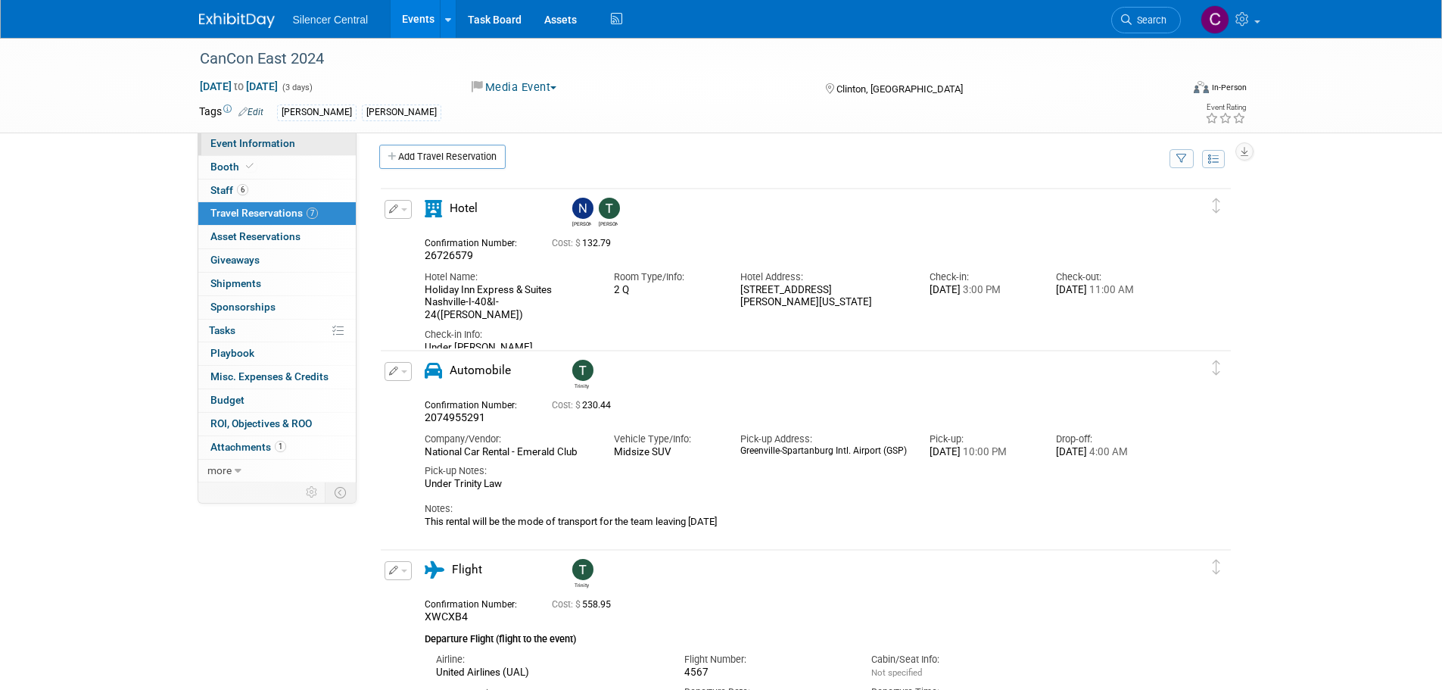
click at [270, 145] on span "Event Information" at bounding box center [252, 143] width 85 height 12
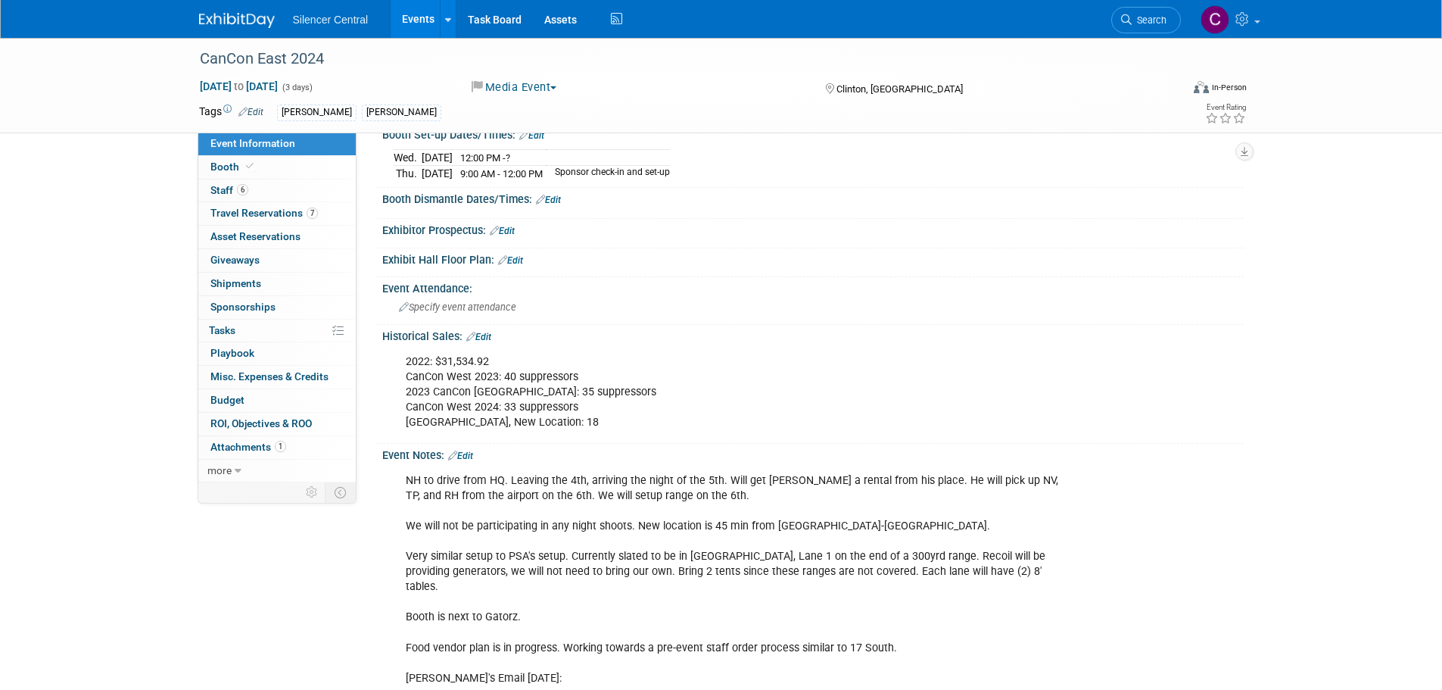
scroll to position [303, 0]
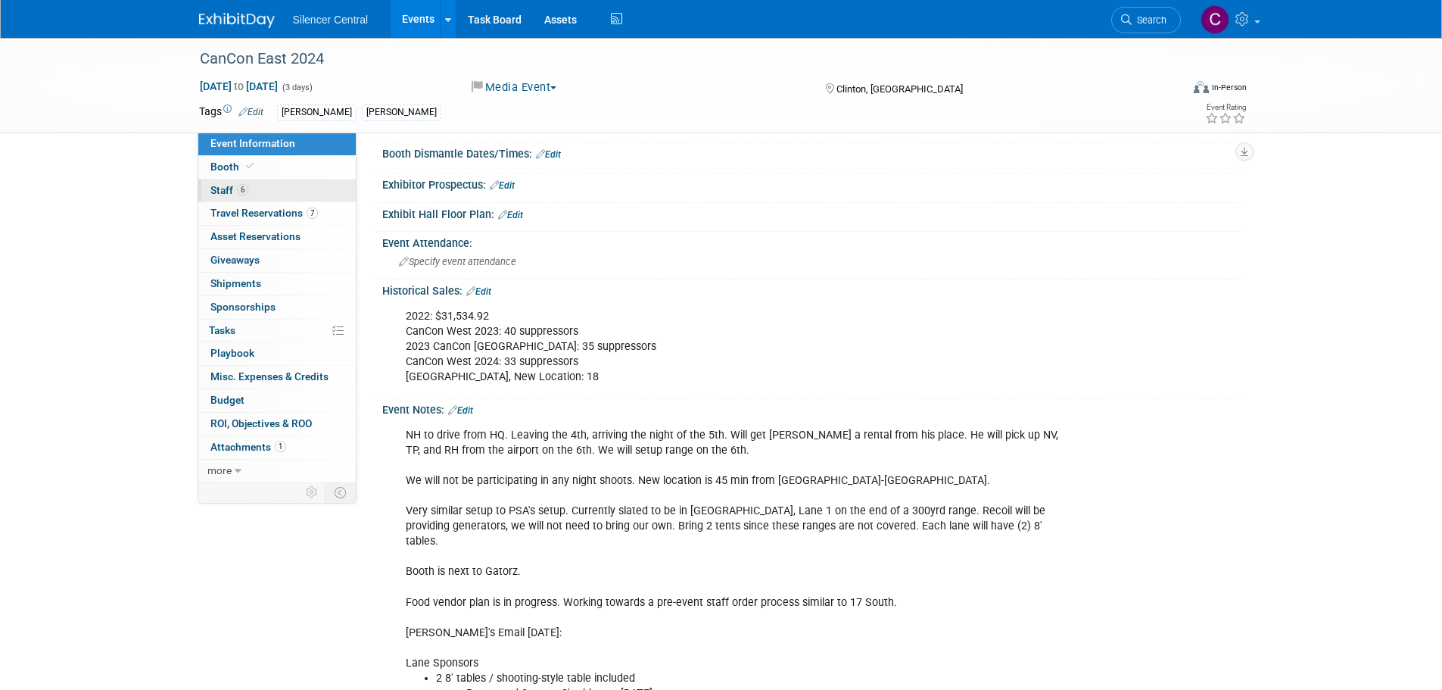
drag, startPoint x: 273, startPoint y: 164, endPoint x: 338, endPoint y: 191, distance: 71.3
click at [273, 164] on link "Booth" at bounding box center [276, 167] width 157 height 23
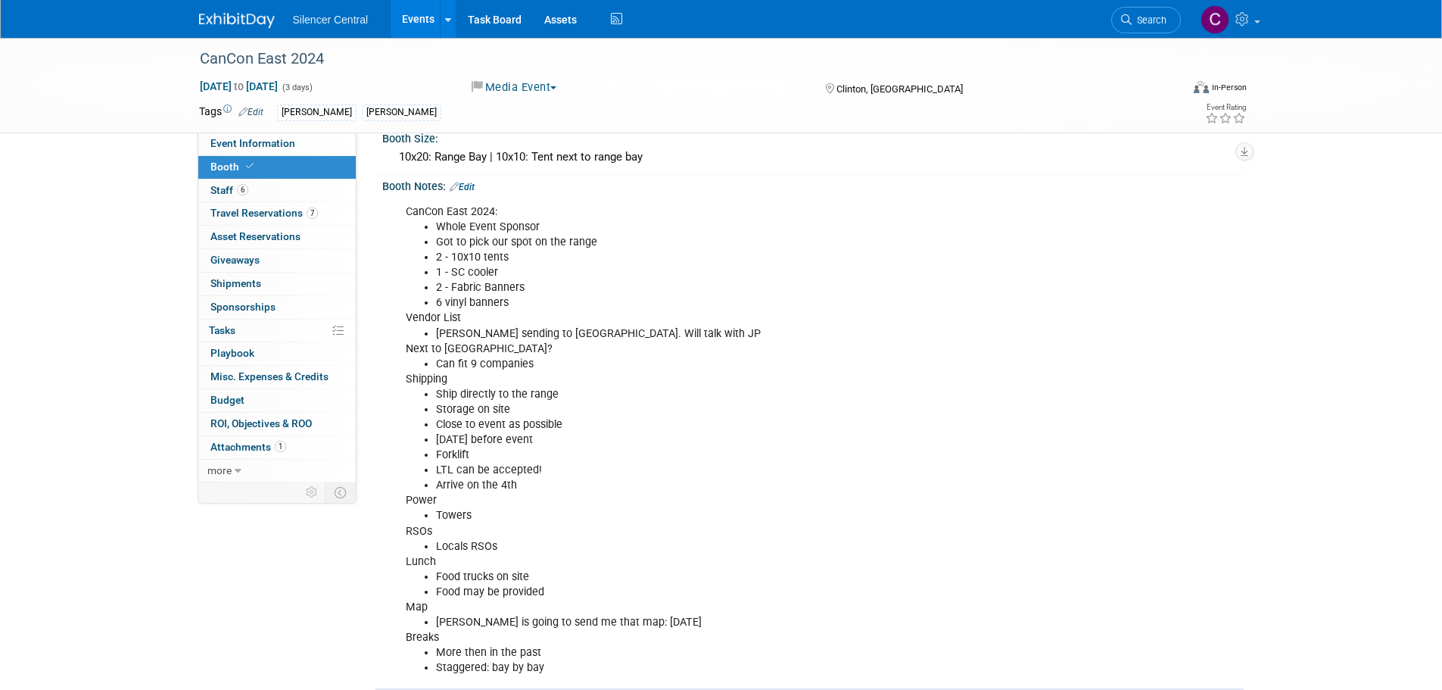
scroll to position [379, 0]
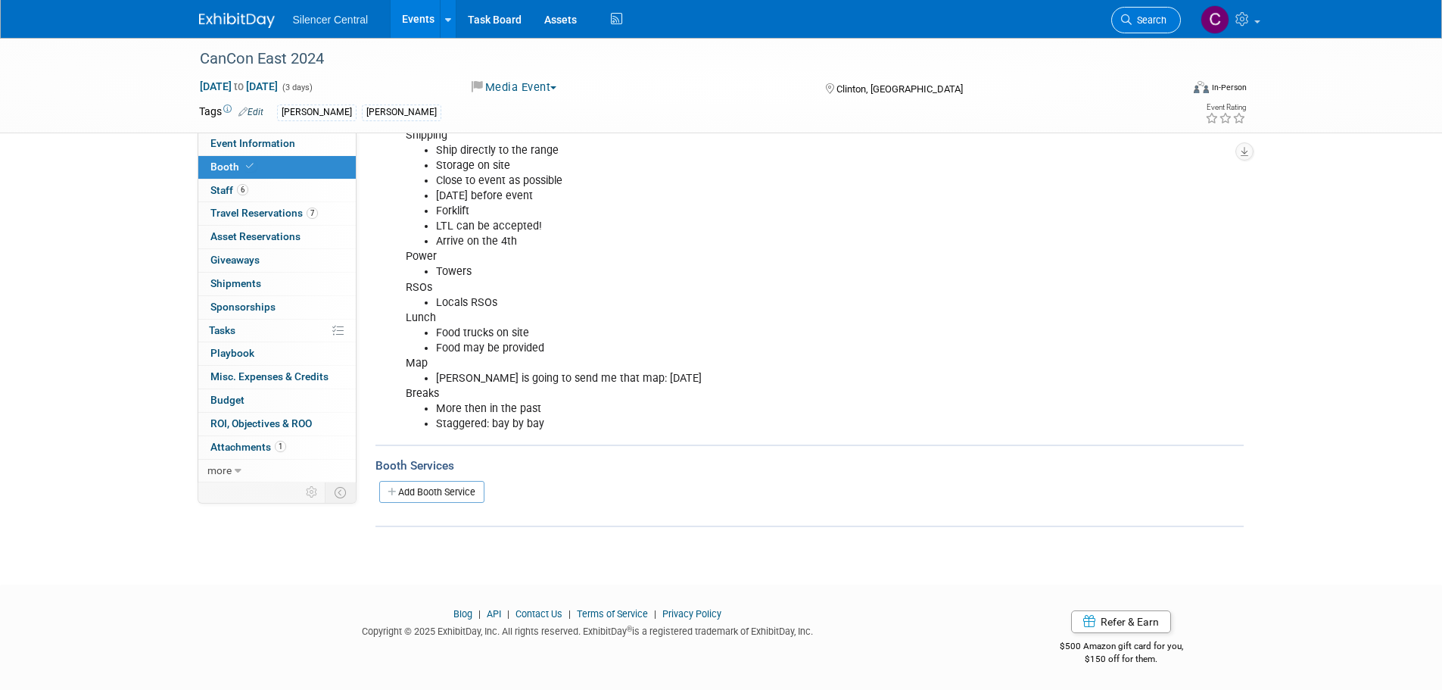
click at [1135, 16] on span "Search" at bounding box center [1149, 19] width 35 height 11
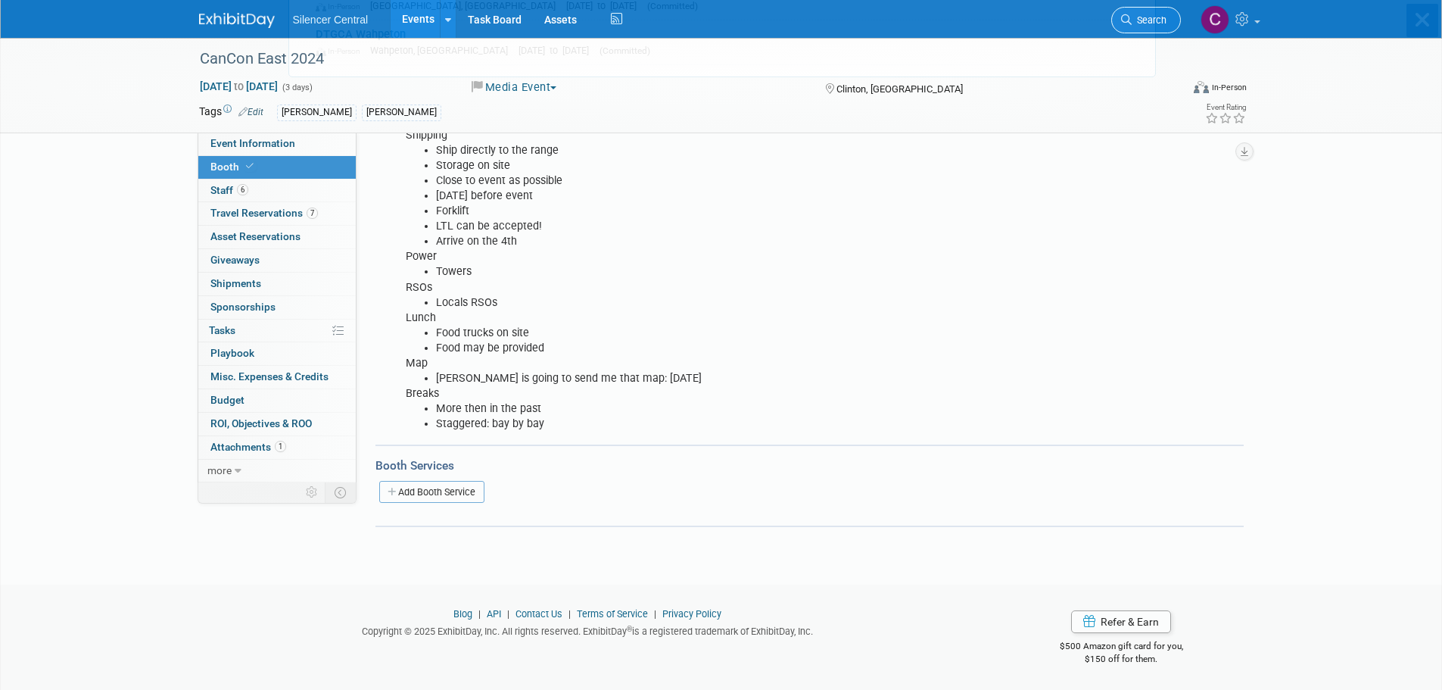
scroll to position [0, 0]
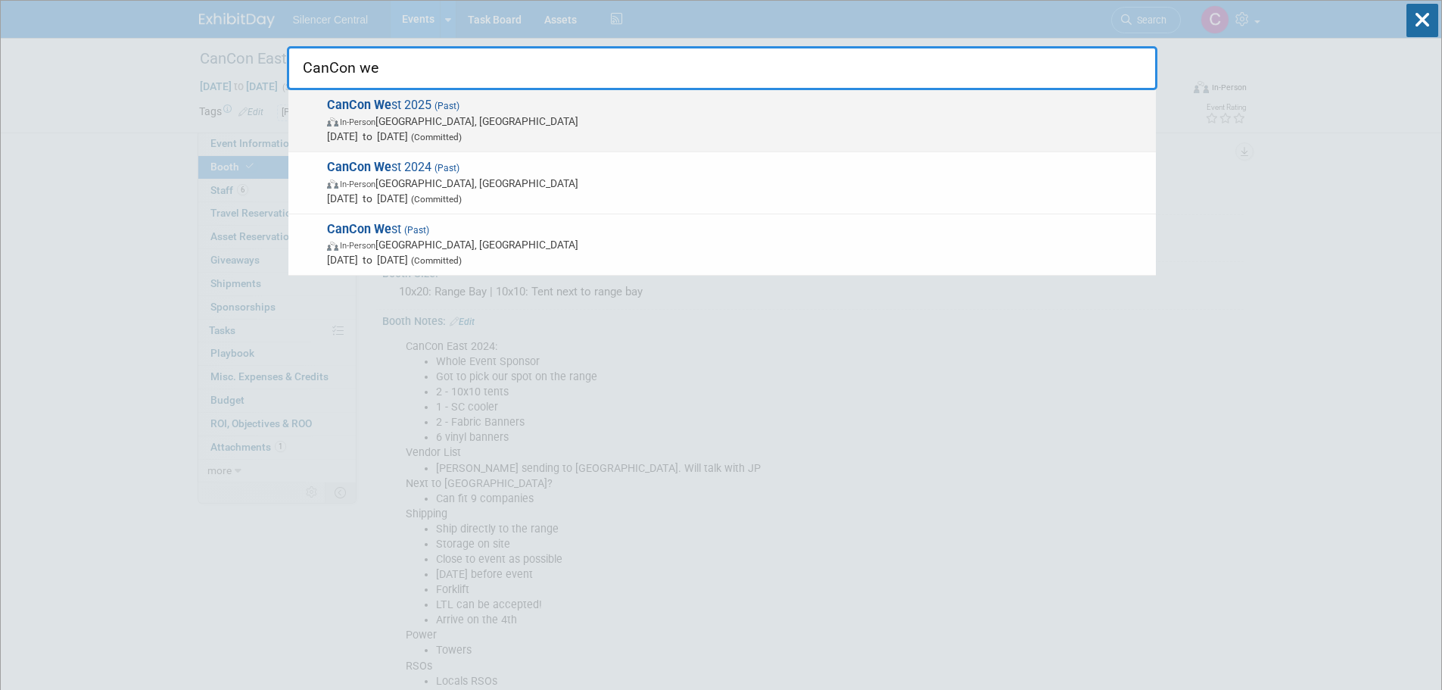
type input "CanCon we"
click at [531, 131] on span "Apr 10, 2025 to Apr 12, 2025 (Committed)" at bounding box center [738, 136] width 822 height 15
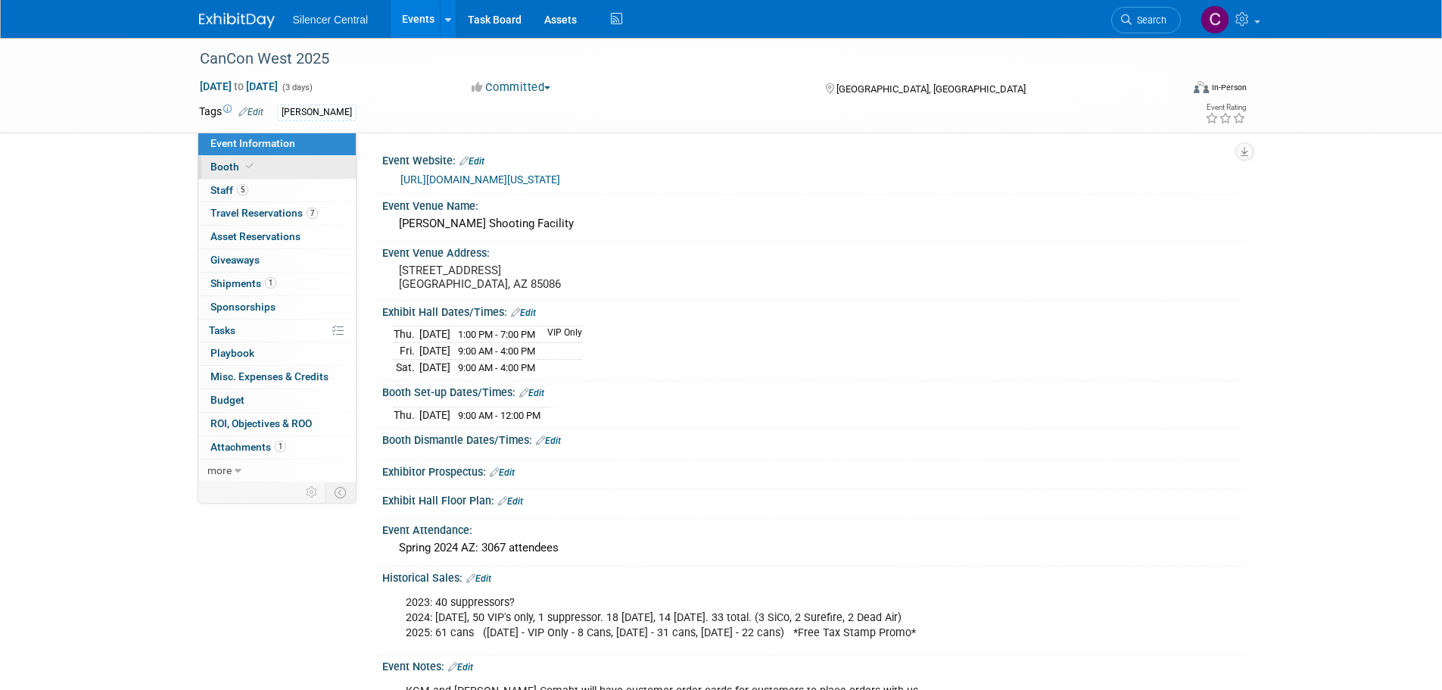
click at [283, 167] on link "Booth" at bounding box center [276, 167] width 157 height 23
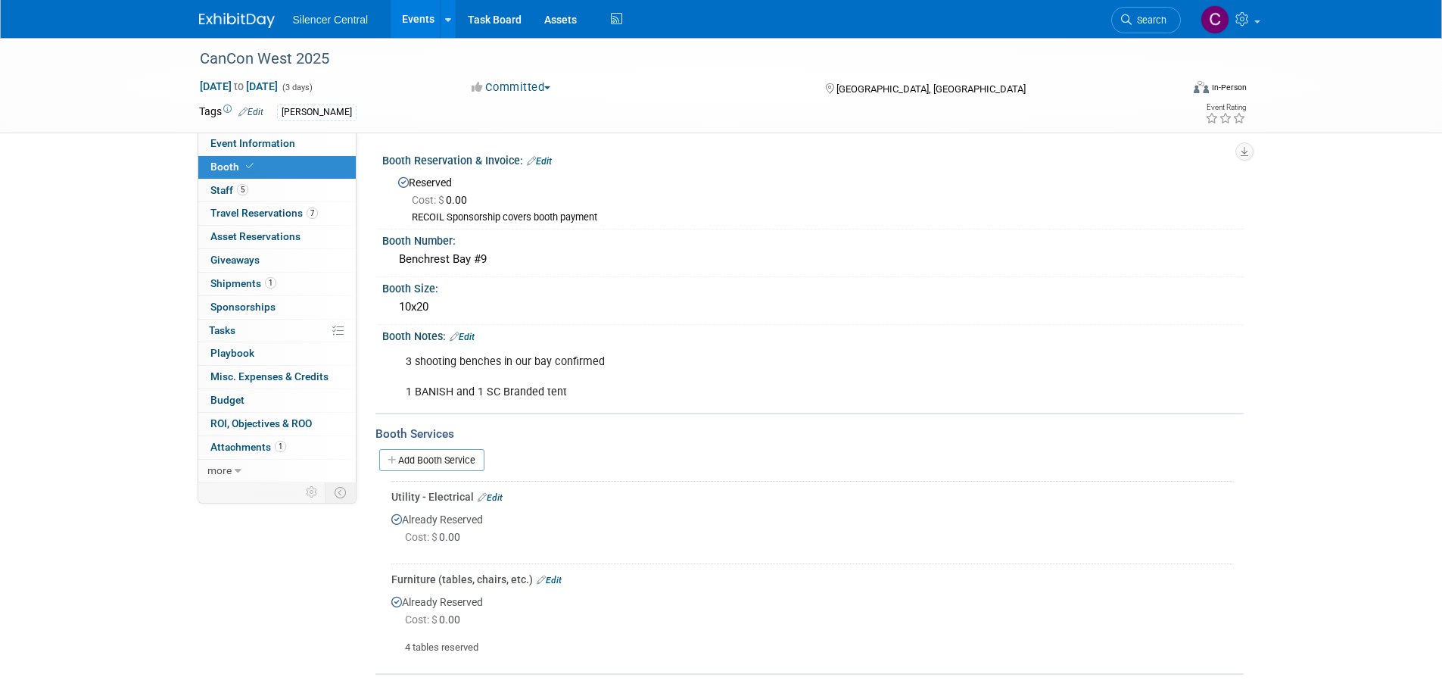
click at [243, 21] on img at bounding box center [237, 20] width 76 height 15
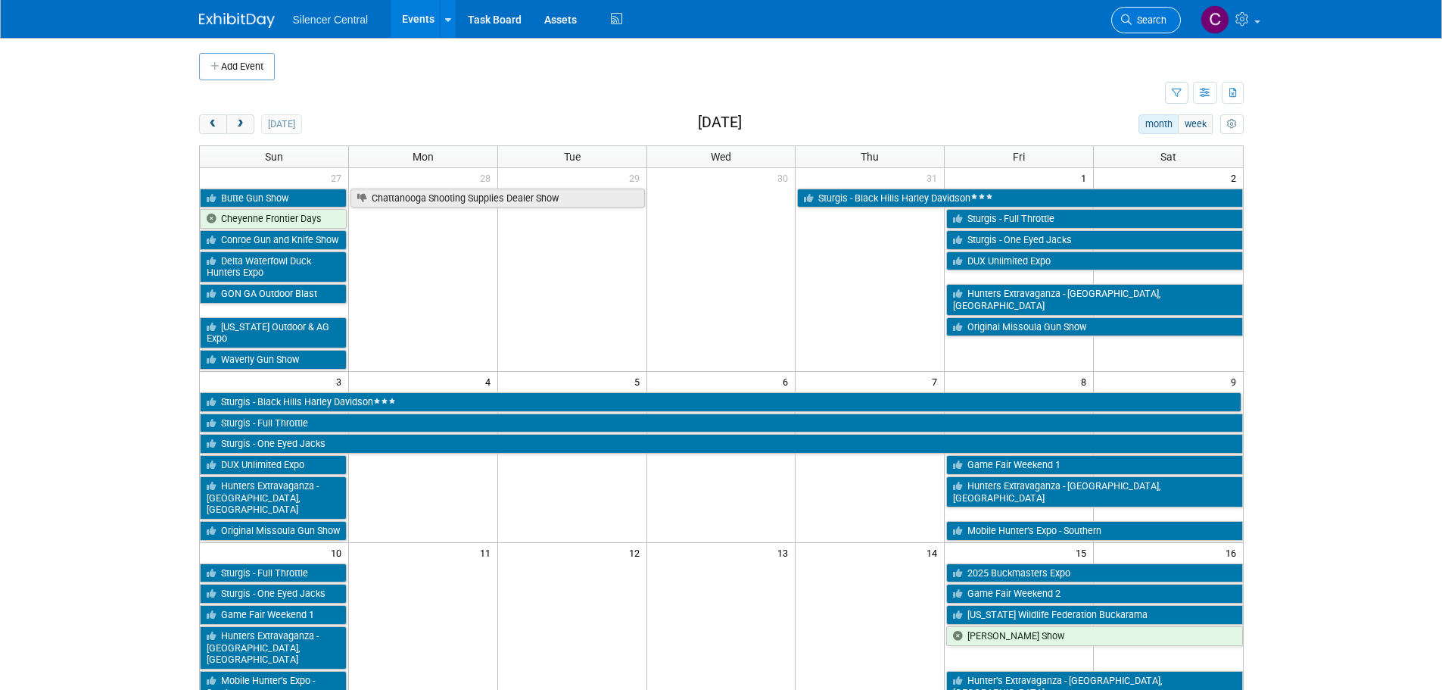
click at [1139, 14] on span "Search" at bounding box center [1149, 19] width 35 height 11
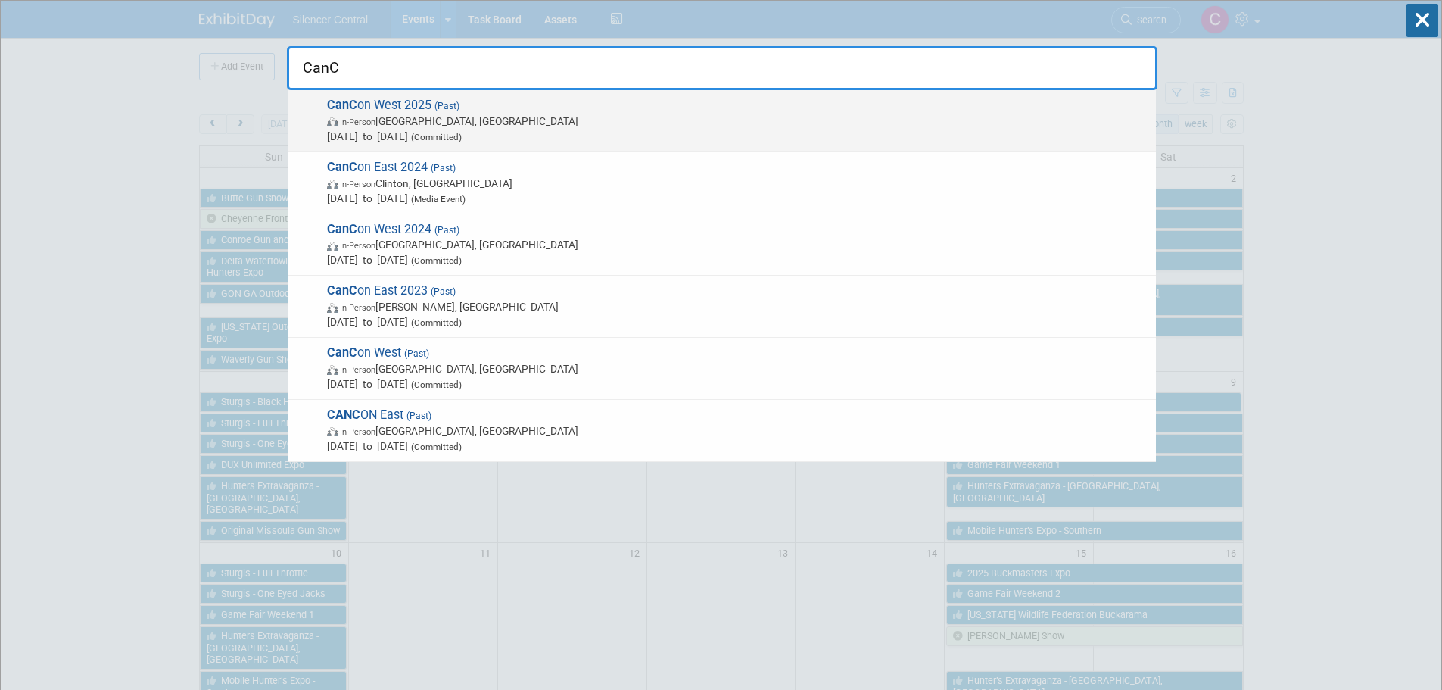
type input "CanC"
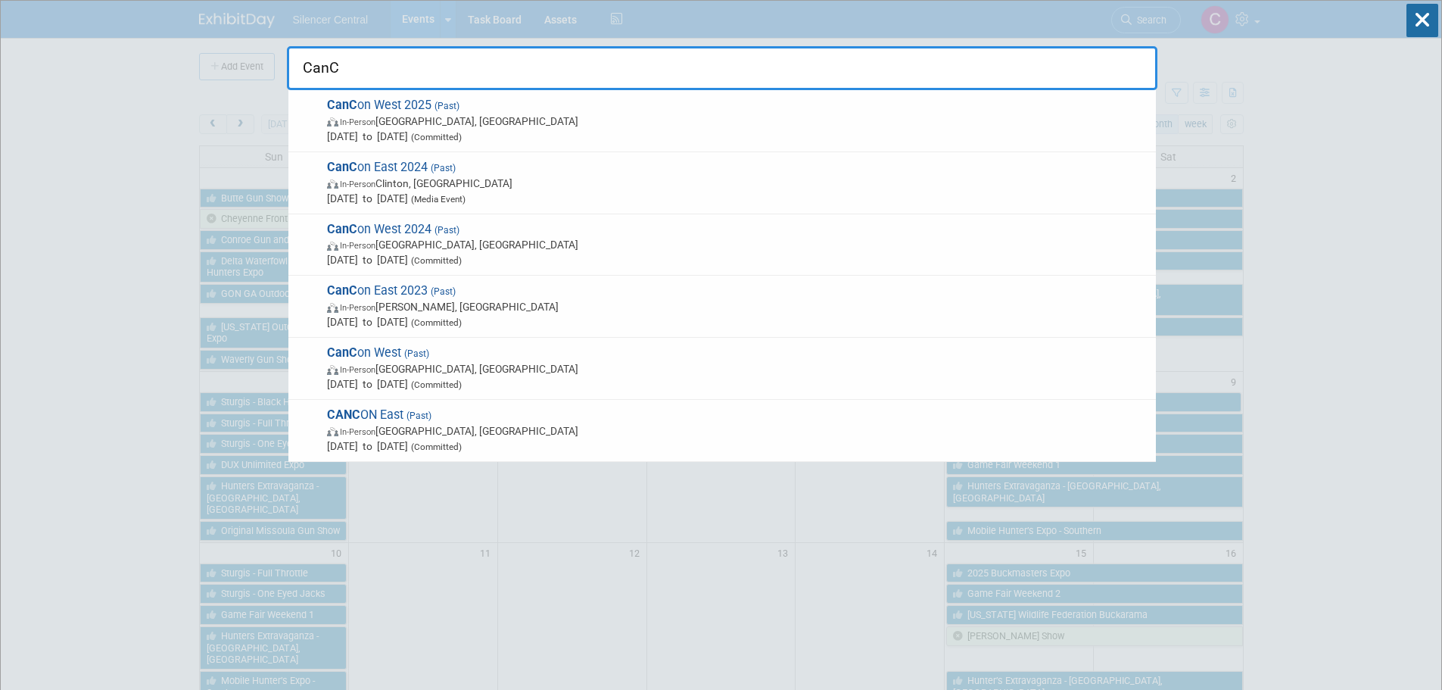
click at [619, 133] on span "[DATE] to [DATE] (Committed)" at bounding box center [738, 136] width 822 height 15
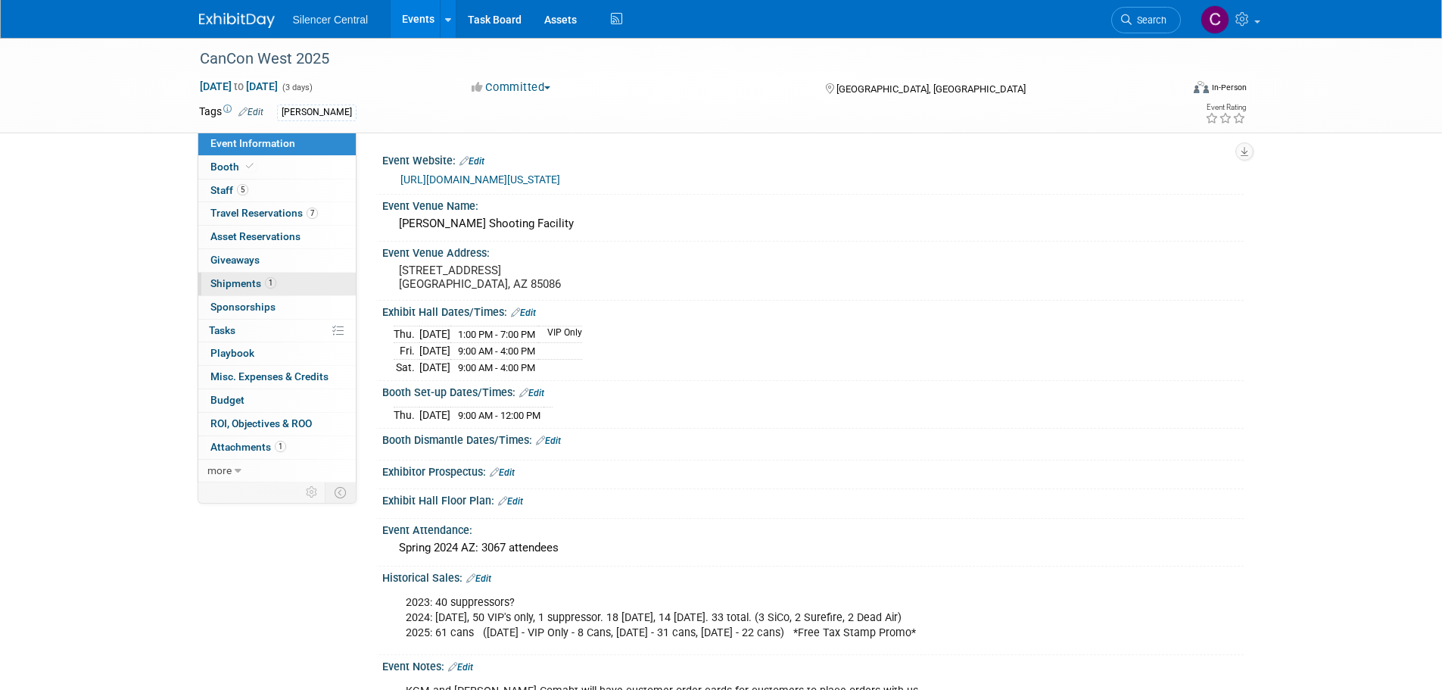
click at [237, 290] on link "1 Shipments 1" at bounding box center [276, 284] width 157 height 23
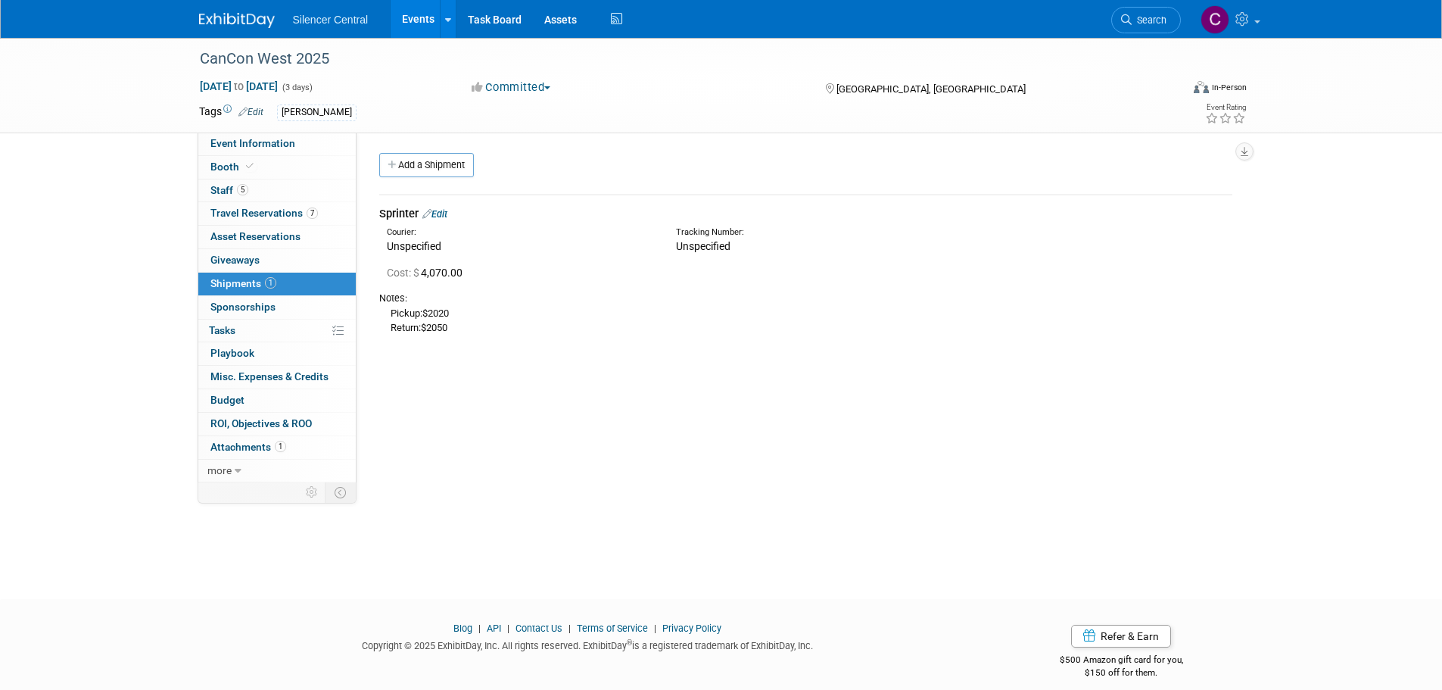
click at [229, 20] on img at bounding box center [237, 20] width 76 height 15
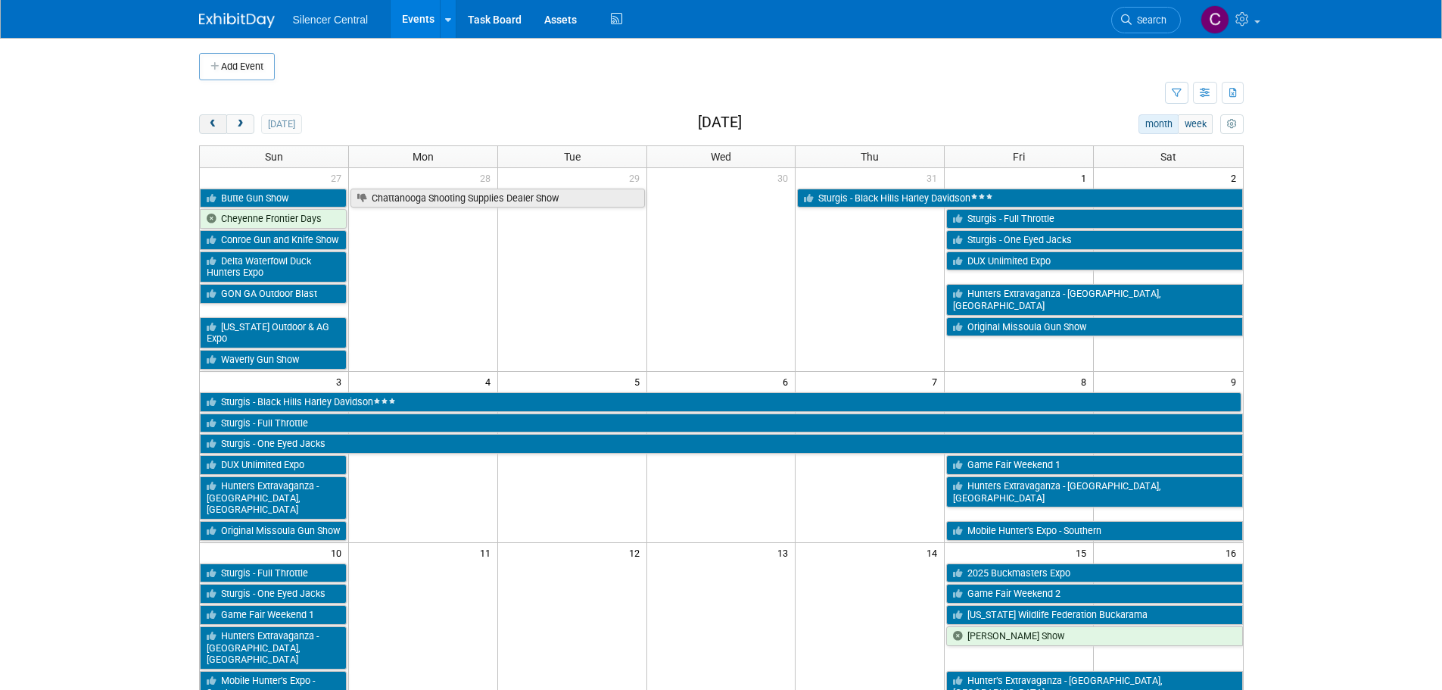
click at [215, 126] on span "prev" at bounding box center [212, 125] width 11 height 10
click at [213, 125] on span "prev" at bounding box center [212, 125] width 11 height 10
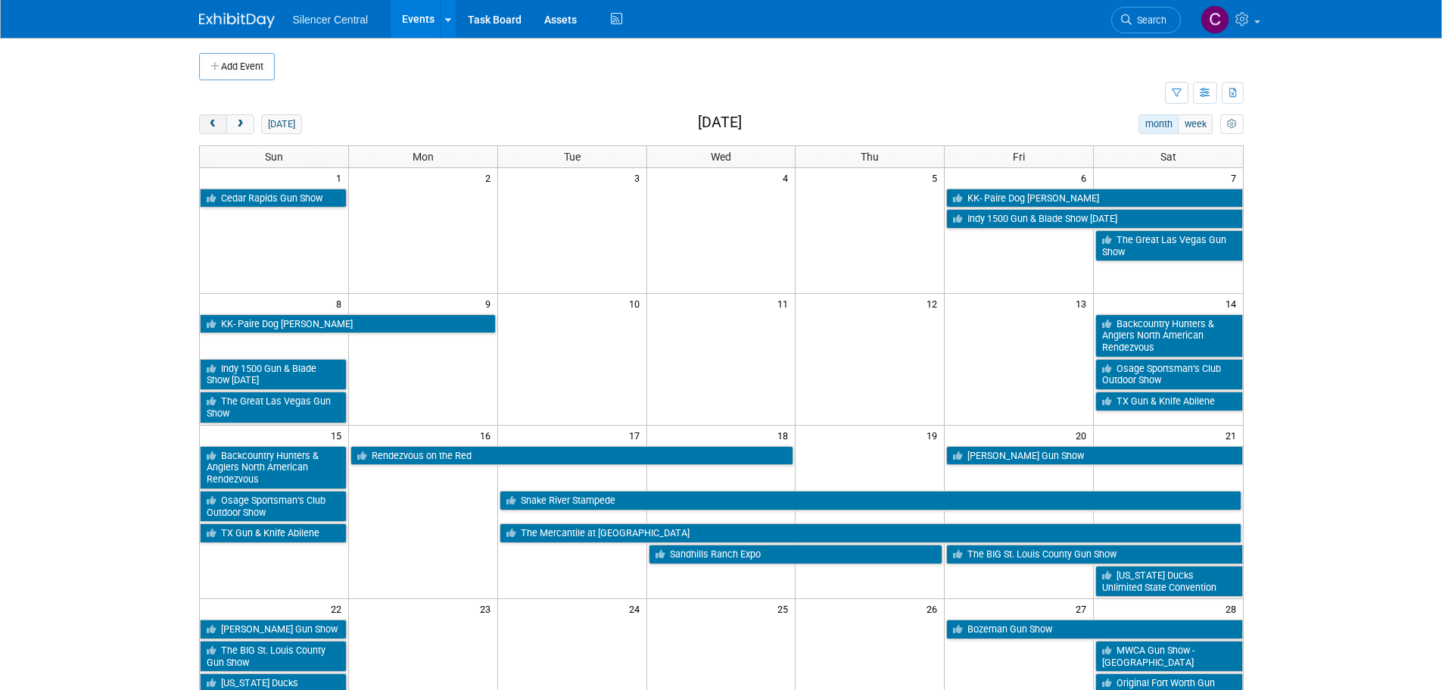
click at [213, 125] on span "prev" at bounding box center [212, 125] width 11 height 10
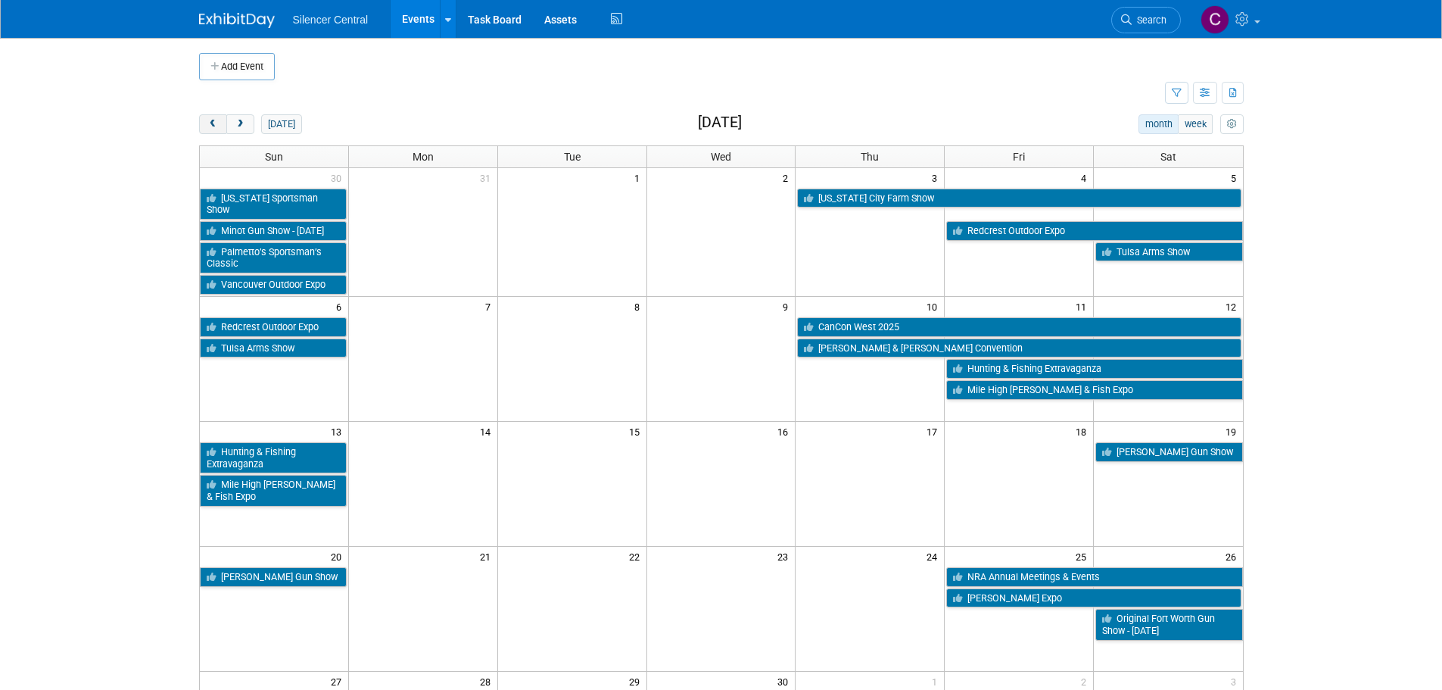
click at [213, 125] on span "prev" at bounding box center [212, 125] width 11 height 10
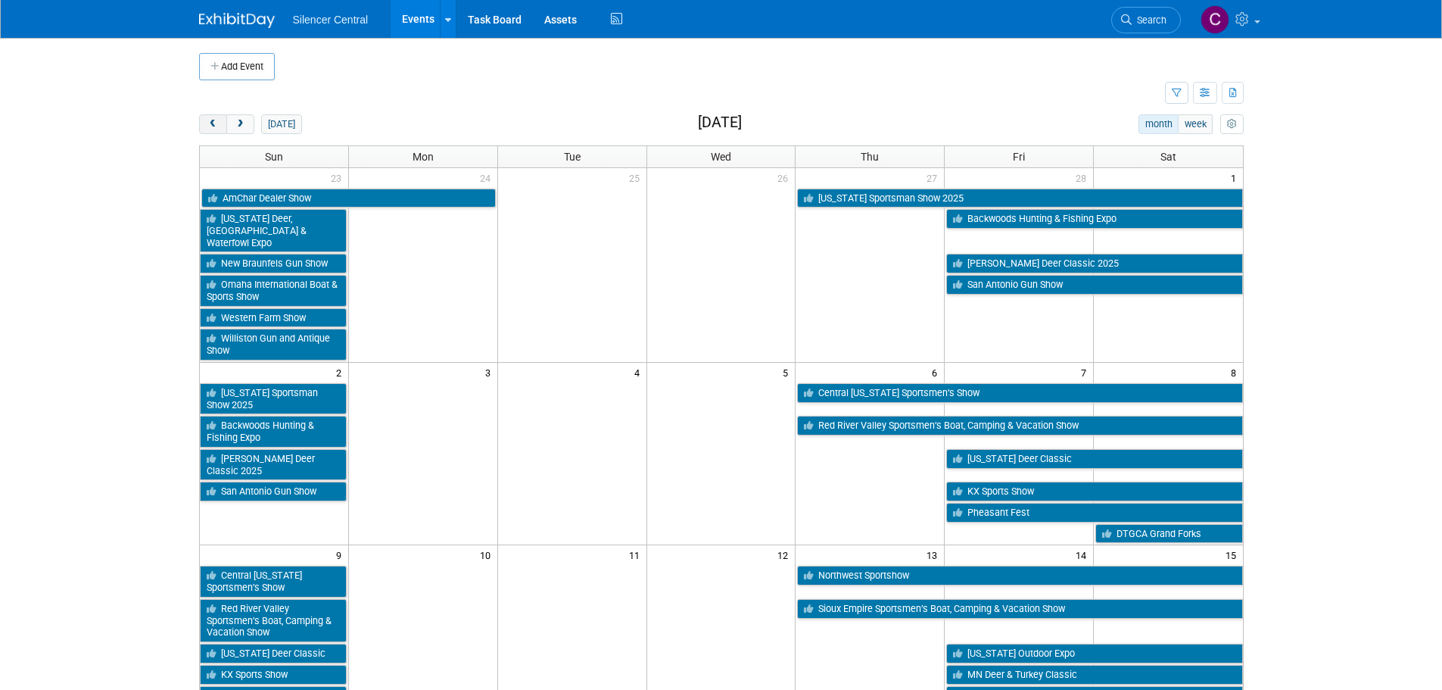
click at [213, 125] on span "prev" at bounding box center [212, 125] width 11 height 10
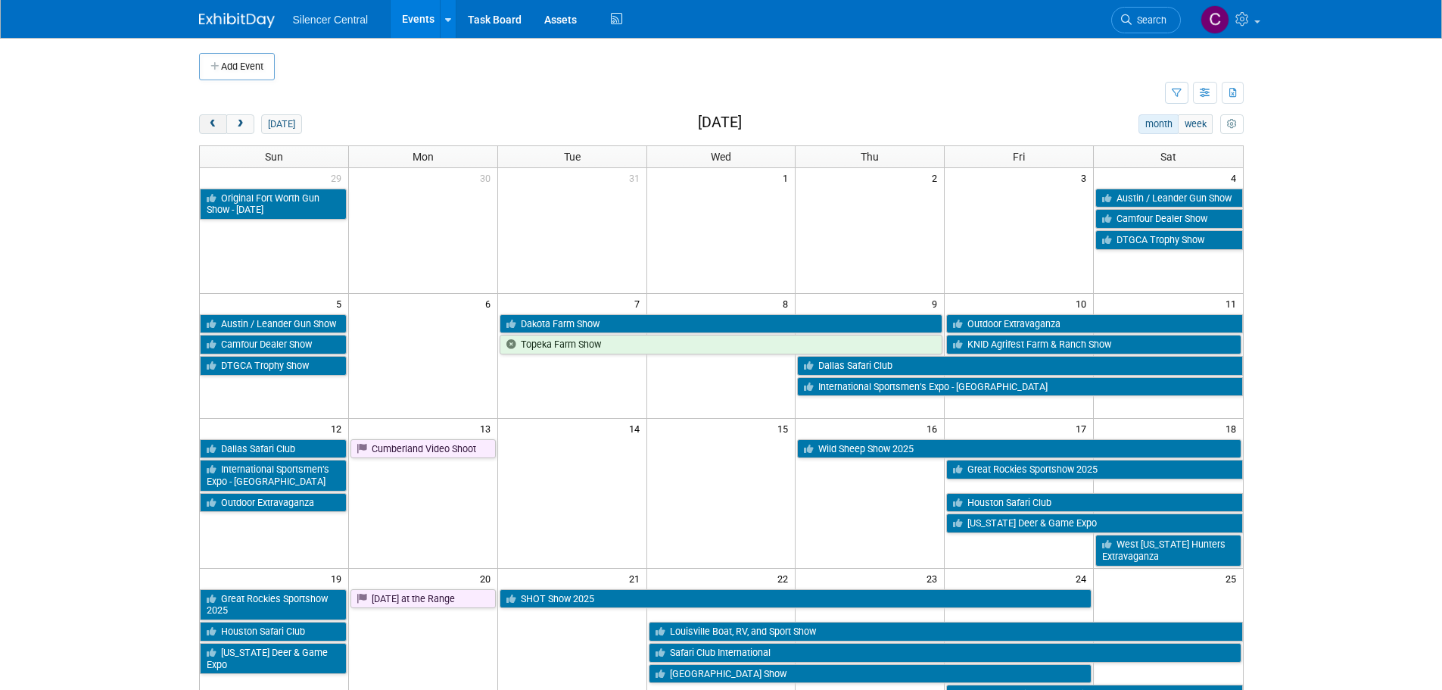
click at [213, 125] on span "prev" at bounding box center [212, 125] width 11 height 10
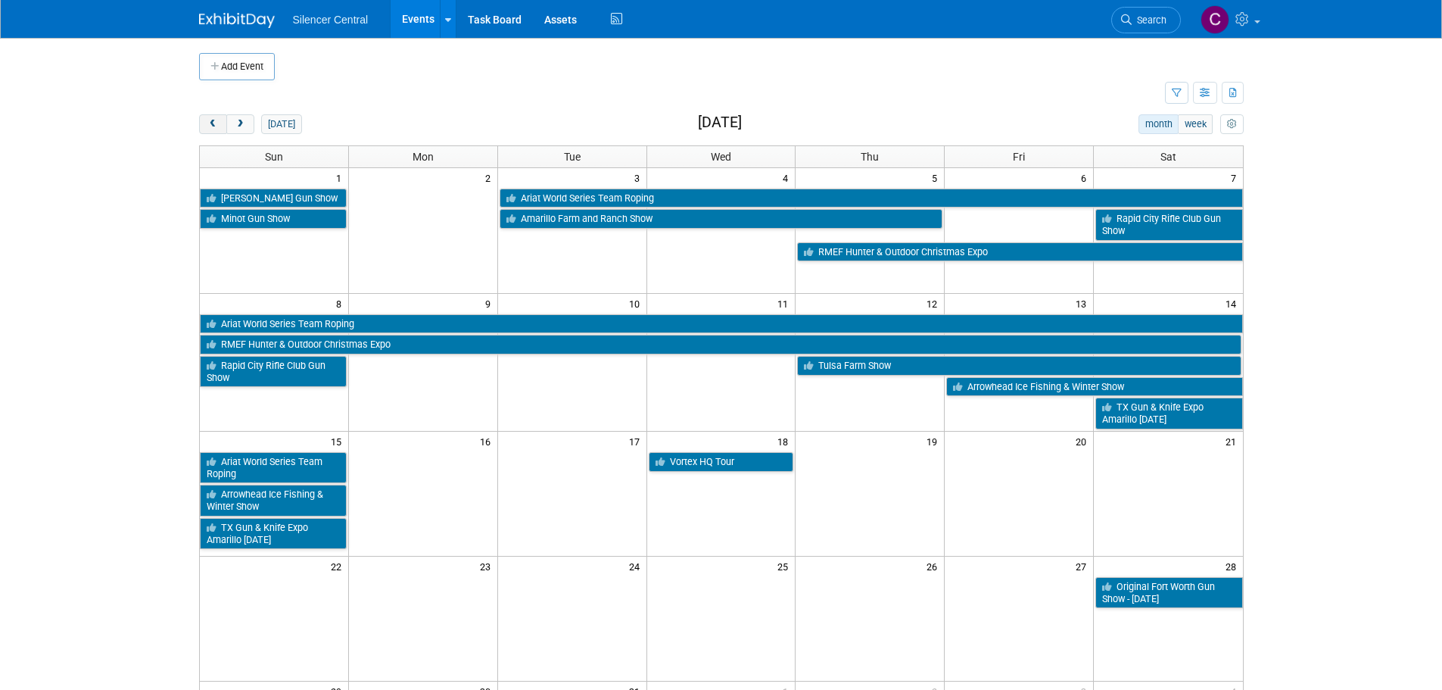
click at [213, 125] on span "prev" at bounding box center [212, 125] width 11 height 10
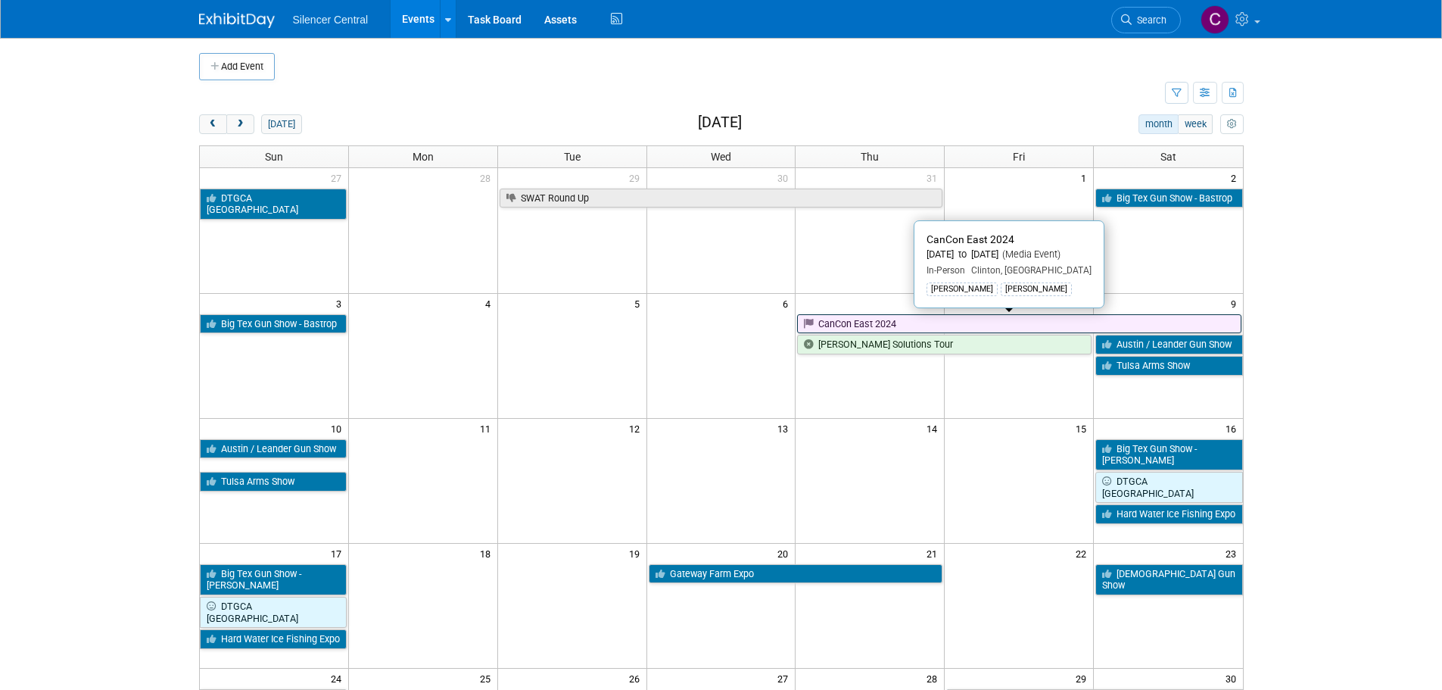
click at [844, 322] on link "CanCon East 2024" at bounding box center [1019, 324] width 444 height 20
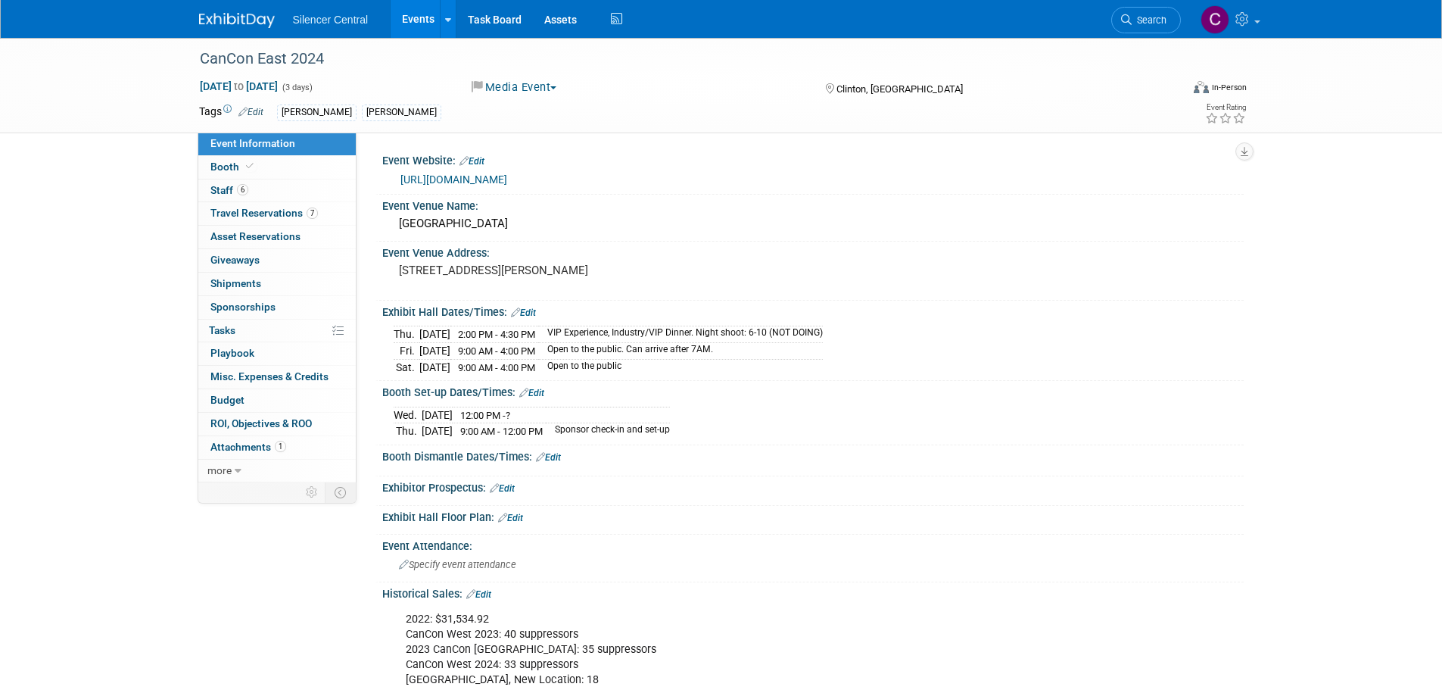
click at [233, 14] on img at bounding box center [237, 20] width 76 height 15
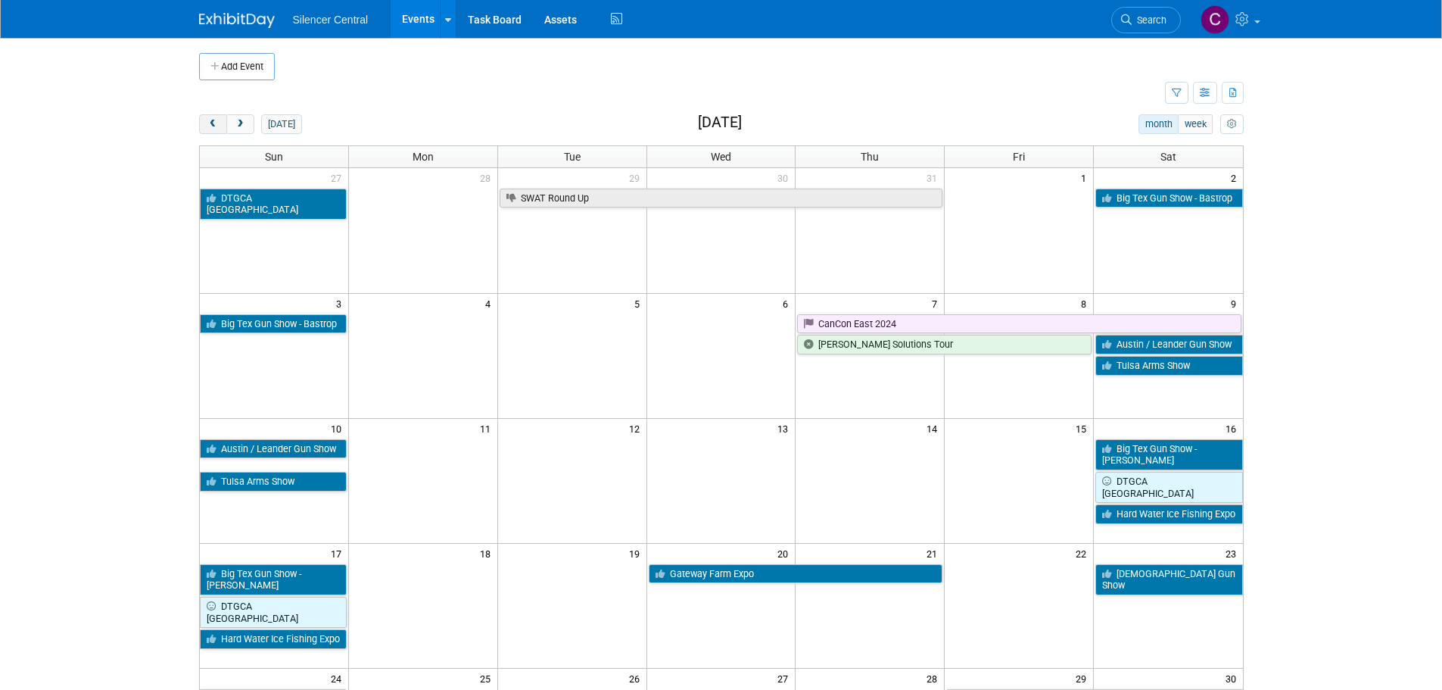
click at [208, 120] on span "prev" at bounding box center [212, 125] width 11 height 10
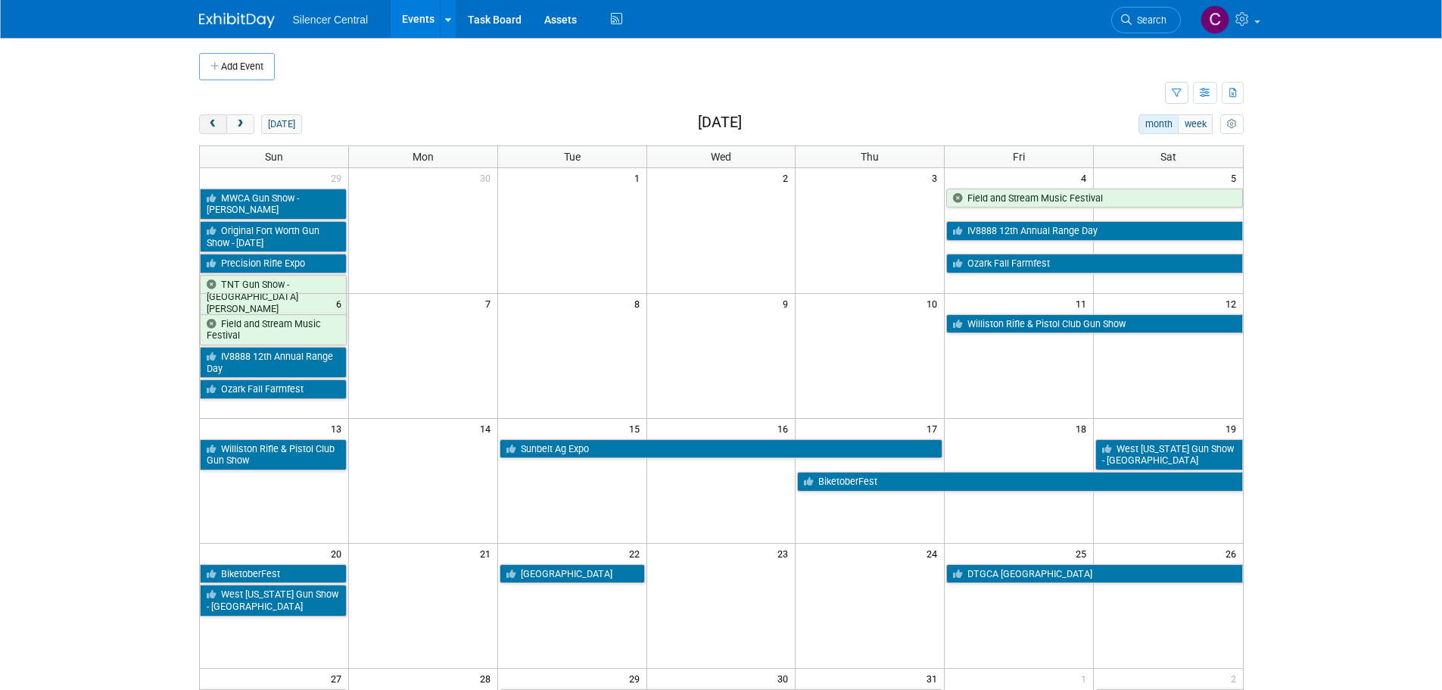
click at [208, 120] on span "prev" at bounding box center [212, 125] width 11 height 10
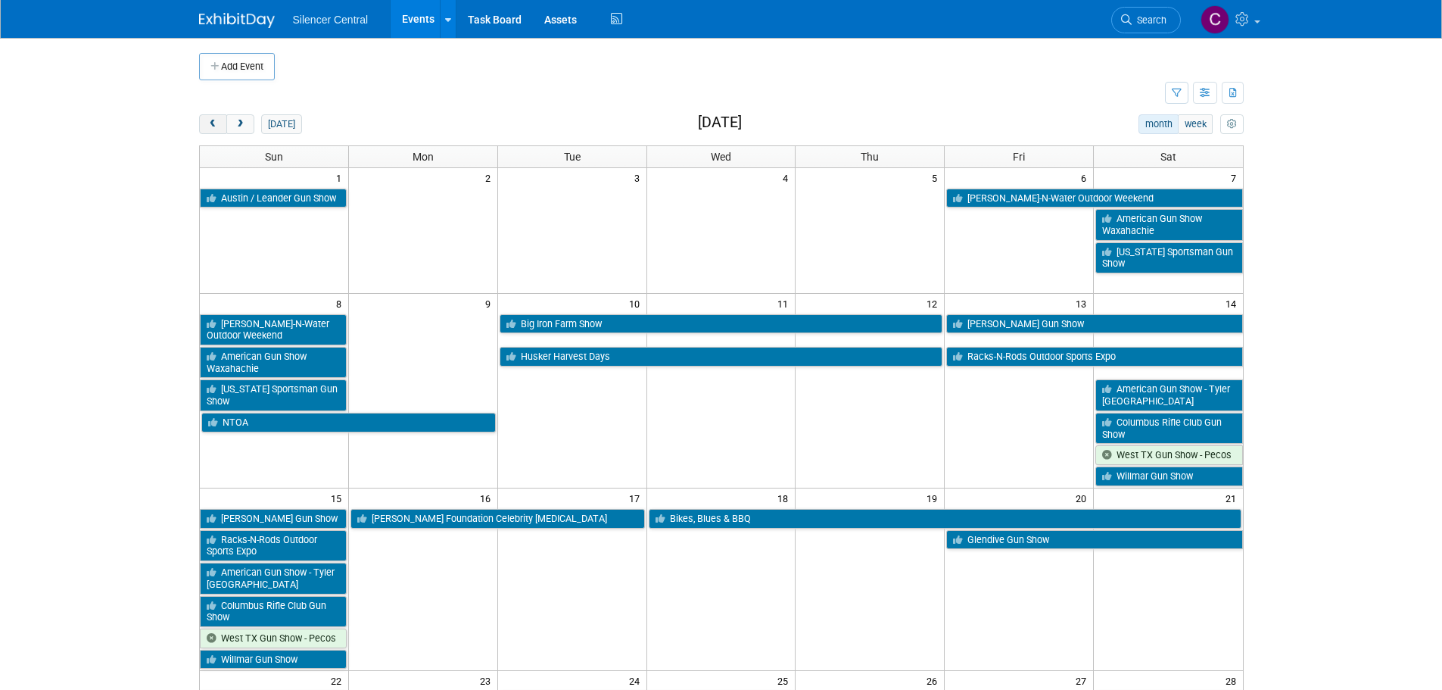
click at [208, 120] on span "prev" at bounding box center [212, 125] width 11 height 10
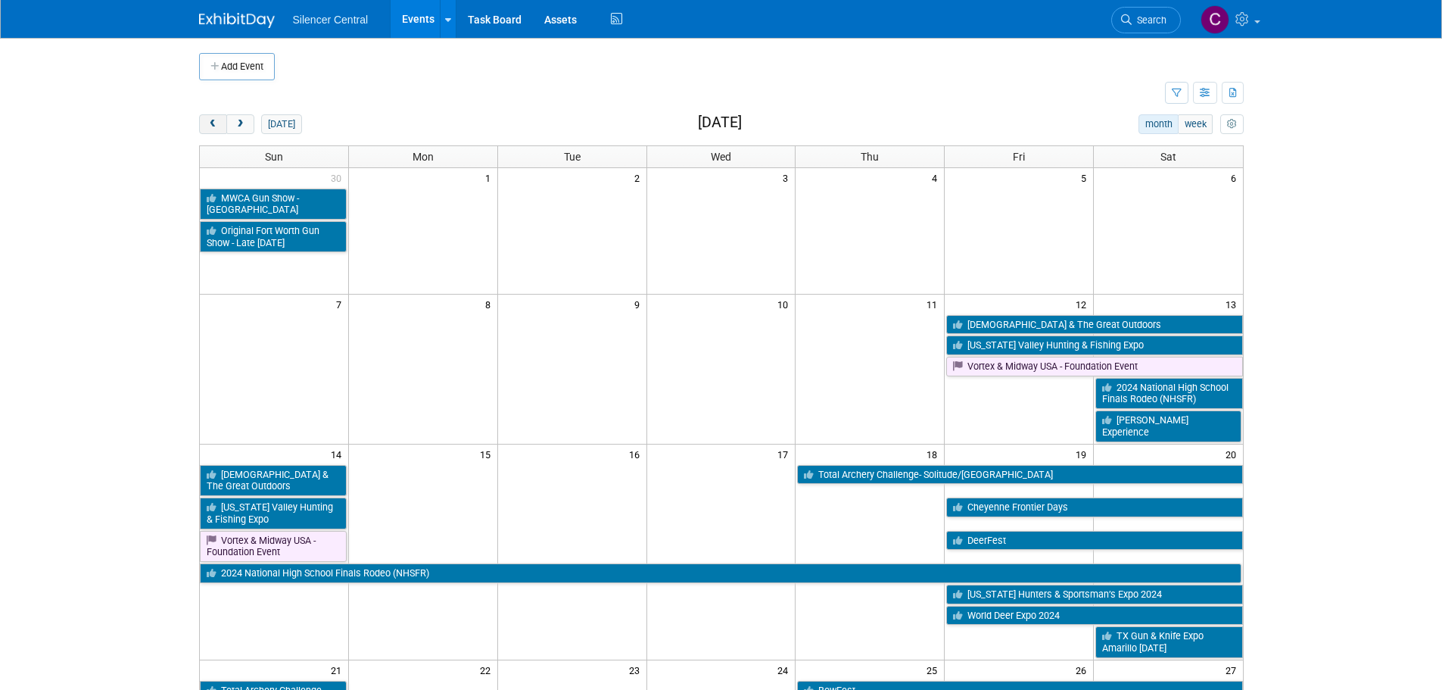
click at [208, 120] on span "prev" at bounding box center [212, 125] width 11 height 10
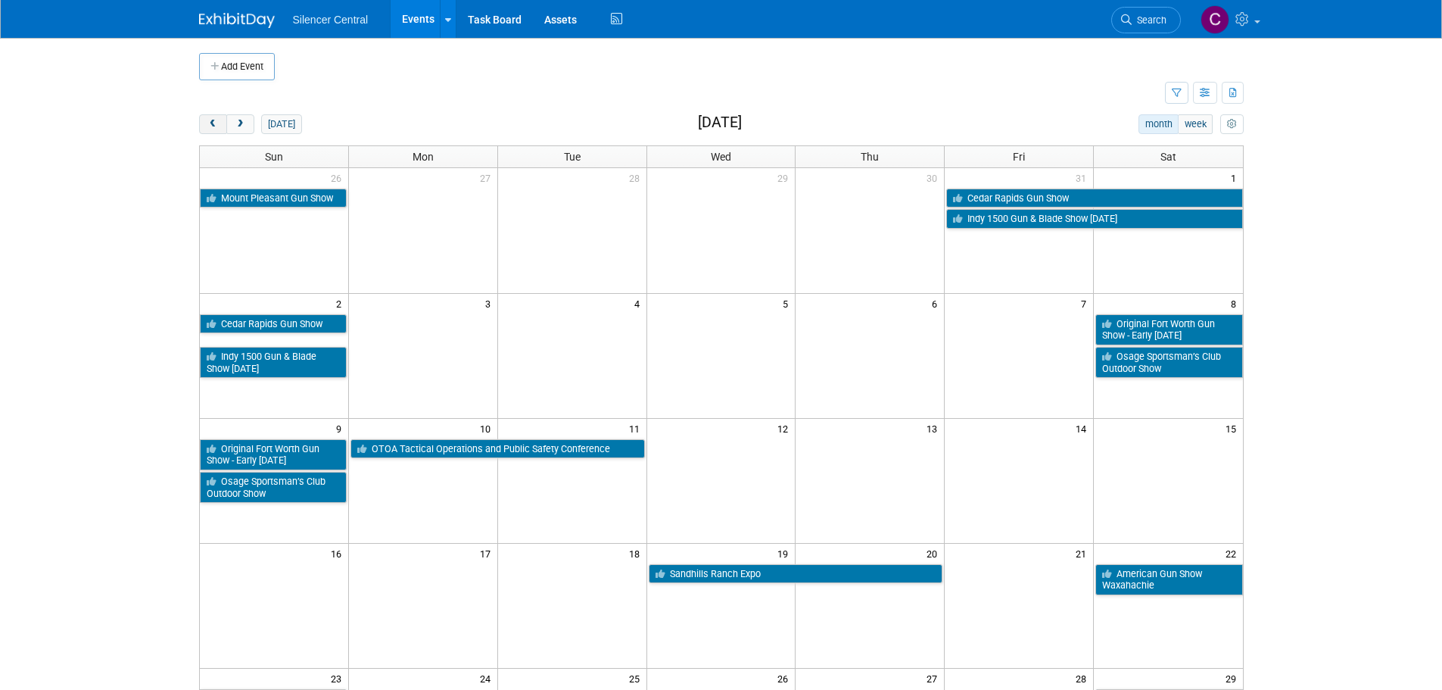
click at [208, 120] on span "prev" at bounding box center [212, 125] width 11 height 10
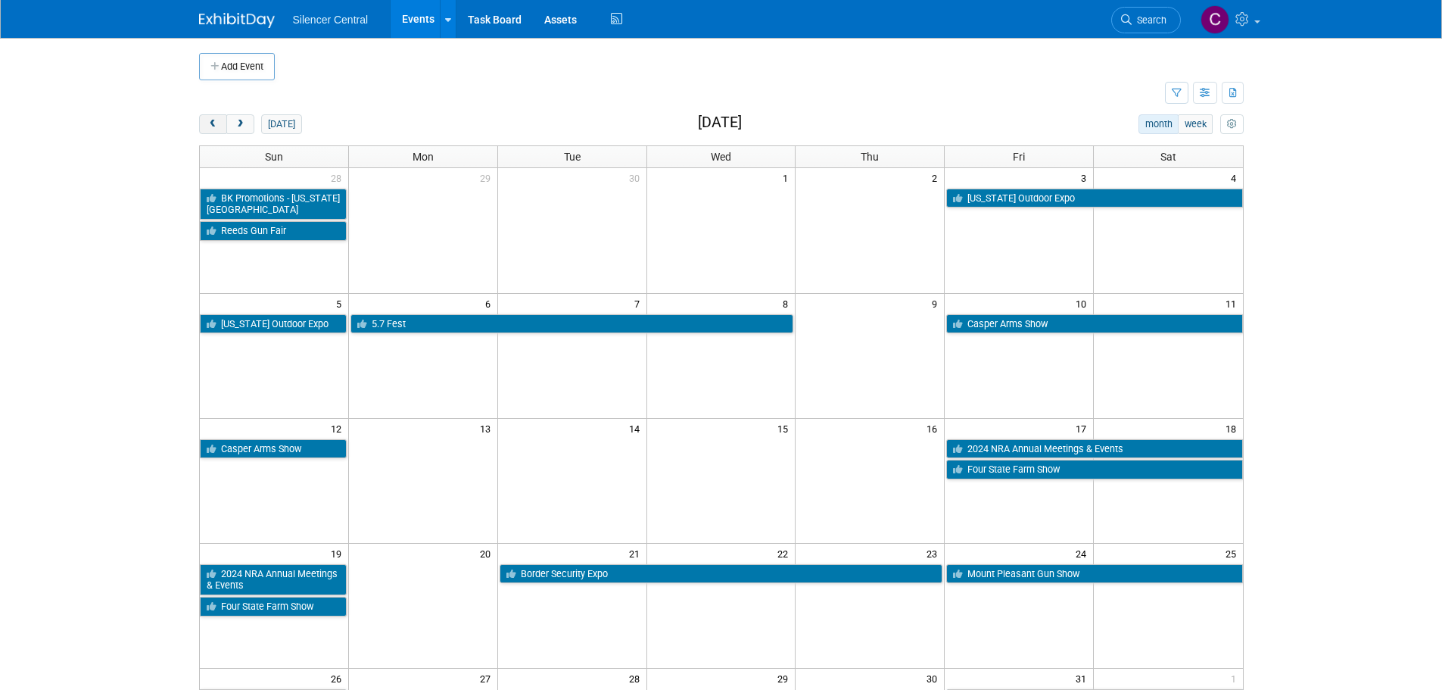
click at [208, 120] on span "prev" at bounding box center [212, 125] width 11 height 10
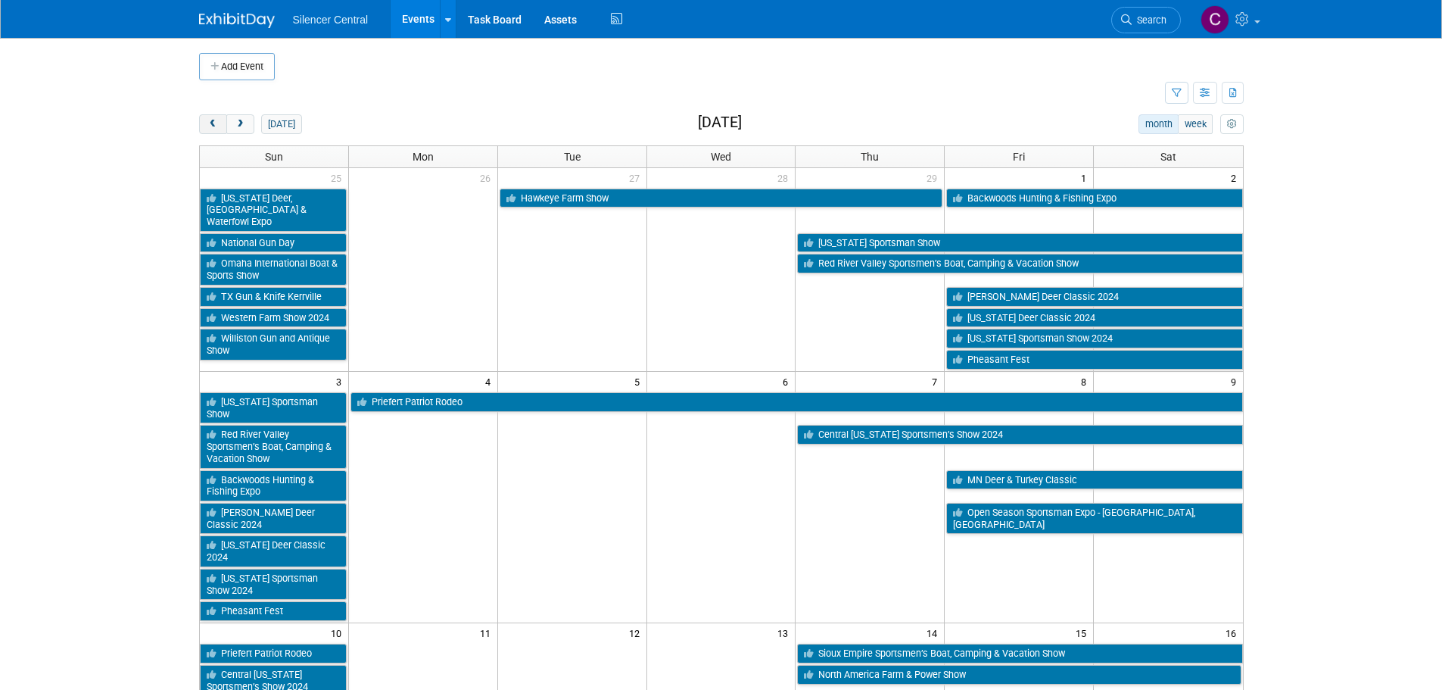
click at [208, 118] on button "prev" at bounding box center [213, 124] width 28 height 20
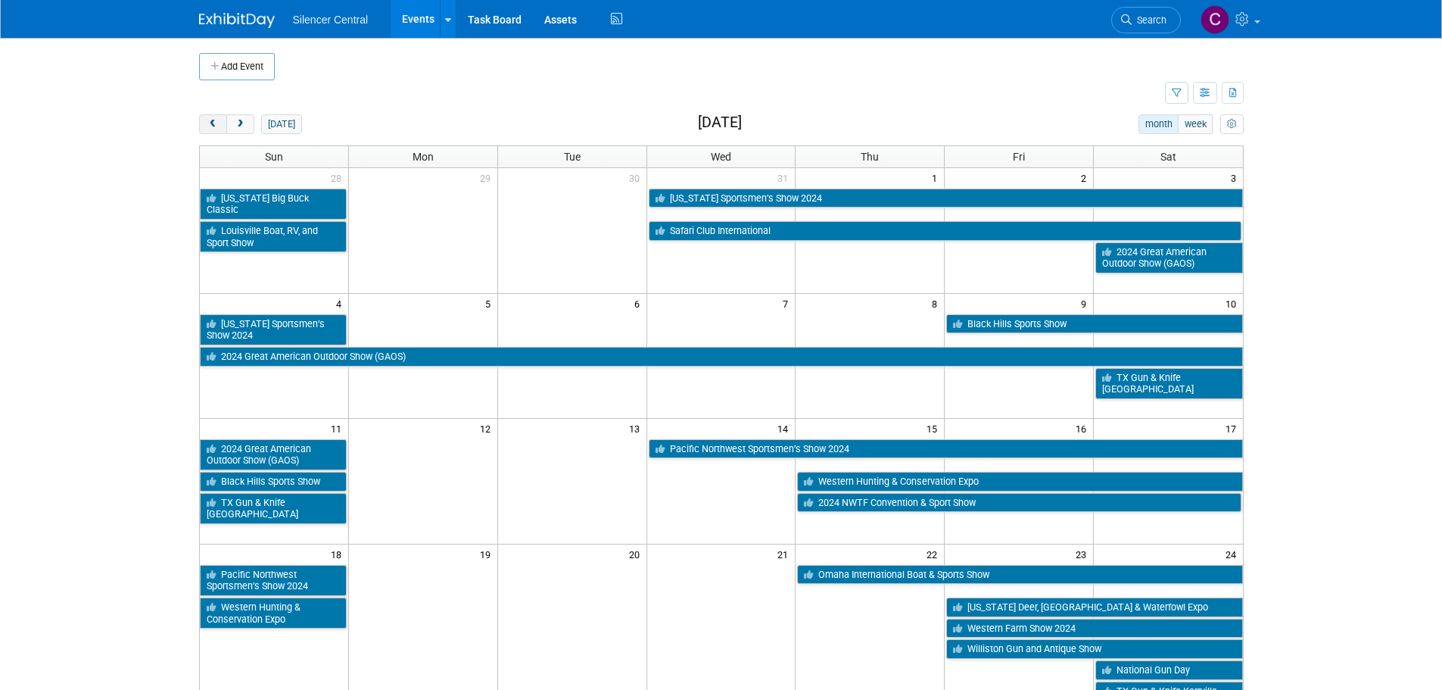
click at [208, 117] on button "prev" at bounding box center [213, 124] width 28 height 20
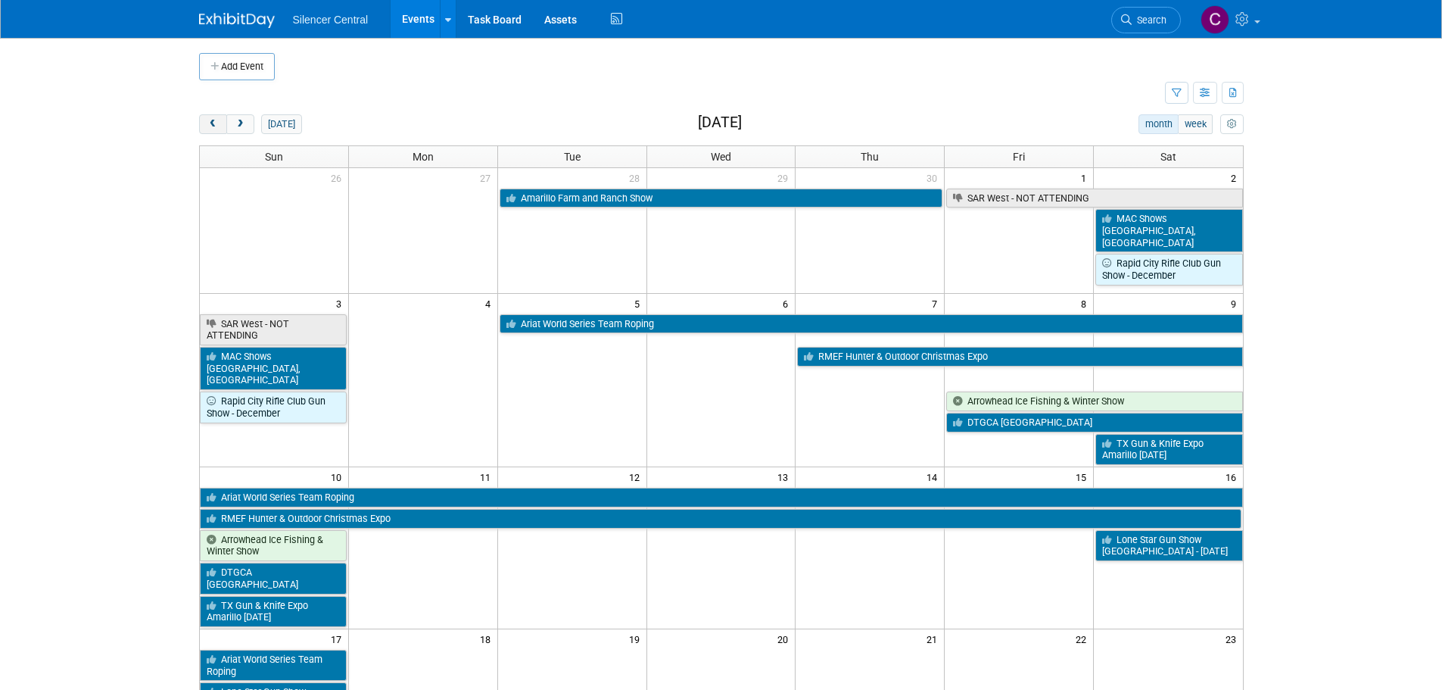
click at [208, 117] on button "prev" at bounding box center [213, 124] width 28 height 20
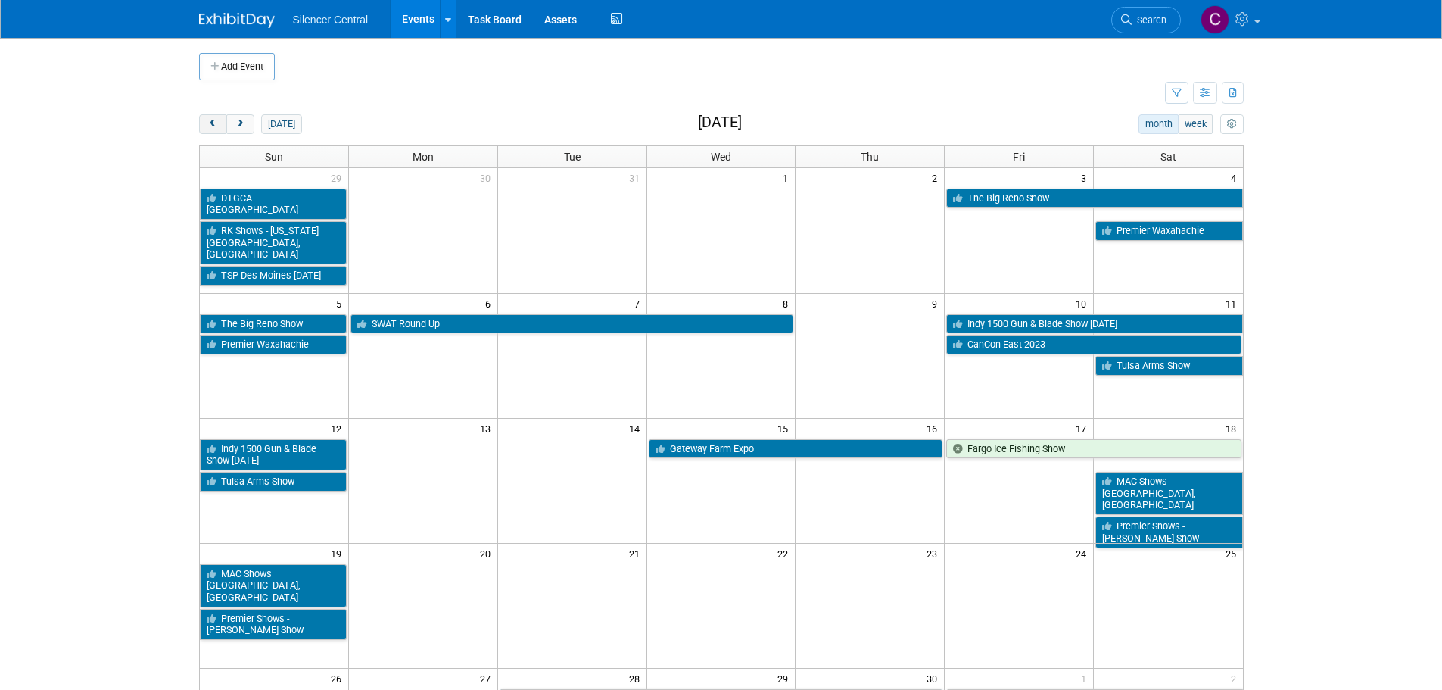
click at [214, 123] on span "prev" at bounding box center [212, 125] width 11 height 10
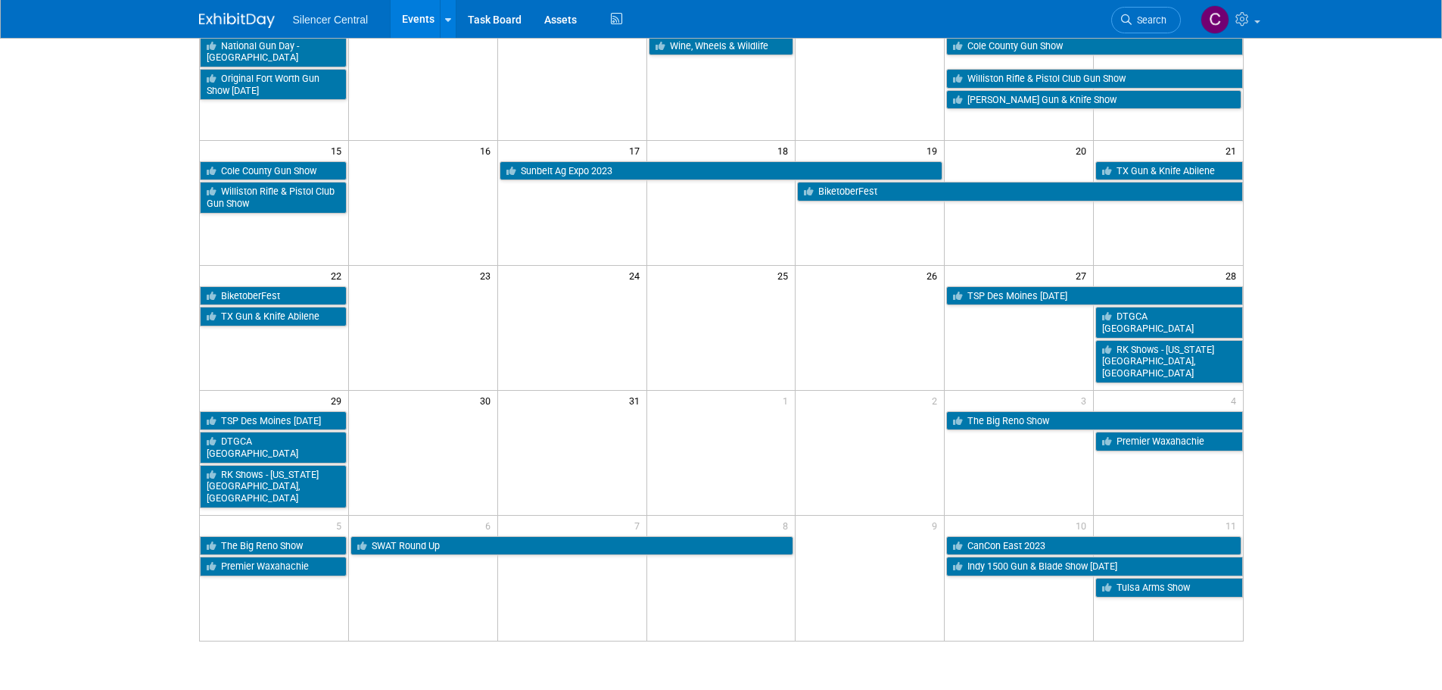
scroll to position [379, 0]
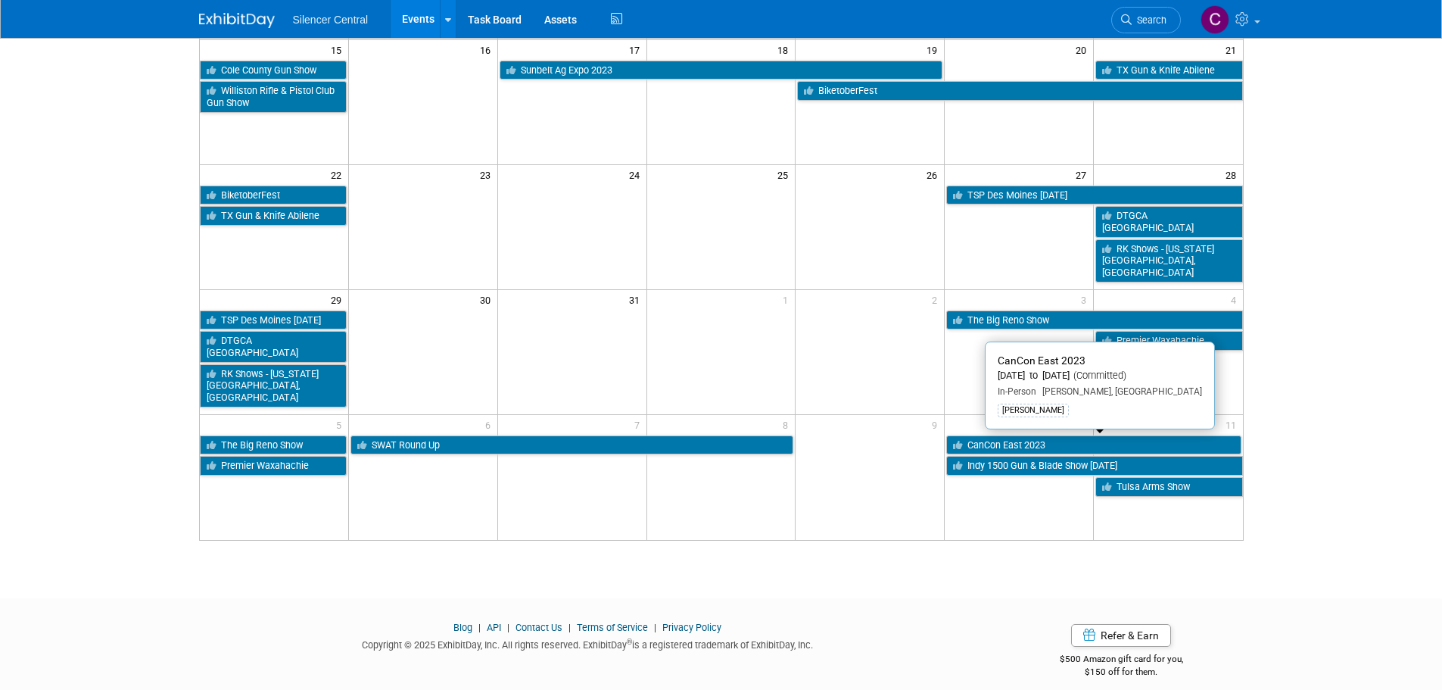
click at [993, 443] on link "CanCon East 2023" at bounding box center [1093, 445] width 295 height 20
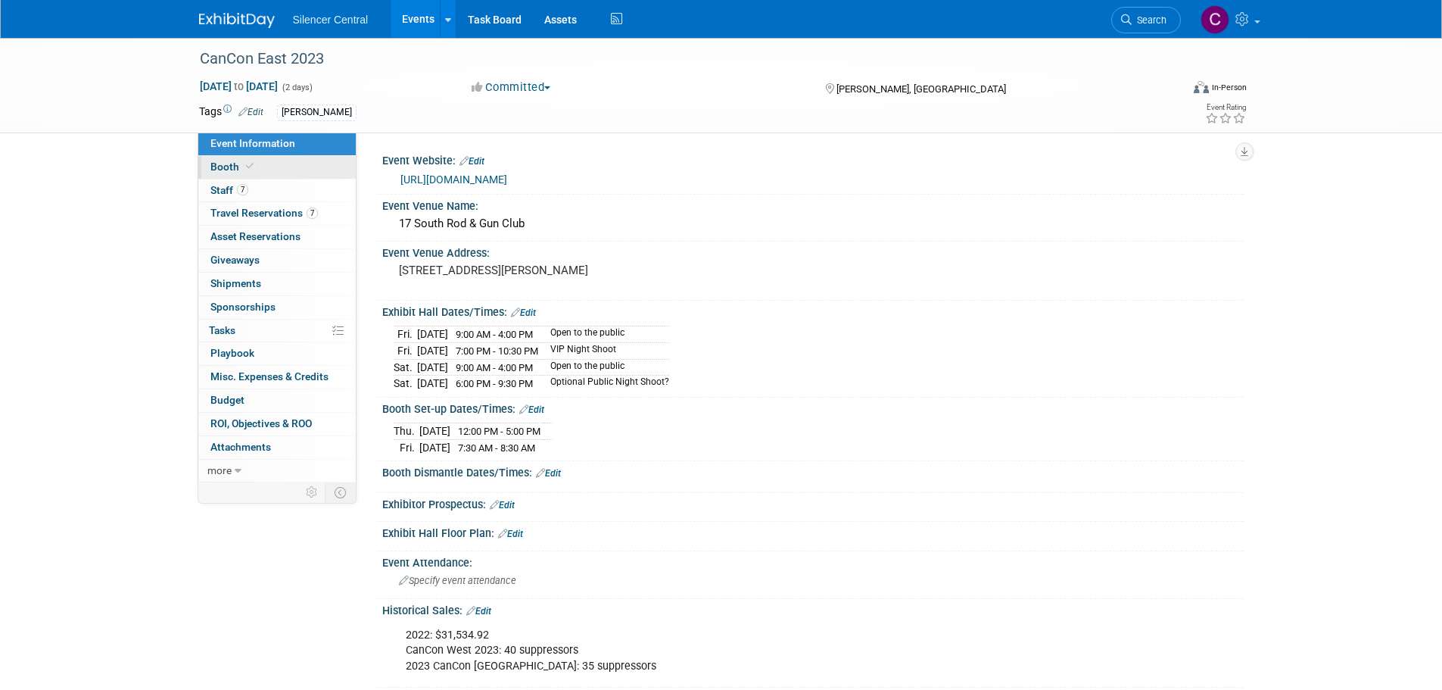
click at [282, 166] on link "Booth" at bounding box center [276, 167] width 157 height 23
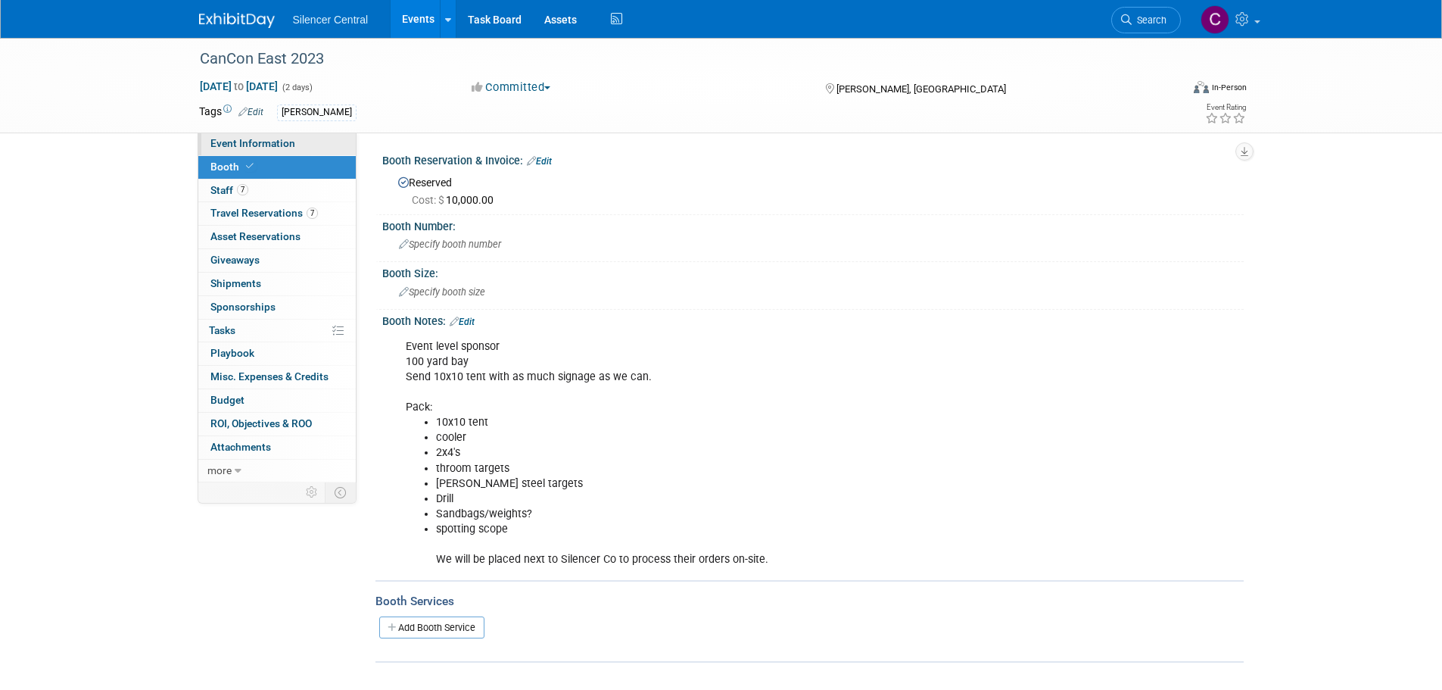
click at [273, 145] on span "Event Information" at bounding box center [252, 143] width 85 height 12
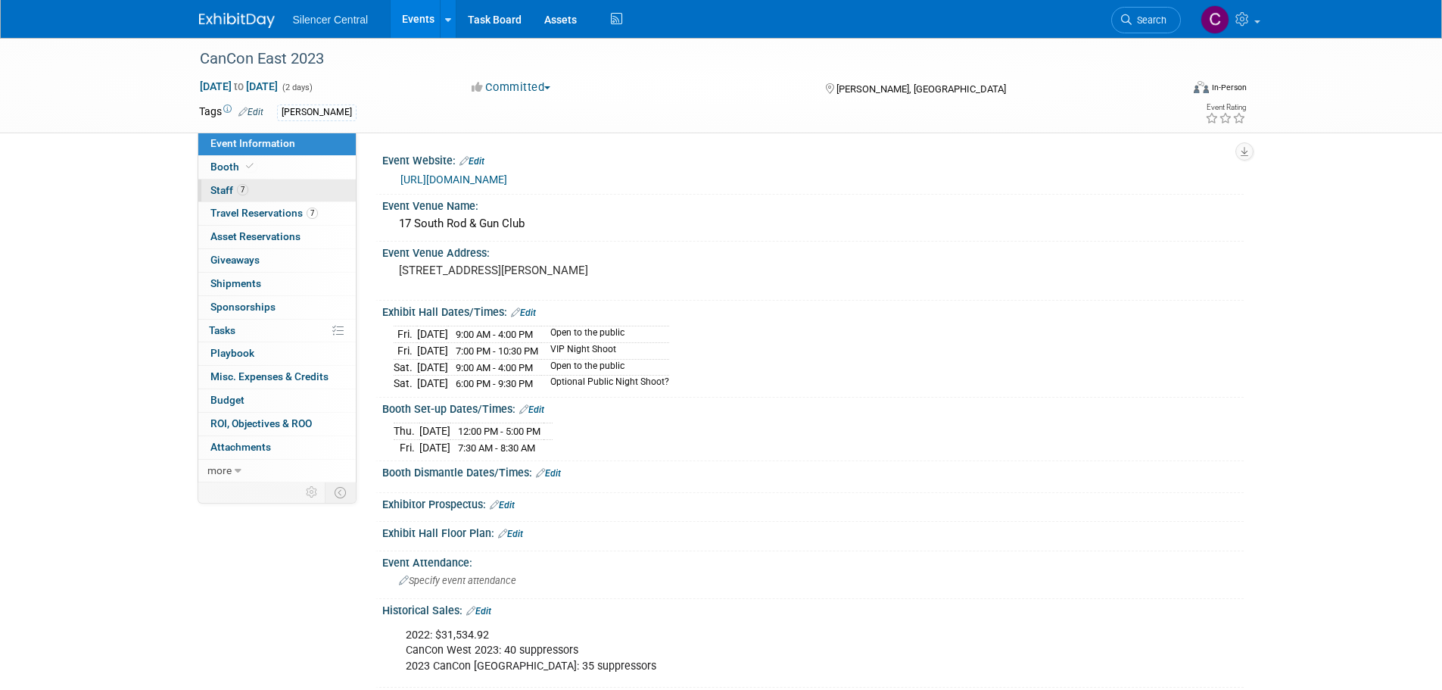
click at [262, 196] on link "7 Staff 7" at bounding box center [276, 190] width 157 height 23
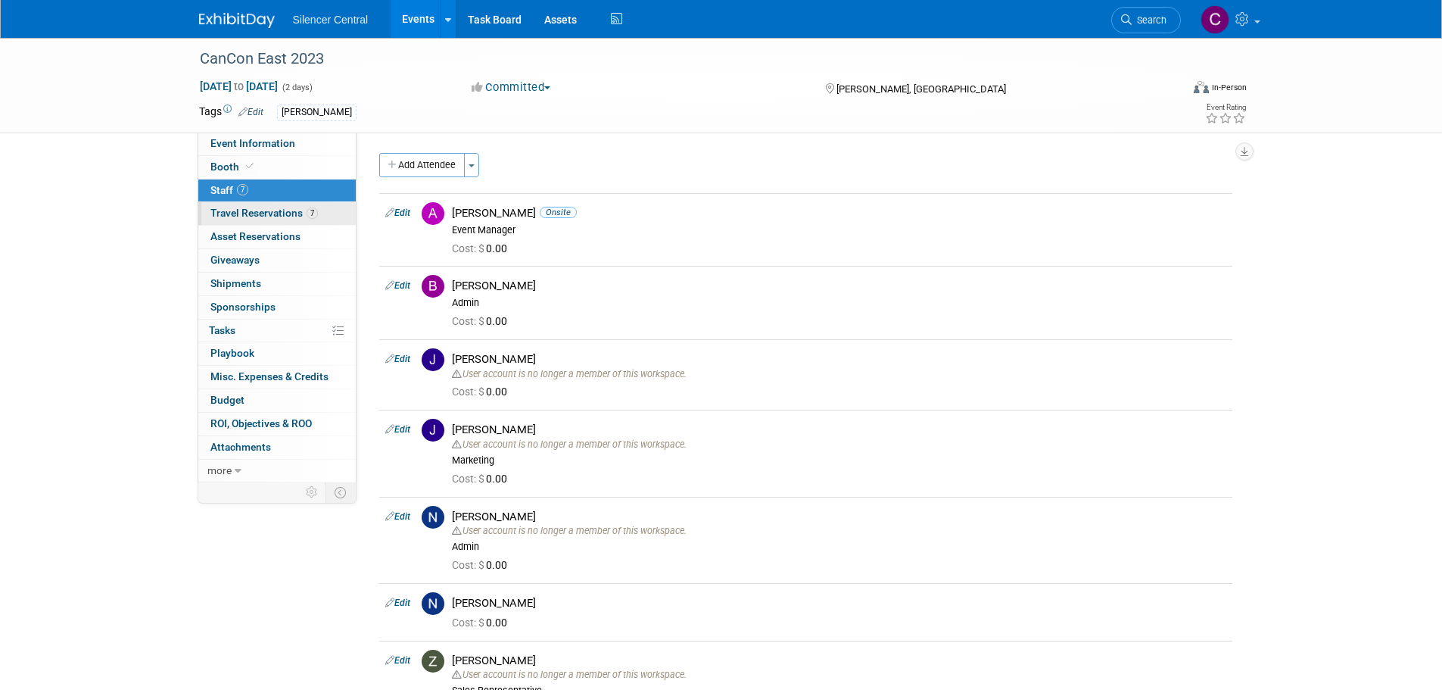
click at [243, 210] on span "Travel Reservations 7" at bounding box center [264, 213] width 108 height 12
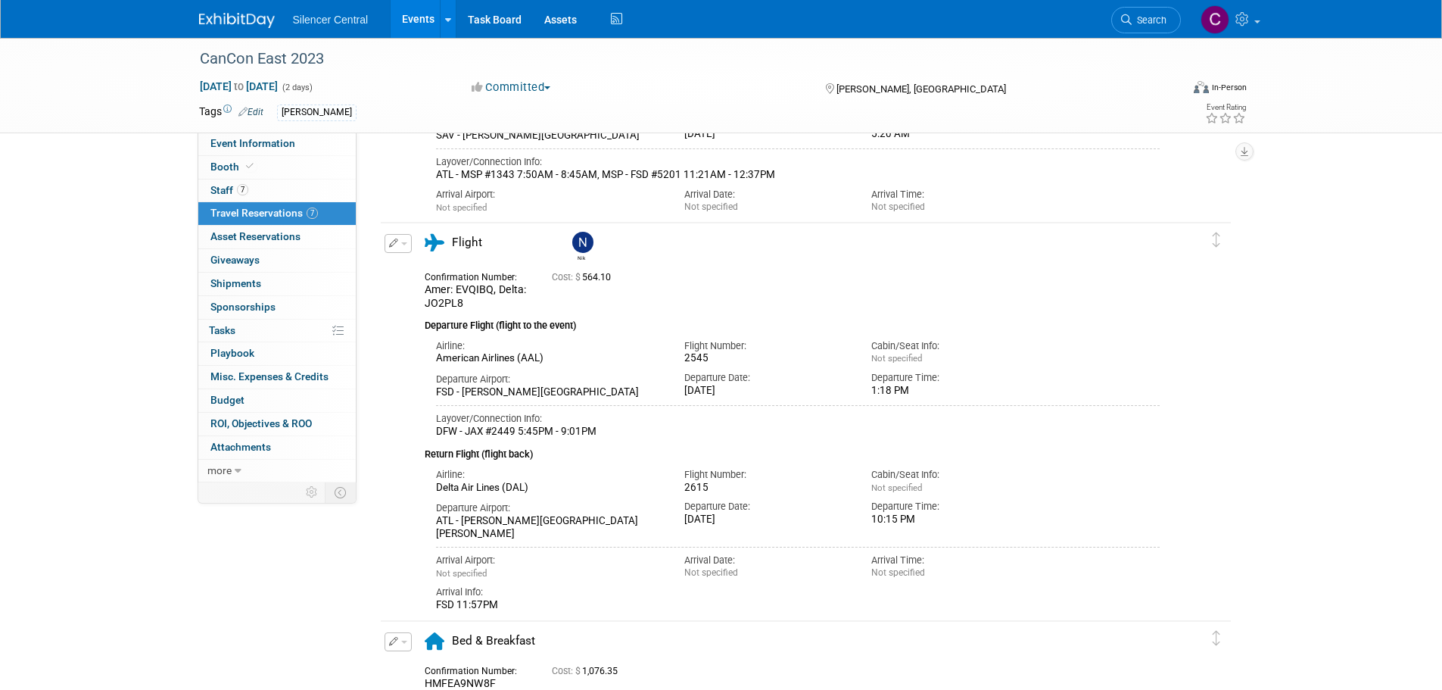
scroll to position [1514, 0]
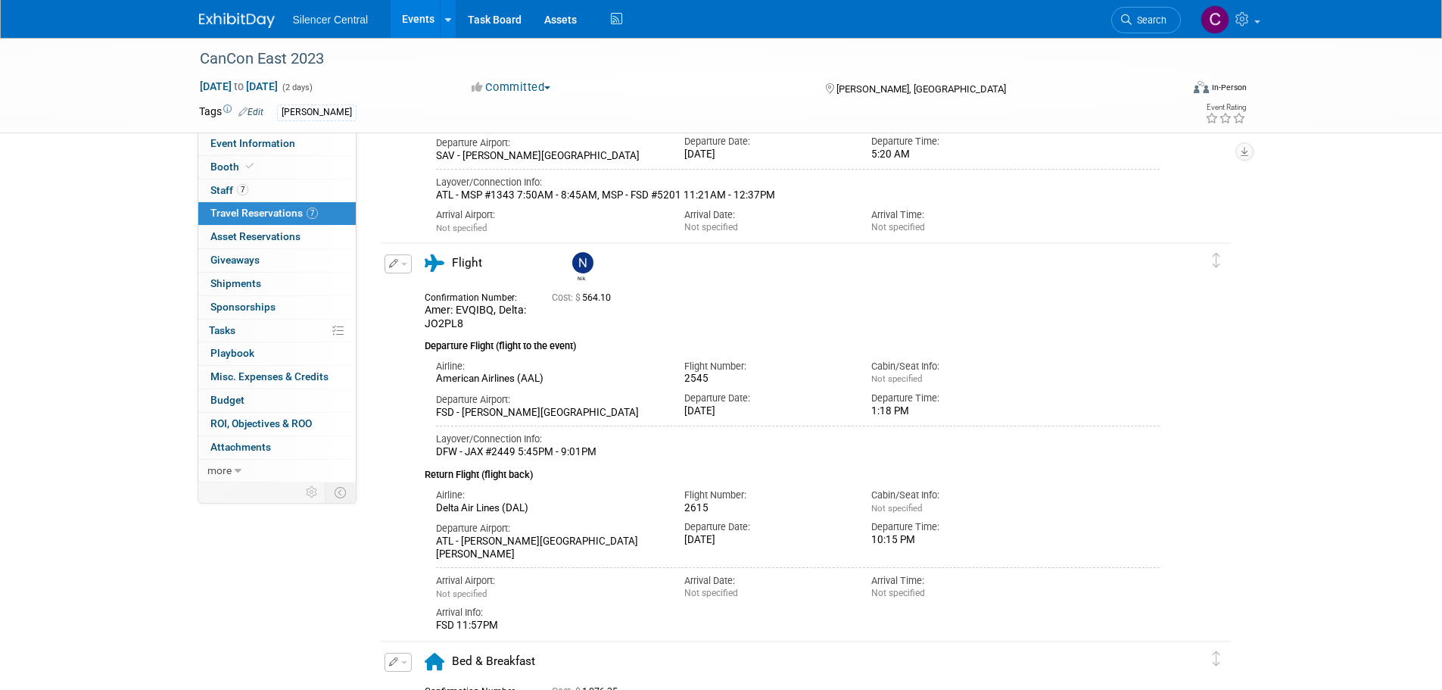
click at [239, 22] on img at bounding box center [237, 20] width 76 height 15
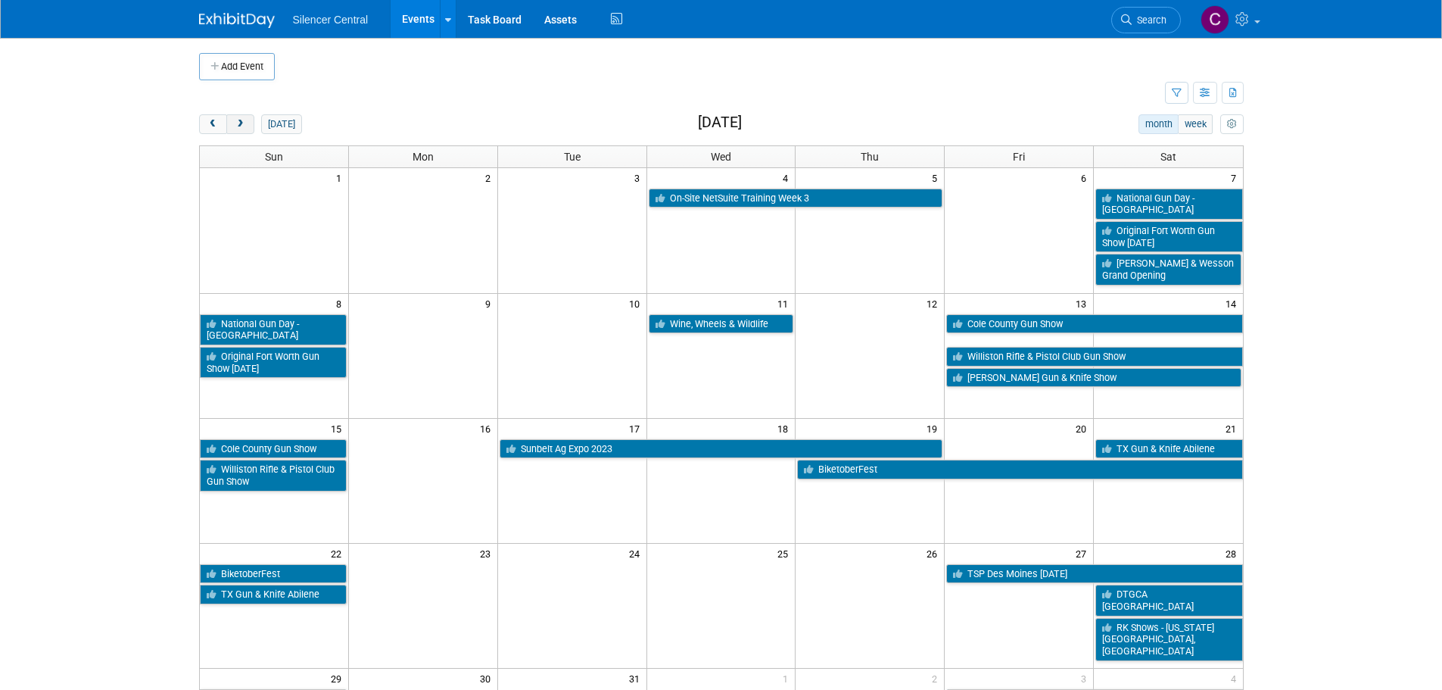
click at [250, 127] on button "next" at bounding box center [240, 124] width 28 height 20
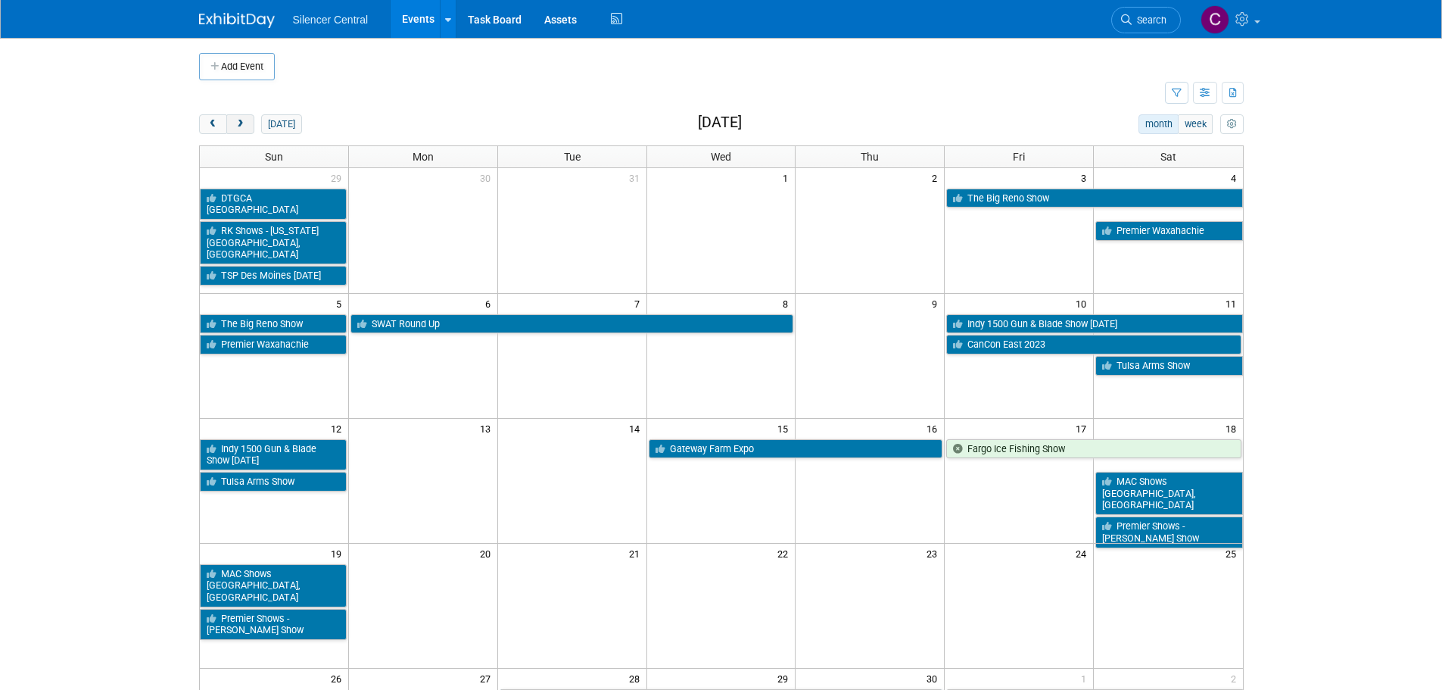
click at [250, 127] on button "next" at bounding box center [240, 124] width 28 height 20
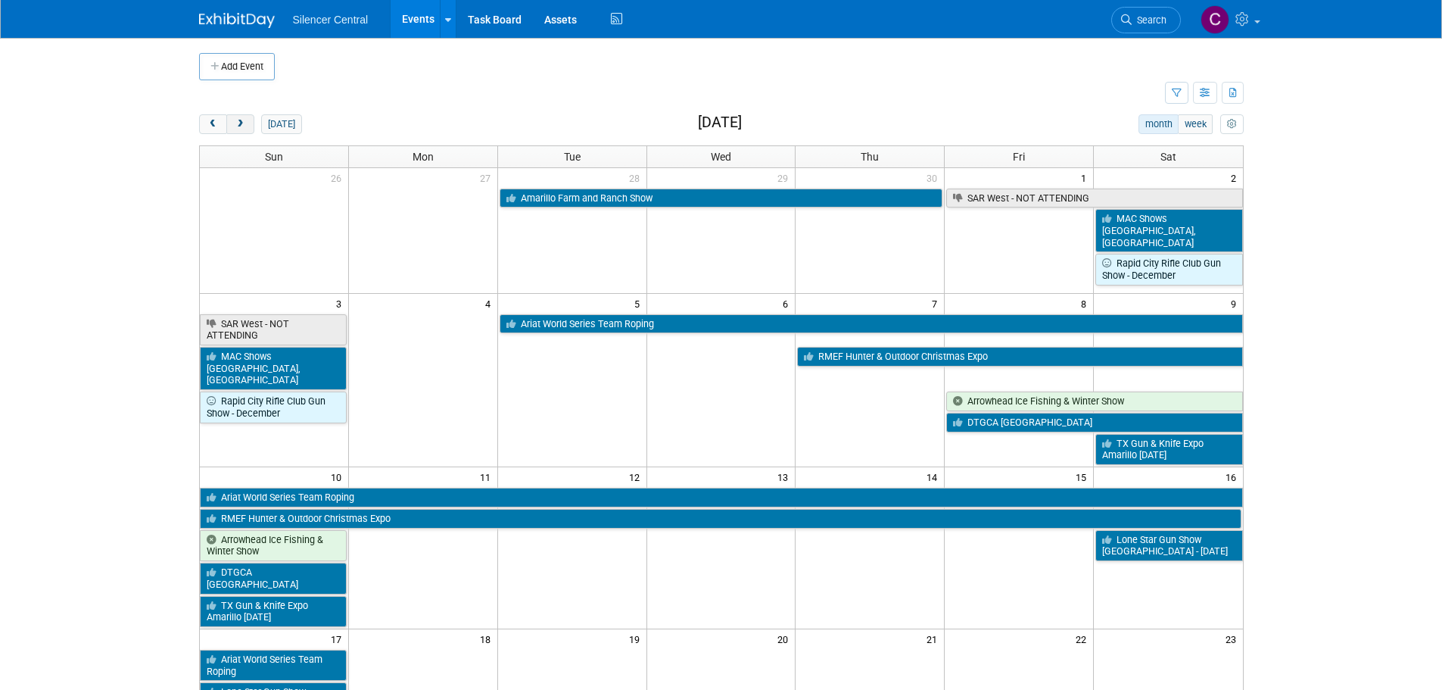
click at [251, 126] on button "next" at bounding box center [240, 124] width 28 height 20
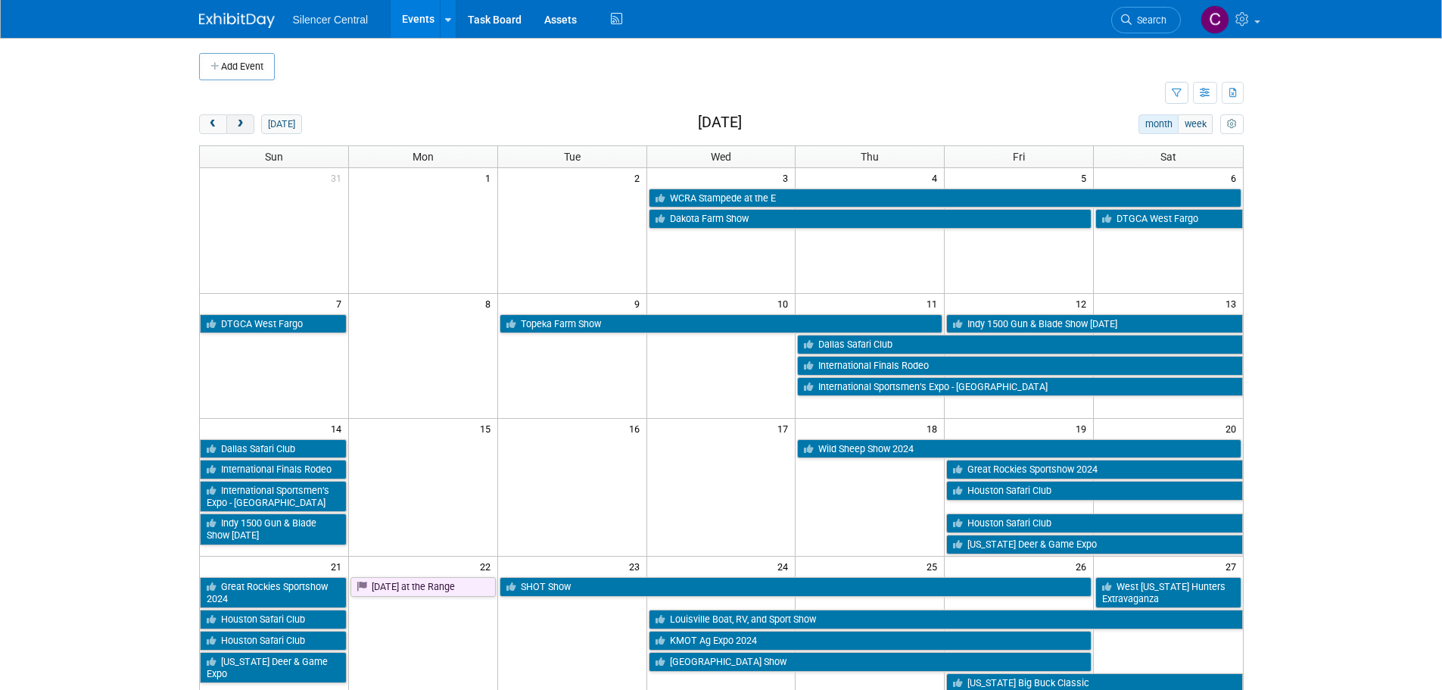
click at [251, 126] on button "next" at bounding box center [240, 124] width 28 height 20
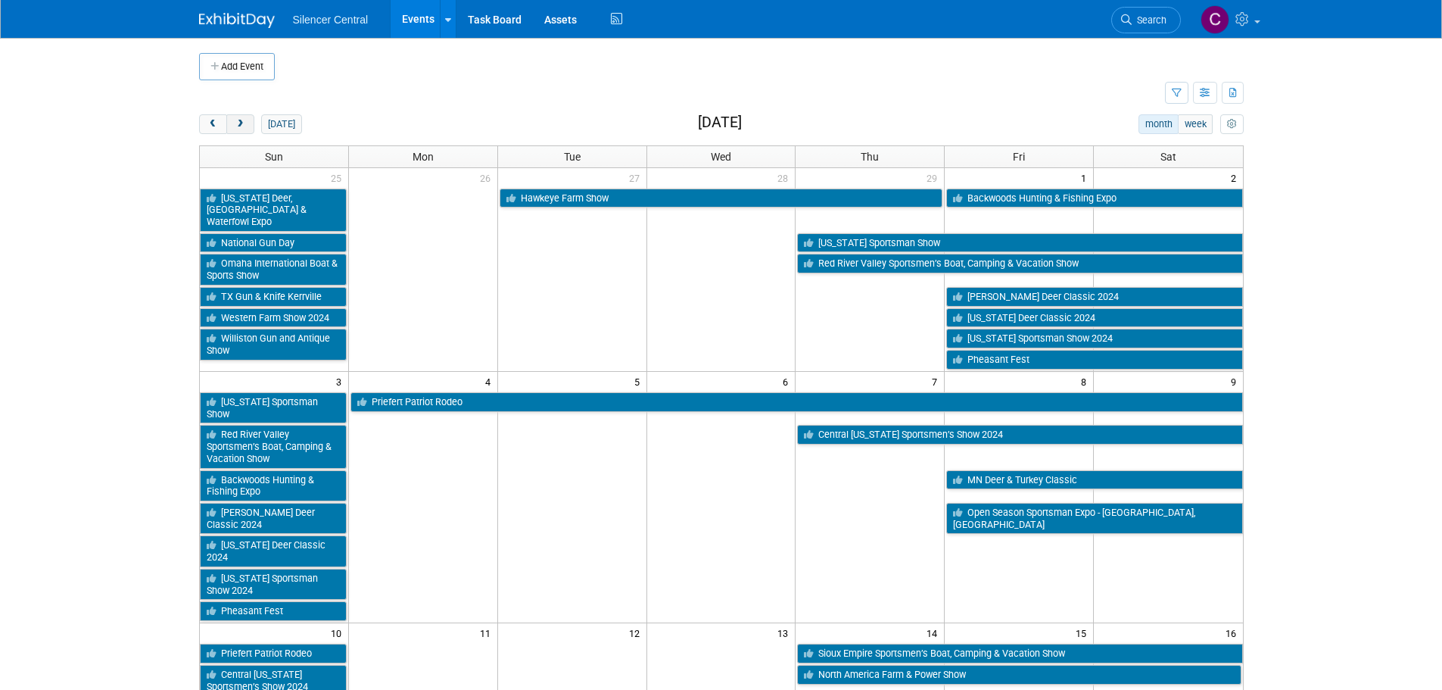
click at [251, 126] on button "next" at bounding box center [240, 124] width 28 height 20
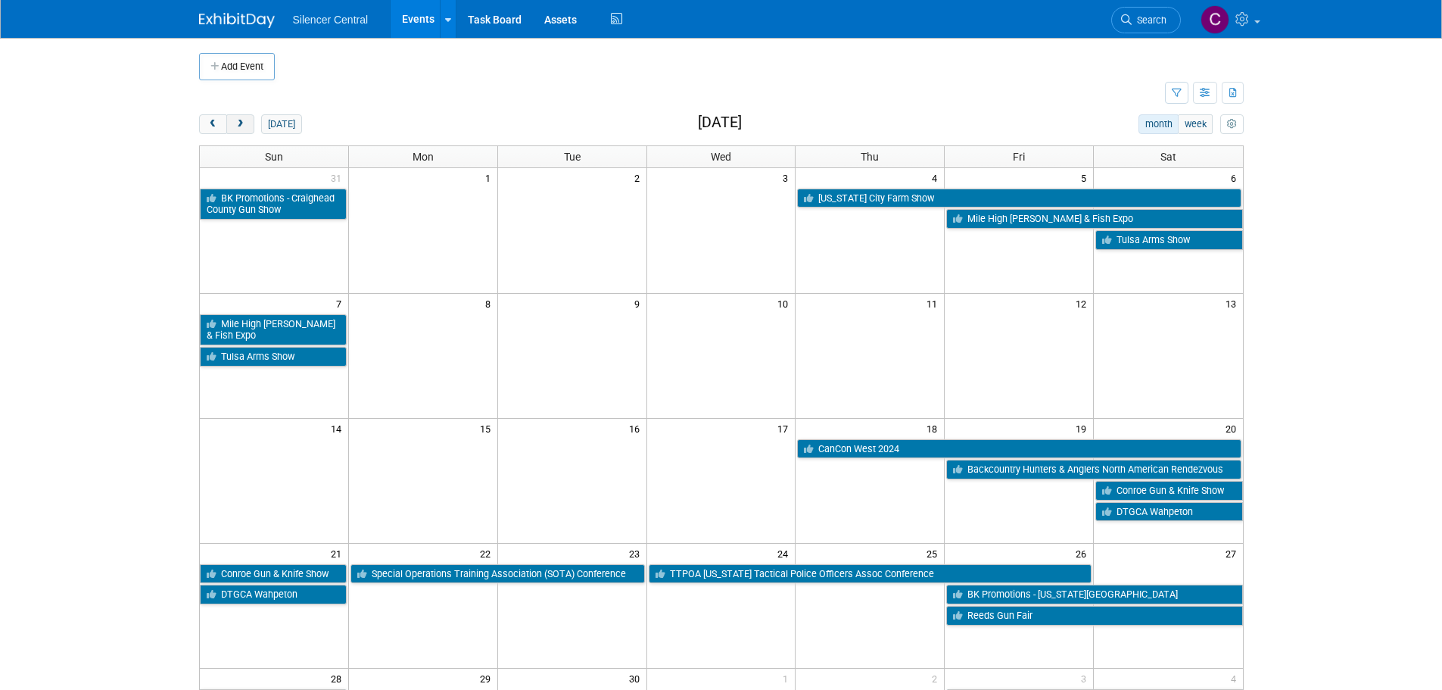
click at [251, 126] on button "next" at bounding box center [240, 124] width 28 height 20
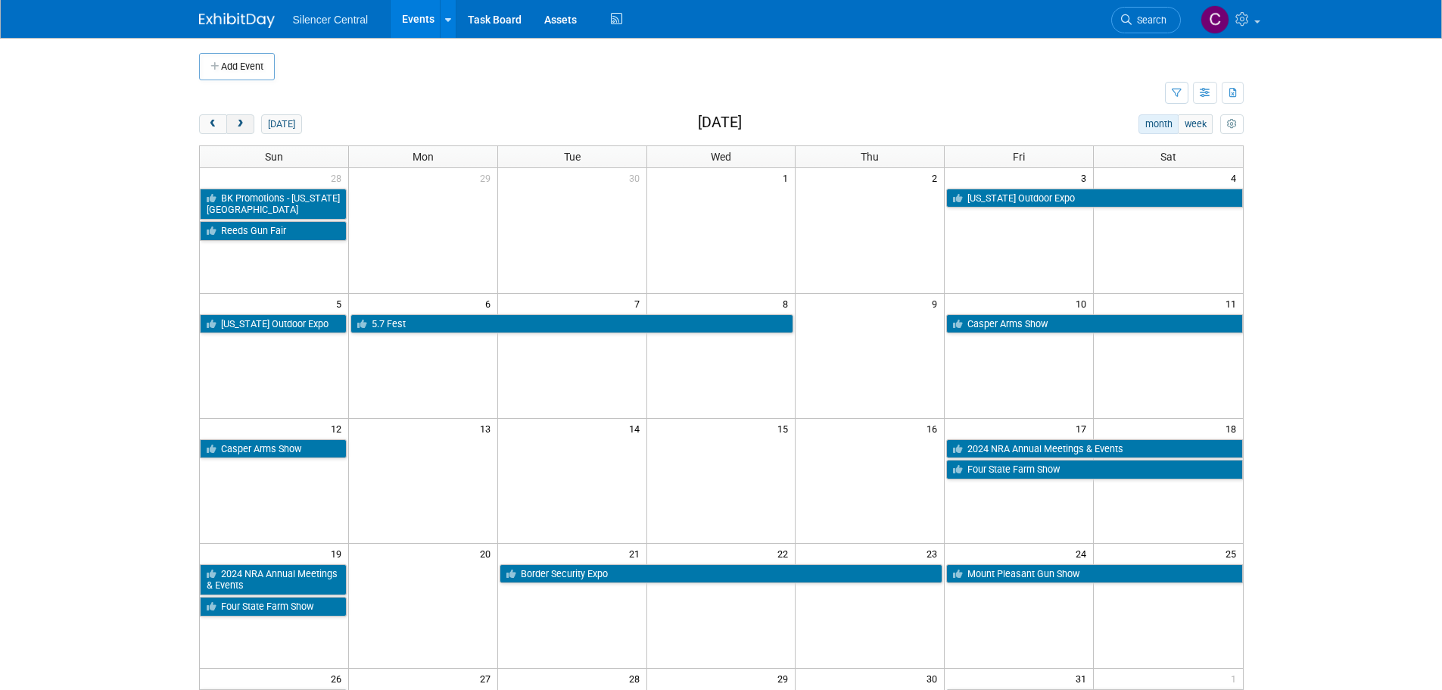
click at [251, 126] on button "next" at bounding box center [240, 124] width 28 height 20
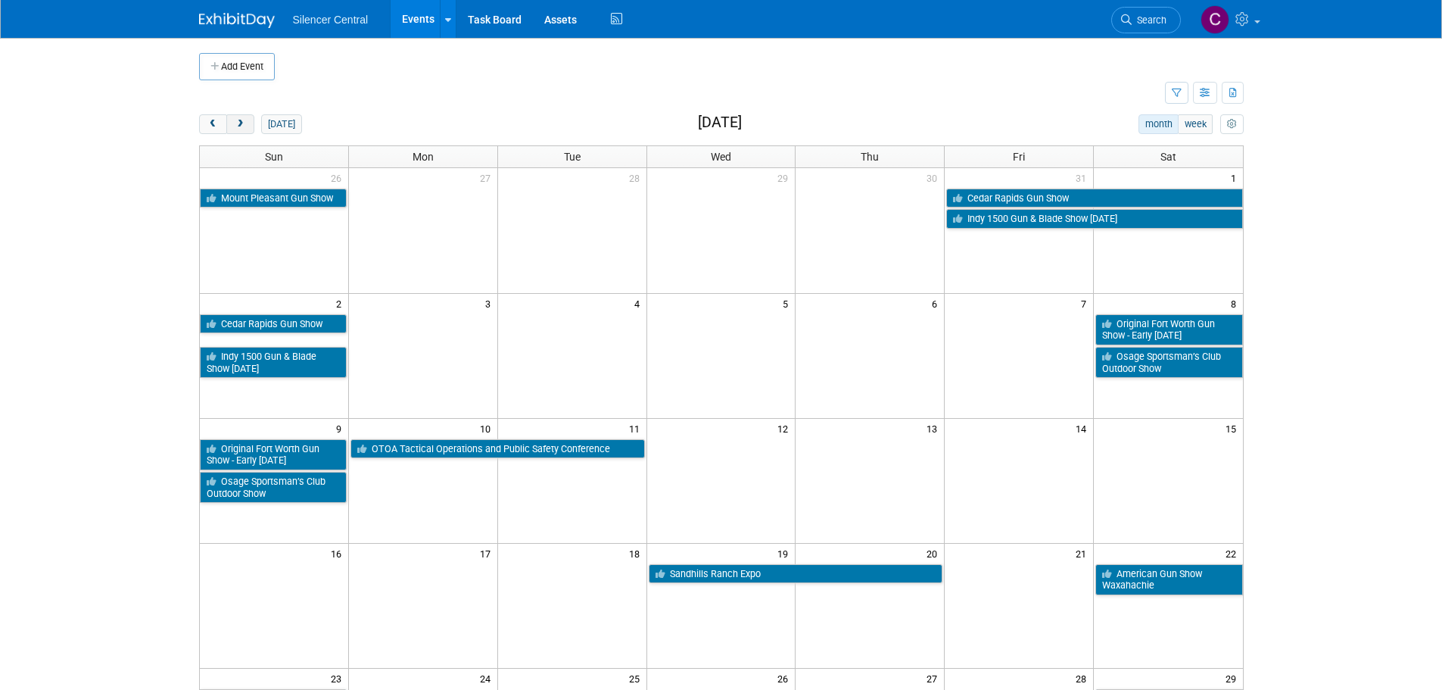
click at [251, 126] on button "next" at bounding box center [240, 124] width 28 height 20
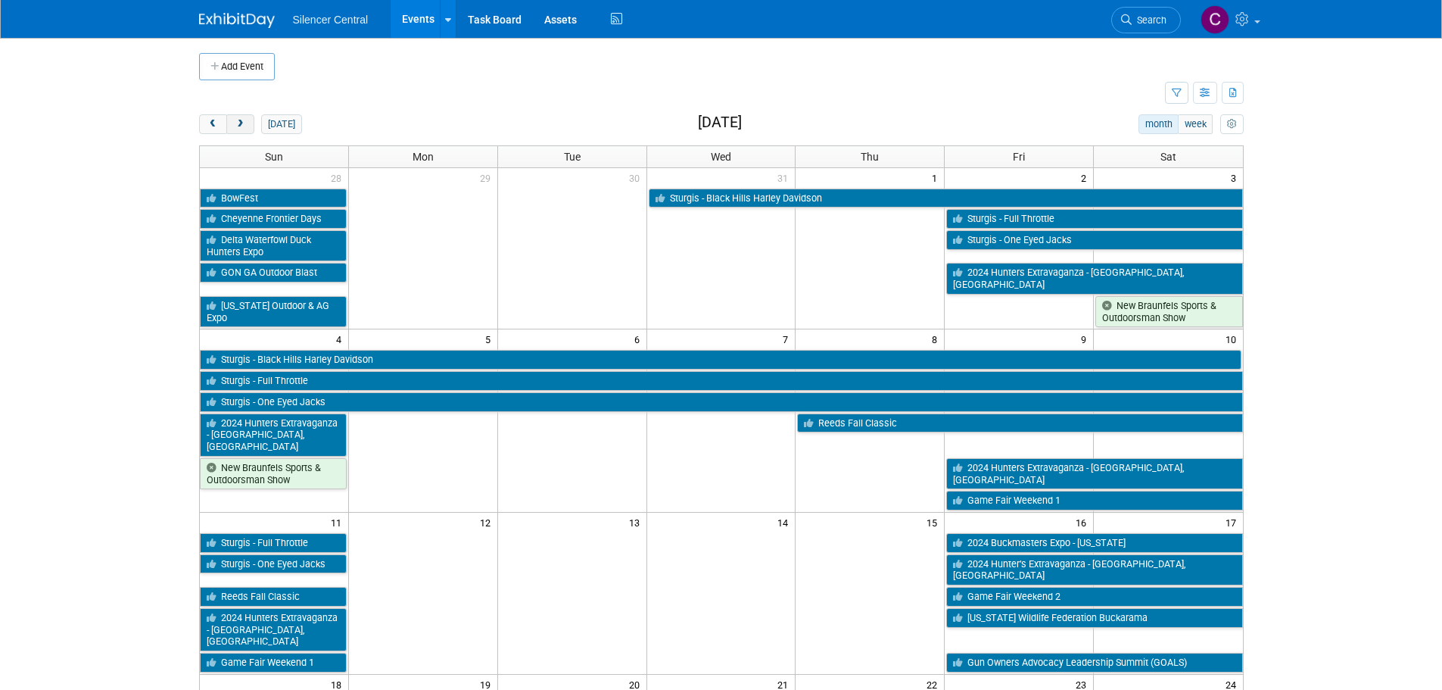
click at [251, 126] on button "next" at bounding box center [240, 124] width 28 height 20
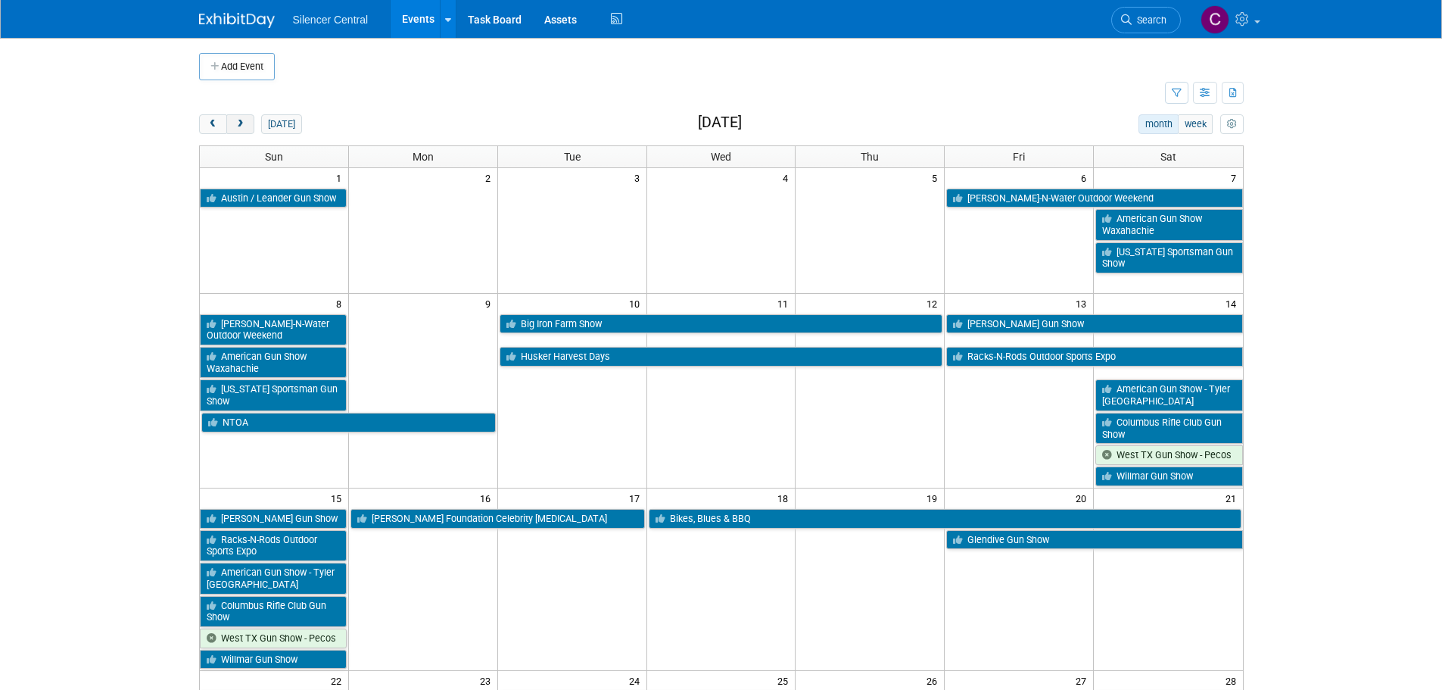
click at [251, 126] on button "next" at bounding box center [240, 124] width 28 height 20
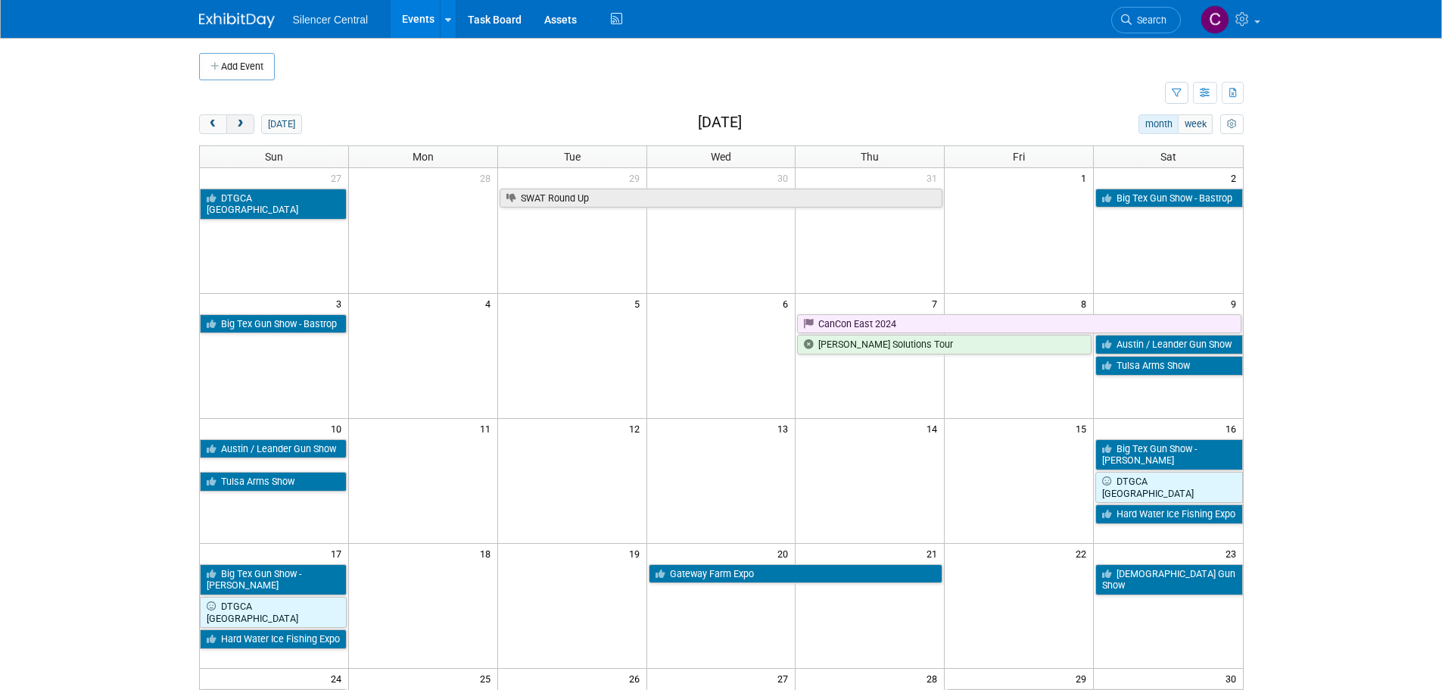
click at [251, 126] on button "next" at bounding box center [240, 124] width 28 height 20
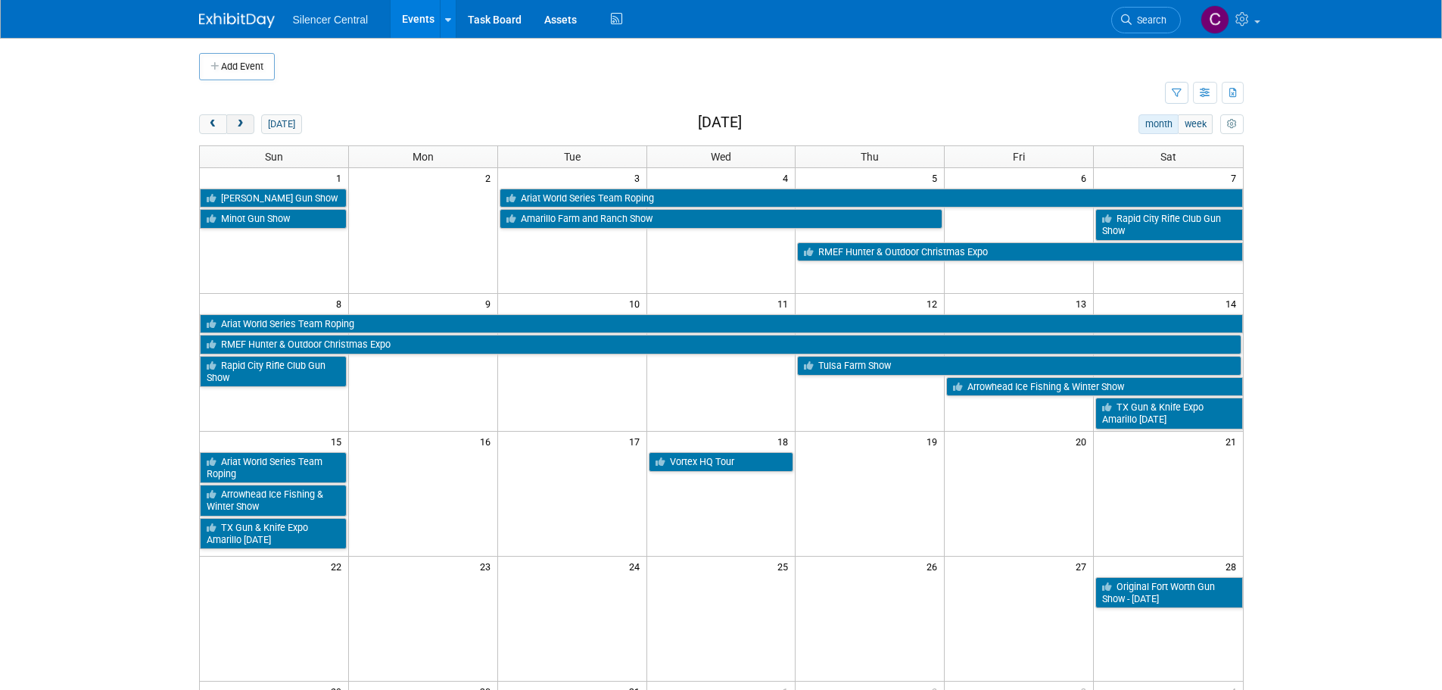
click at [251, 126] on button "next" at bounding box center [240, 124] width 28 height 20
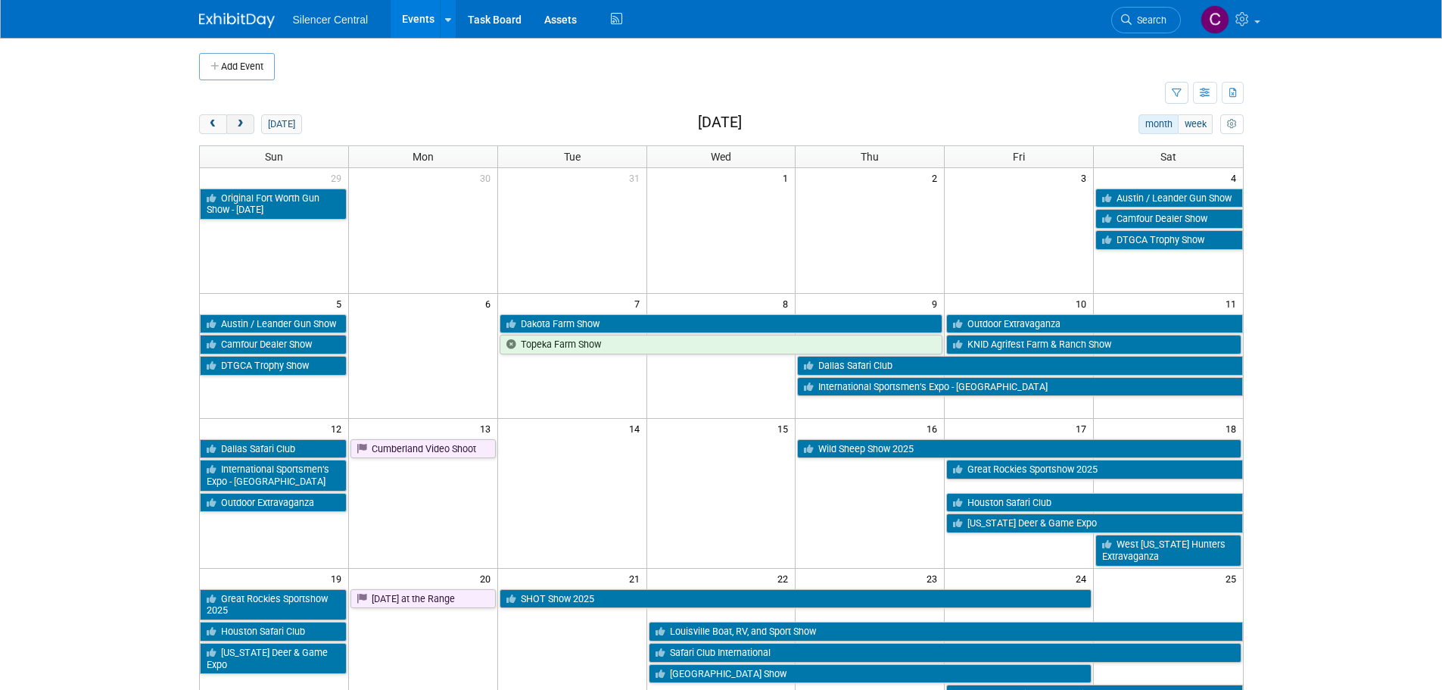
click at [252, 126] on button "next" at bounding box center [240, 124] width 28 height 20
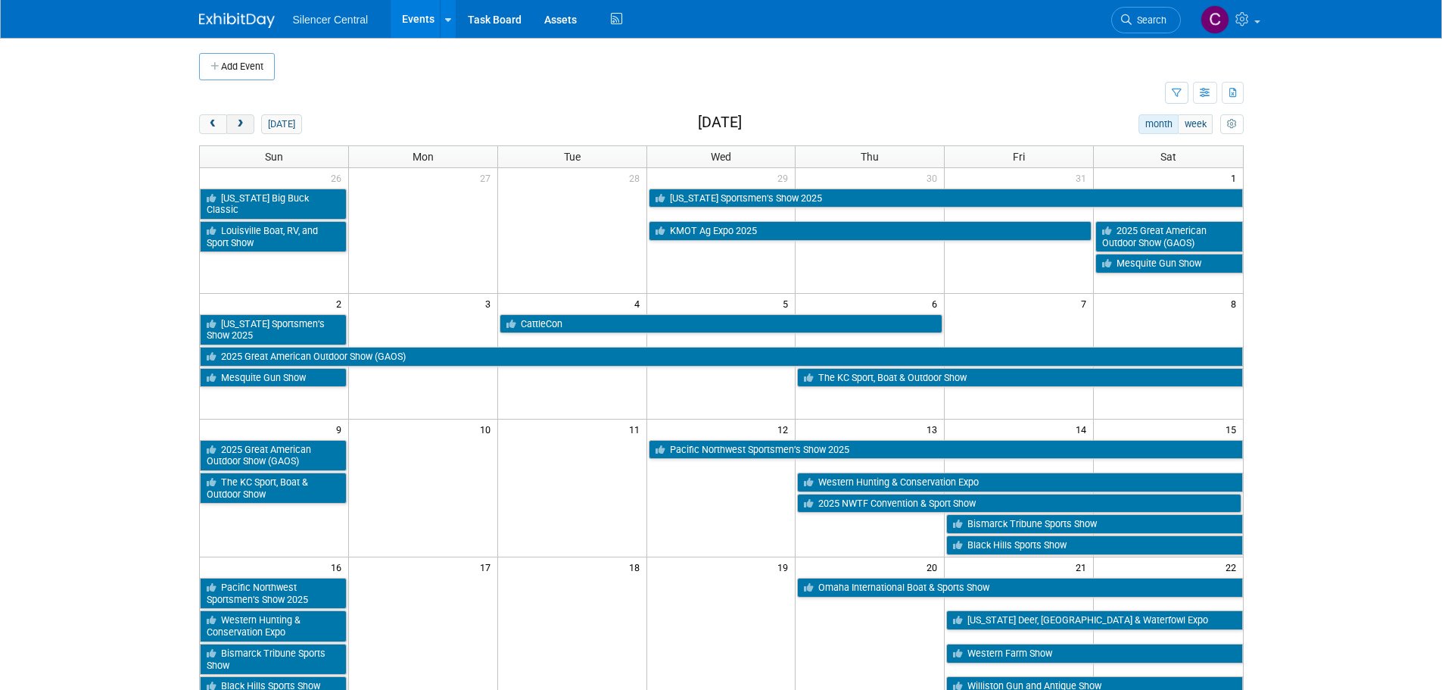
click at [252, 126] on button "next" at bounding box center [240, 124] width 28 height 20
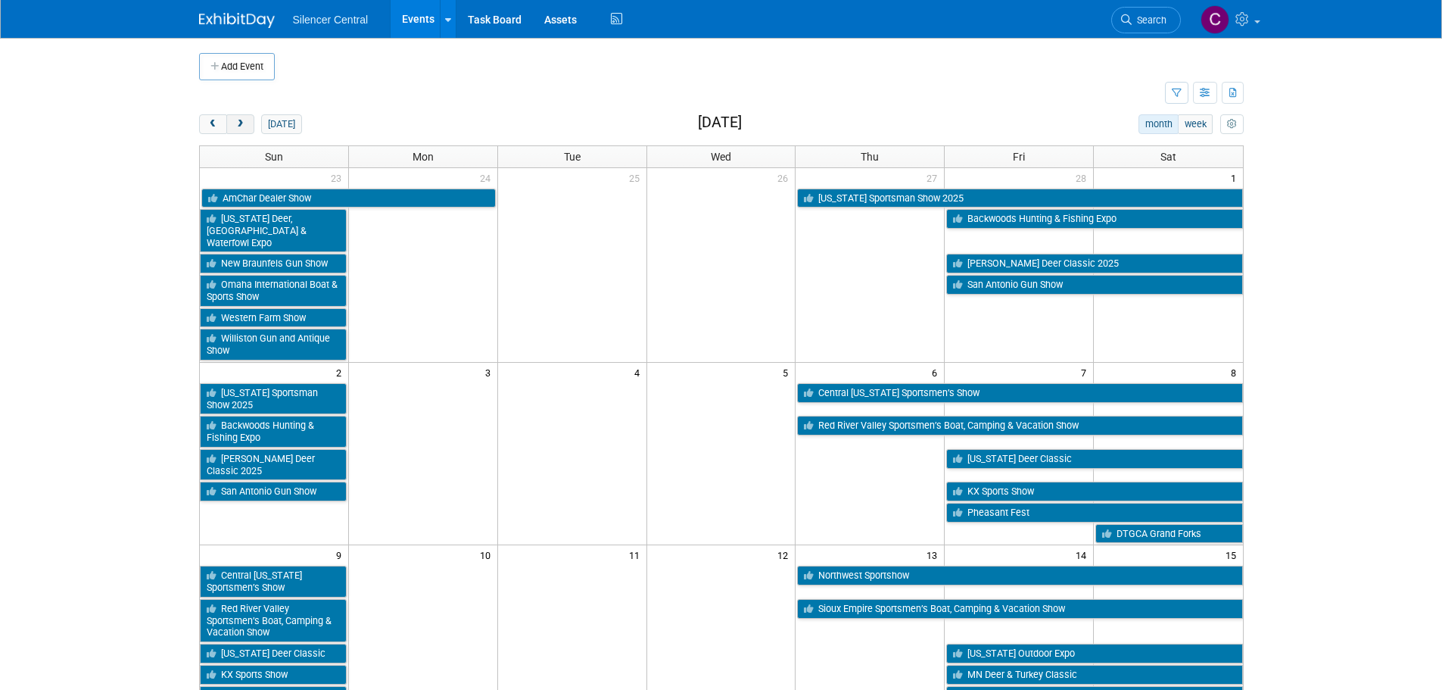
click at [252, 126] on button "next" at bounding box center [240, 124] width 28 height 20
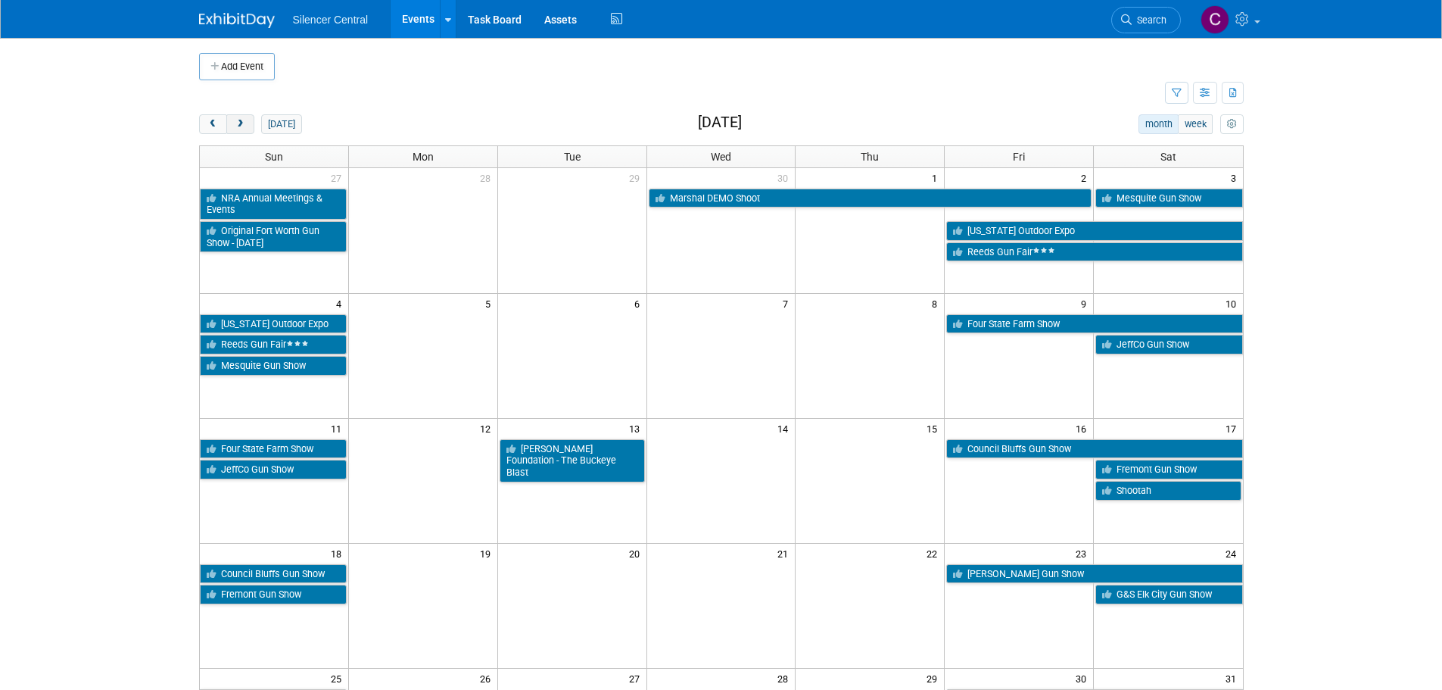
click at [252, 126] on button "next" at bounding box center [240, 124] width 28 height 20
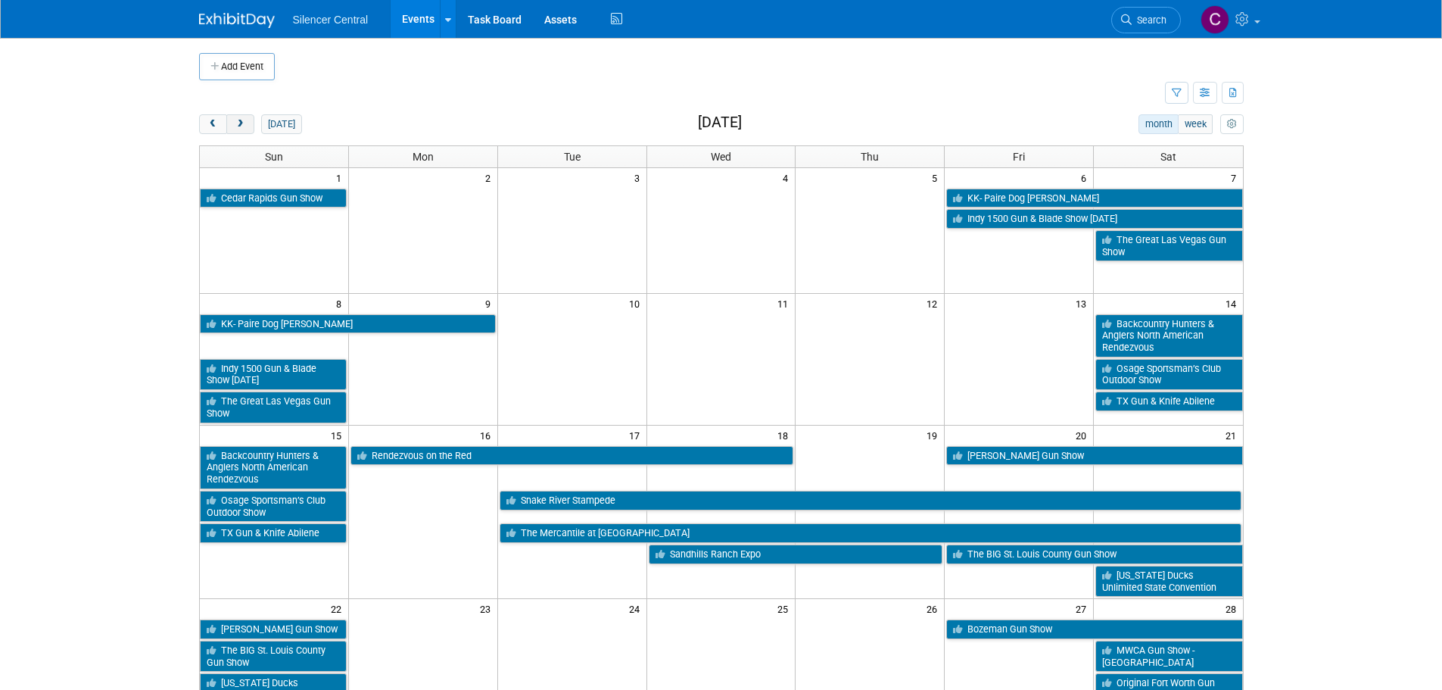
click at [252, 126] on button "next" at bounding box center [240, 124] width 28 height 20
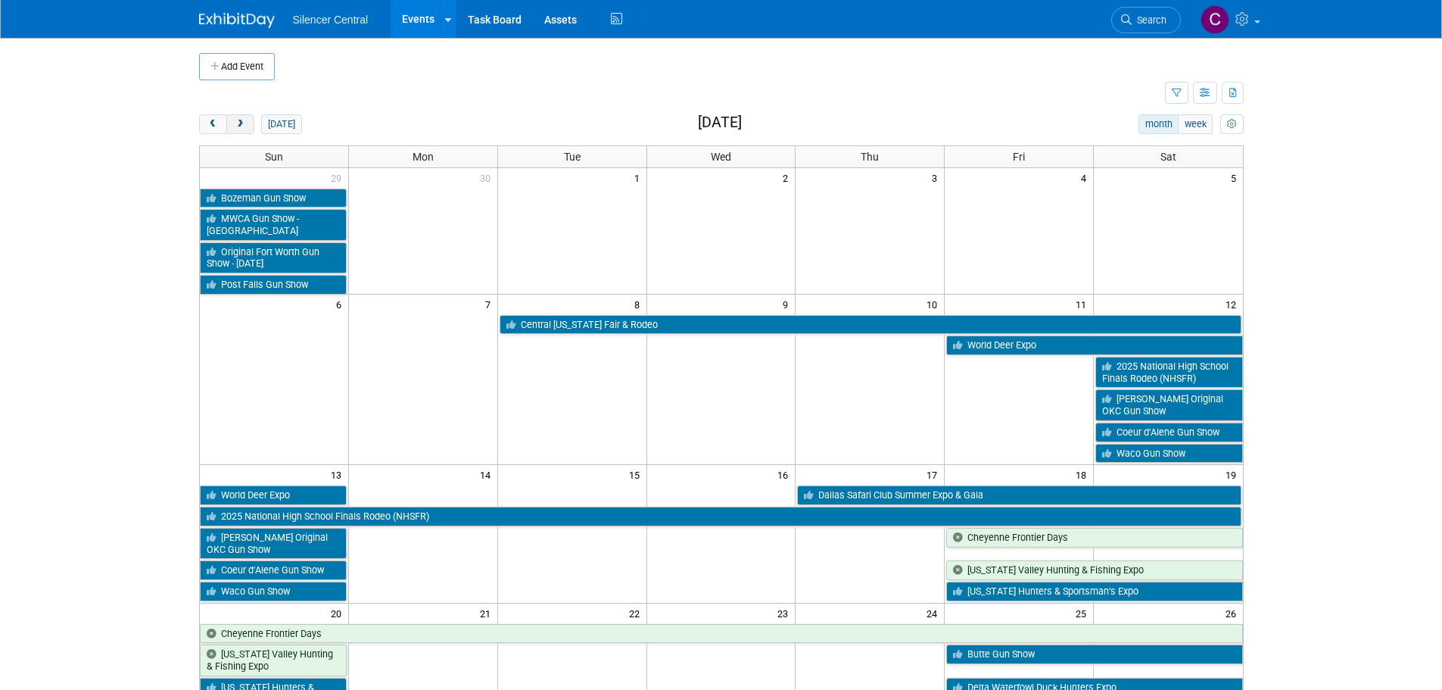
click at [252, 126] on button "next" at bounding box center [240, 124] width 28 height 20
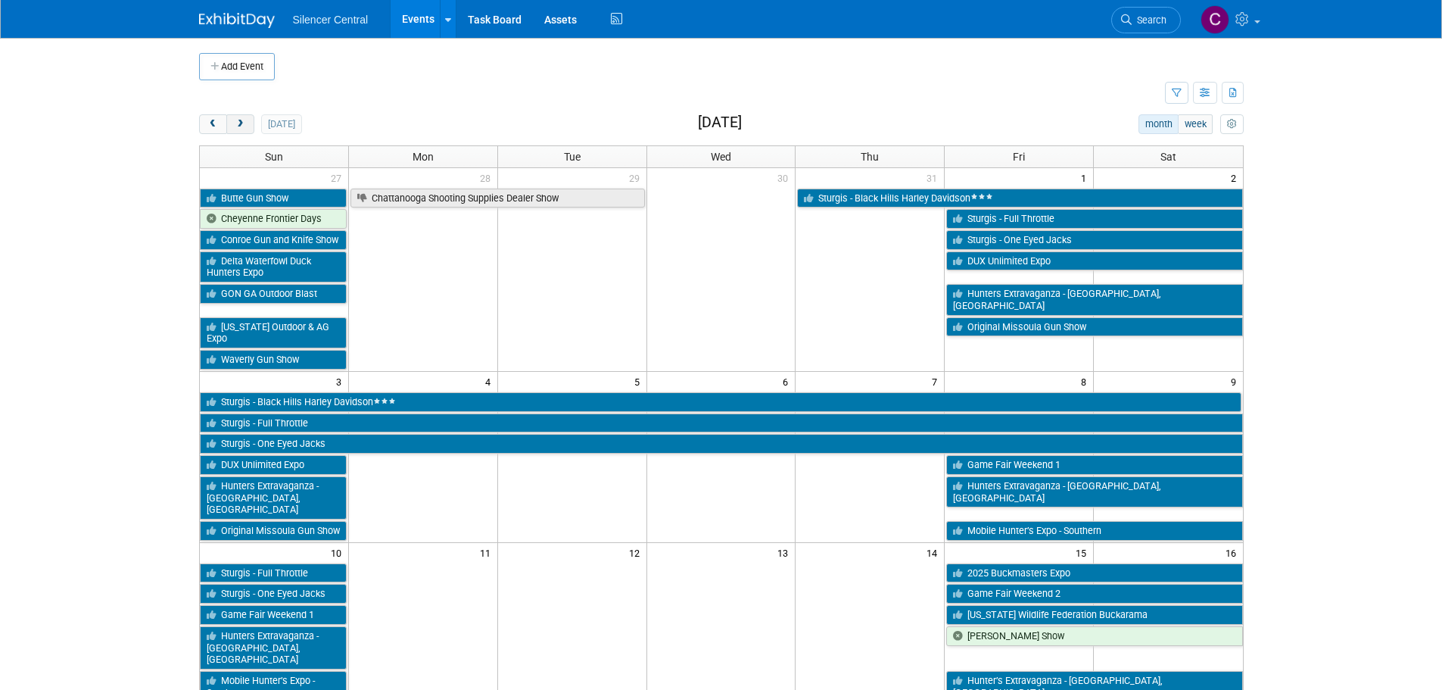
click at [252, 126] on button "next" at bounding box center [240, 124] width 28 height 20
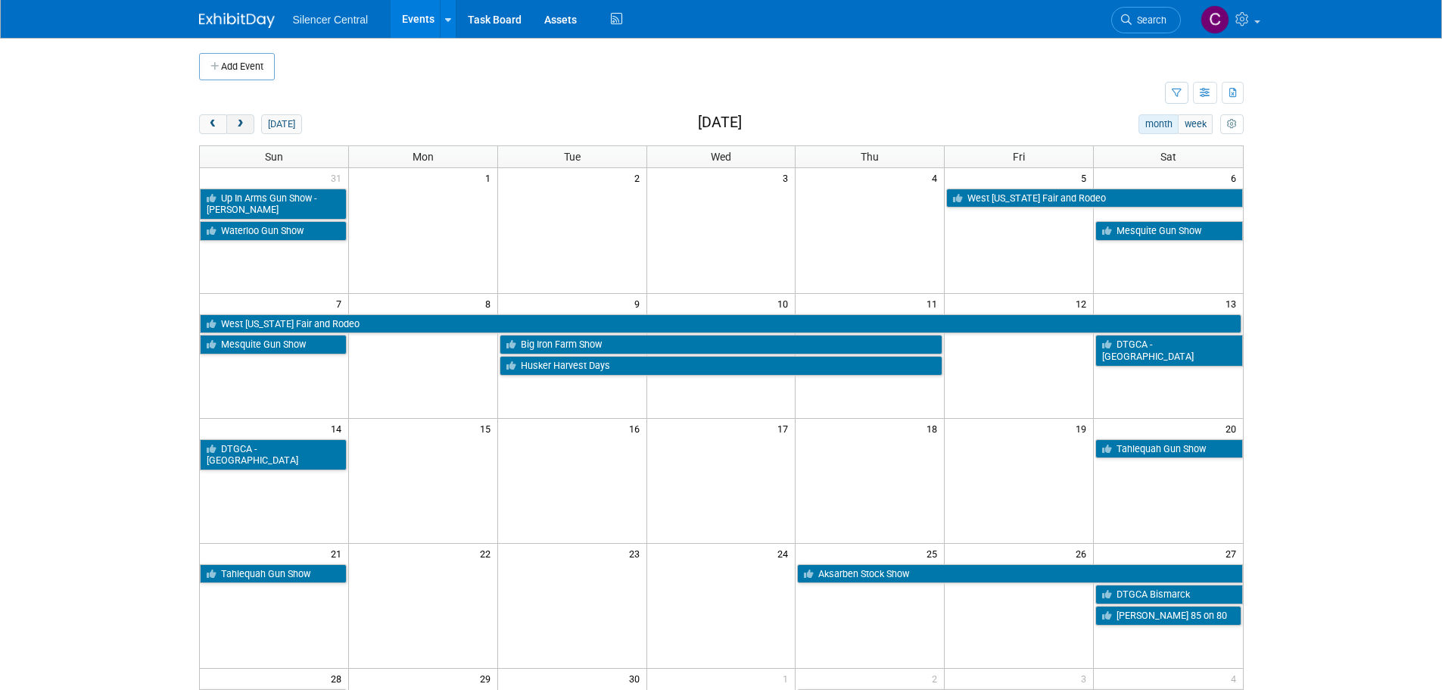
click at [252, 126] on button "next" at bounding box center [240, 124] width 28 height 20
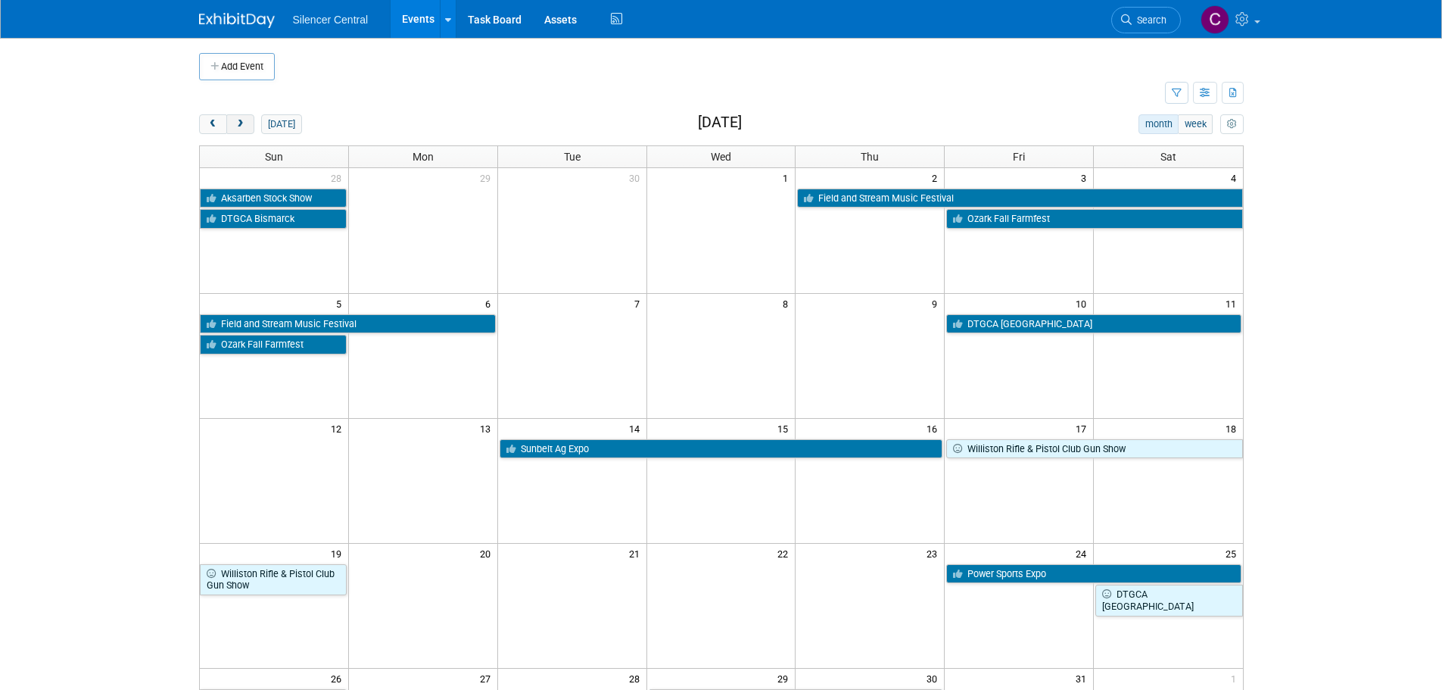
click at [252, 126] on button "next" at bounding box center [240, 124] width 28 height 20
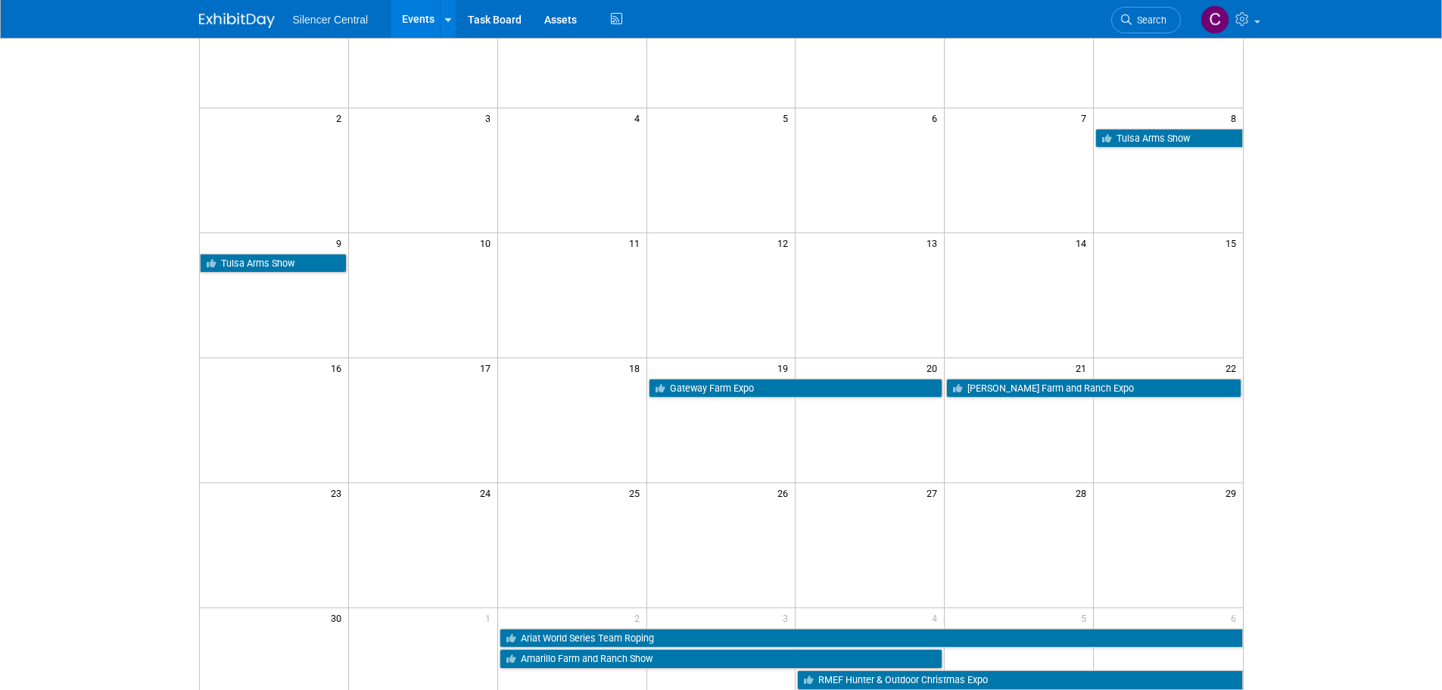
scroll to position [227, 0]
